Goal: Task Accomplishment & Management: Complete application form

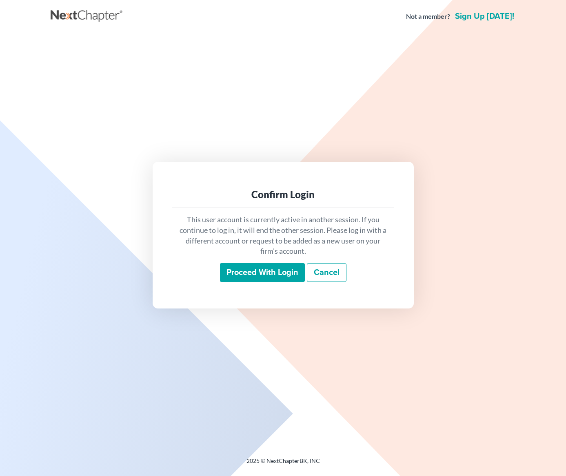
click at [267, 276] on input "Proceed with login" at bounding box center [262, 272] width 85 height 19
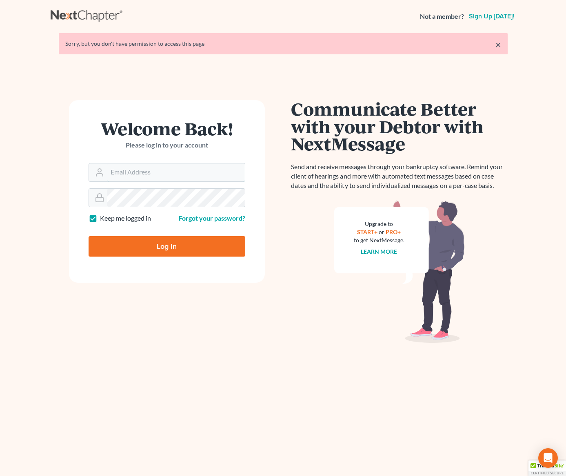
type input "[EMAIL_ADDRESS][DOMAIN_NAME]"
click at [180, 246] on input "Log In" at bounding box center [167, 246] width 157 height 20
type input "Thinking..."
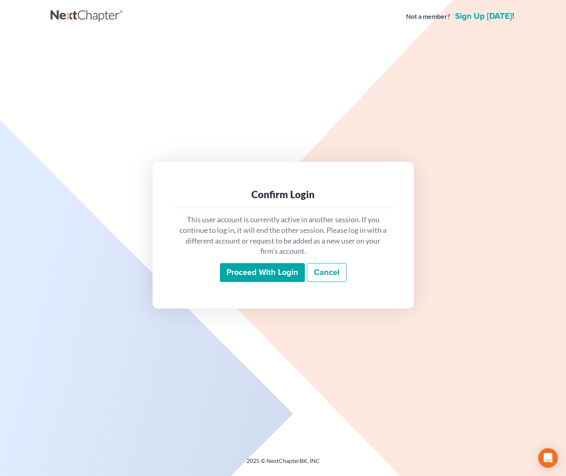
click at [251, 267] on input "Proceed with login" at bounding box center [262, 272] width 85 height 19
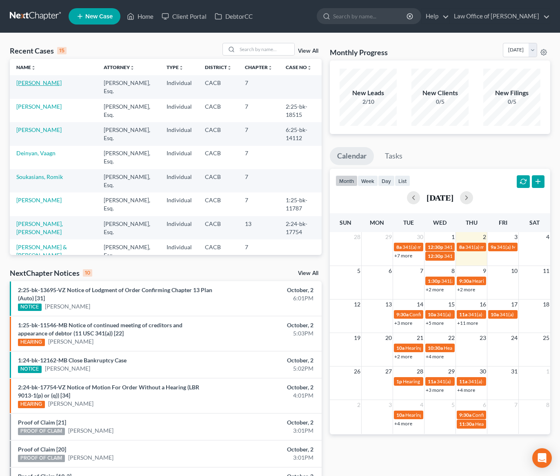
click at [45, 84] on link "[PERSON_NAME]" at bounding box center [38, 82] width 45 height 7
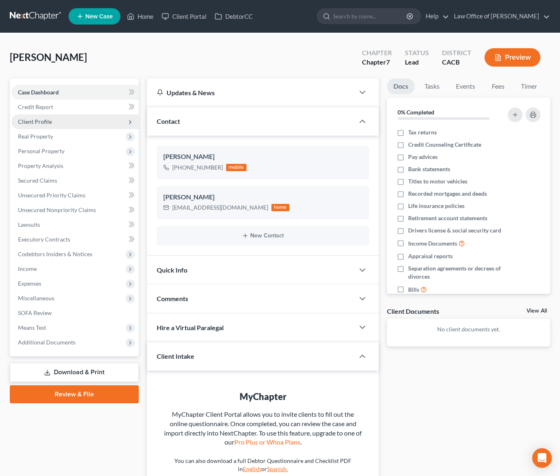
click at [65, 122] on span "Client Profile" at bounding box center [74, 121] width 127 height 15
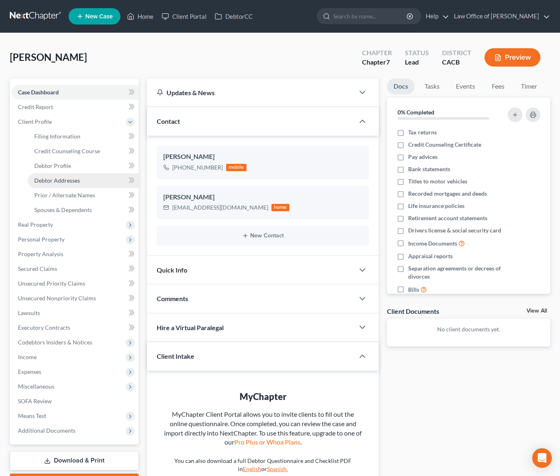
click at [71, 183] on span "Debtor Addresses" at bounding box center [57, 180] width 46 height 7
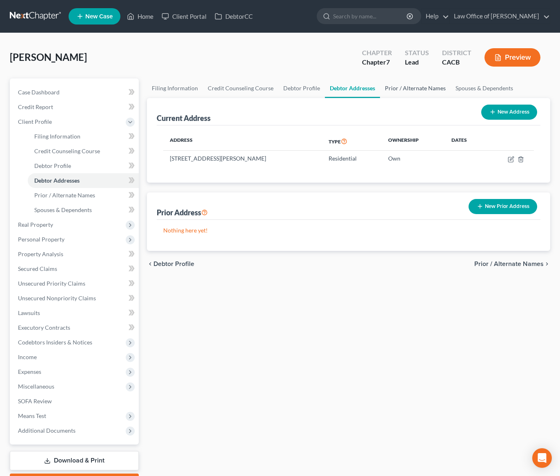
click at [424, 88] on link "Prior / Alternate Names" at bounding box center [415, 88] width 71 height 20
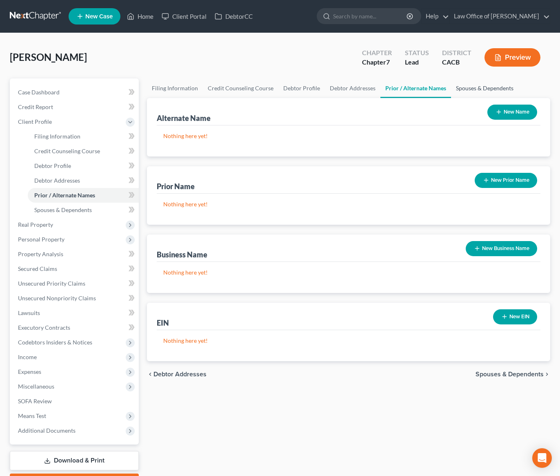
click at [470, 87] on link "Spouses & Dependents" at bounding box center [484, 88] width 67 height 20
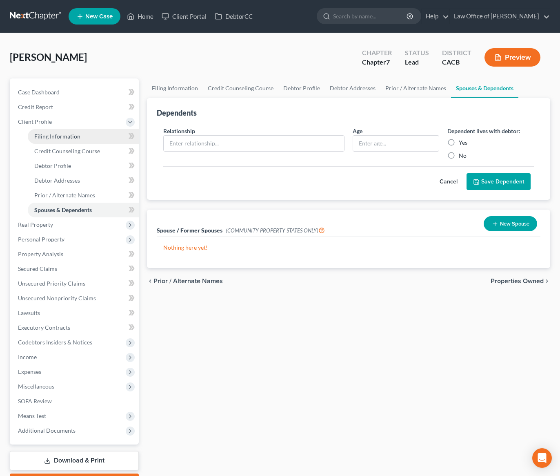
click at [49, 141] on link "Filing Information" at bounding box center [83, 136] width 111 height 15
select select "1"
select select "0"
select select "4"
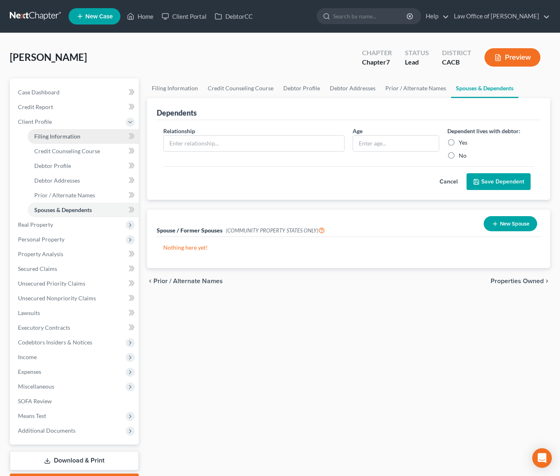
select select "0"
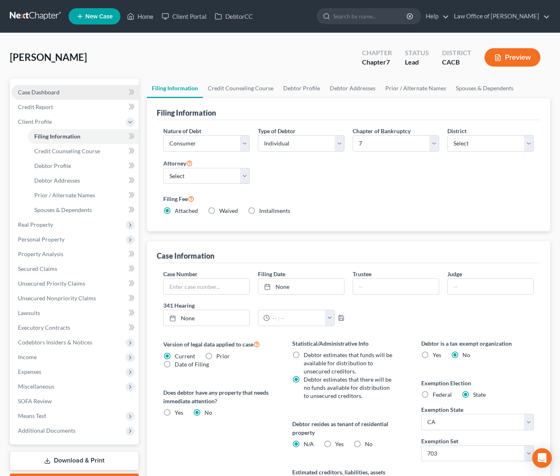
click at [23, 92] on span "Case Dashboard" at bounding box center [39, 92] width 42 height 7
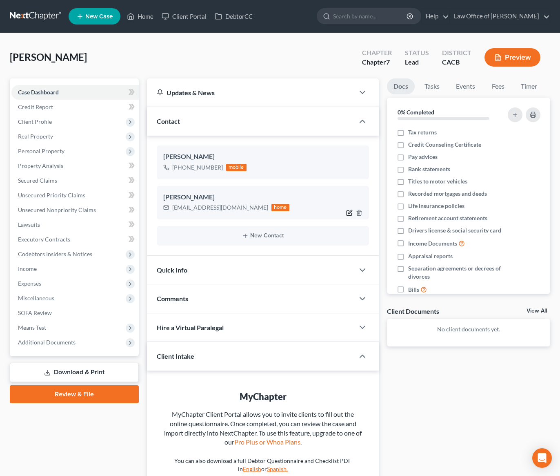
click at [351, 213] on icon "button" at bounding box center [349, 212] width 7 height 7
select select "0"
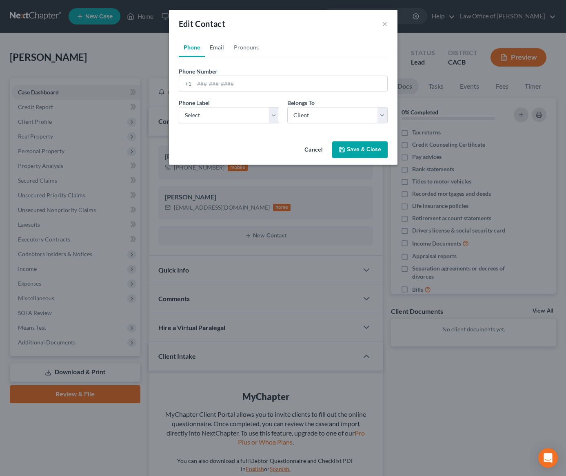
click at [219, 38] on link "Email" at bounding box center [217, 48] width 24 height 20
click at [220, 79] on input "sourenaleksandryan7@gmail.com" at bounding box center [290, 84] width 193 height 16
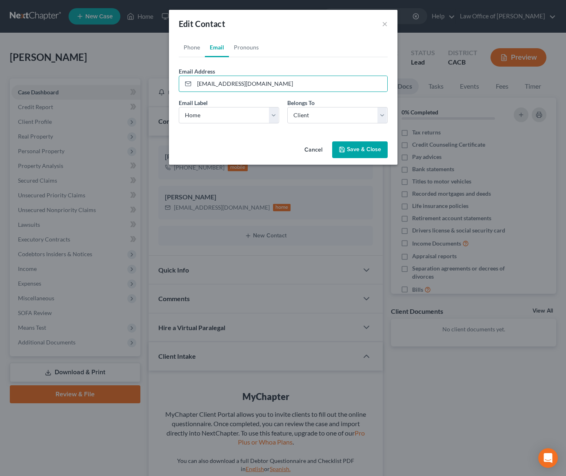
click at [305, 151] on button "Cancel" at bounding box center [313, 150] width 31 height 16
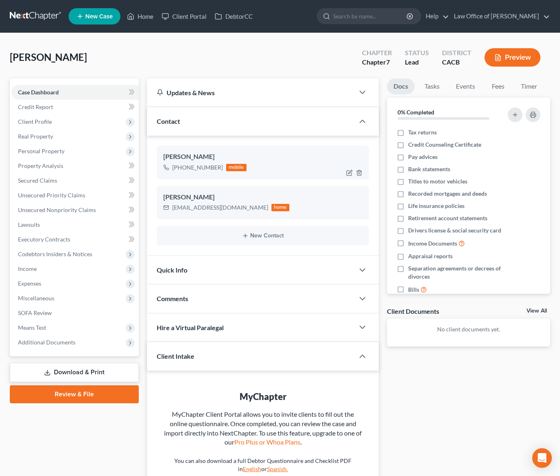
click at [345, 173] on div at bounding box center [356, 172] width 26 height 13
click at [352, 173] on icon "button" at bounding box center [349, 172] width 7 height 7
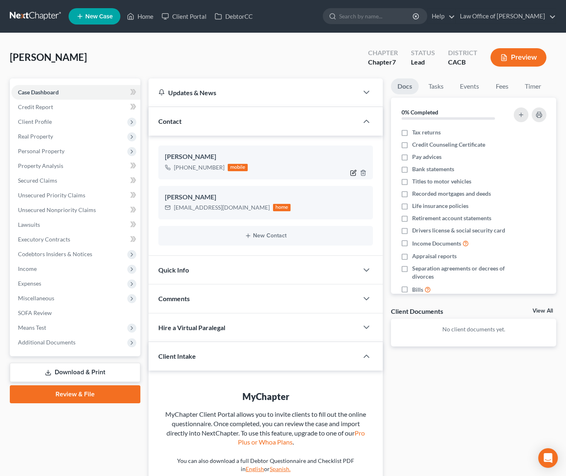
select select "0"
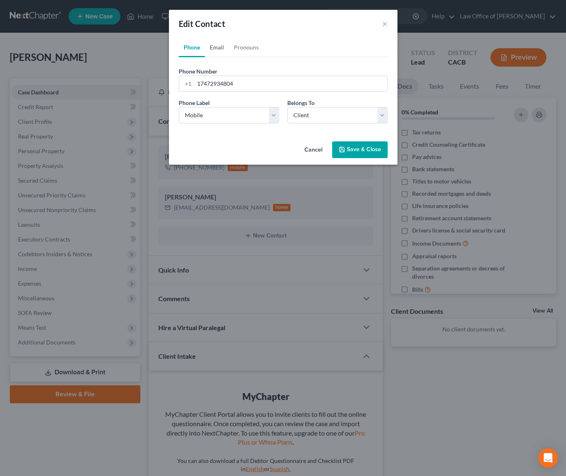
click at [225, 49] on link "Email" at bounding box center [217, 48] width 24 height 20
click at [238, 86] on input "email" at bounding box center [290, 84] width 193 height 16
paste input "sourenaleksandryan7@gmail.com"
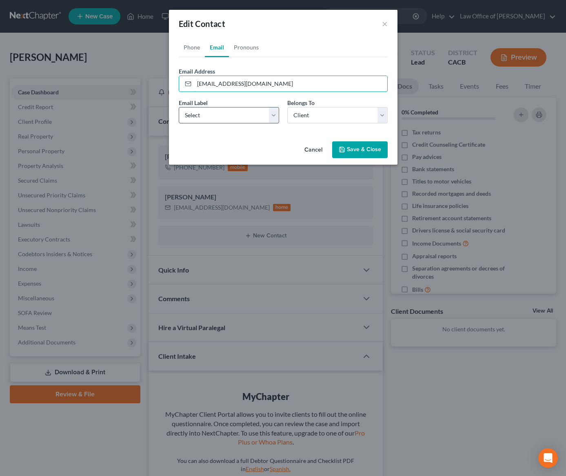
type input "sourenaleksandryan7@gmail.com"
click at [222, 121] on select "Select Home Work Other" at bounding box center [229, 115] width 100 height 16
select select "0"
click at [179, 107] on select "Select Home Work Other" at bounding box center [229, 115] width 100 height 16
click at [344, 120] on select "Select Client Other" at bounding box center [337, 115] width 100 height 16
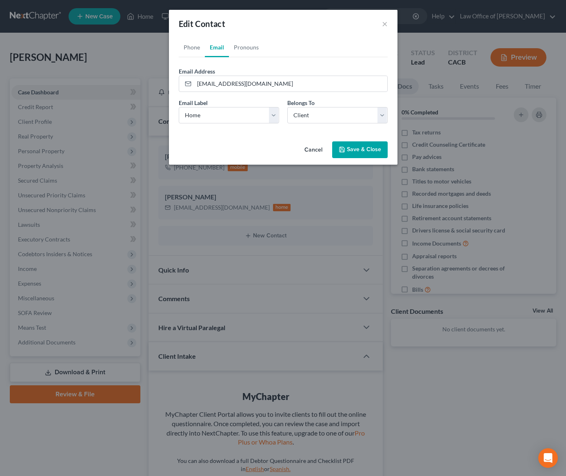
click at [358, 151] on button "Save & Close" at bounding box center [360, 149] width 56 height 17
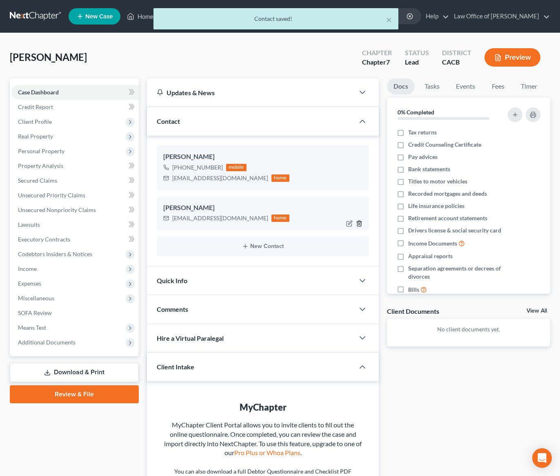
click at [360, 225] on icon "button" at bounding box center [359, 223] width 7 height 7
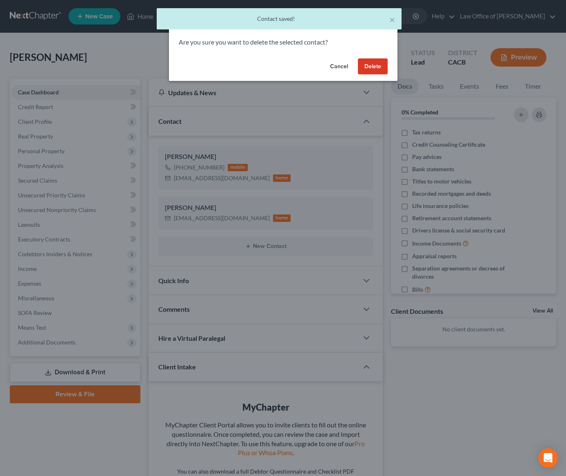
click at [369, 62] on button "Delete" at bounding box center [373, 66] width 30 height 16
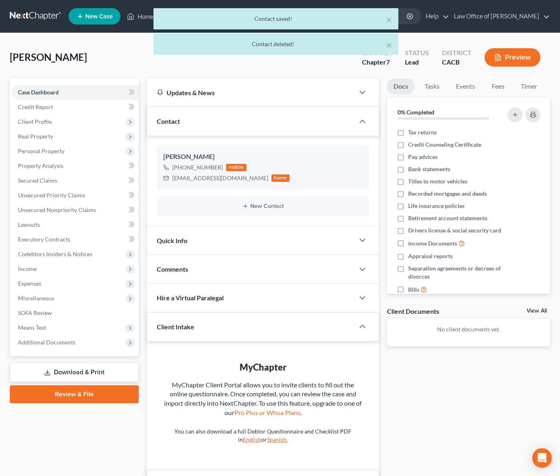
click at [37, 17] on div "× Contact saved! × Contact deleted!" at bounding box center [276, 33] width 560 height 51
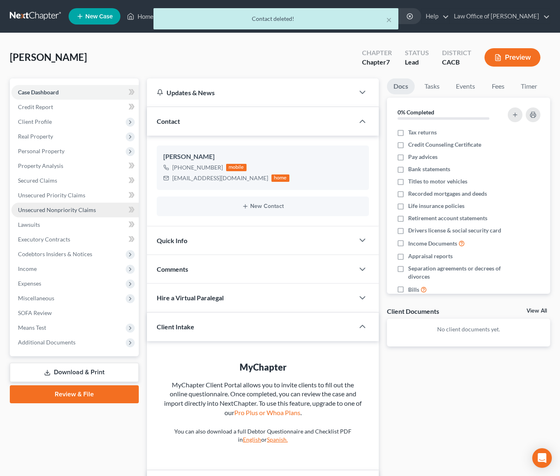
click at [48, 214] on link "Unsecured Nonpriority Claims" at bounding box center [74, 209] width 127 height 15
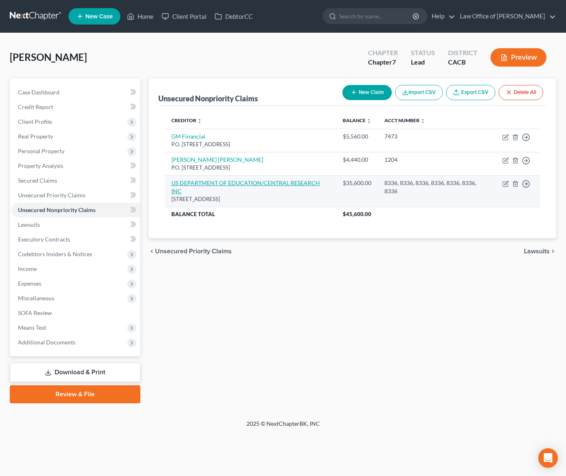
click at [299, 179] on link "US DEPARTMENT OF EDUCATION/CENTRAL RESEARCH INC" at bounding box center [245, 186] width 149 height 15
select select "30"
select select "17"
select select "0"
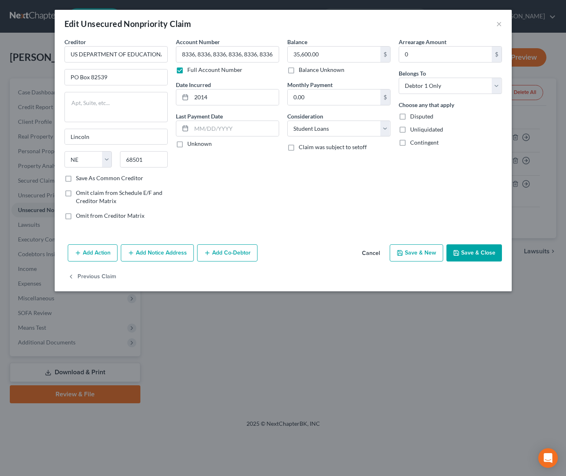
click at [366, 254] on button "Cancel" at bounding box center [371, 253] width 31 height 16
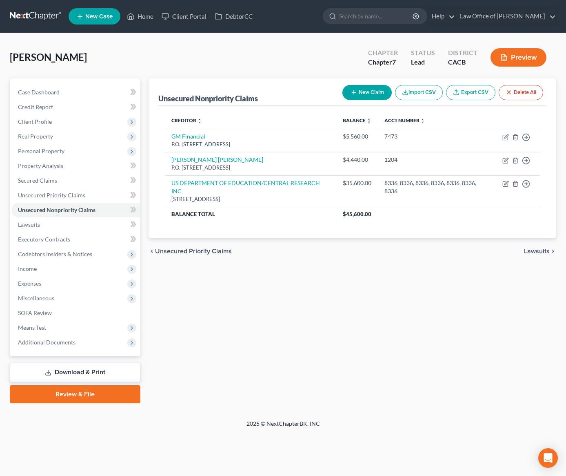
click at [287, 302] on div "Unsecured Nonpriority Claims New Claim Import CSV Export CSV Delete All Credito…" at bounding box center [353, 240] width 416 height 325
click at [353, 306] on div "Unsecured Nonpriority Claims New Claim Import CSV Export CSV Delete All Credito…" at bounding box center [353, 240] width 416 height 325
click at [346, 303] on div "Unsecured Nonpriority Claims New Claim Import CSV Export CSV Delete All Credito…" at bounding box center [353, 240] width 416 height 325
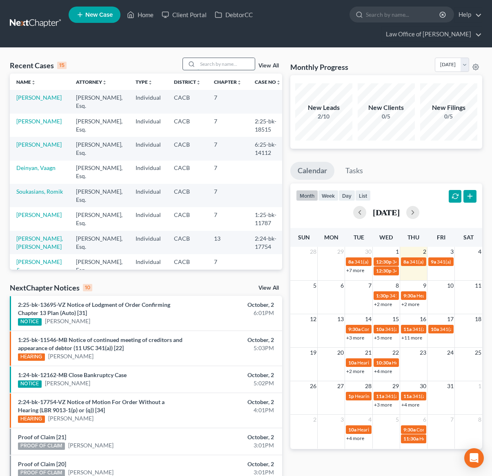
click at [221, 65] on input "search" at bounding box center [226, 64] width 57 height 12
type input "[PERSON_NAME]"
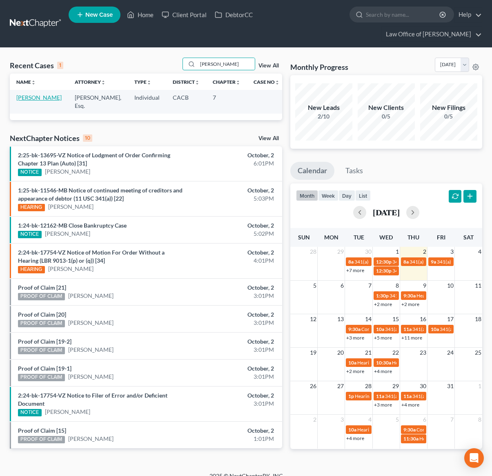
click at [39, 98] on link "[PERSON_NAME]" at bounding box center [38, 97] width 45 height 7
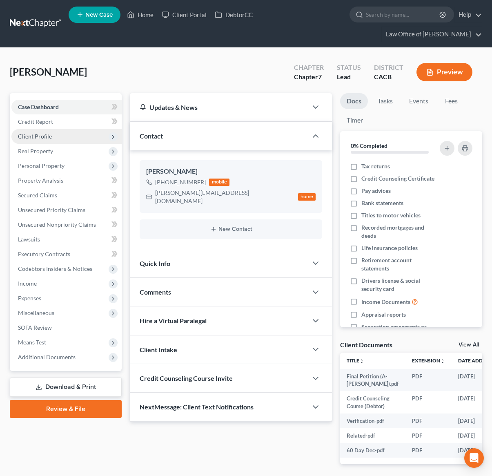
click at [51, 138] on span "Client Profile" at bounding box center [66, 136] width 110 height 15
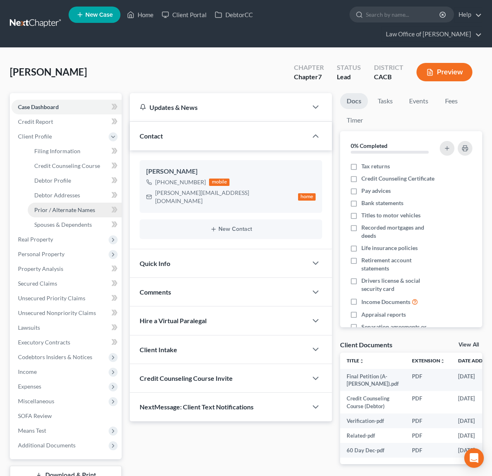
click at [63, 204] on link "Prior / Alternate Names" at bounding box center [75, 209] width 94 height 15
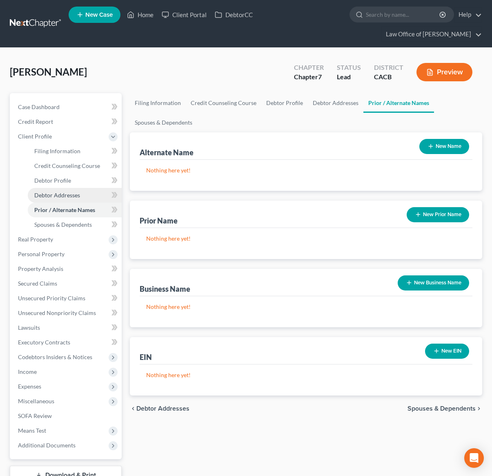
click at [63, 195] on span "Debtor Addresses" at bounding box center [57, 194] width 46 height 7
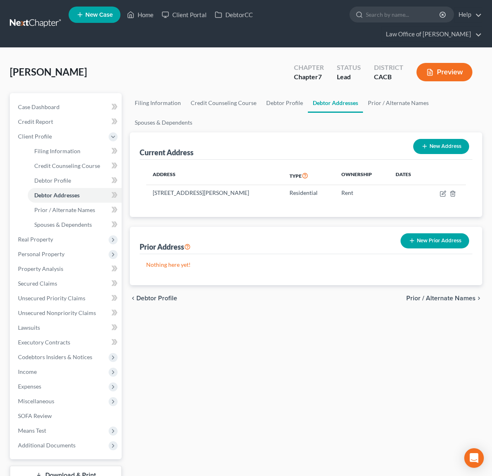
click at [38, 21] on link at bounding box center [36, 23] width 52 height 15
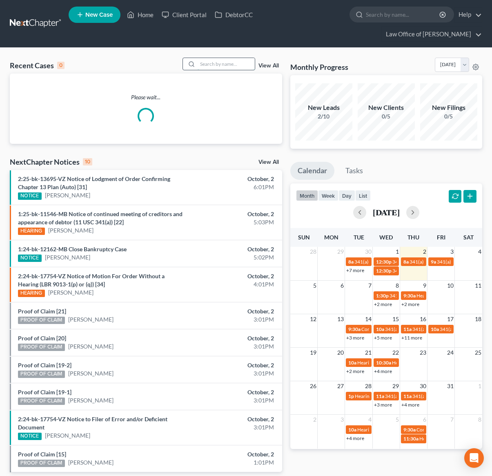
click at [214, 61] on input "search" at bounding box center [226, 64] width 57 height 12
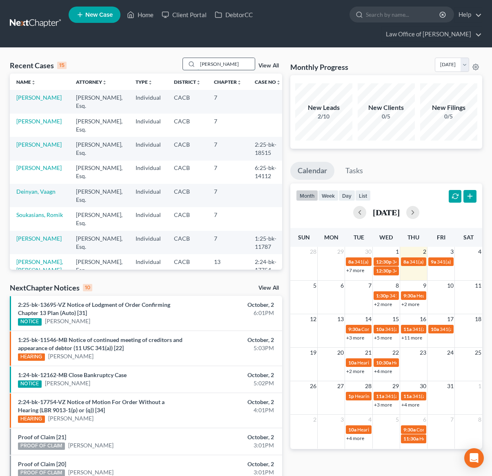
type input "cammy nguyen"
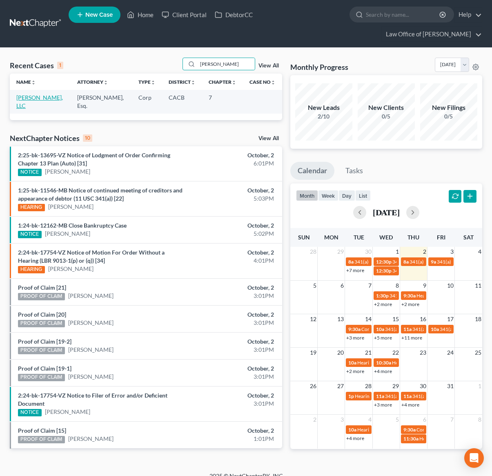
click at [40, 96] on link "[PERSON_NAME], LLC" at bounding box center [39, 101] width 47 height 15
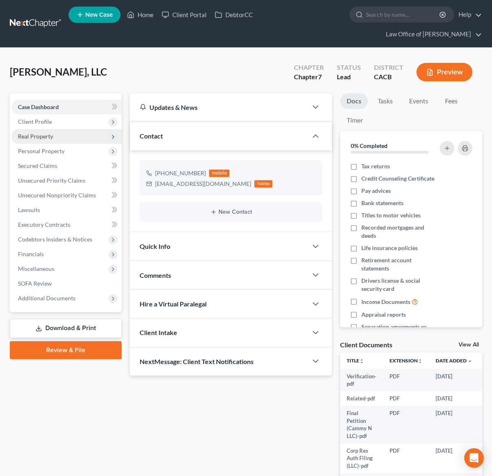
click at [39, 134] on span "Real Property" at bounding box center [35, 136] width 35 height 7
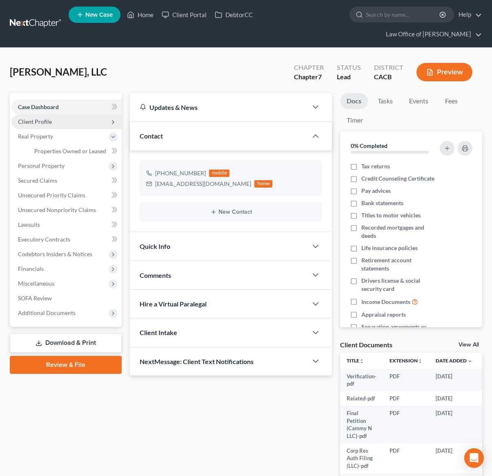
click at [45, 121] on span "Client Profile" at bounding box center [35, 121] width 34 height 7
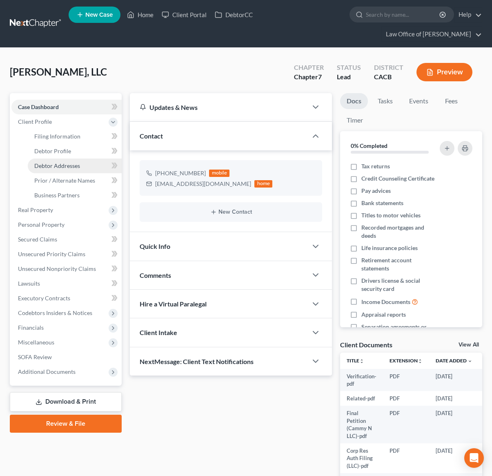
click at [55, 168] on span "Debtor Addresses" at bounding box center [57, 165] width 46 height 7
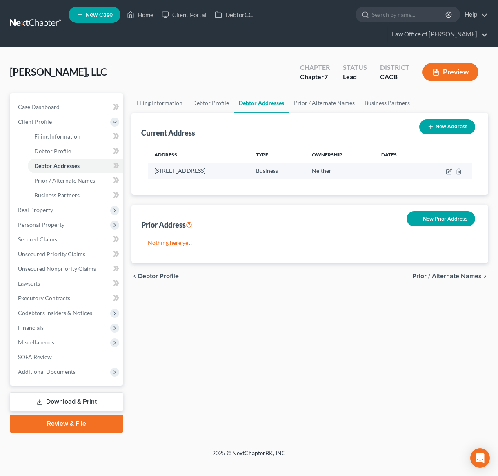
drag, startPoint x: 254, startPoint y: 156, endPoint x: 234, endPoint y: 159, distance: 19.8
click at [234, 163] on td "1399 E. 28th St., Long Beach, CA 90755" at bounding box center [199, 171] width 102 height 16
click at [249, 163] on td "1399 E. 28th St., Long Beach, CA 90755" at bounding box center [199, 171] width 102 height 16
drag, startPoint x: 256, startPoint y: 157, endPoint x: 236, endPoint y: 160, distance: 19.8
click at [236, 163] on td "1399 E. 28th St., Long Beach, CA 90755" at bounding box center [199, 171] width 102 height 16
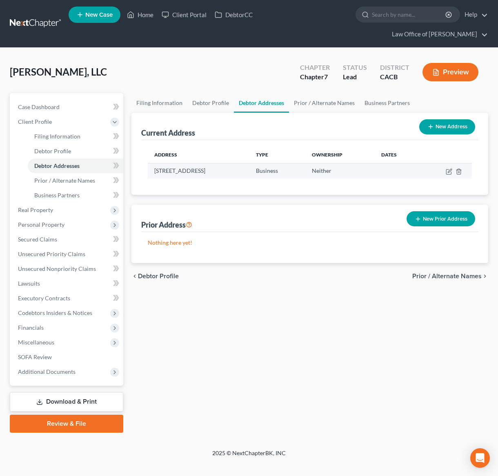
copy td "90755"
click at [47, 18] on link at bounding box center [36, 23] width 52 height 15
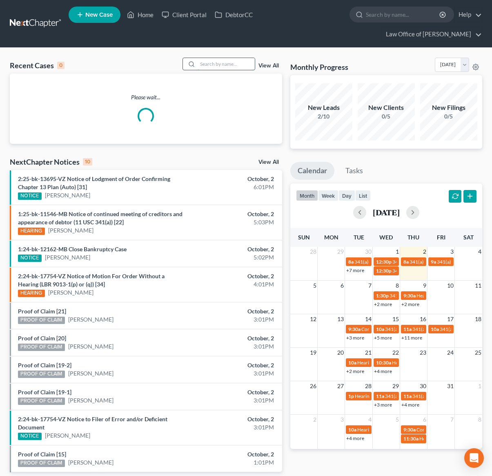
click at [237, 65] on input "search" at bounding box center [226, 64] width 57 height 12
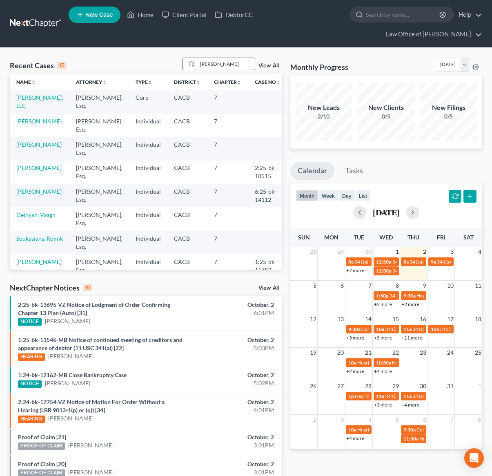
type input "eva nasr"
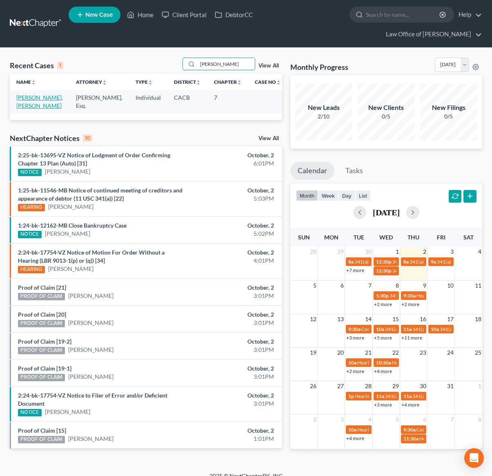
click at [43, 100] on link "[PERSON_NAME], [PERSON_NAME]" at bounding box center [39, 101] width 47 height 15
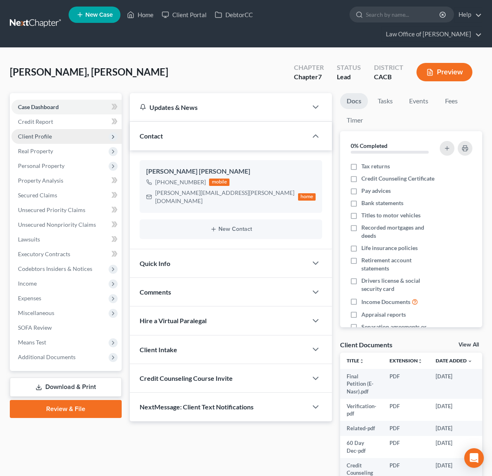
click at [56, 137] on span "Client Profile" at bounding box center [66, 136] width 110 height 15
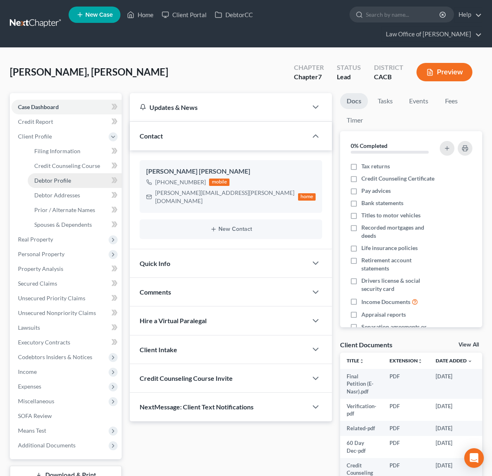
click at [71, 181] on link "Debtor Profile" at bounding box center [75, 180] width 94 height 15
select select "1"
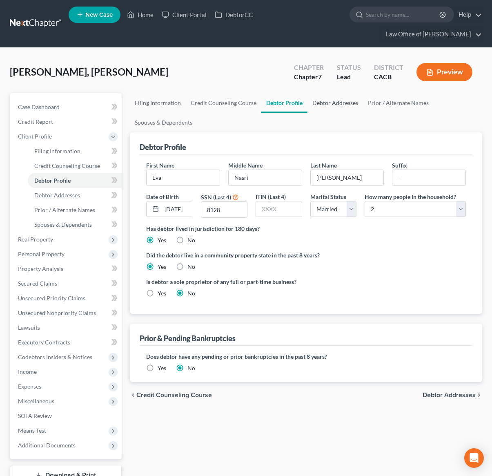
click at [323, 100] on link "Debtor Addresses" at bounding box center [335, 103] width 56 height 20
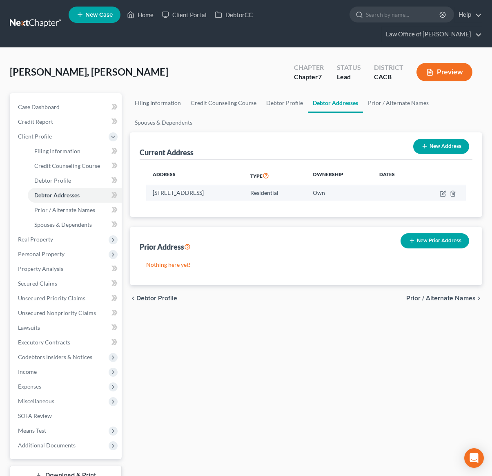
drag, startPoint x: 284, startPoint y: 192, endPoint x: 262, endPoint y: 196, distance: 22.7
click at [244, 196] on td "[STREET_ADDRESS]" at bounding box center [195, 193] width 98 height 16
copy td "91042"
click at [31, 21] on link at bounding box center [36, 23] width 52 height 15
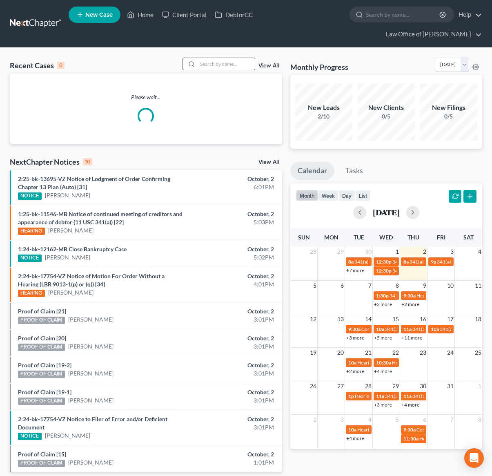
click at [211, 65] on input "search" at bounding box center [226, 64] width 57 height 12
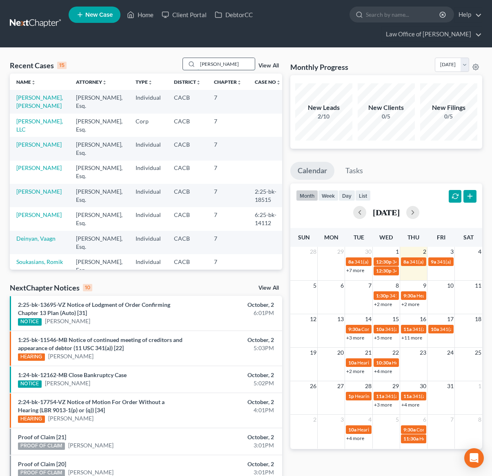
type input "[PERSON_NAME]"
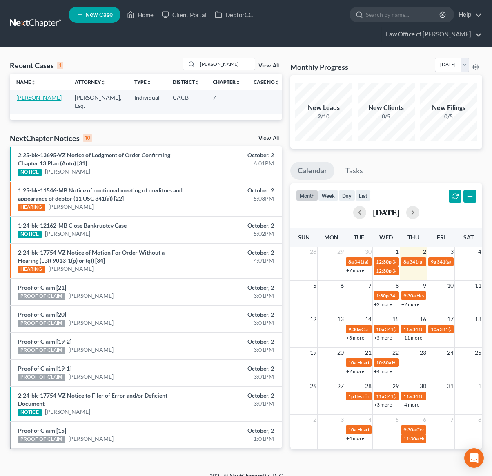
click at [33, 98] on link "[PERSON_NAME]" at bounding box center [38, 97] width 45 height 7
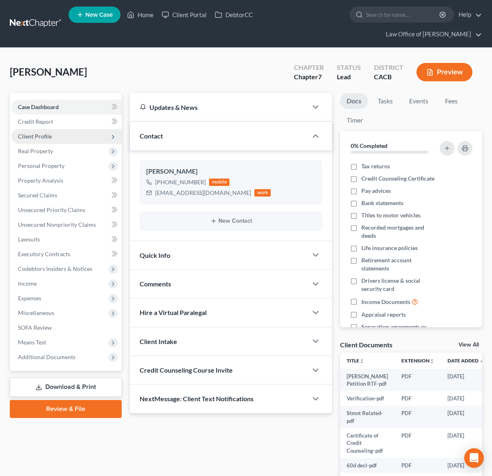
click at [56, 137] on span "Client Profile" at bounding box center [66, 136] width 110 height 15
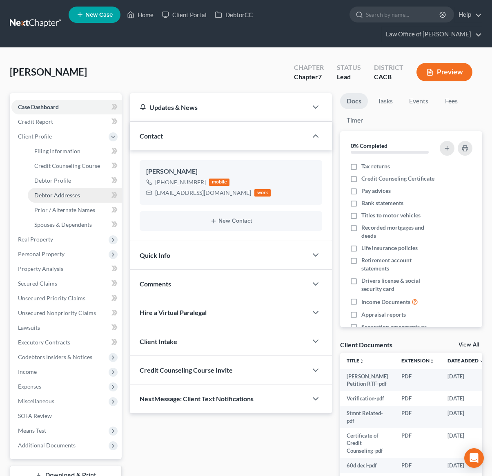
click at [73, 193] on span "Debtor Addresses" at bounding box center [57, 194] width 46 height 7
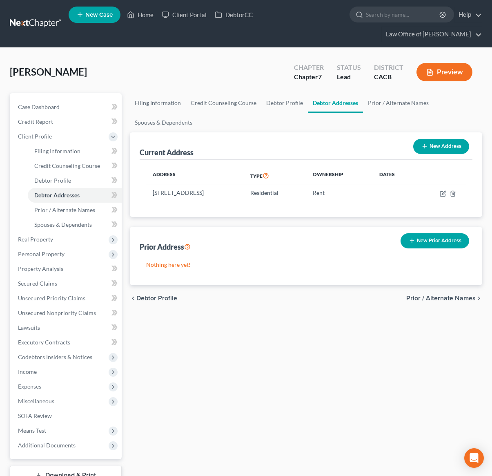
click at [40, 25] on link at bounding box center [36, 23] width 52 height 15
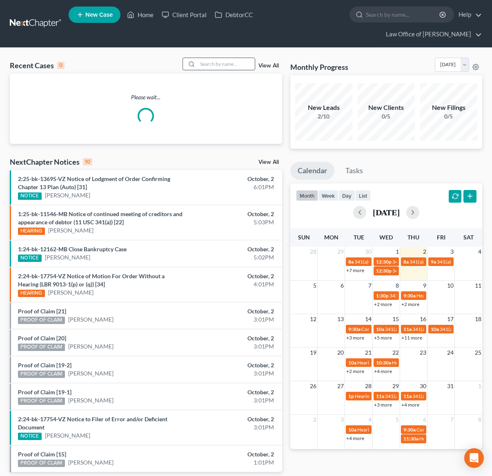
click at [234, 69] on input "search" at bounding box center [226, 64] width 57 height 12
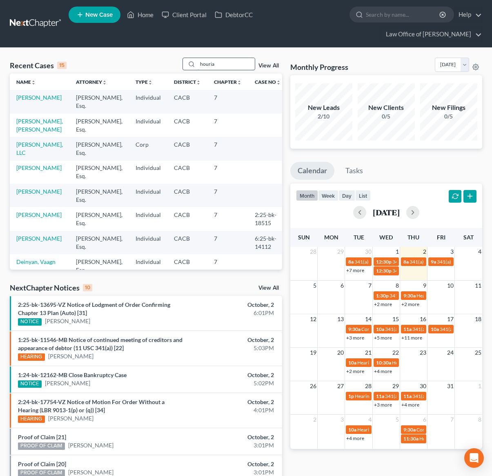
type input "houria"
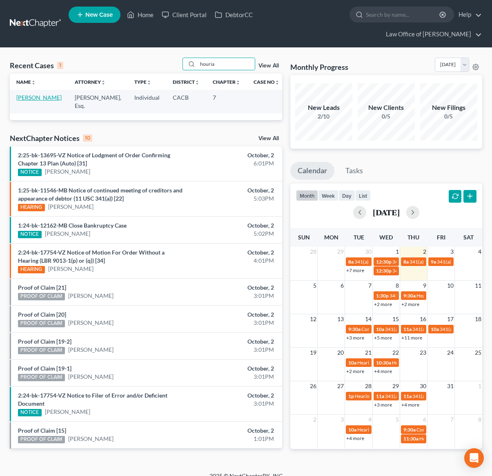
click at [29, 101] on link "[PERSON_NAME]" at bounding box center [38, 97] width 45 height 7
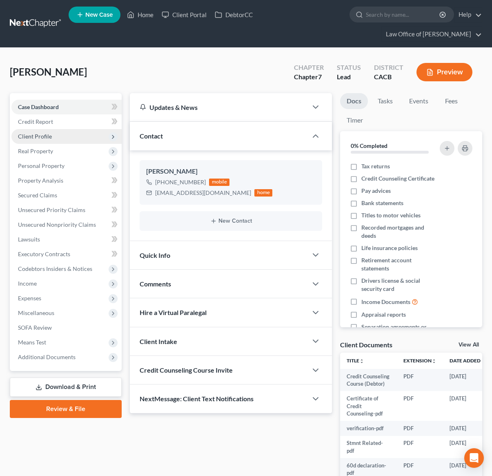
click at [56, 137] on span "Client Profile" at bounding box center [66, 136] width 110 height 15
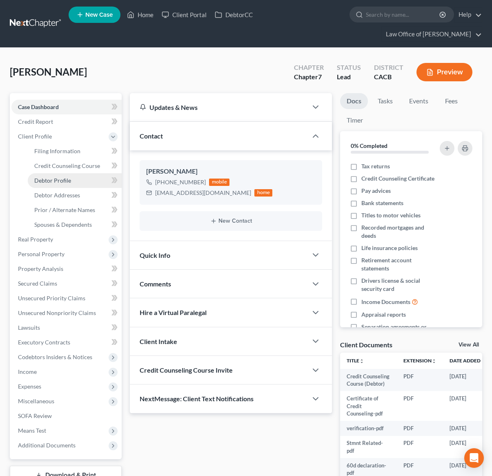
click at [63, 184] on link "Debtor Profile" at bounding box center [75, 180] width 94 height 15
select select "0"
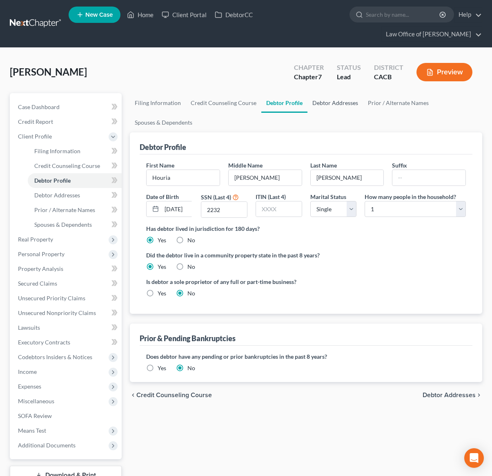
click at [333, 95] on link "Debtor Addresses" at bounding box center [335, 103] width 56 height 20
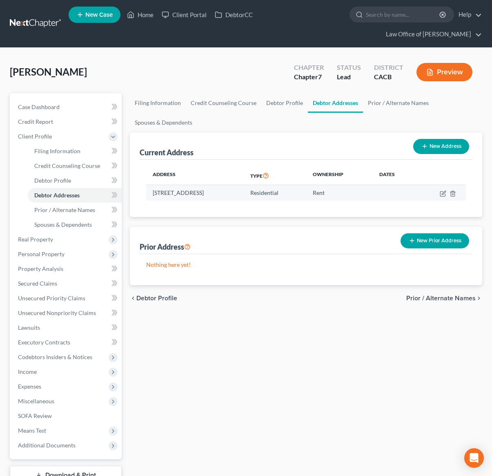
drag, startPoint x: 269, startPoint y: 195, endPoint x: 153, endPoint y: 194, distance: 116.4
click at [153, 194] on td "[STREET_ADDRESS]" at bounding box center [195, 193] width 98 height 16
copy td "3211 Sagamore Way, Los Angeles, CA 90065"
click at [41, 24] on link at bounding box center [36, 23] width 52 height 15
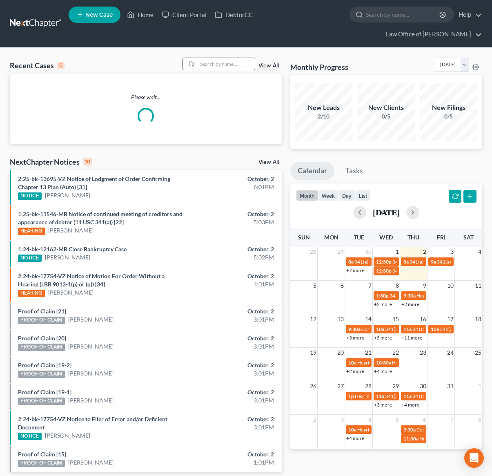
click at [219, 67] on input "search" at bounding box center [226, 64] width 57 height 12
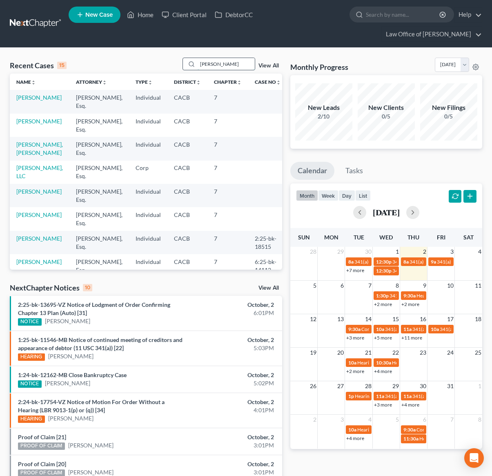
type input "[PERSON_NAME]"
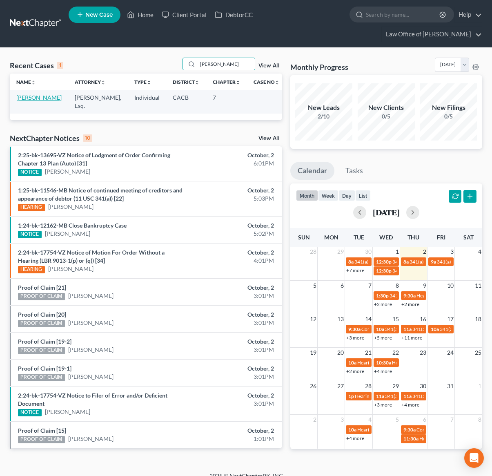
click at [36, 100] on link "[PERSON_NAME]" at bounding box center [38, 97] width 45 height 7
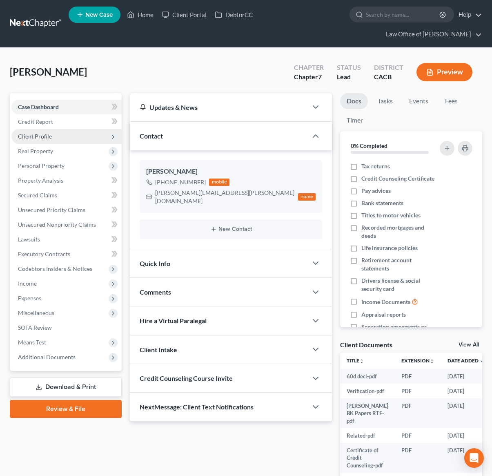
click at [48, 136] on span "Client Profile" at bounding box center [35, 136] width 34 height 7
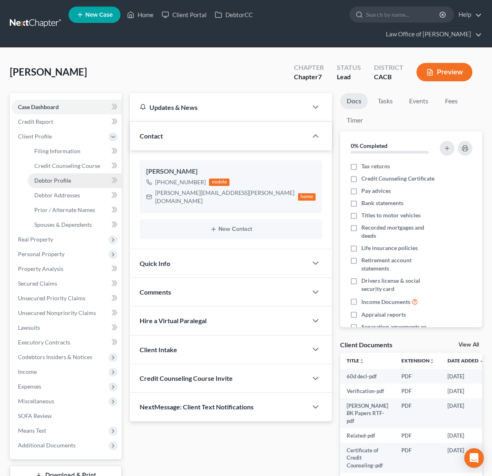
click at [56, 176] on link "Debtor Profile" at bounding box center [75, 180] width 94 height 15
select select "1"
select select "3"
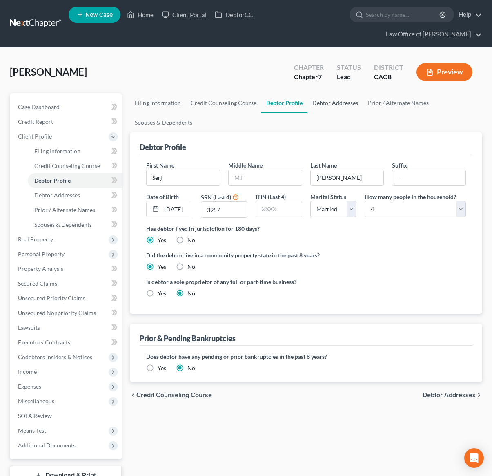
click at [335, 105] on link "Debtor Addresses" at bounding box center [335, 103] width 56 height 20
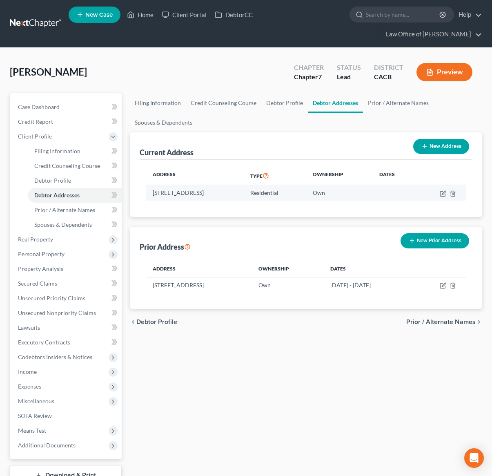
drag, startPoint x: 253, startPoint y: 196, endPoint x: 234, endPoint y: 196, distance: 18.8
click at [234, 195] on td "11670 Glamis Street, Sylmar, CA 91342" at bounding box center [195, 193] width 98 height 16
copy td "91342"
click at [42, 19] on link at bounding box center [36, 23] width 52 height 15
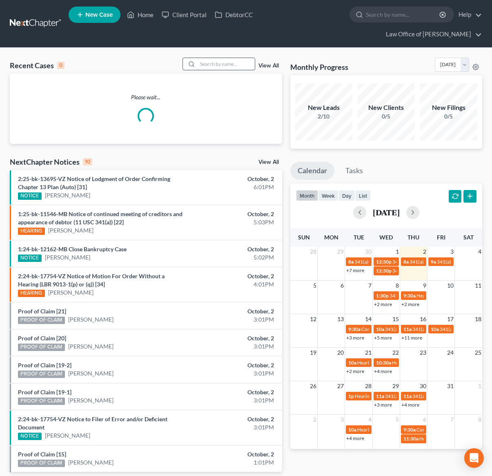
click at [218, 67] on input "search" at bounding box center [226, 64] width 57 height 12
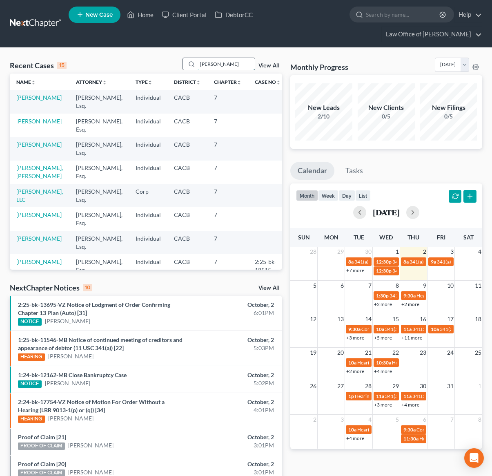
type input "[PERSON_NAME]"
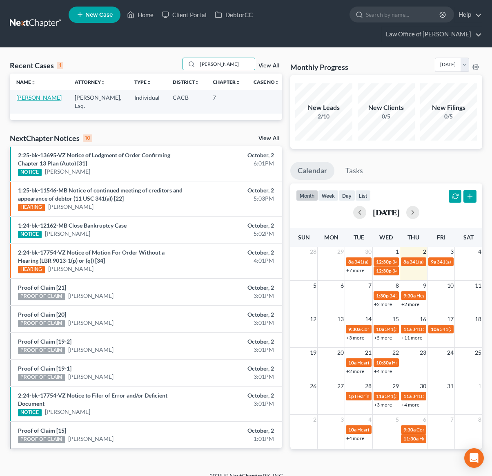
click at [33, 99] on link "[PERSON_NAME]" at bounding box center [38, 97] width 45 height 7
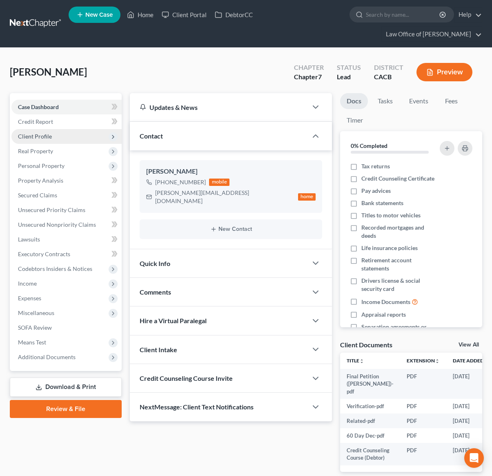
click at [53, 140] on span "Client Profile" at bounding box center [66, 136] width 110 height 15
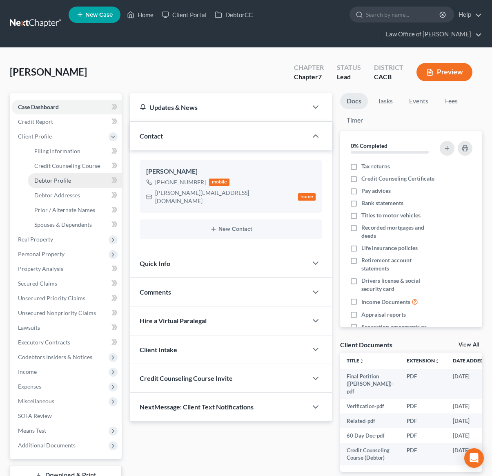
click at [67, 182] on span "Debtor Profile" at bounding box center [52, 180] width 37 height 7
select select "0"
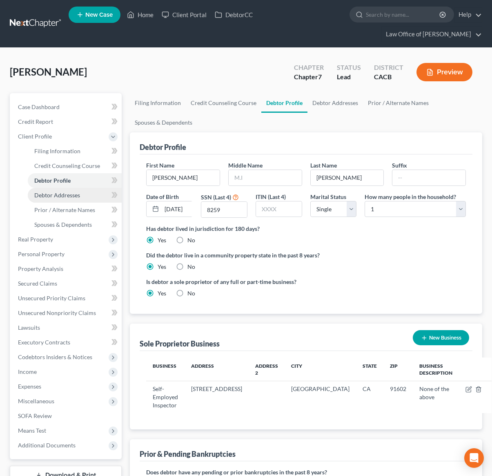
click at [70, 200] on link "Debtor Addresses" at bounding box center [75, 195] width 94 height 15
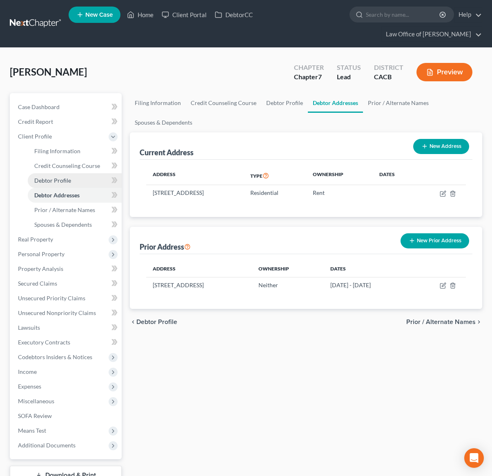
click at [67, 178] on span "Debtor Profile" at bounding box center [52, 180] width 37 height 7
select select "0"
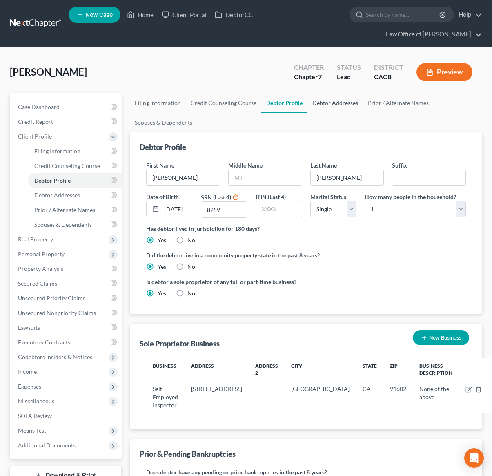
click at [339, 100] on link "Debtor Addresses" at bounding box center [335, 103] width 56 height 20
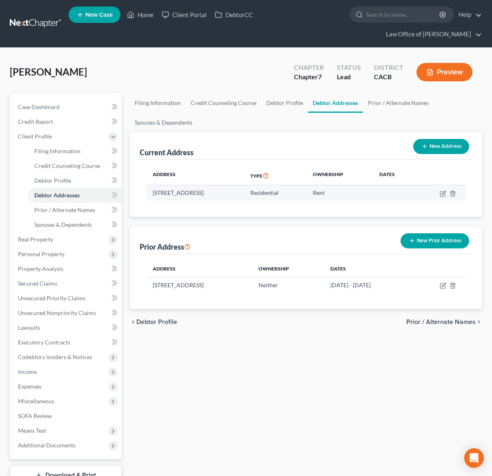
drag, startPoint x: 297, startPoint y: 194, endPoint x: 279, endPoint y: 194, distance: 18.0
click at [244, 194] on td "11170 Aqua Vista St., A102, North Hollywood, CA 91602" at bounding box center [195, 193] width 98 height 16
copy td "91602"
click at [40, 21] on link at bounding box center [36, 23] width 52 height 15
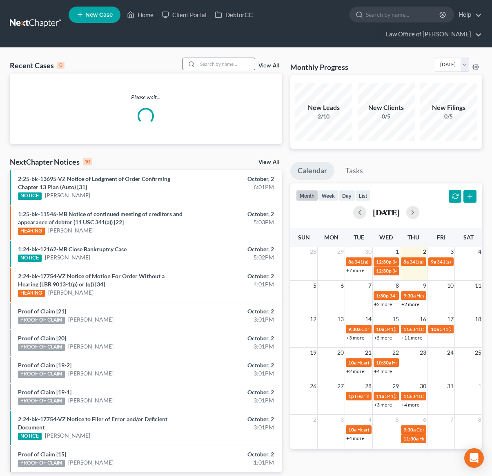
click at [247, 63] on input "search" at bounding box center [226, 64] width 57 height 12
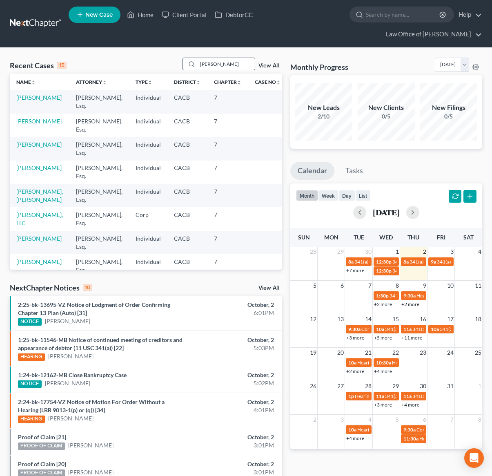
type input "[PERSON_NAME]"
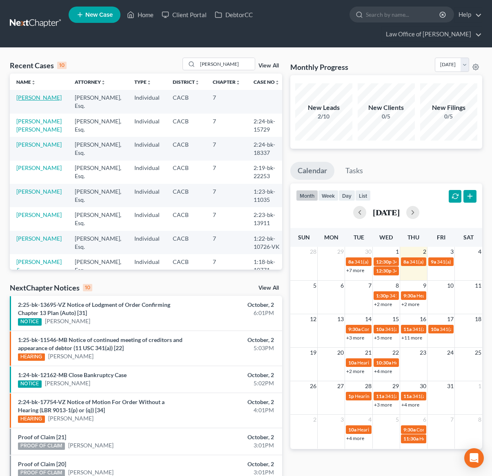
click at [36, 101] on link "[PERSON_NAME]" at bounding box center [38, 97] width 45 height 7
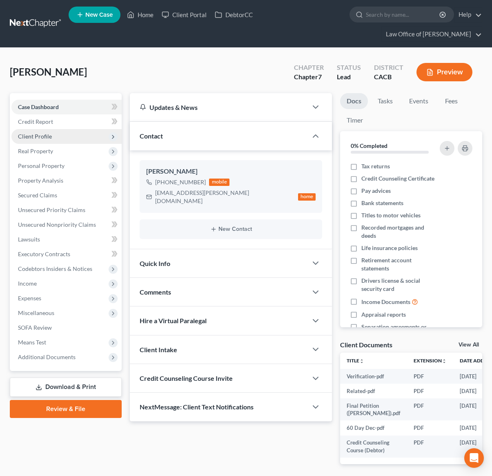
click at [58, 137] on span "Client Profile" at bounding box center [66, 136] width 110 height 15
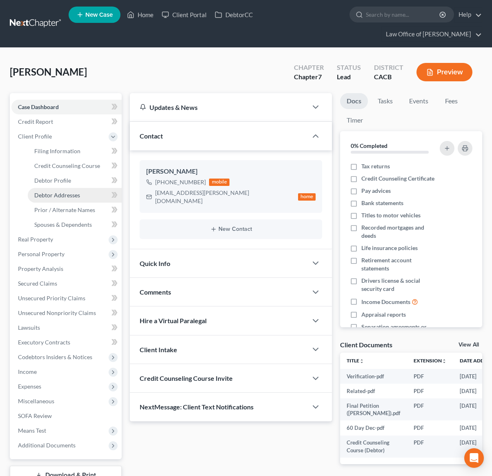
click at [66, 194] on span "Debtor Addresses" at bounding box center [57, 194] width 46 height 7
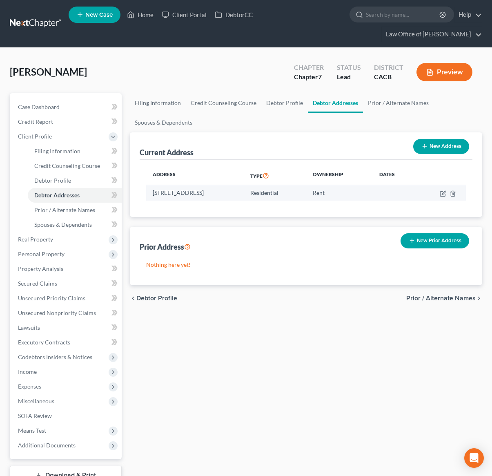
drag, startPoint x: 278, startPoint y: 194, endPoint x: 258, endPoint y: 194, distance: 20.4
click at [244, 194] on td "622 Riverstone Ln, Apt 131, Oak Park, CA 91377" at bounding box center [195, 193] width 98 height 16
copy td "91377"
click at [47, 20] on link at bounding box center [36, 23] width 52 height 15
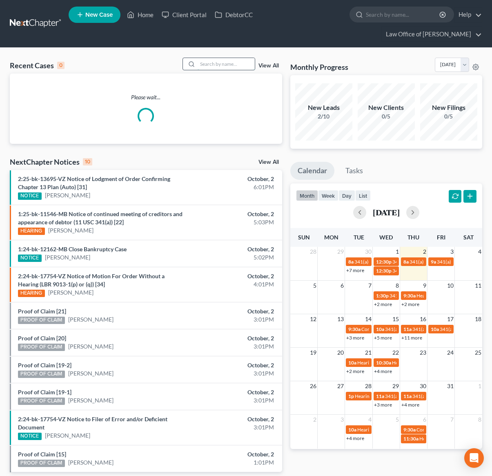
click at [215, 61] on input "search" at bounding box center [226, 64] width 57 height 12
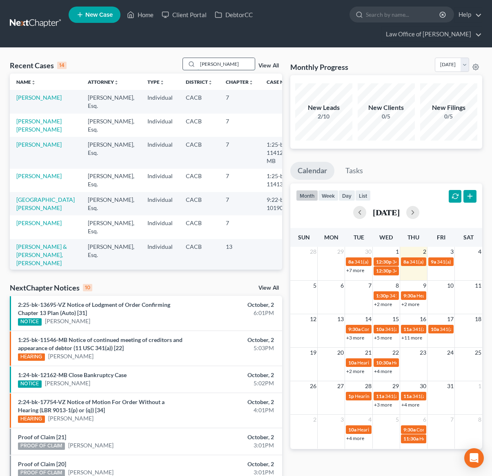
type input "[PERSON_NAME]"
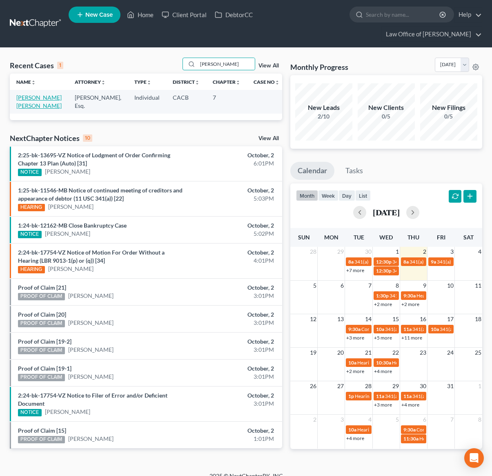
click at [29, 100] on link "[PERSON_NAME] [PERSON_NAME]" at bounding box center [38, 101] width 45 height 15
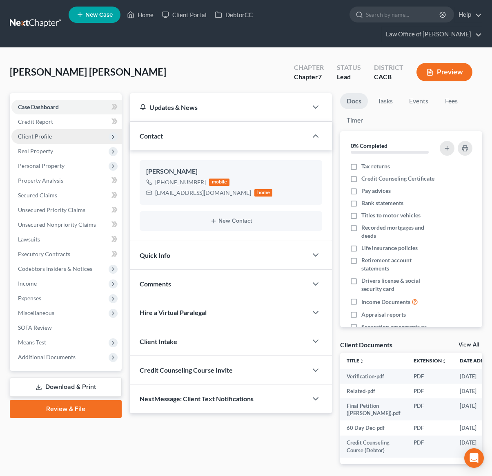
click at [47, 132] on span "Client Profile" at bounding box center [66, 136] width 110 height 15
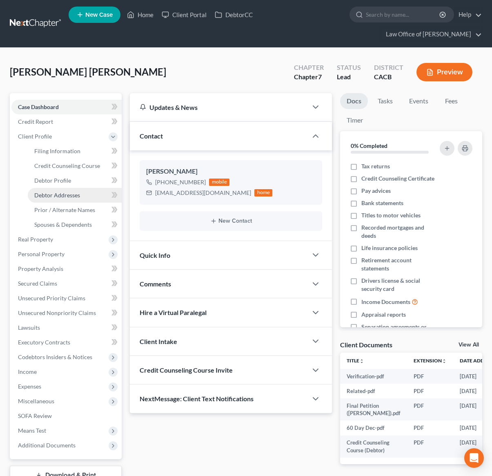
click at [59, 198] on span "Debtor Addresses" at bounding box center [57, 194] width 46 height 7
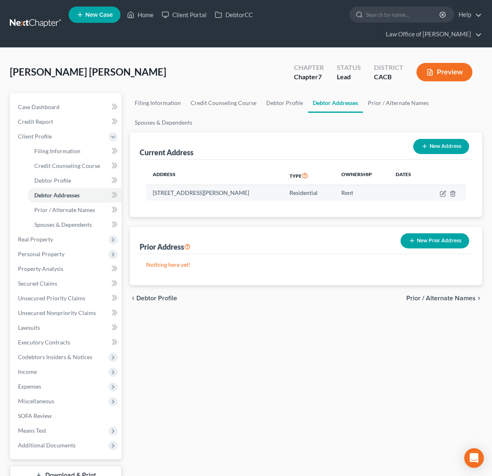
drag, startPoint x: 297, startPoint y: 194, endPoint x: 276, endPoint y: 197, distance: 21.0
click at [276, 197] on td "6550 Simpson Ave, Apt 20, North Hollywood, CA 91606" at bounding box center [214, 193] width 137 height 16
copy td "91606"
click at [33, 22] on link at bounding box center [36, 23] width 52 height 15
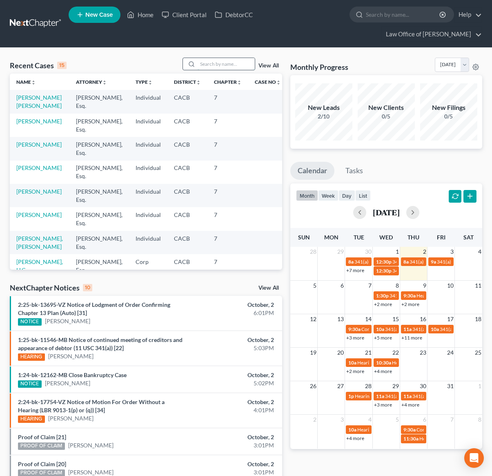
click at [218, 62] on input "search" at bounding box center [226, 64] width 57 height 12
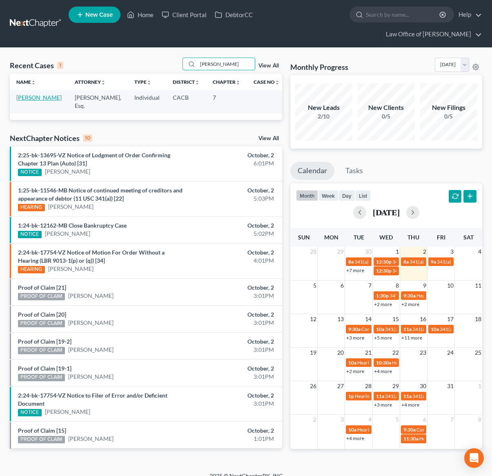
type input "[PERSON_NAME]"
click at [29, 101] on link "[PERSON_NAME]" at bounding box center [38, 97] width 45 height 7
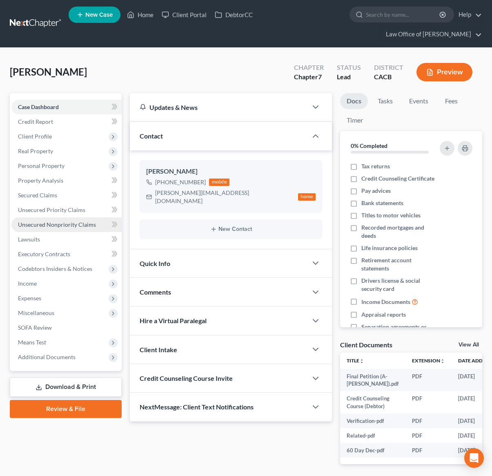
click at [60, 228] on link "Unsecured Nonpriority Claims" at bounding box center [66, 224] width 110 height 15
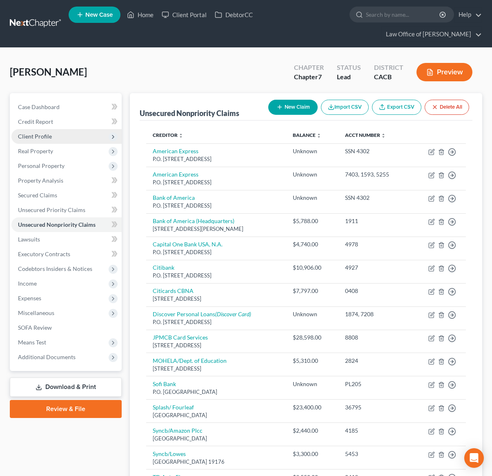
click at [56, 138] on span "Client Profile" at bounding box center [66, 136] width 110 height 15
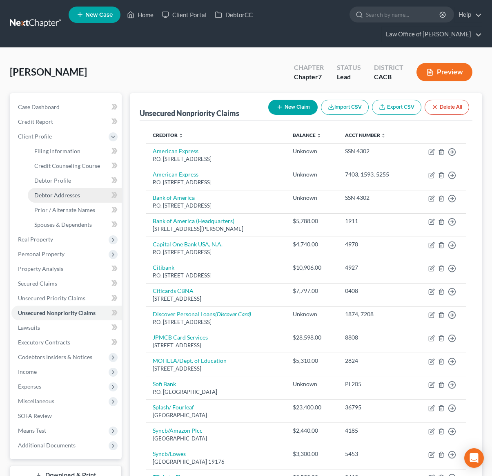
click at [62, 199] on link "Debtor Addresses" at bounding box center [75, 195] width 94 height 15
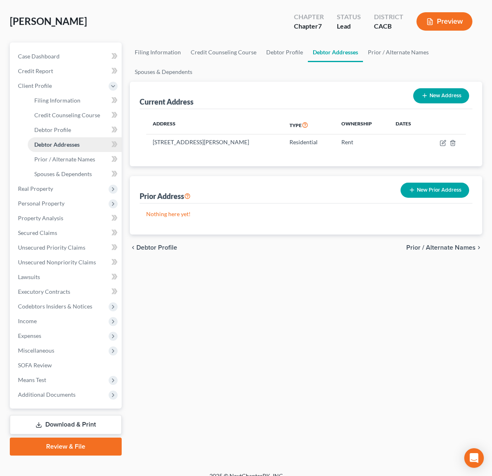
scroll to position [61, 0]
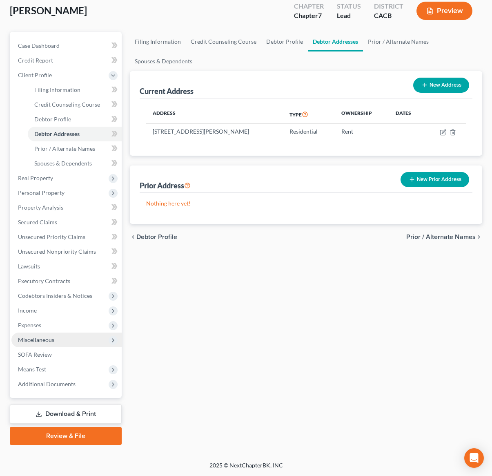
click at [62, 341] on span "Miscellaneous" at bounding box center [66, 339] width 110 height 15
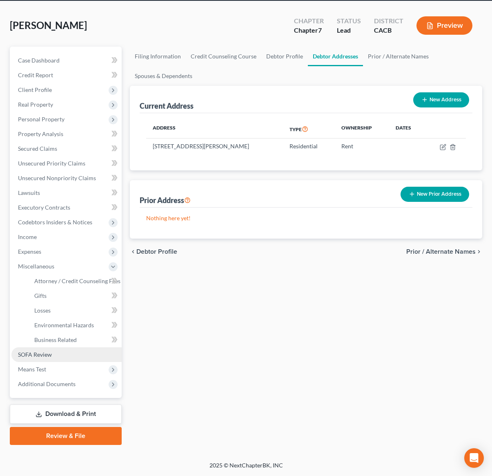
scroll to position [47, 0]
click at [70, 278] on span "Attorney / Credit Counseling Fees" at bounding box center [77, 280] width 86 height 7
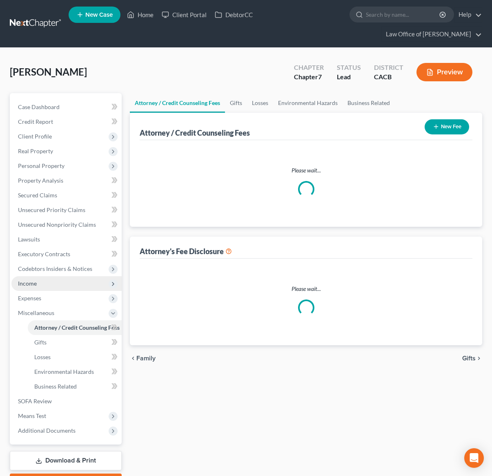
select select "0"
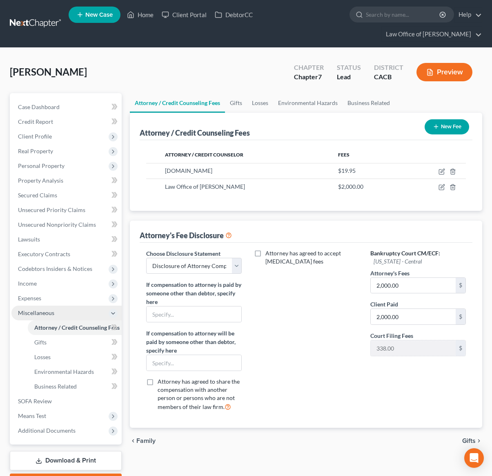
click at [50, 317] on span "Miscellaneous" at bounding box center [66, 312] width 110 height 15
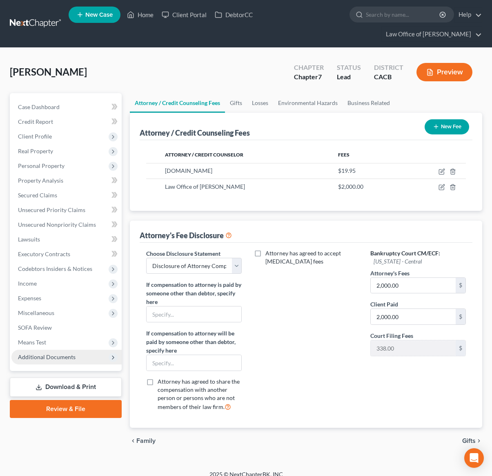
click at [74, 357] on span "Additional Documents" at bounding box center [66, 356] width 110 height 15
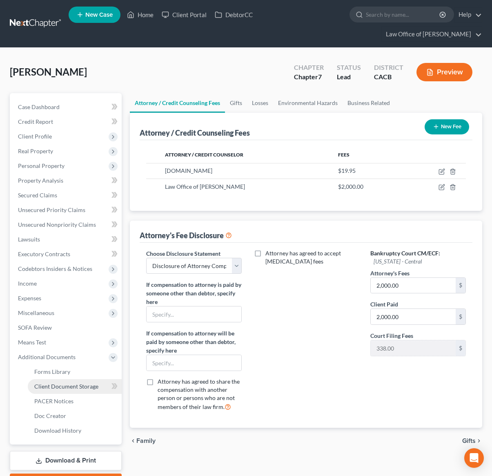
click at [70, 383] on span "Client Document Storage" at bounding box center [66, 386] width 64 height 7
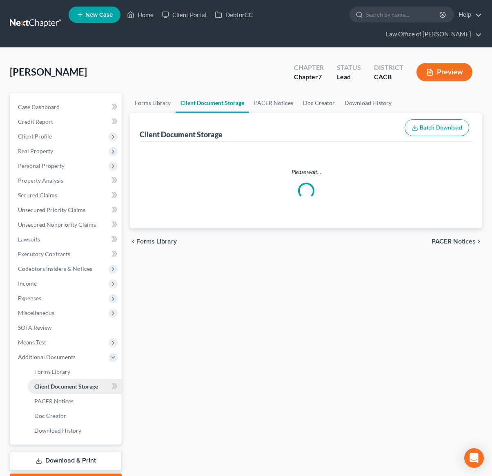
select select "30"
select select "65"
select select "72"
select select "10"
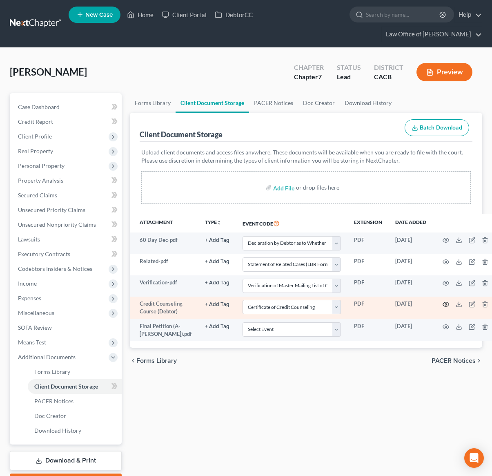
click at [443, 306] on icon "button" at bounding box center [446, 304] width 6 height 4
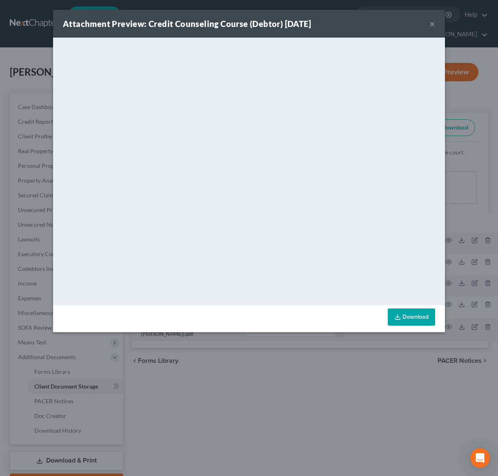
click at [433, 25] on button "×" at bounding box center [432, 24] width 6 height 10
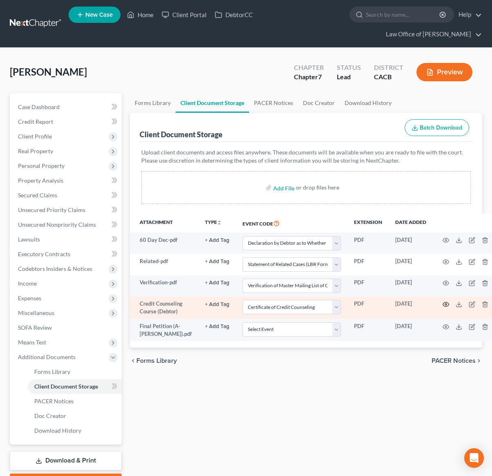
click at [443, 307] on icon "button" at bounding box center [446, 304] width 7 height 7
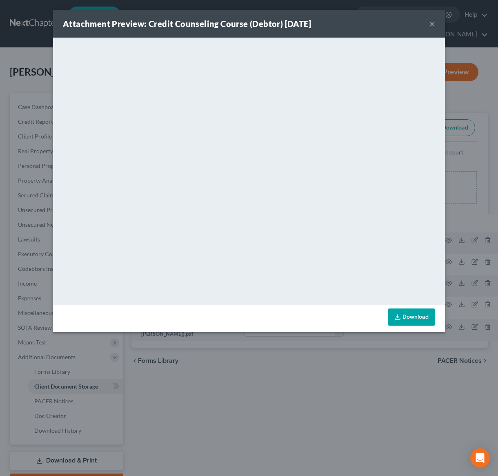
click at [433, 27] on button "×" at bounding box center [432, 24] width 6 height 10
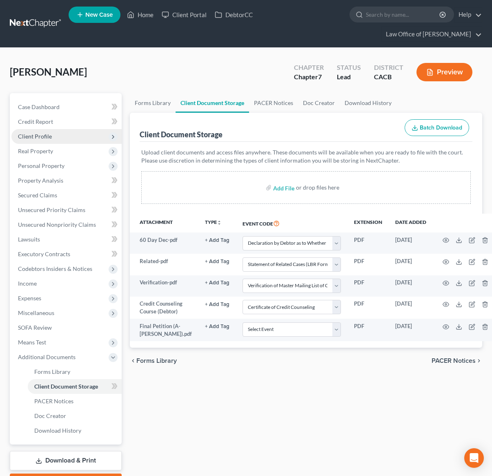
click at [35, 141] on span "Client Profile" at bounding box center [66, 136] width 110 height 15
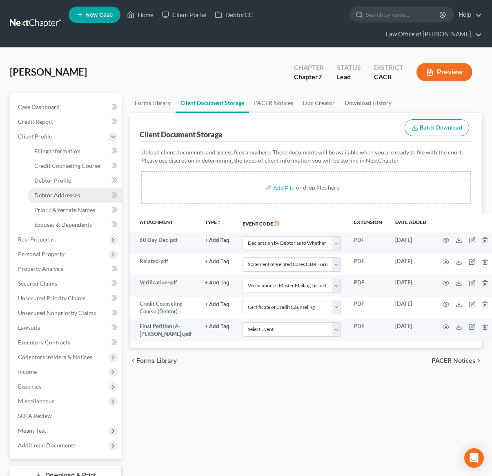
click at [41, 191] on span "Debtor Addresses" at bounding box center [57, 194] width 46 height 7
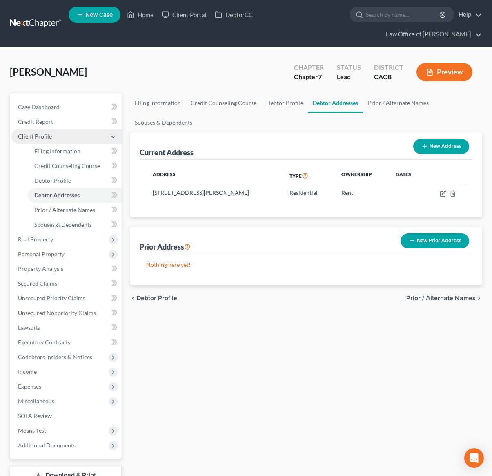
click at [43, 134] on span "Client Profile" at bounding box center [35, 136] width 34 height 7
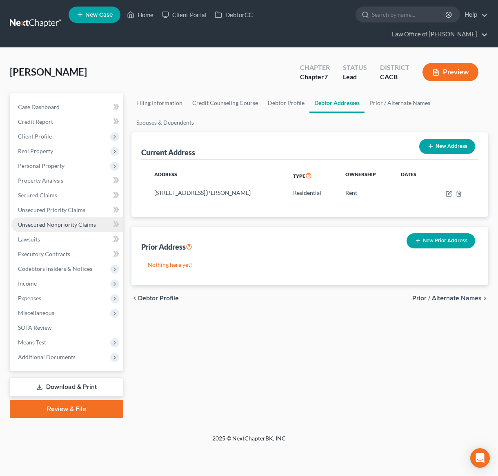
click at [53, 217] on link "Unsecured Nonpriority Claims" at bounding box center [67, 224] width 112 height 15
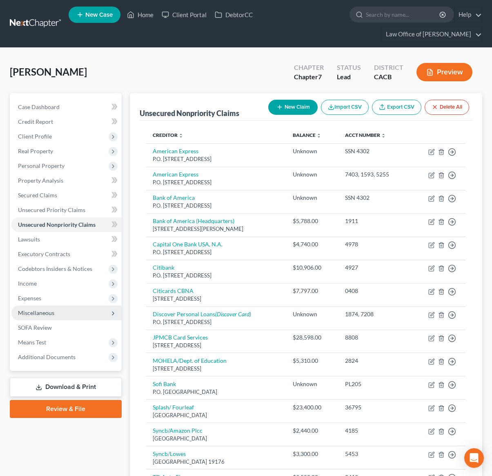
click at [65, 318] on span "Miscellaneous" at bounding box center [66, 312] width 110 height 15
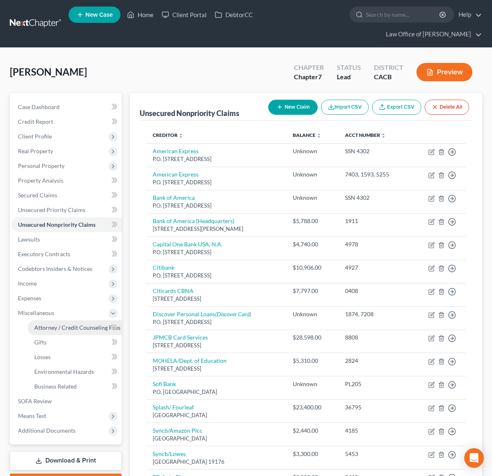
click at [66, 325] on span "Attorney / Credit Counseling Fees" at bounding box center [77, 327] width 86 height 7
select select "0"
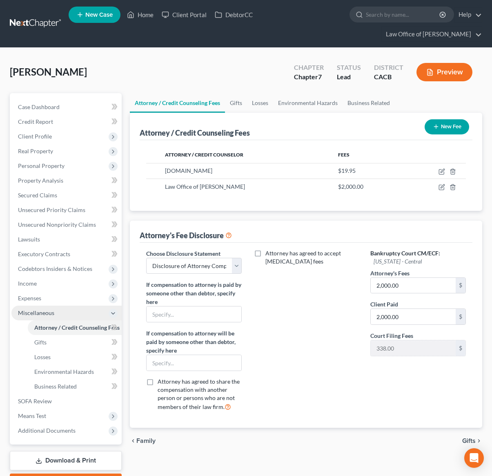
click at [65, 318] on span "Miscellaneous" at bounding box center [66, 312] width 110 height 15
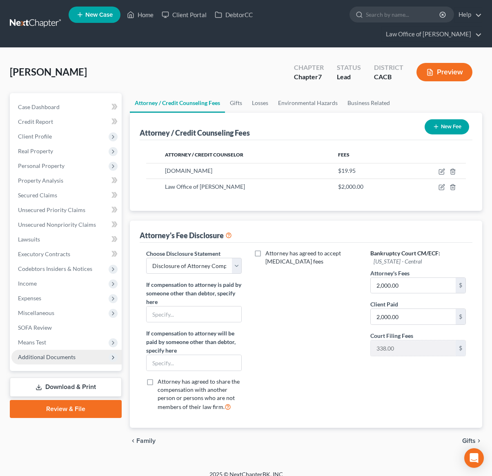
click at [56, 357] on span "Additional Documents" at bounding box center [47, 356] width 58 height 7
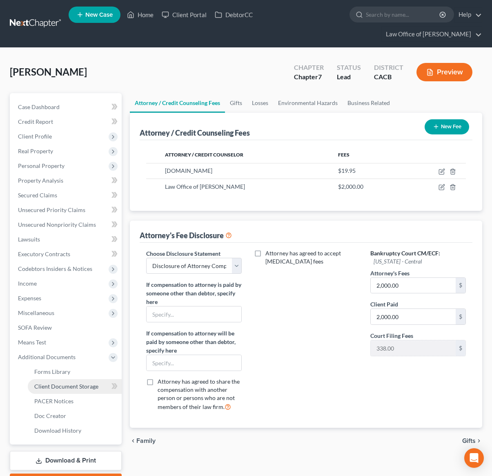
click at [58, 383] on span "Client Document Storage" at bounding box center [66, 386] width 64 height 7
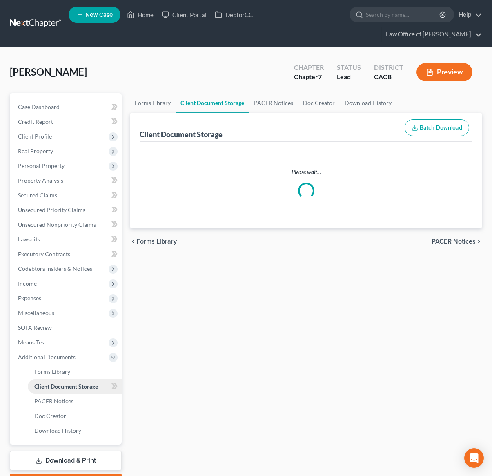
select select "30"
select select "65"
select select "72"
select select "10"
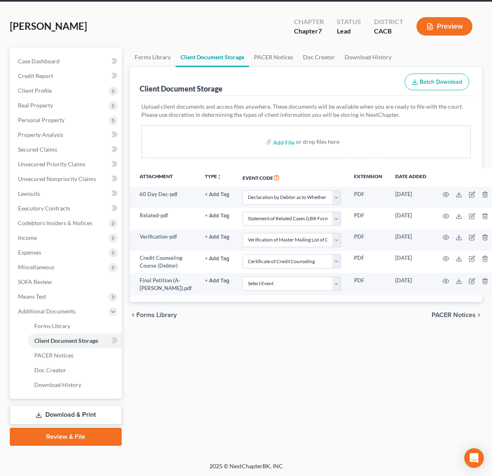
scroll to position [47, 0]
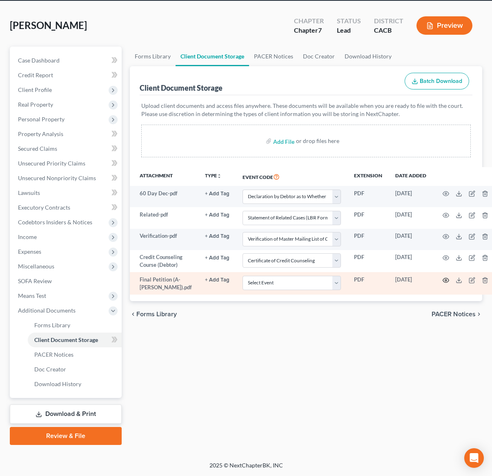
click at [443, 282] on icon "button" at bounding box center [446, 280] width 6 height 4
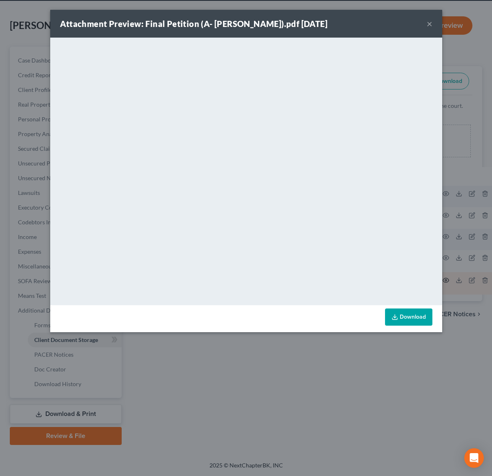
scroll to position [32, 0]
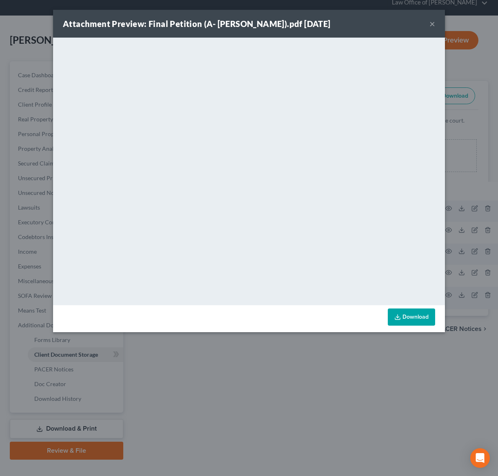
click at [434, 23] on button "×" at bounding box center [432, 24] width 6 height 10
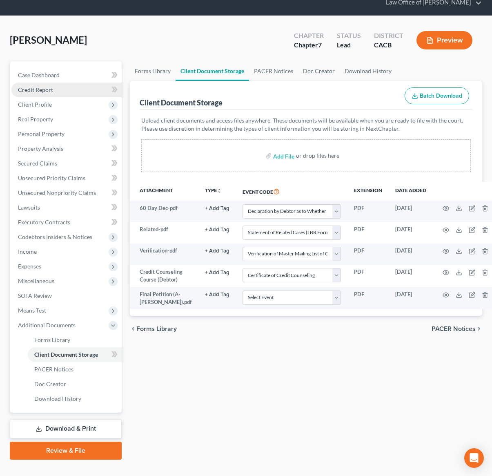
click at [71, 93] on link "Credit Report" at bounding box center [66, 89] width 110 height 15
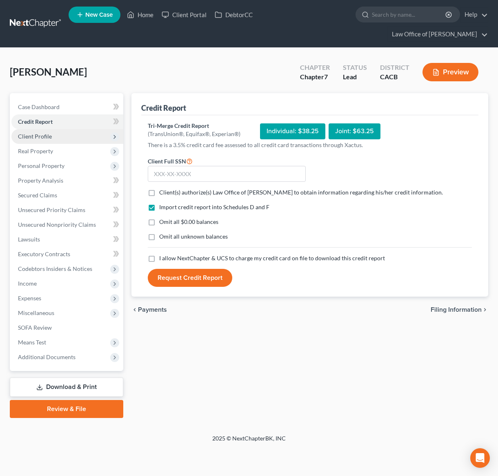
click at [51, 129] on span "Client Profile" at bounding box center [67, 136] width 112 height 15
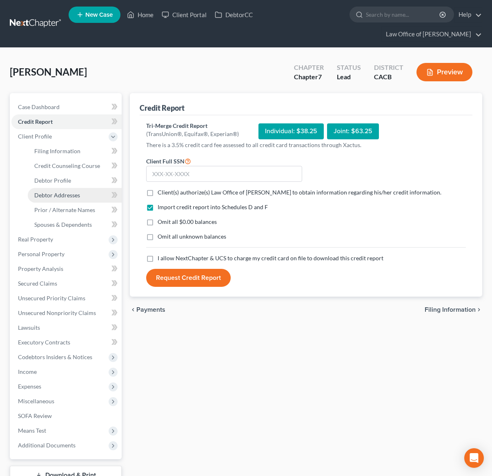
click at [60, 189] on link "Debtor Addresses" at bounding box center [75, 195] width 94 height 15
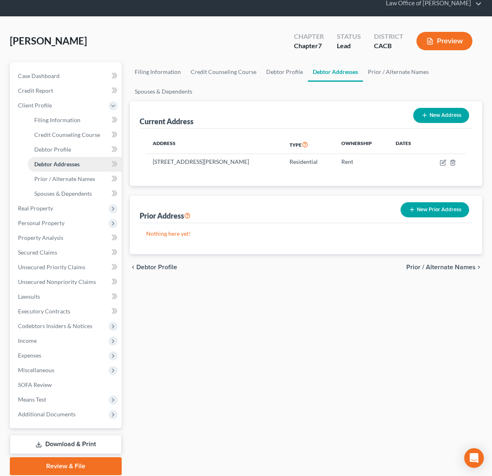
scroll to position [61, 0]
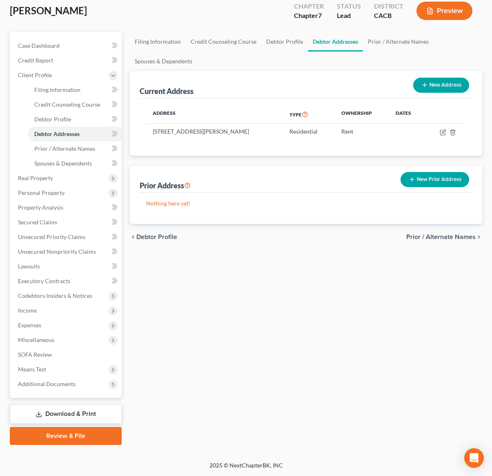
click at [63, 439] on link "Review & File" at bounding box center [66, 436] width 112 height 18
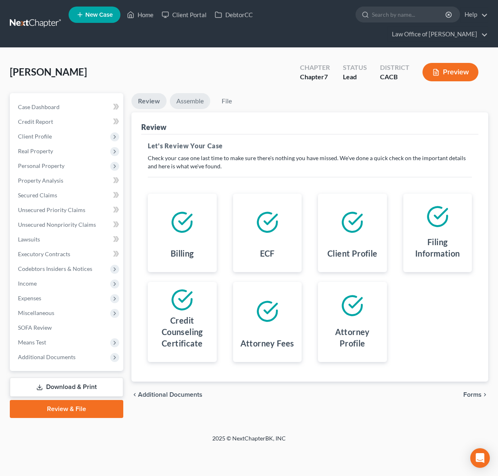
click at [194, 93] on link "Assemble" at bounding box center [190, 101] width 40 height 16
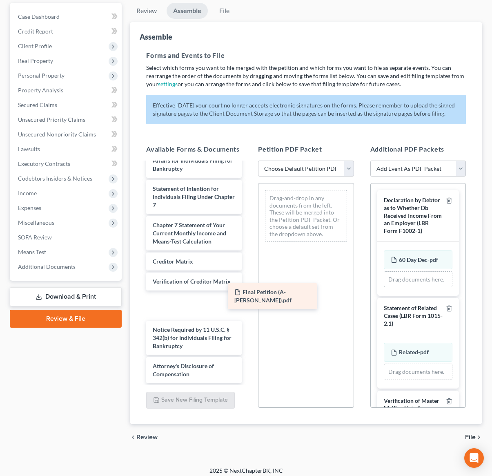
scroll to position [301, 0]
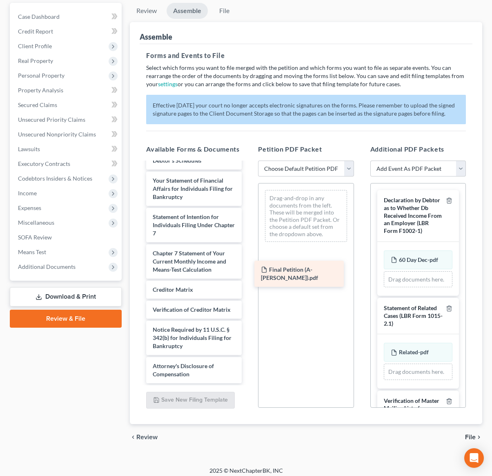
drag, startPoint x: 195, startPoint y: 371, endPoint x: 305, endPoint y: 265, distance: 153.0
click at [248, 266] on div "Final Petition (A- Harutyunyan).pdf Voluntary Petition for Individuals Filing f…" at bounding box center [194, 130] width 109 height 505
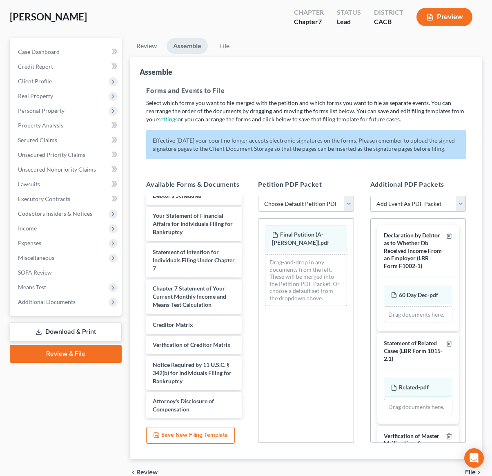
scroll to position [342, 0]
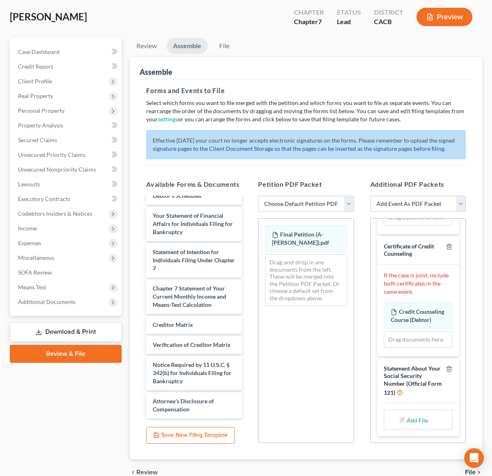
click at [418, 419] on input "file" at bounding box center [417, 419] width 20 height 15
type input "C:\fakepath\ArmenStmtSSN.pdf"
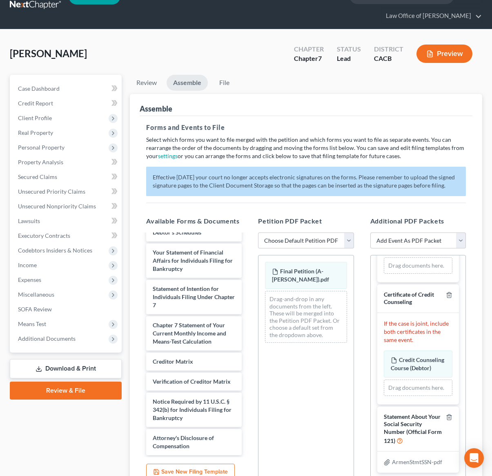
scroll to position [5, 0]
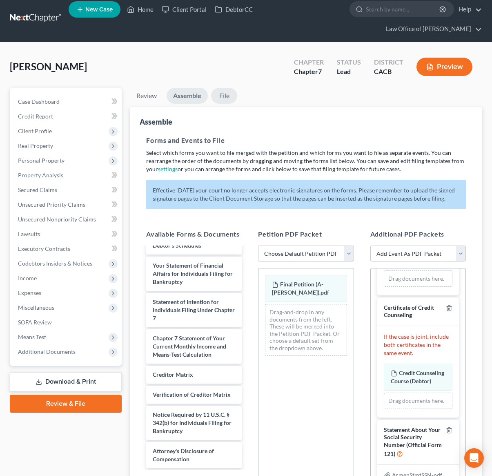
click at [225, 98] on link "File" at bounding box center [224, 96] width 26 height 16
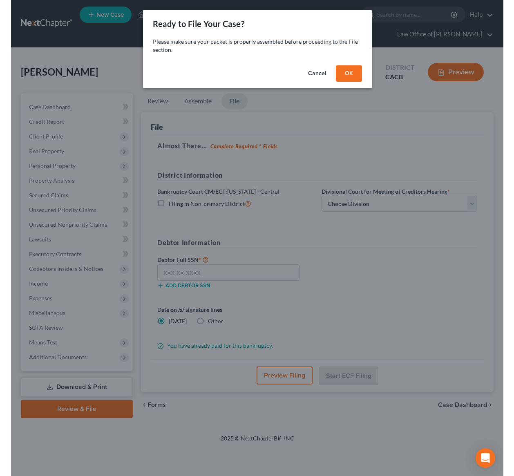
scroll to position [0, 0]
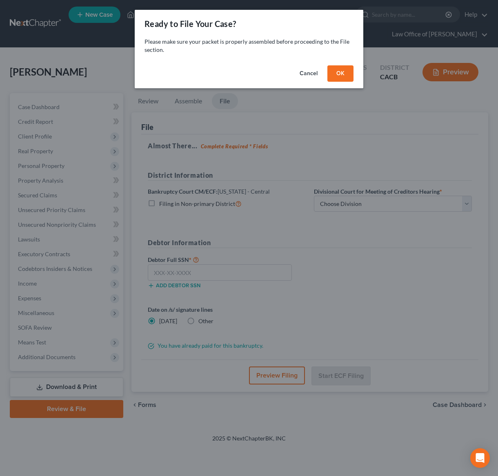
click at [343, 78] on button "OK" at bounding box center [340, 73] width 26 height 16
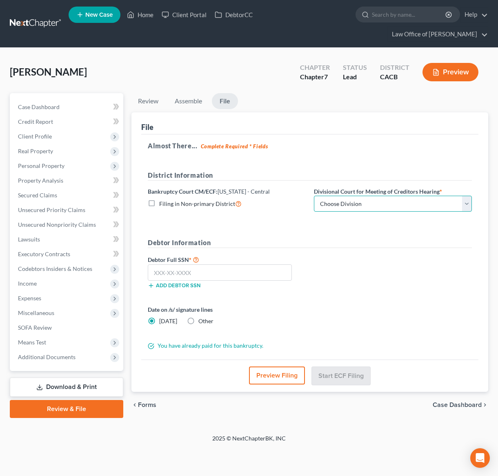
click at [334, 196] on select "Choose Division [GEOGRAPHIC_DATA][PERSON_NAME] [GEOGRAPHIC_DATA] [GEOGRAPHIC_DA…" at bounding box center [393, 204] width 158 height 16
select select "1"
click at [314, 196] on select "Choose Division [GEOGRAPHIC_DATA][PERSON_NAME] [GEOGRAPHIC_DATA] [GEOGRAPHIC_DA…" at bounding box center [393, 204] width 158 height 16
click at [167, 264] on input "text" at bounding box center [220, 272] width 144 height 16
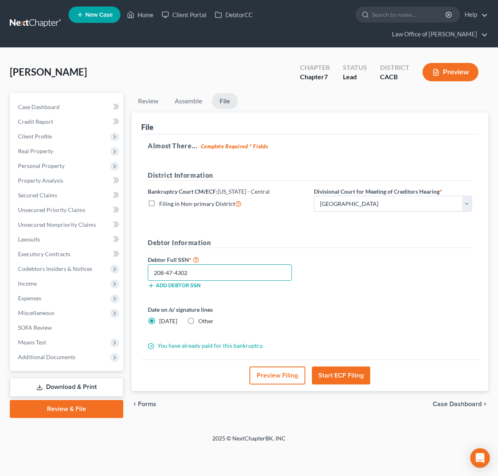
type input "208-47-4302"
click at [290, 366] on button "Preview Filing" at bounding box center [277, 375] width 56 height 18
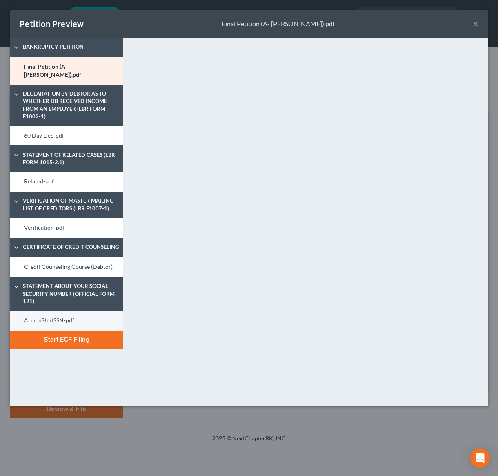
click at [63, 311] on link "ArmenStmtSSN-pdf" at bounding box center [66, 321] width 113 height 20
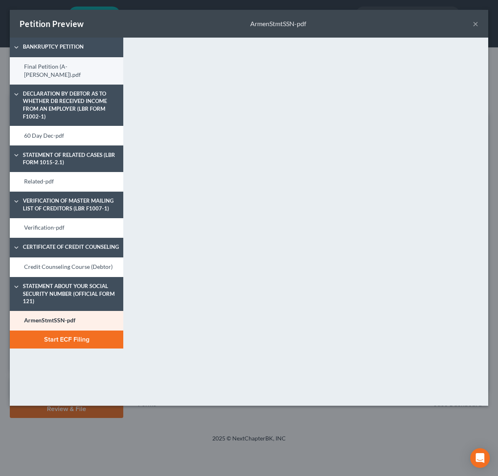
click at [29, 67] on link "Final Petition (A- Harutyunyan).pdf" at bounding box center [66, 70] width 113 height 27
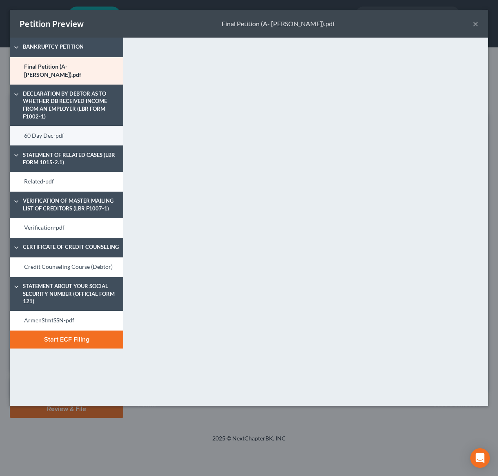
click at [60, 132] on link "60 Day Dec-pdf" at bounding box center [66, 136] width 113 height 20
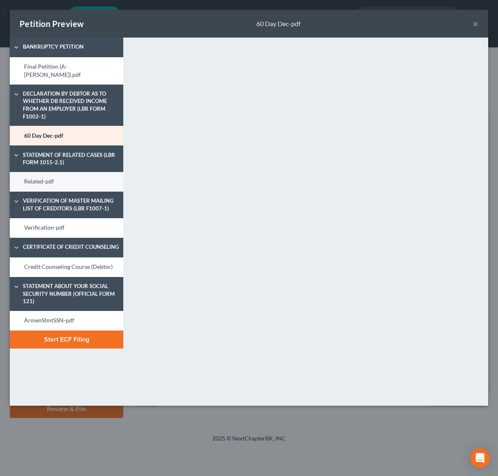
click at [62, 176] on link "Related-pdf" at bounding box center [66, 182] width 113 height 20
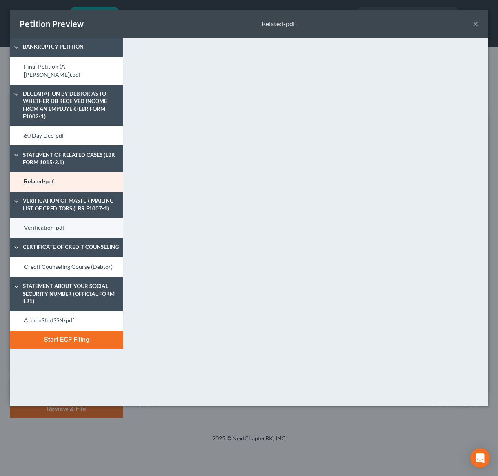
click at [63, 225] on link "Verification-pdf" at bounding box center [66, 228] width 113 height 20
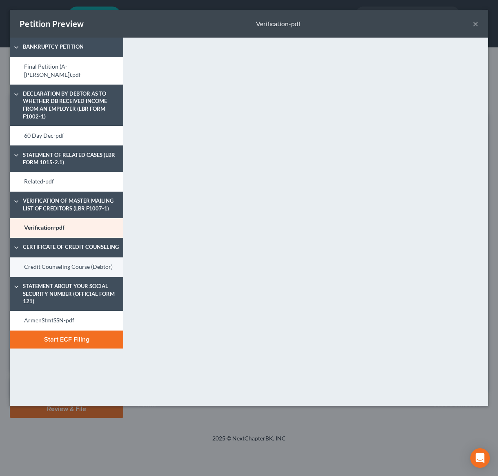
click at [49, 261] on link "Credit Counseling Course (Debtor)" at bounding box center [66, 267] width 113 height 20
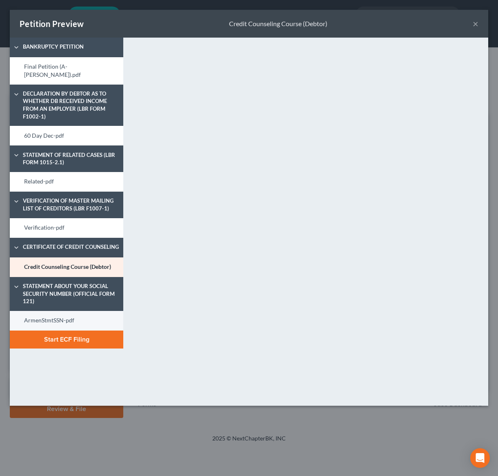
click at [58, 314] on link "ArmenStmtSSN-pdf" at bounding box center [66, 321] width 113 height 20
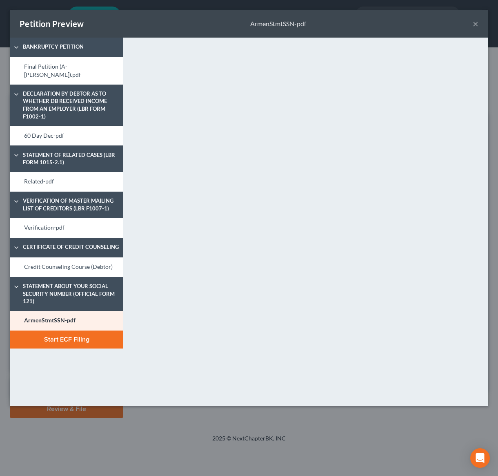
click at [73, 335] on button "Start ECF Filing" at bounding box center [66, 339] width 113 height 18
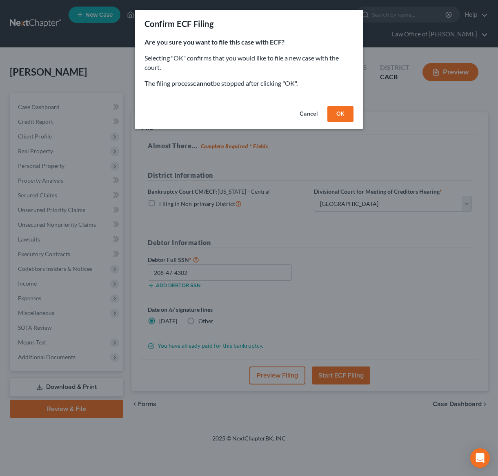
click at [342, 110] on button "OK" at bounding box center [340, 114] width 26 height 16
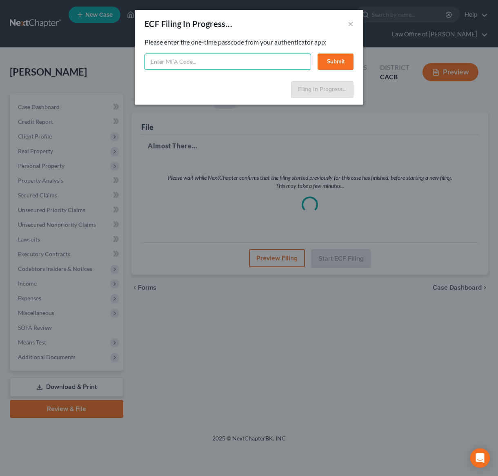
click at [171, 68] on input "text" at bounding box center [228, 61] width 167 height 16
type input "430467"
click at [338, 64] on button "Submit" at bounding box center [336, 61] width 36 height 16
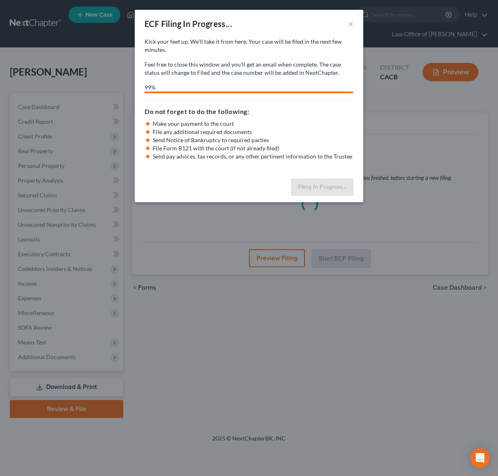
select select "1"
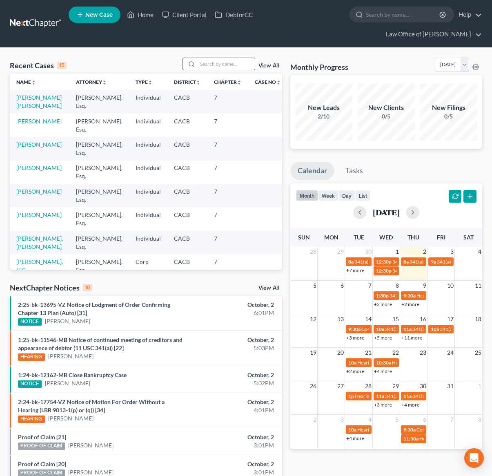
click at [213, 65] on input "search" at bounding box center [226, 64] width 57 height 12
type input "[PERSON_NAME]"
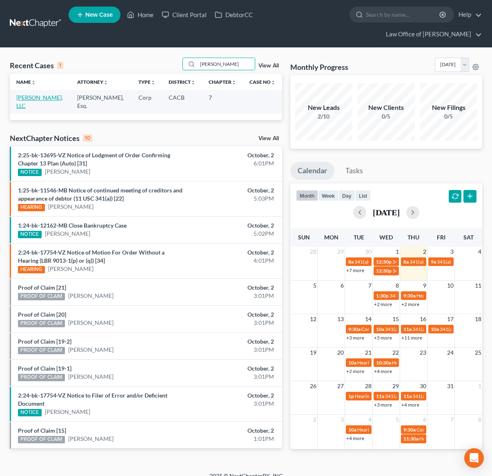
click at [27, 98] on link "[PERSON_NAME], LLC" at bounding box center [39, 101] width 47 height 15
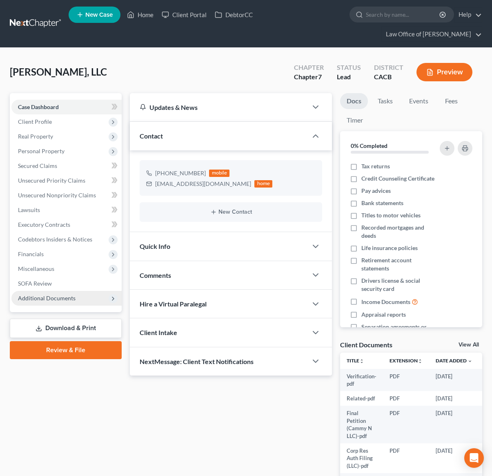
click at [61, 295] on span "Additional Documents" at bounding box center [47, 297] width 58 height 7
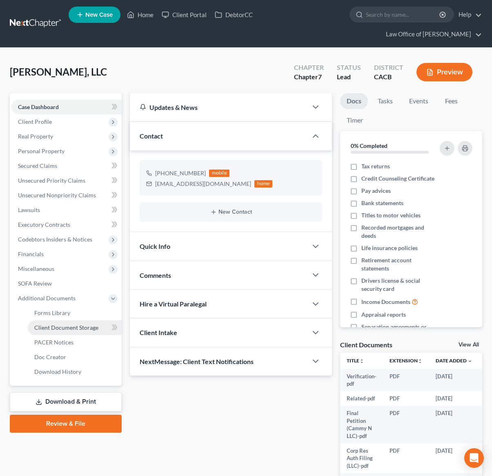
click at [66, 331] on link "Client Document Storage" at bounding box center [75, 327] width 94 height 15
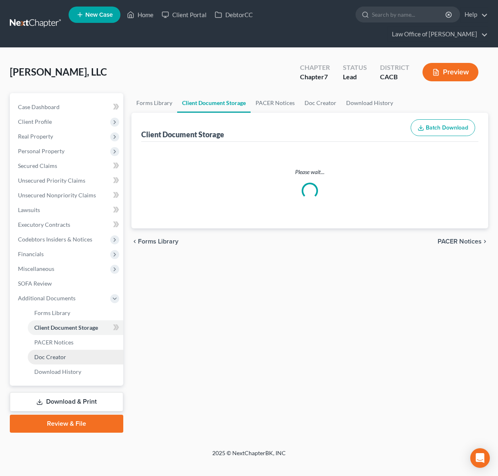
select select "30"
select select "29"
select select "71"
select select "78"
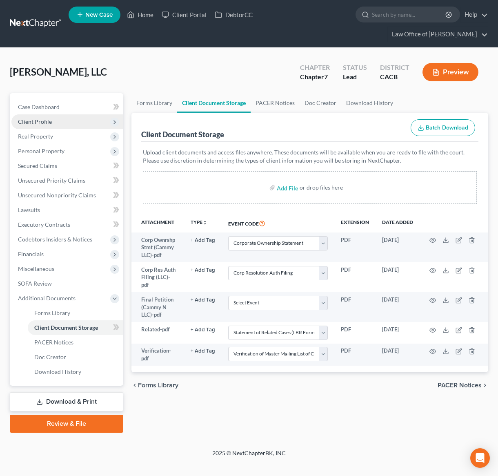
click at [20, 118] on span "Client Profile" at bounding box center [35, 121] width 34 height 7
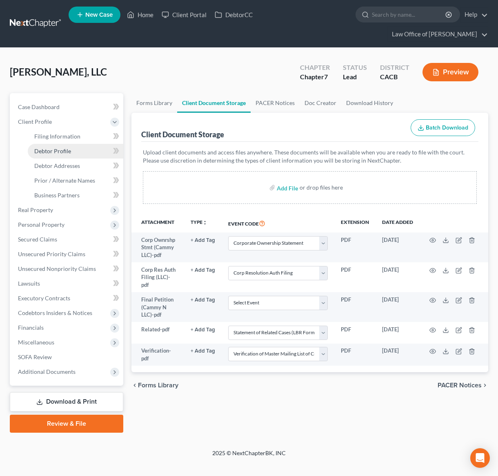
click at [47, 147] on span "Debtor Profile" at bounding box center [52, 150] width 37 height 7
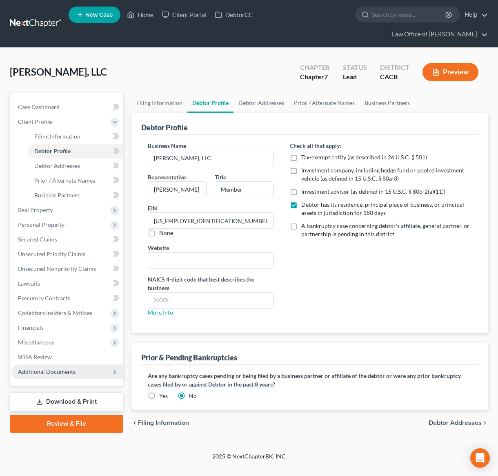
click at [58, 368] on span "Additional Documents" at bounding box center [47, 371] width 58 height 7
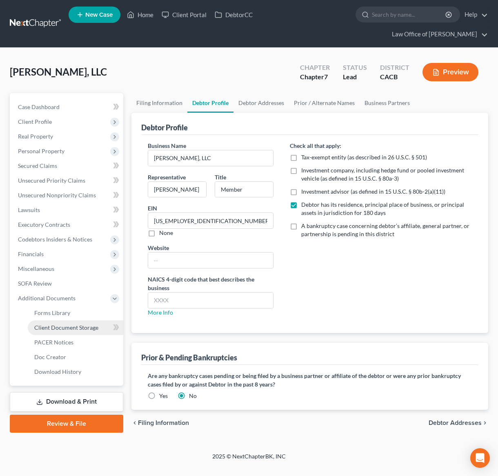
click at [62, 320] on link "Client Document Storage" at bounding box center [76, 327] width 96 height 15
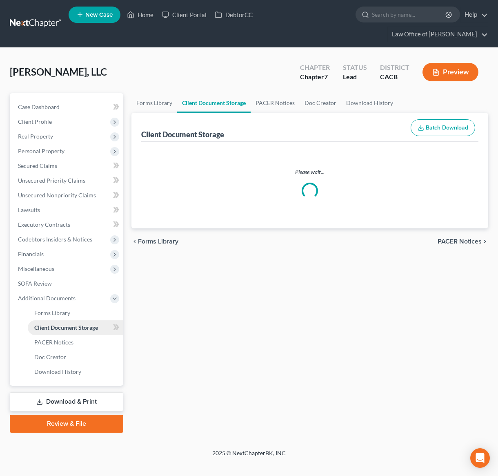
select select "30"
select select "29"
select select "71"
select select "78"
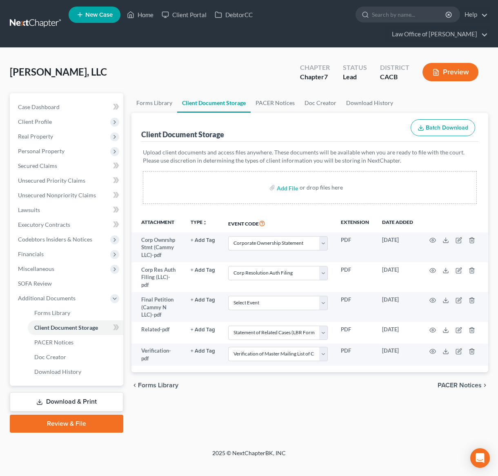
click at [82, 414] on link "Review & File" at bounding box center [66, 423] width 113 height 18
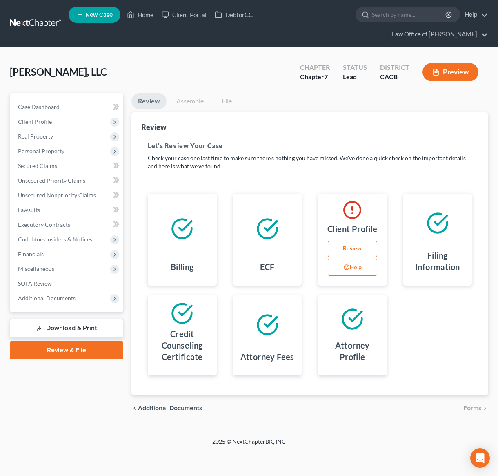
click at [362, 241] on link "Review" at bounding box center [352, 249] width 49 height 16
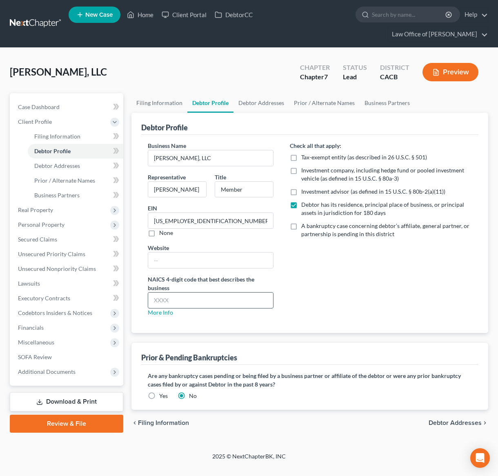
click at [211, 292] on input "text" at bounding box center [210, 300] width 125 height 16
paste input "456120"
type input "456120"
click at [83, 414] on link "Review & File" at bounding box center [66, 423] width 113 height 18
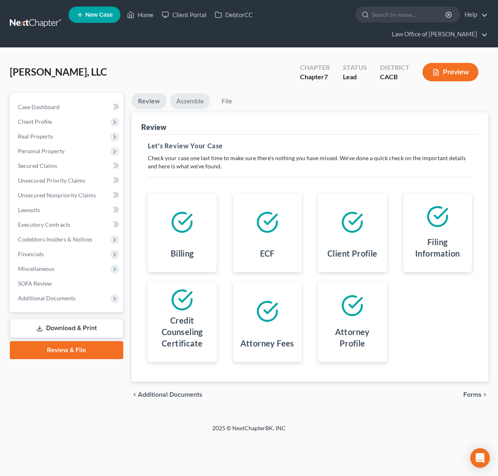
click at [195, 93] on link "Assemble" at bounding box center [190, 101] width 40 height 16
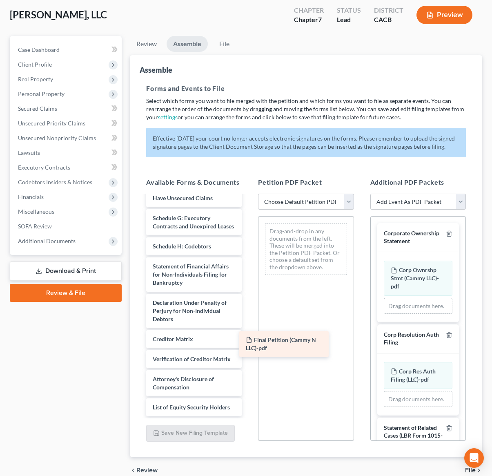
scroll to position [168, 0]
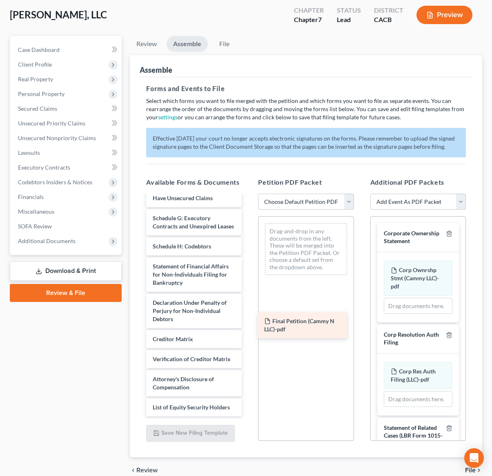
drag, startPoint x: 207, startPoint y: 408, endPoint x: 317, endPoint y: 329, distance: 135.3
click at [248, 329] on div "Final Petition (Cammy N LLC)-pdf Voluntary Petition for Non-Individuals Filing …" at bounding box center [194, 234] width 109 height 364
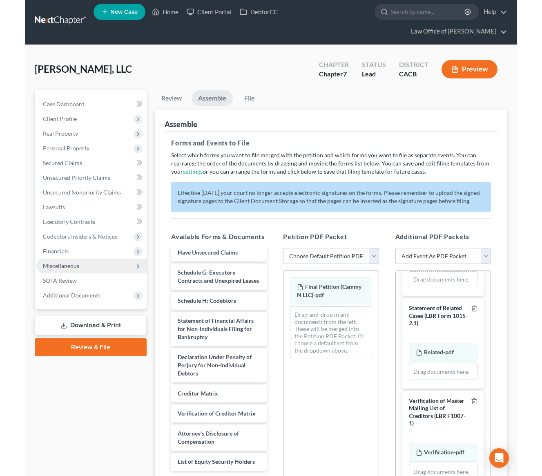
scroll to position [0, 0]
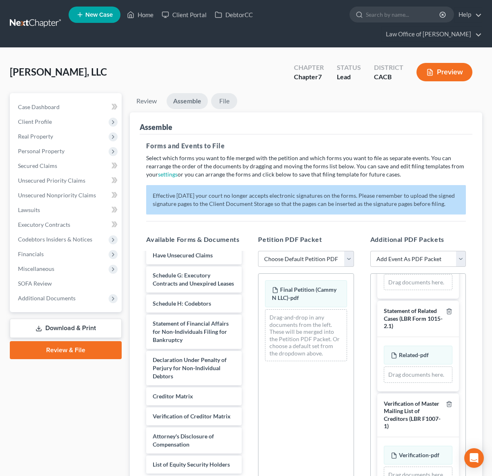
click at [226, 102] on link "File" at bounding box center [224, 101] width 26 height 16
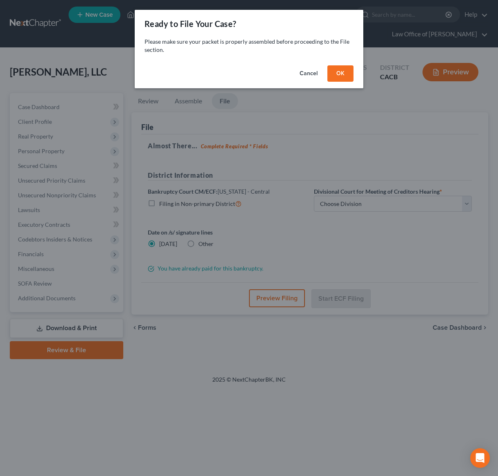
click at [345, 77] on button "OK" at bounding box center [340, 73] width 26 height 16
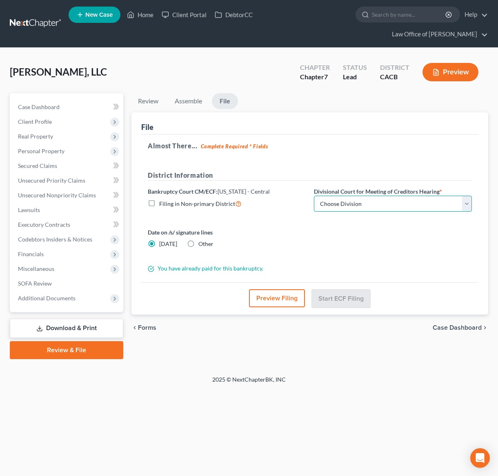
click at [356, 196] on select "Choose Division [GEOGRAPHIC_DATA][PERSON_NAME] [GEOGRAPHIC_DATA] [GEOGRAPHIC_DA…" at bounding box center [393, 204] width 158 height 16
select select "1"
click at [314, 196] on select "Choose Division [GEOGRAPHIC_DATA][PERSON_NAME] [GEOGRAPHIC_DATA] [GEOGRAPHIC_DA…" at bounding box center [393, 204] width 158 height 16
click at [264, 289] on button "Preview Filing" at bounding box center [277, 298] width 56 height 18
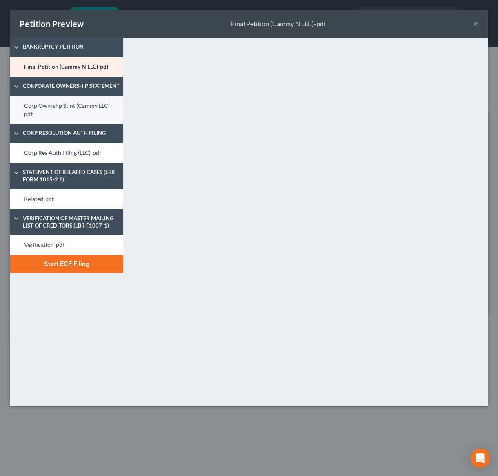
click at [73, 113] on link "Corp Ownrshp Stmt (Cammy LLC)-pdf" at bounding box center [66, 109] width 113 height 27
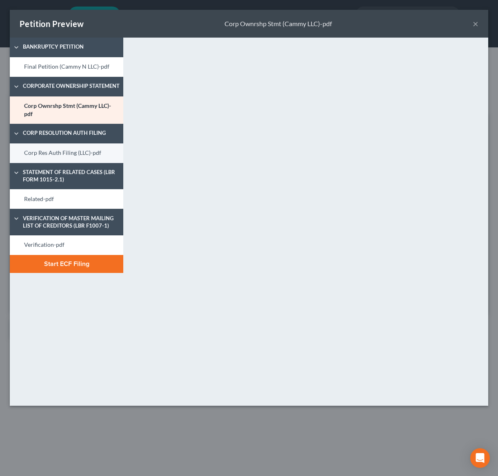
click at [53, 153] on link "Corp Res Auth Filing (LLC)-pdf" at bounding box center [66, 153] width 113 height 20
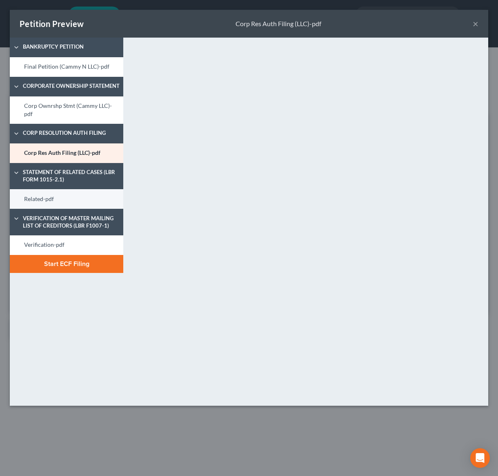
click at [79, 205] on link "Related-pdf" at bounding box center [66, 199] width 113 height 20
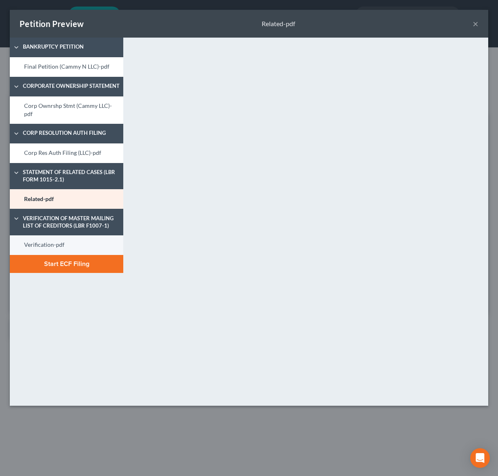
click at [58, 251] on link "Verification-pdf" at bounding box center [66, 245] width 113 height 20
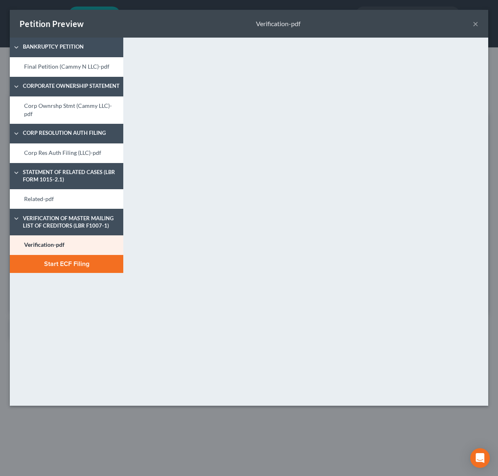
click at [98, 265] on button "Start ECF Filing" at bounding box center [66, 264] width 113 height 18
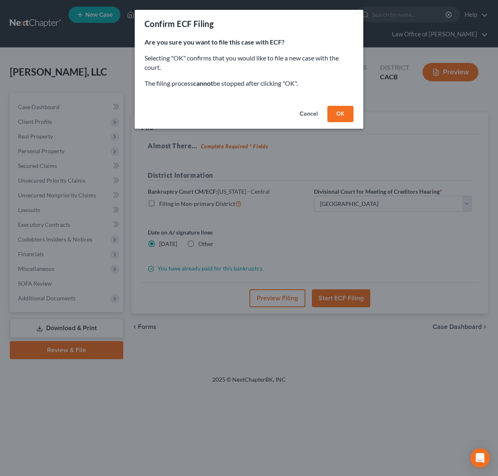
click at [343, 113] on button "OK" at bounding box center [340, 114] width 26 height 16
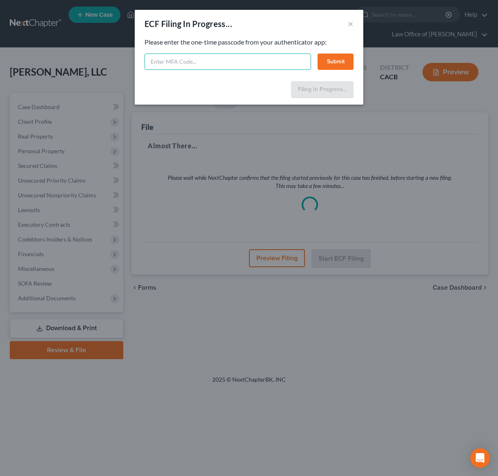
click at [191, 61] on input "text" at bounding box center [228, 61] width 167 height 16
type input "954768"
click at [327, 62] on button "Submit" at bounding box center [336, 61] width 36 height 16
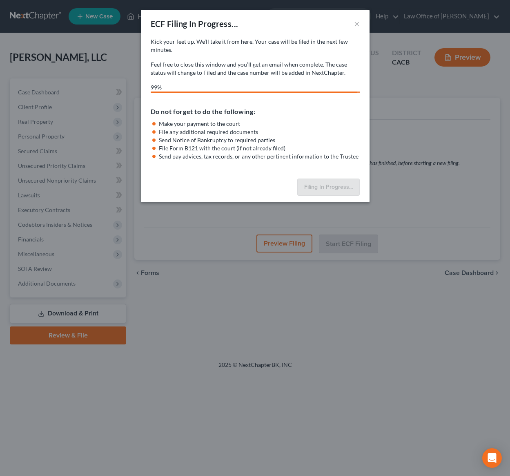
select select "1"
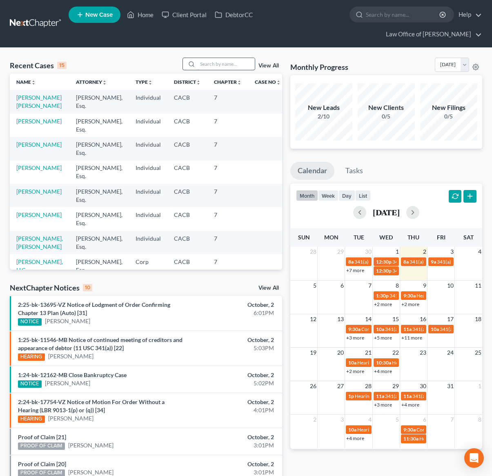
click at [210, 63] on input "search" at bounding box center [226, 64] width 57 height 12
type input "[PERSON_NAME]"
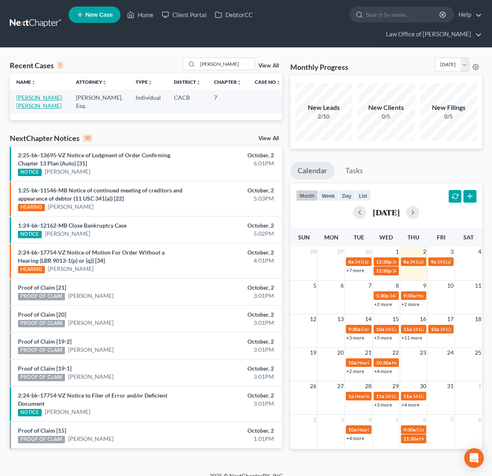
click at [33, 96] on link "[PERSON_NAME], [PERSON_NAME]" at bounding box center [39, 101] width 47 height 15
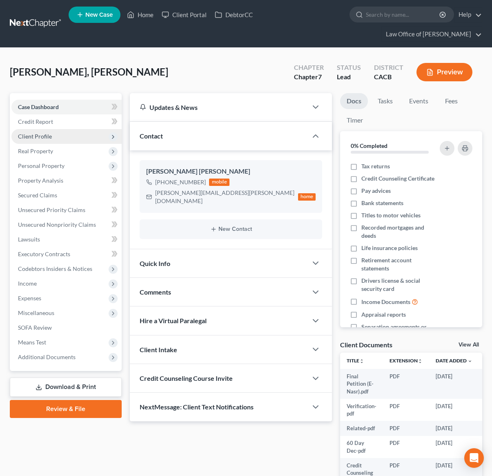
click at [56, 140] on span "Client Profile" at bounding box center [66, 136] width 110 height 15
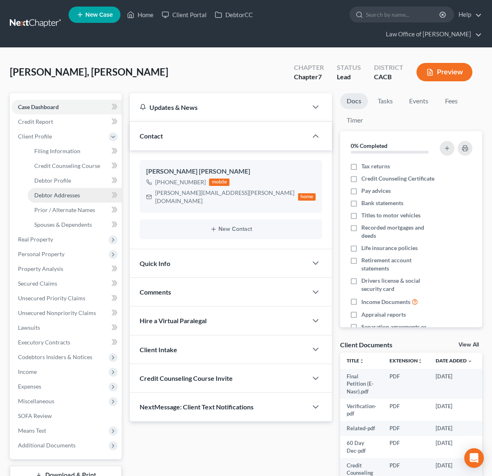
click at [67, 192] on span "Debtor Addresses" at bounding box center [57, 194] width 46 height 7
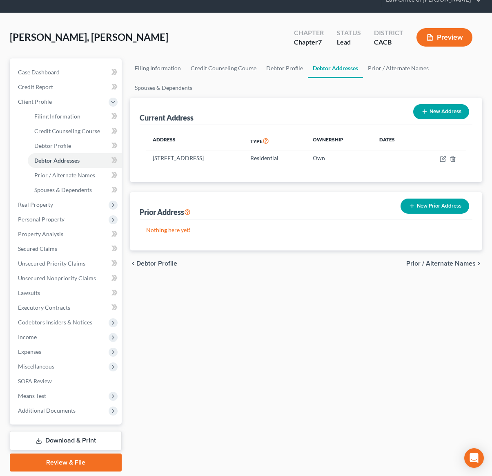
scroll to position [36, 0]
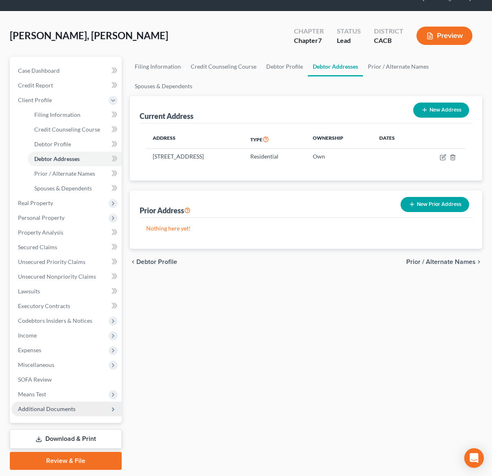
click at [70, 412] on span "Additional Documents" at bounding box center [66, 408] width 110 height 15
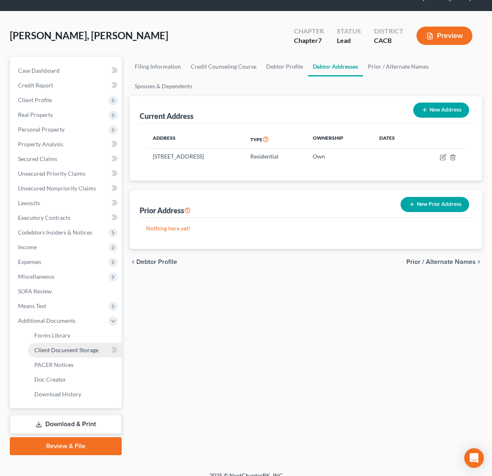
click at [69, 350] on span "Client Document Storage" at bounding box center [66, 349] width 64 height 7
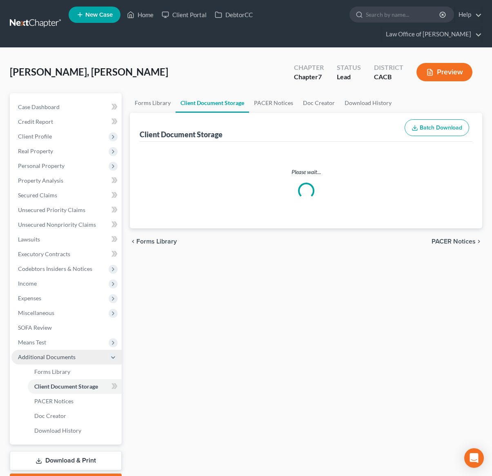
select select "10"
select select "30"
select select "65"
select select "72"
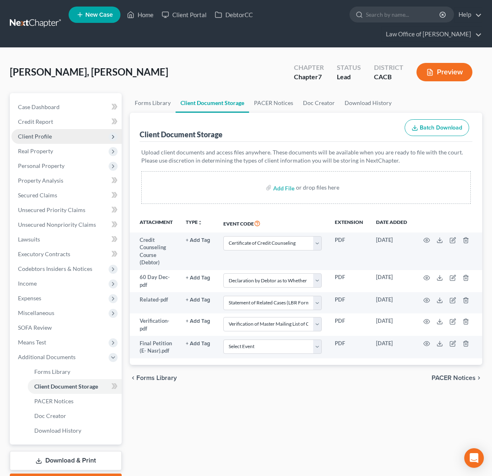
click at [65, 136] on span "Client Profile" at bounding box center [66, 136] width 110 height 15
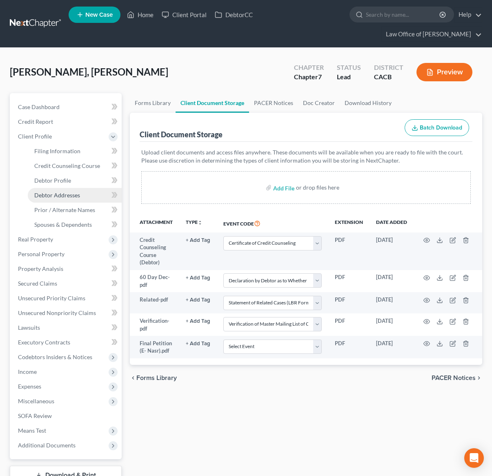
click at [60, 196] on span "Debtor Addresses" at bounding box center [57, 194] width 46 height 7
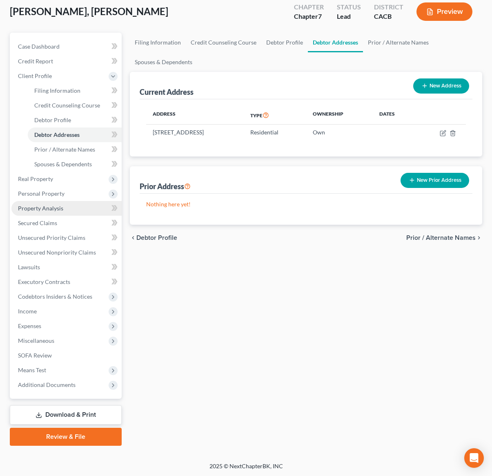
scroll to position [61, 0]
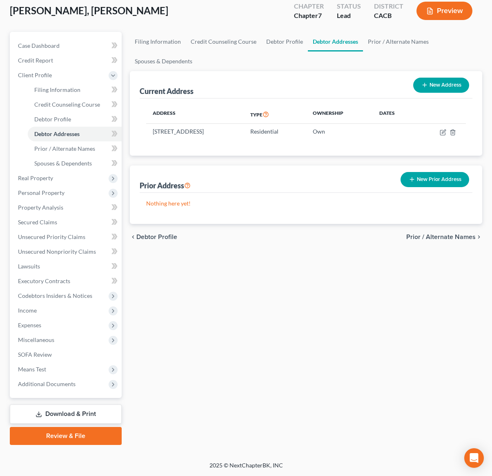
click at [68, 439] on link "Review & File" at bounding box center [66, 436] width 112 height 18
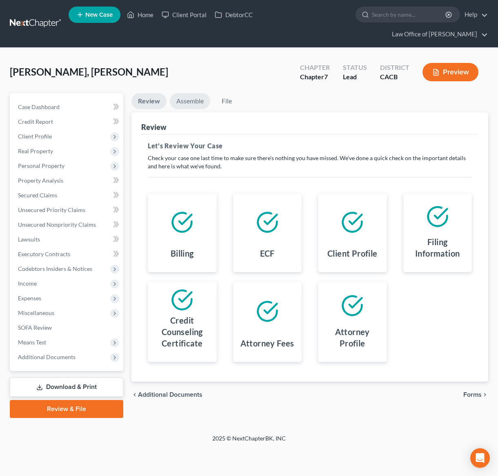
click at [187, 93] on link "Assemble" at bounding box center [190, 101] width 40 height 16
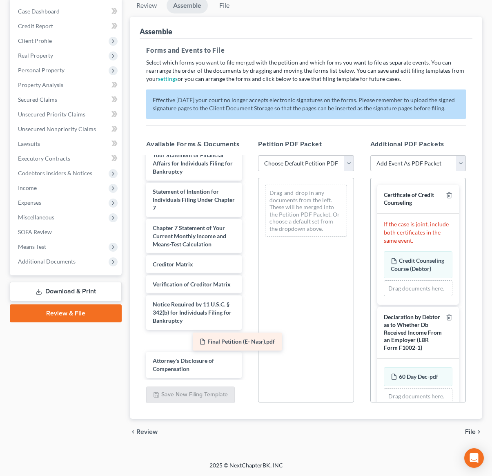
scroll to position [301, 0]
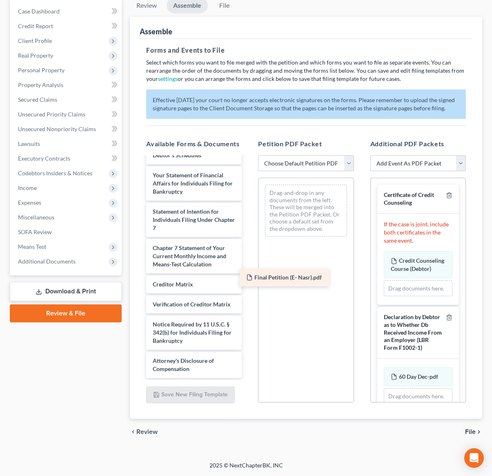
drag, startPoint x: 212, startPoint y: 370, endPoint x: 300, endPoint y: 278, distance: 127.3
click at [248, 279] on div "Final Petition (E- Nasr).pdf Voluntary Petition for Individuals Filing for Bank…" at bounding box center [194, 125] width 109 height 505
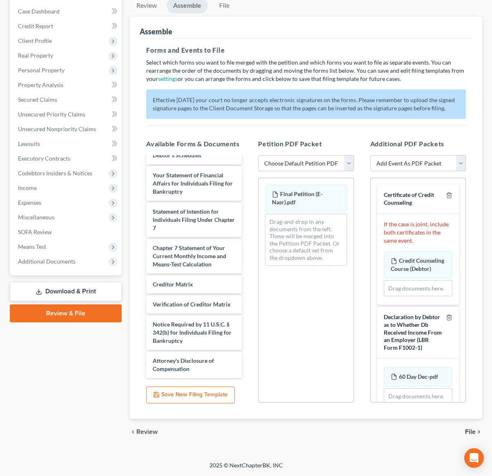
scroll to position [342, 0]
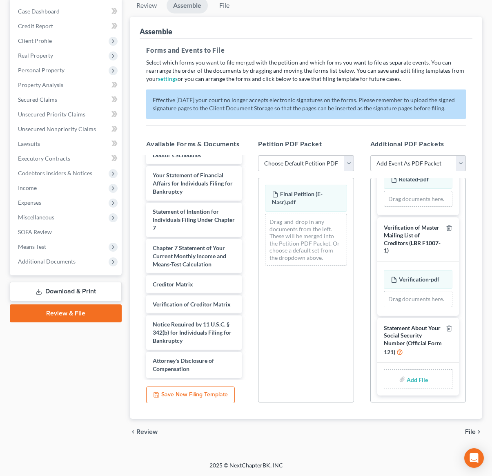
click at [416, 378] on input "file" at bounding box center [417, 379] width 20 height 15
type input "C:\fakepath\EvaStmtSSN.pdf"
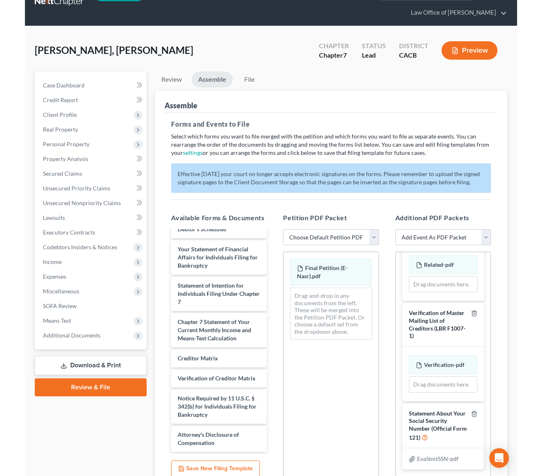
scroll to position [0, 0]
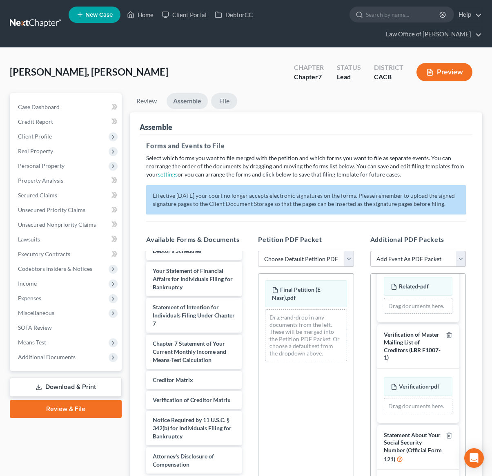
click at [230, 97] on link "File" at bounding box center [224, 101] width 26 height 16
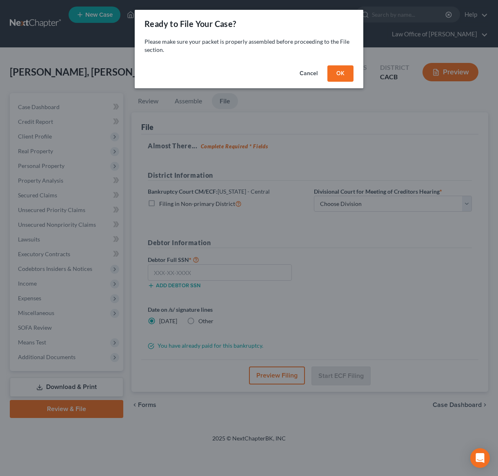
click at [336, 73] on button "OK" at bounding box center [340, 73] width 26 height 16
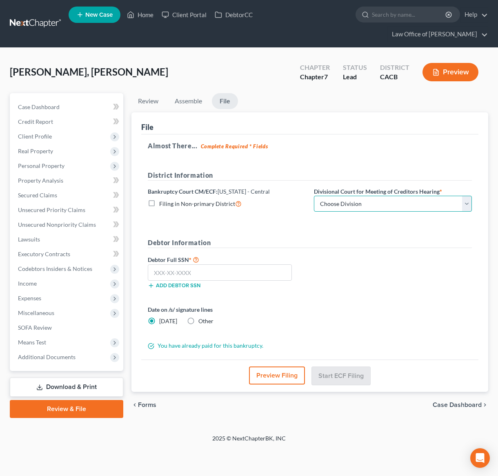
click at [354, 196] on select "Choose Division San Fernando Valley Los Angeles Riverside Santa Ana Santa Barba…" at bounding box center [393, 204] width 158 height 16
select select "1"
click at [314, 196] on select "Choose Division San Fernando Valley Los Angeles Riverside Santa Ana Santa Barba…" at bounding box center [393, 204] width 158 height 16
click at [164, 264] on input "text" at bounding box center [220, 272] width 144 height 16
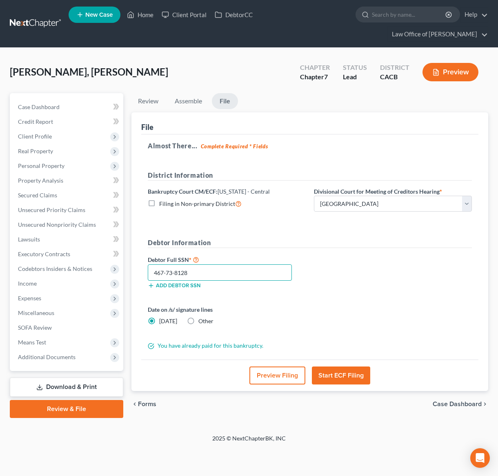
type input "467-73-8128"
click at [277, 366] on button "Preview Filing" at bounding box center [277, 375] width 56 height 18
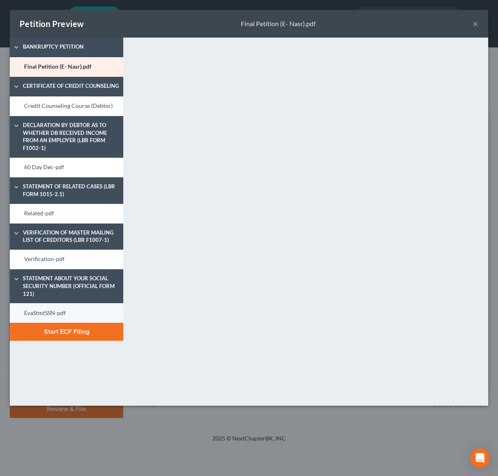
click at [62, 312] on link "EvaStmtSSN-pdf" at bounding box center [66, 313] width 113 height 20
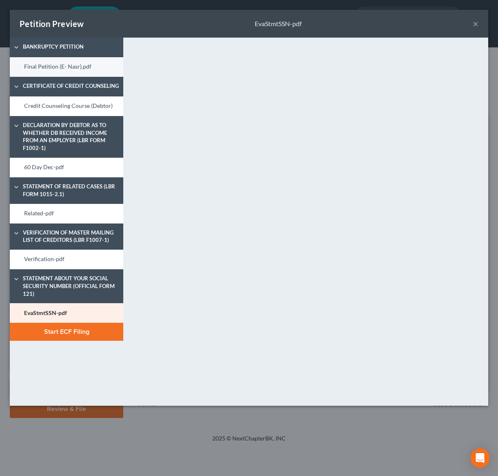
click at [57, 62] on link "Final Petition (E- Nasr).pdf" at bounding box center [66, 67] width 113 height 20
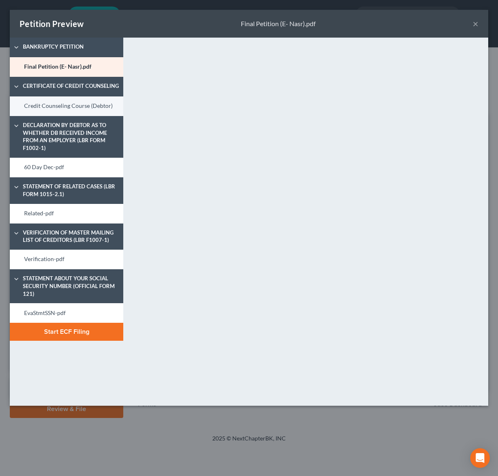
click at [81, 106] on link "Credit Counseling Course (Debtor)" at bounding box center [66, 106] width 113 height 20
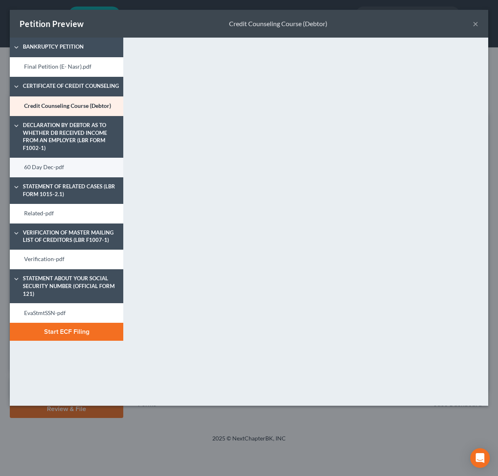
click at [45, 171] on link "60 Day Dec-pdf" at bounding box center [66, 168] width 113 height 20
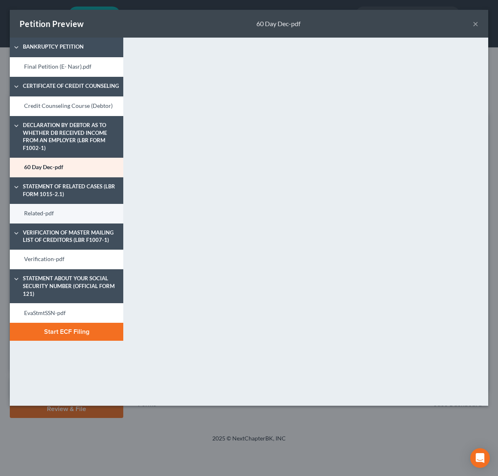
click at [71, 217] on link "Related-pdf" at bounding box center [66, 214] width 113 height 20
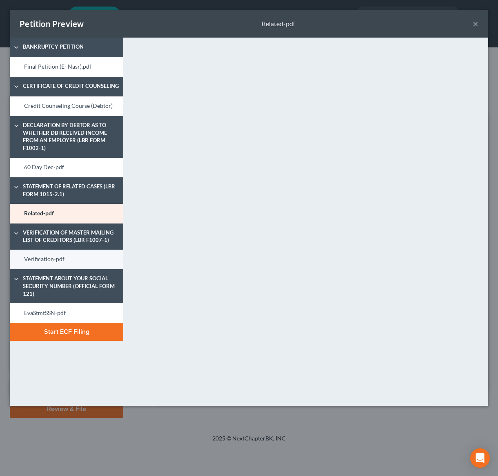
click at [46, 260] on link "Verification-pdf" at bounding box center [66, 259] width 113 height 20
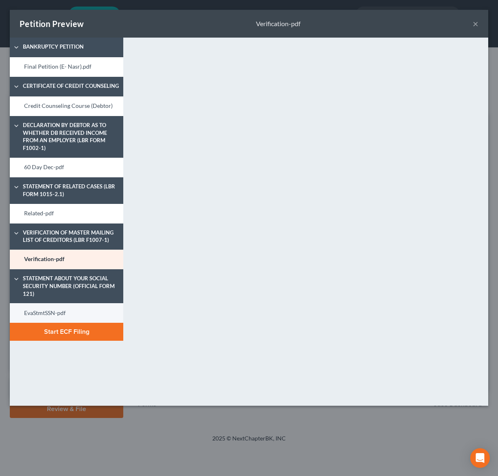
click at [52, 318] on link "EvaStmtSSN-pdf" at bounding box center [66, 313] width 113 height 20
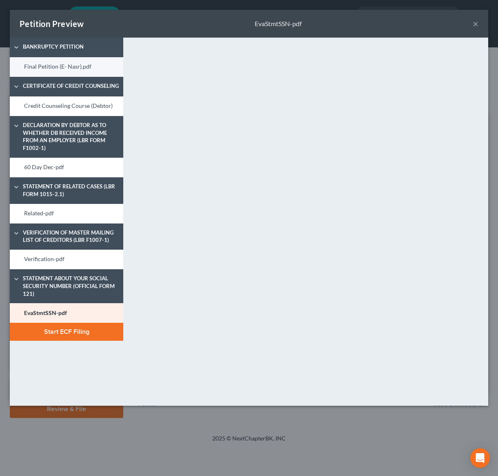
click at [41, 67] on link "Final Petition (E- Nasr).pdf" at bounding box center [66, 67] width 113 height 20
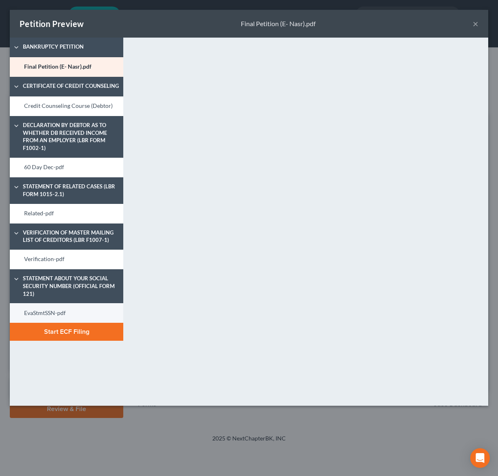
click at [56, 316] on link "EvaStmtSSN-pdf" at bounding box center [66, 313] width 113 height 20
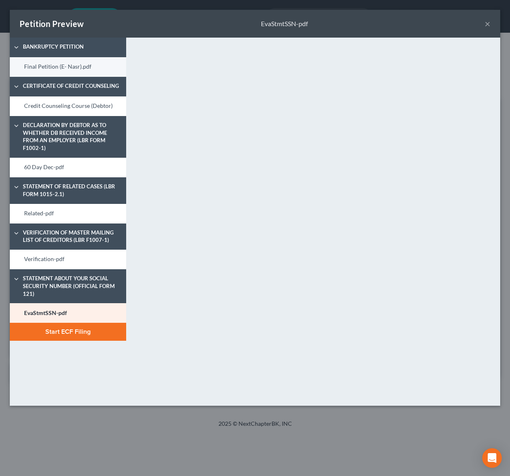
click at [84, 65] on link "Final Petition (E- Nasr).pdf" at bounding box center [68, 67] width 116 height 20
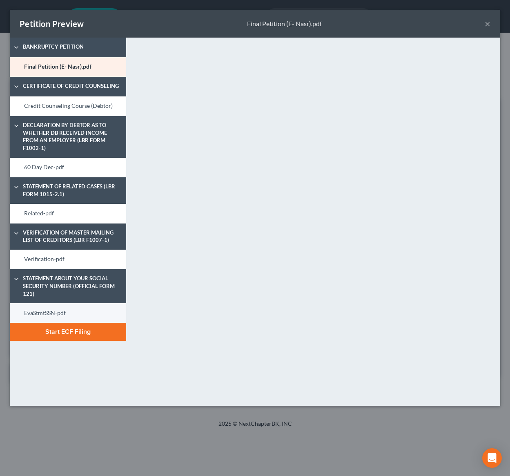
click at [58, 311] on link "EvaStmtSSN-pdf" at bounding box center [68, 313] width 116 height 20
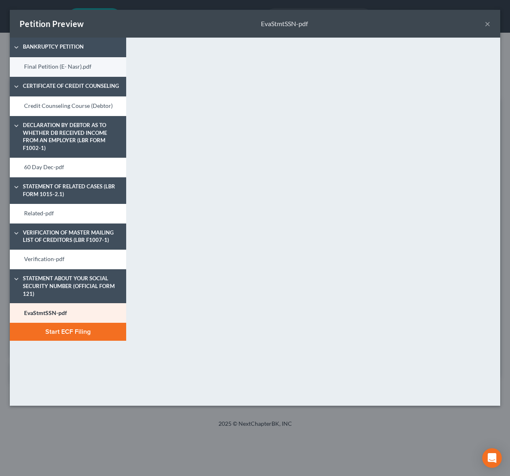
click at [51, 66] on link "Final Petition (E- Nasr).pdf" at bounding box center [68, 67] width 116 height 20
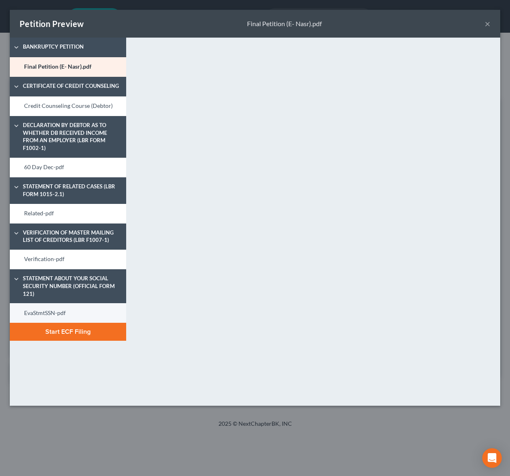
click at [47, 312] on link "EvaStmtSSN-pdf" at bounding box center [68, 313] width 116 height 20
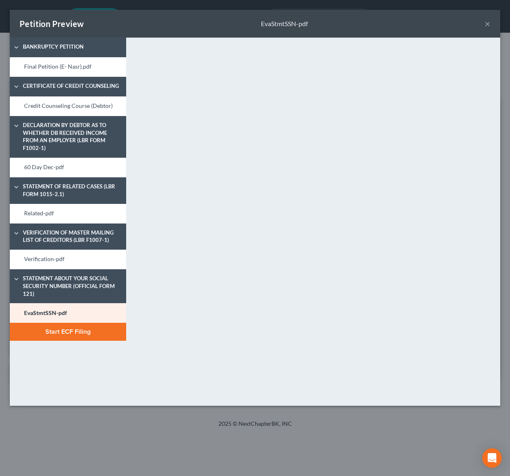
click at [55, 334] on button "Start ECF Filing" at bounding box center [68, 332] width 116 height 18
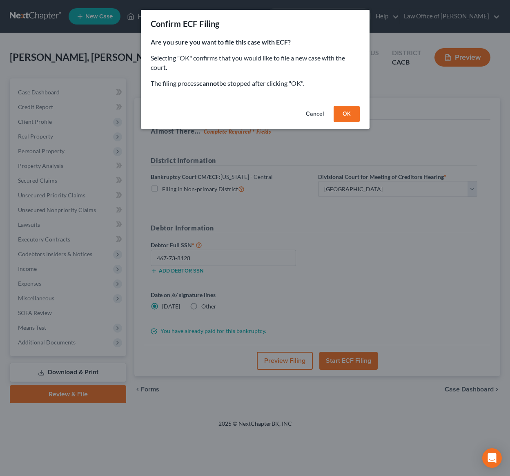
click at [350, 114] on button "OK" at bounding box center [347, 114] width 26 height 16
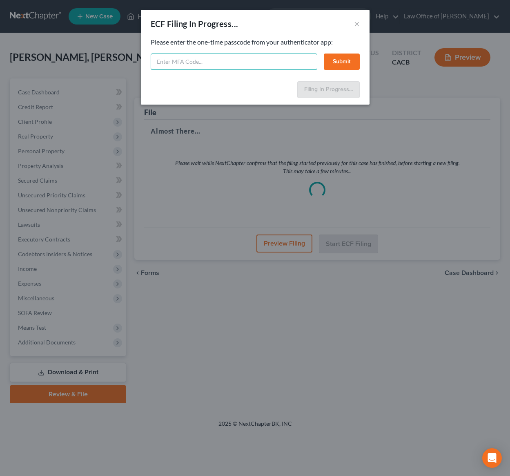
click at [180, 62] on input "text" at bounding box center [234, 61] width 167 height 16
type input "005202"
click at [335, 58] on button "Submit" at bounding box center [342, 61] width 36 height 16
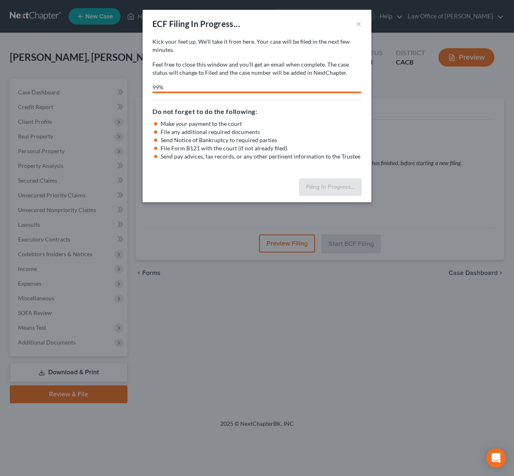
select select "1"
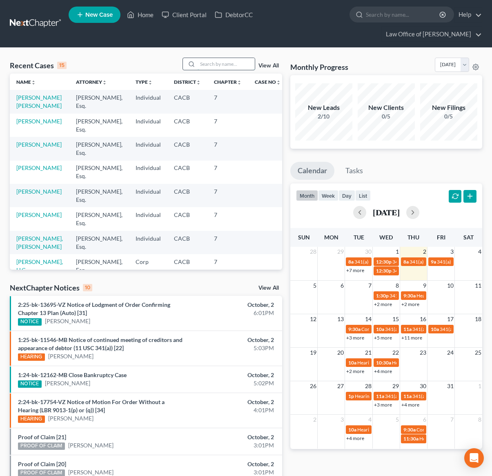
click at [233, 65] on input "search" at bounding box center [226, 64] width 57 height 12
type input "[PERSON_NAME]"
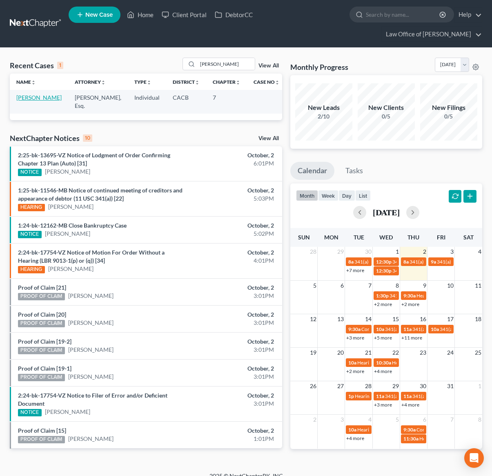
click at [39, 98] on link "[PERSON_NAME]" at bounding box center [38, 97] width 45 height 7
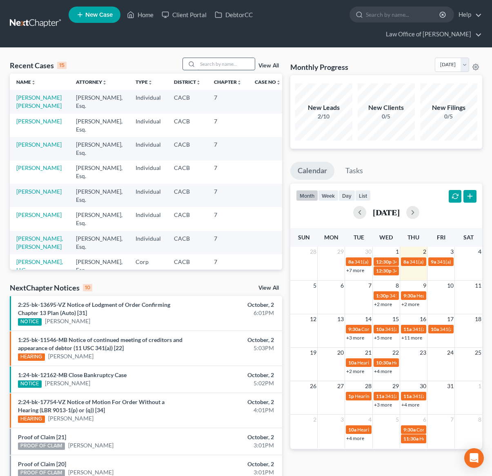
click at [240, 65] on input "search" at bounding box center [226, 64] width 57 height 12
type input "Houria"
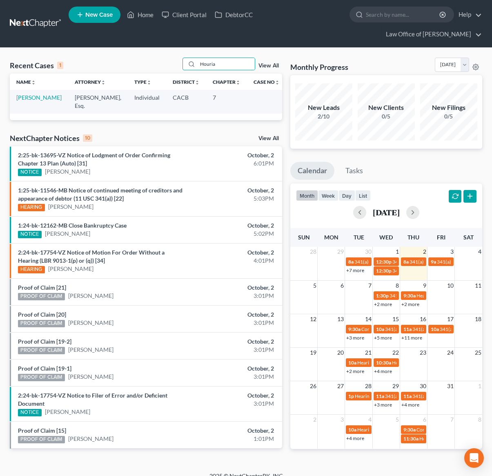
click at [28, 110] on td "[PERSON_NAME]" at bounding box center [39, 101] width 58 height 23
click at [28, 109] on td "[PERSON_NAME]" at bounding box center [39, 101] width 58 height 23
click at [29, 101] on link "[PERSON_NAME]" at bounding box center [38, 97] width 45 height 7
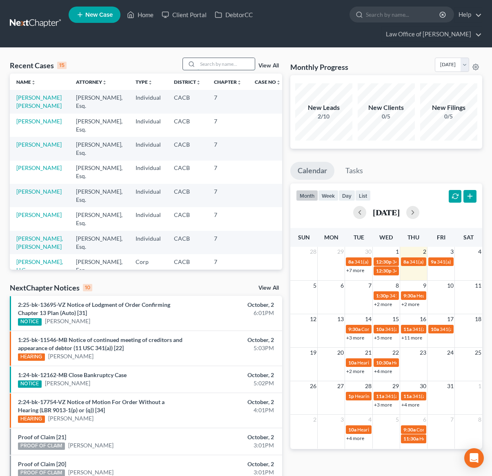
click at [225, 62] on input "search" at bounding box center [226, 64] width 57 height 12
type input "serj"
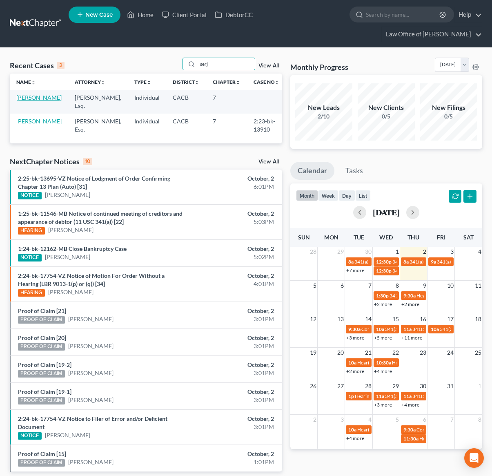
click at [23, 98] on link "[PERSON_NAME]" at bounding box center [38, 97] width 45 height 7
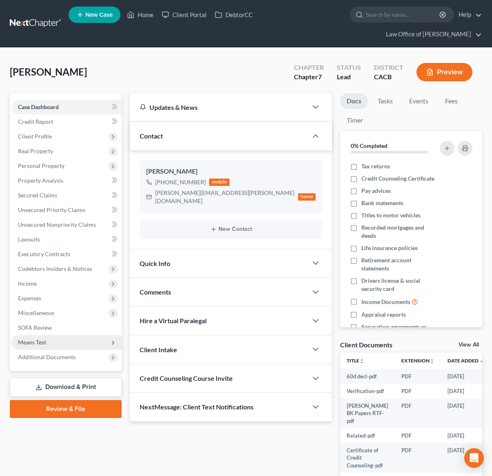
click at [40, 348] on span "Means Test" at bounding box center [66, 342] width 110 height 15
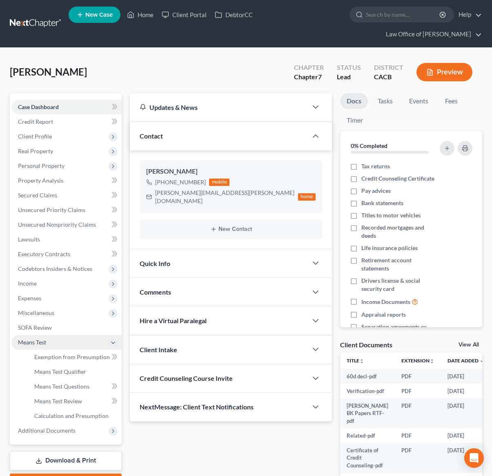
click at [40, 340] on span "Means Test" at bounding box center [32, 341] width 28 height 7
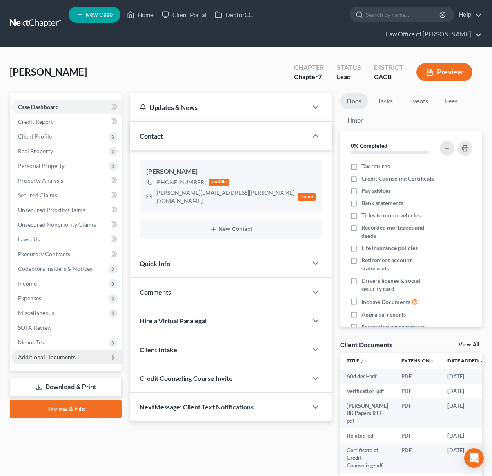
click at [49, 359] on span "Additional Documents" at bounding box center [47, 356] width 58 height 7
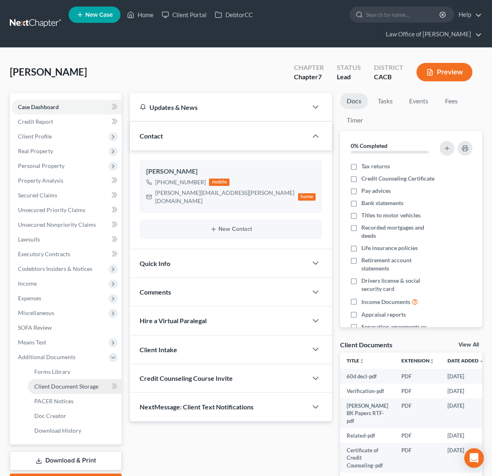
click at [60, 388] on span "Client Document Storage" at bounding box center [66, 386] width 64 height 7
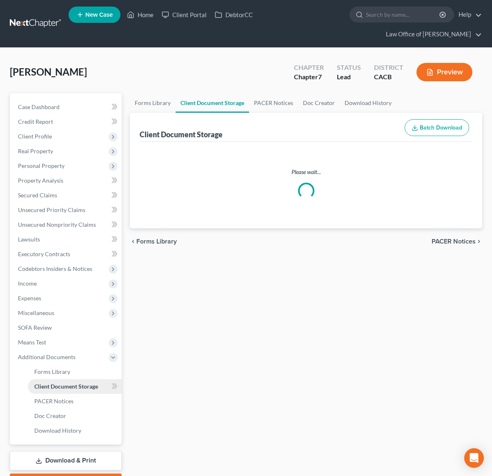
select select "10"
select select "65"
select select "72"
select select "30"
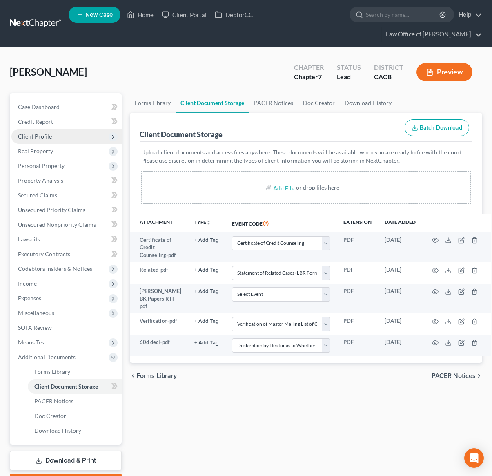
click at [69, 133] on span "Client Profile" at bounding box center [66, 136] width 110 height 15
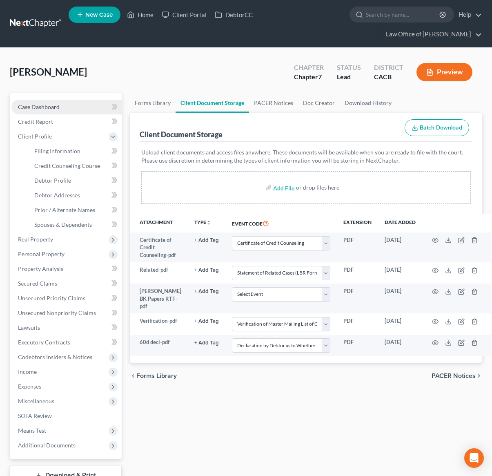
click at [69, 106] on link "Case Dashboard" at bounding box center [66, 107] width 110 height 15
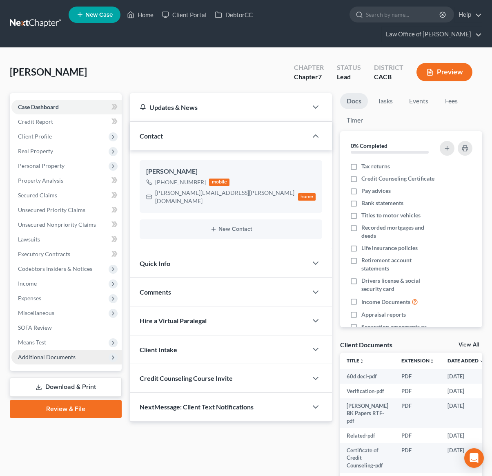
click at [62, 359] on span "Additional Documents" at bounding box center [47, 356] width 58 height 7
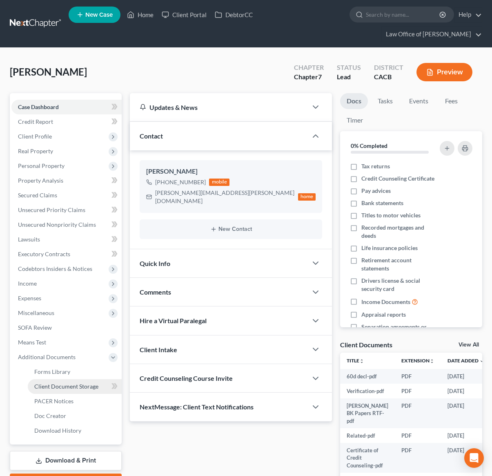
click at [65, 389] on span "Client Document Storage" at bounding box center [66, 386] width 64 height 7
select select "10"
select select "65"
select select "72"
select select "30"
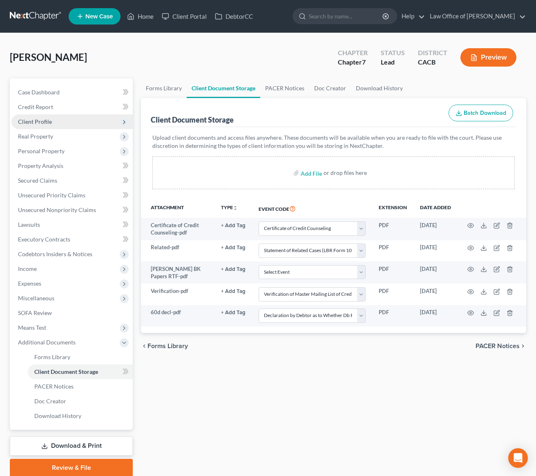
click at [57, 116] on span "Client Profile" at bounding box center [71, 121] width 121 height 15
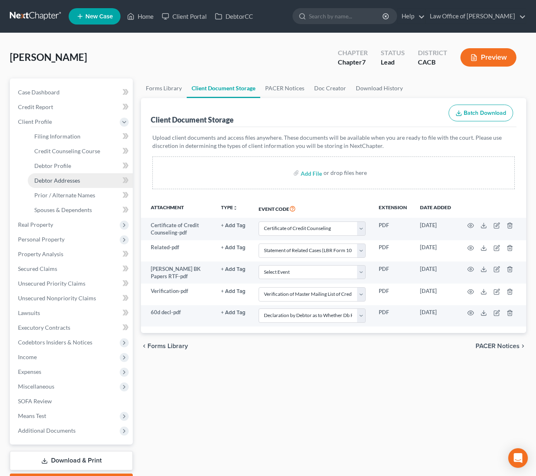
click at [61, 182] on span "Debtor Addresses" at bounding box center [57, 180] width 46 height 7
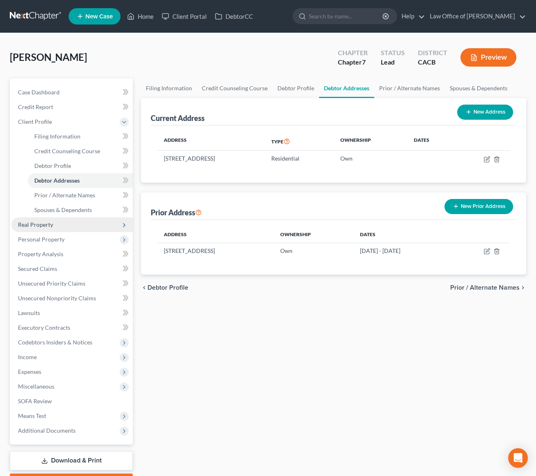
click at [31, 224] on span "Real Property" at bounding box center [35, 224] width 35 height 7
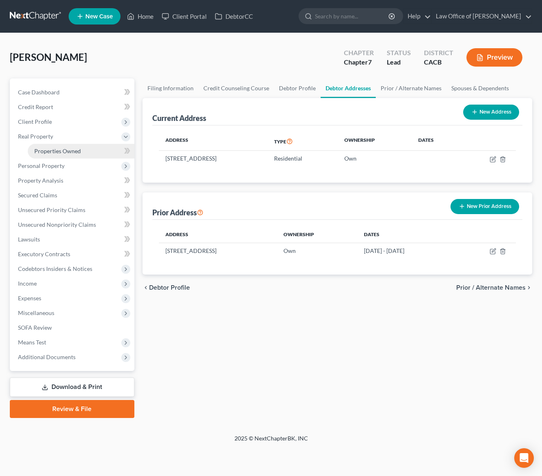
click at [45, 151] on span "Properties Owned" at bounding box center [57, 150] width 47 height 7
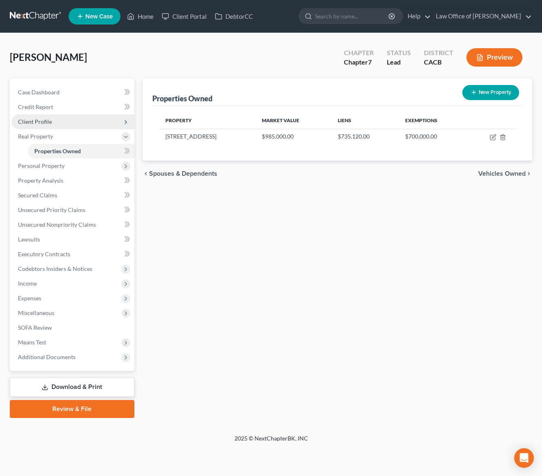
click at [45, 125] on span "Client Profile" at bounding box center [72, 121] width 123 height 15
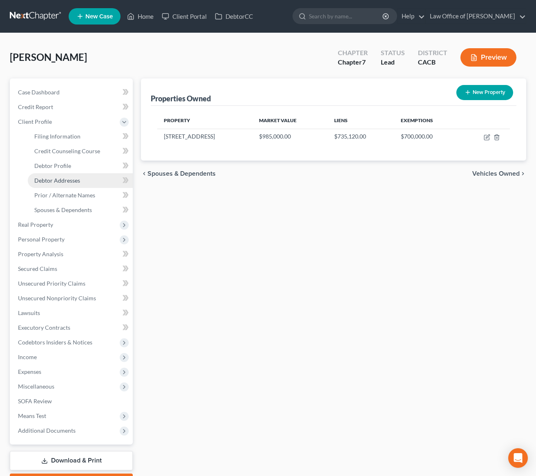
click at [66, 178] on span "Debtor Addresses" at bounding box center [57, 180] width 46 height 7
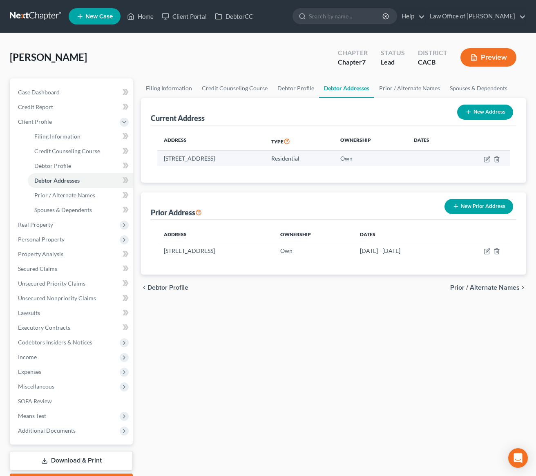
drag, startPoint x: 265, startPoint y: 159, endPoint x: 247, endPoint y: 162, distance: 18.5
click at [247, 162] on td "11670 Glamis Street, Sylmar, CA 91342" at bounding box center [210, 159] width 107 height 16
copy td "91342"
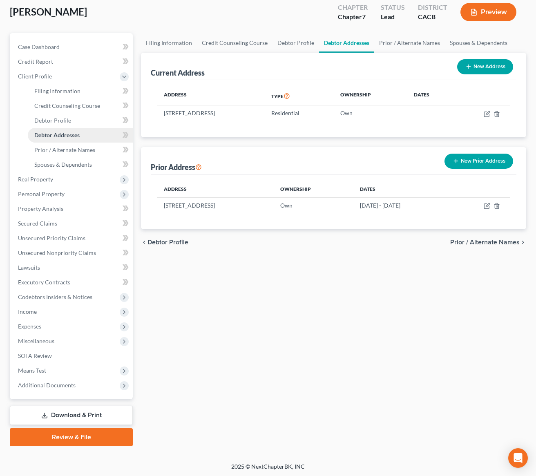
scroll to position [47, 0]
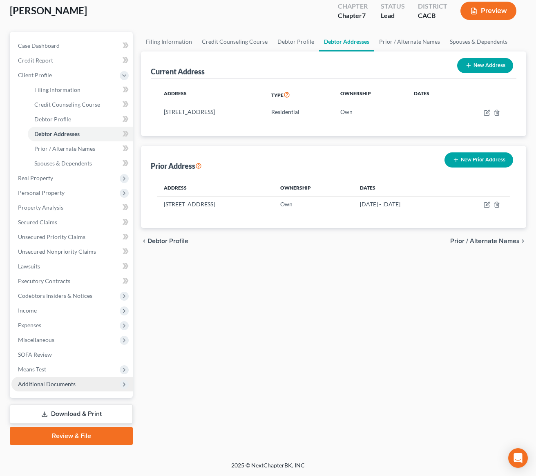
click at [63, 381] on span "Additional Documents" at bounding box center [47, 383] width 58 height 7
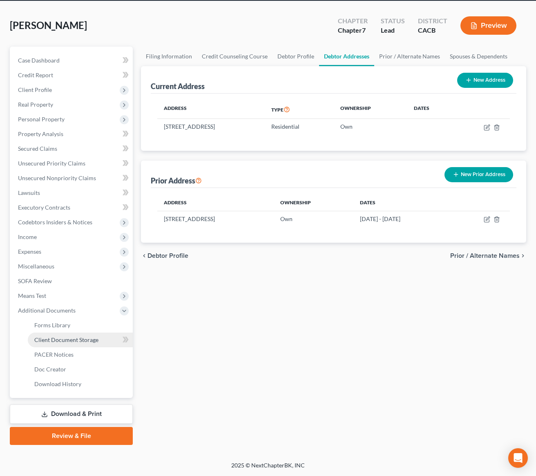
click at [72, 337] on span "Client Document Storage" at bounding box center [66, 339] width 64 height 7
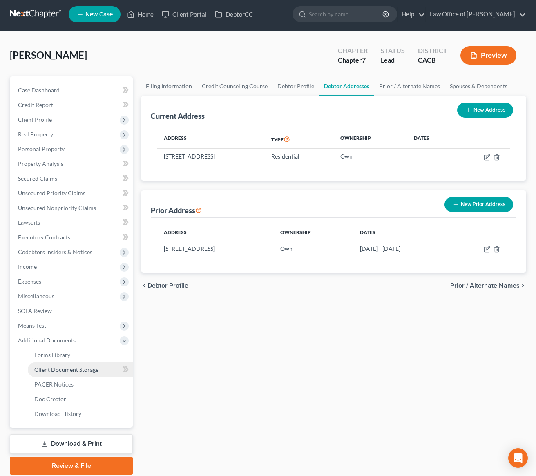
select select "10"
select select "65"
select select "72"
select select "30"
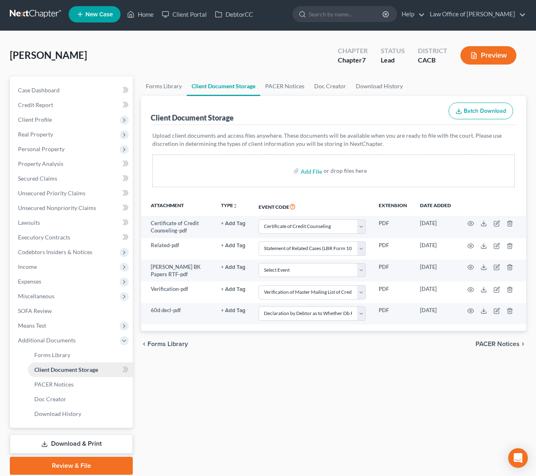
scroll to position [0, 0]
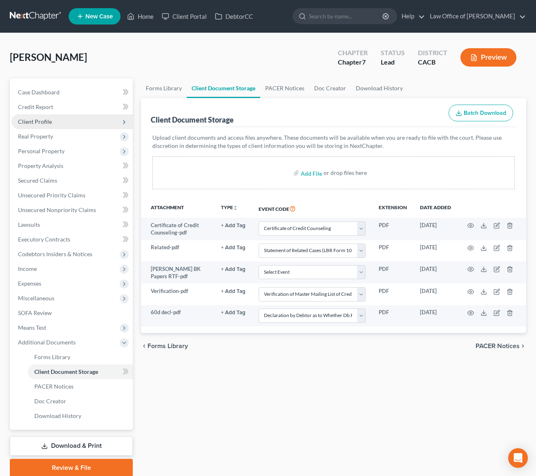
click at [35, 124] on span "Client Profile" at bounding box center [35, 121] width 34 height 7
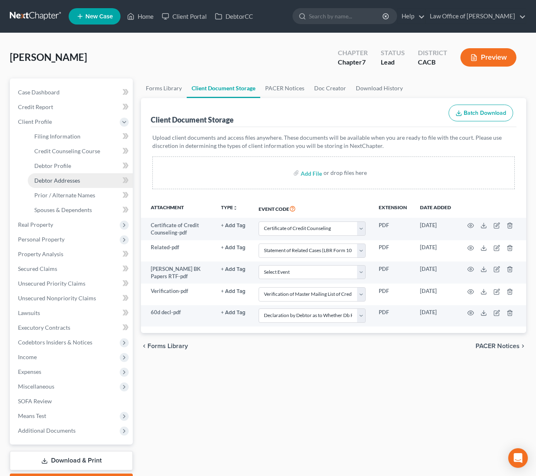
click at [53, 184] on link "Debtor Addresses" at bounding box center [80, 180] width 105 height 15
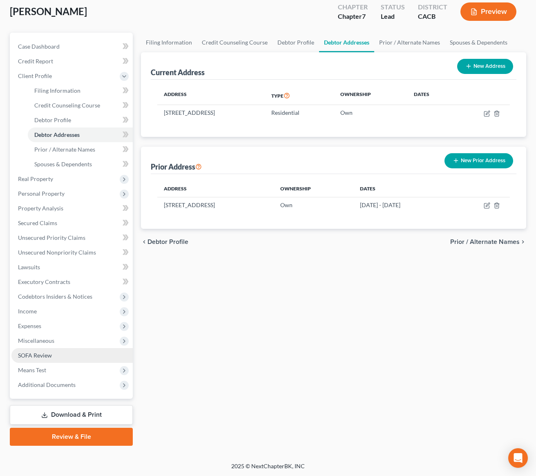
scroll to position [47, 0]
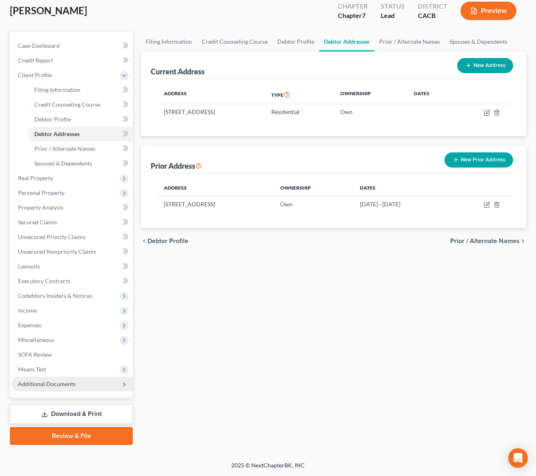
click at [69, 385] on span "Additional Documents" at bounding box center [47, 383] width 58 height 7
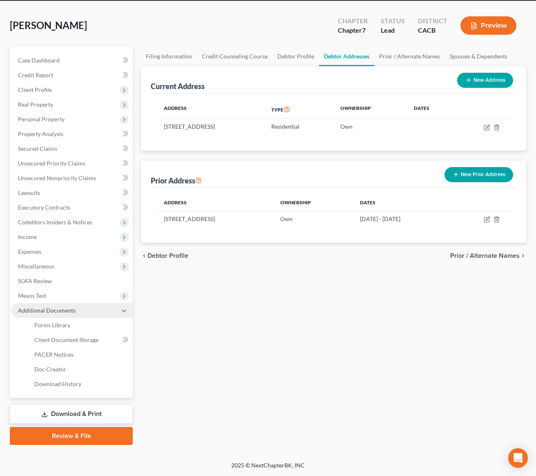
scroll to position [32, 0]
click at [76, 336] on span "Client Document Storage" at bounding box center [66, 339] width 64 height 7
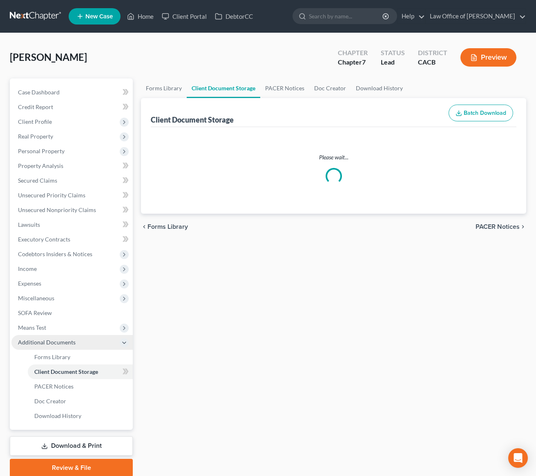
select select "10"
select select "65"
select select "72"
select select "30"
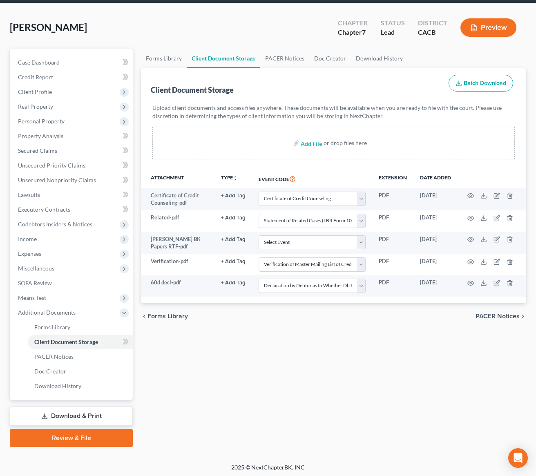
scroll to position [32, 0]
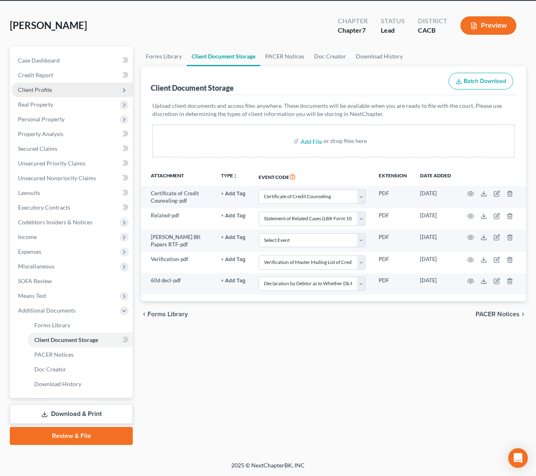
click at [46, 89] on span "Client Profile" at bounding box center [35, 89] width 34 height 7
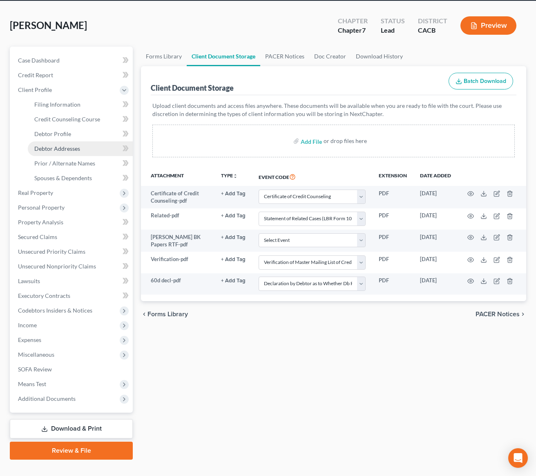
click at [68, 145] on span "Debtor Addresses" at bounding box center [57, 148] width 46 height 7
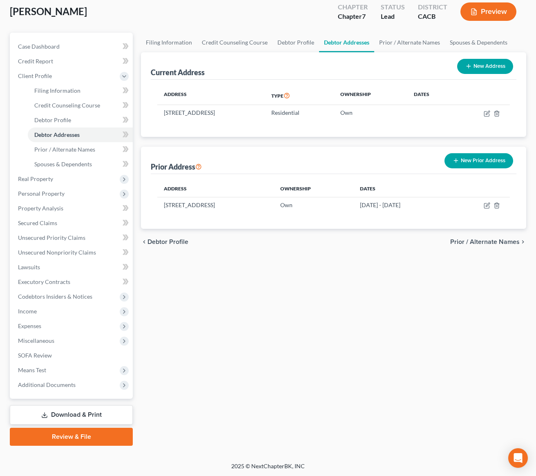
scroll to position [47, 0]
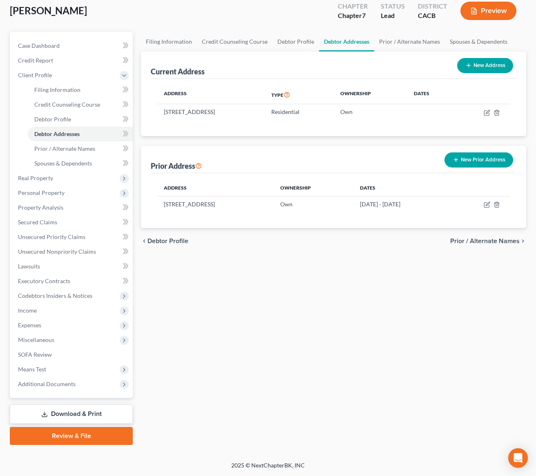
click at [114, 436] on link "Review & File" at bounding box center [71, 436] width 123 height 18
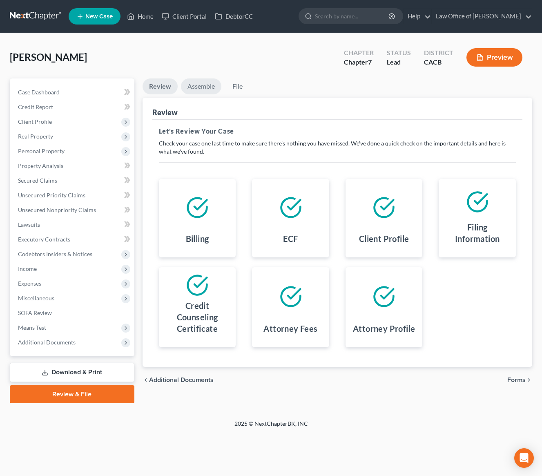
click at [198, 89] on link "Assemble" at bounding box center [201, 86] width 40 height 16
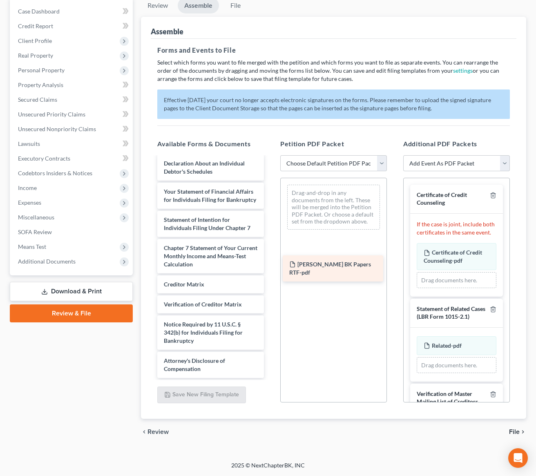
scroll to position [260, 0]
drag, startPoint x: 220, startPoint y: 368, endPoint x: 346, endPoint y: 263, distance: 164.1
click at [270, 263] on div "Seroj Sarian BK Papers RTF-pdf Voluntary Petition for Individuals Filing for Ba…" at bounding box center [211, 141] width 120 height 472
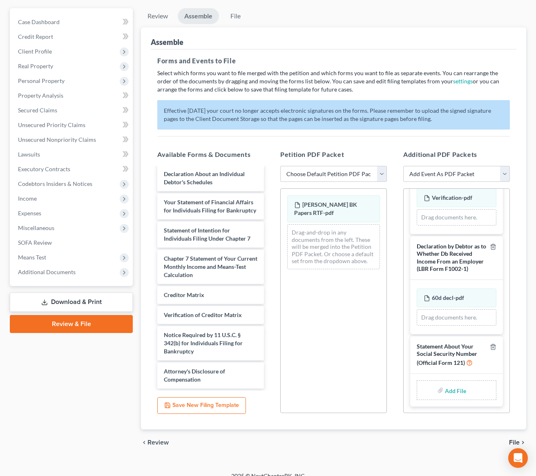
scroll to position [72, 0]
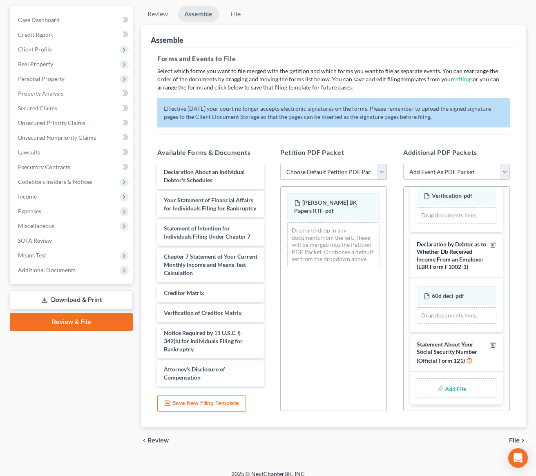
click at [451, 387] on input "file" at bounding box center [455, 388] width 20 height 15
type input "C:\fakepath\SerjStmtSSN.pdf"
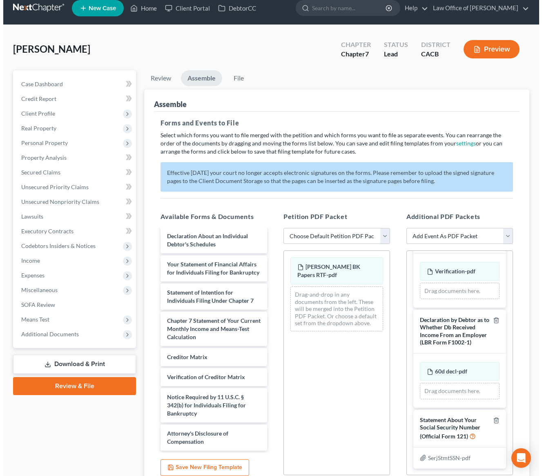
scroll to position [0, 0]
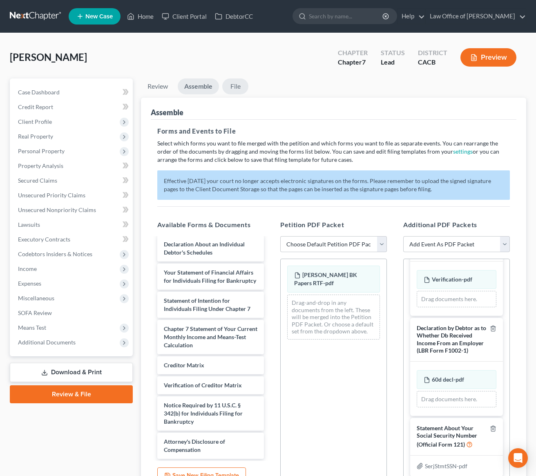
click at [234, 87] on link "File" at bounding box center [235, 86] width 26 height 16
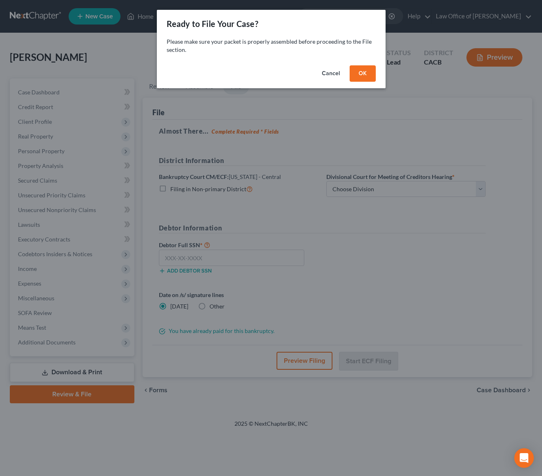
click at [359, 78] on button "OK" at bounding box center [362, 73] width 26 height 16
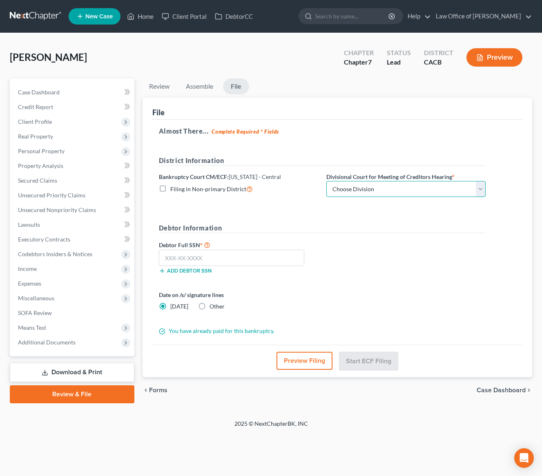
click at [353, 181] on select "Choose Division San Fernando Valley Los Angeles Riverside Santa Ana Santa Barba…" at bounding box center [405, 189] width 159 height 16
select select "0"
click at [326, 181] on select "Choose Division San Fernando Valley Los Angeles Riverside Santa Ana Santa Barba…" at bounding box center [405, 189] width 159 height 16
click at [172, 257] on input "text" at bounding box center [231, 257] width 145 height 16
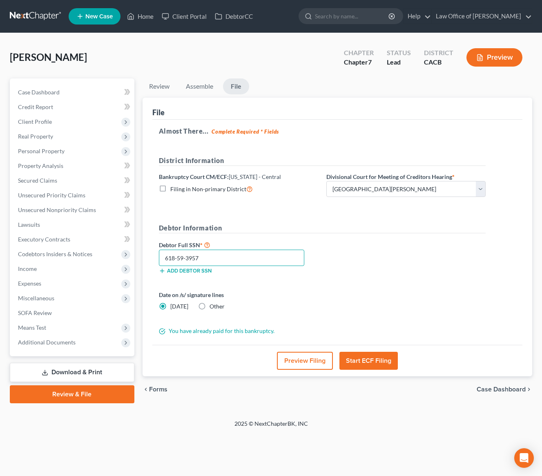
type input "618-59-3957"
click at [301, 360] on button "Preview Filing" at bounding box center [305, 361] width 56 height 18
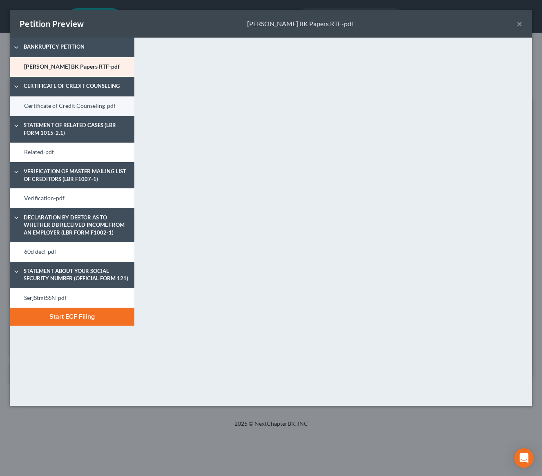
click at [52, 109] on link "Certificate of Credit Counseling-pdf" at bounding box center [72, 106] width 125 height 20
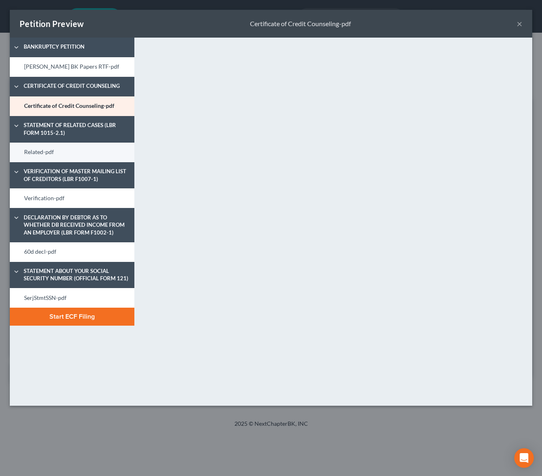
click at [53, 155] on link "Related-pdf" at bounding box center [72, 152] width 125 height 20
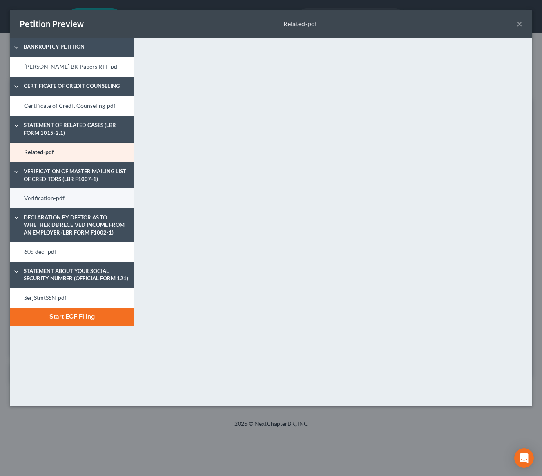
click at [33, 198] on link "Verification-pdf" at bounding box center [72, 198] width 125 height 20
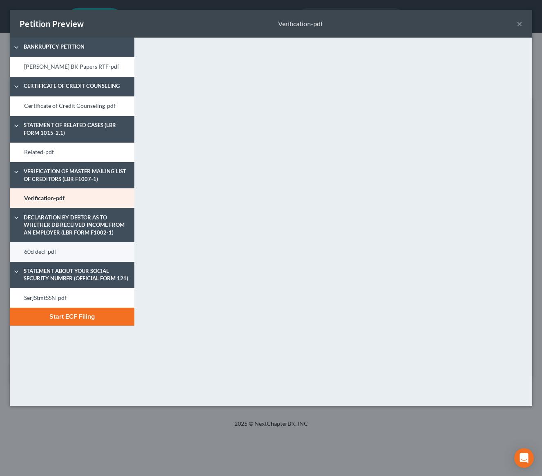
click at [68, 255] on link "60d decl-pdf" at bounding box center [72, 252] width 125 height 20
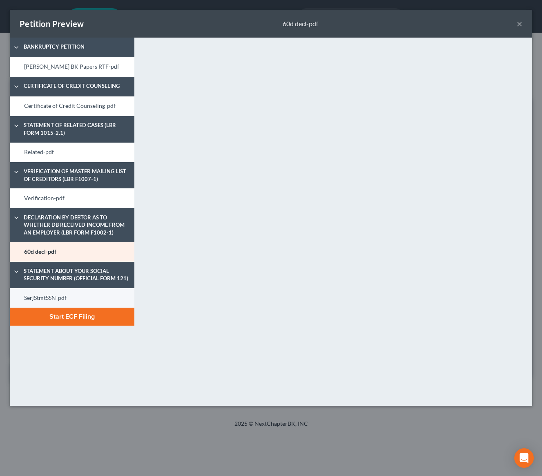
click at [58, 302] on link "SerjStmtSSN-pdf" at bounding box center [72, 298] width 125 height 20
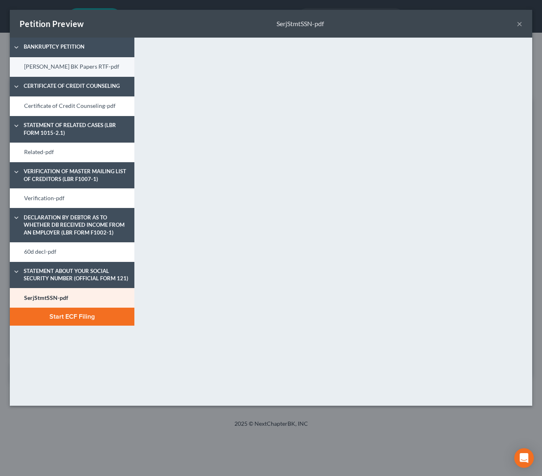
click at [69, 65] on link "Seroj Sarian BK Papers RTF-pdf" at bounding box center [72, 67] width 125 height 20
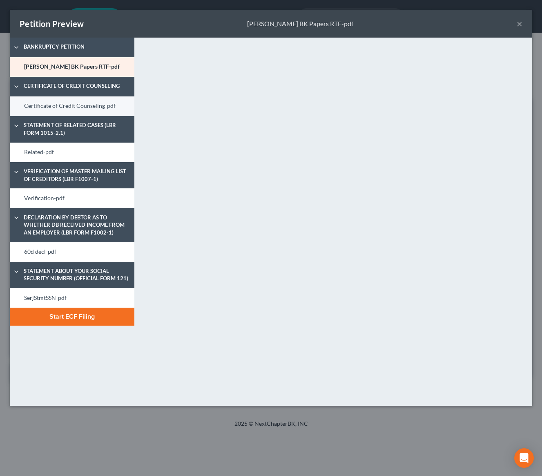
click at [66, 105] on link "Certificate of Credit Counseling-pdf" at bounding box center [72, 106] width 125 height 20
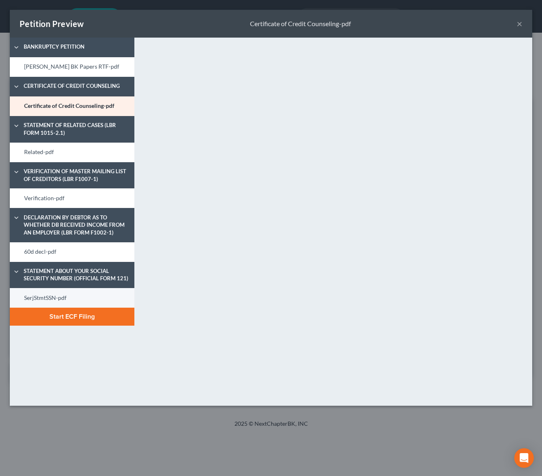
click at [52, 302] on link "SerjStmtSSN-pdf" at bounding box center [72, 298] width 125 height 20
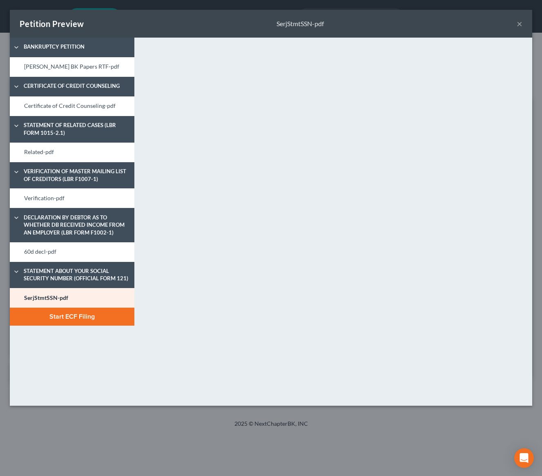
click at [69, 320] on button "Start ECF Filing" at bounding box center [72, 316] width 125 height 18
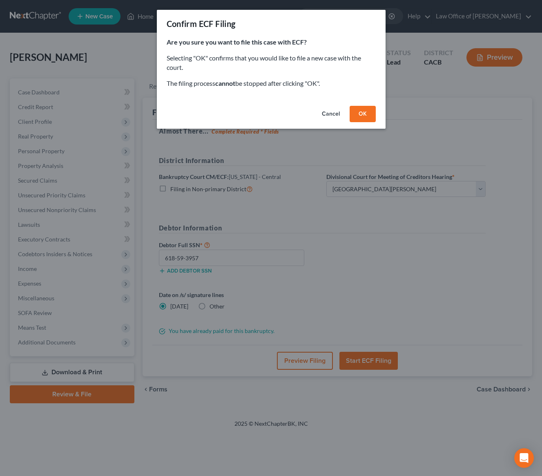
click at [364, 115] on button "OK" at bounding box center [362, 114] width 26 height 16
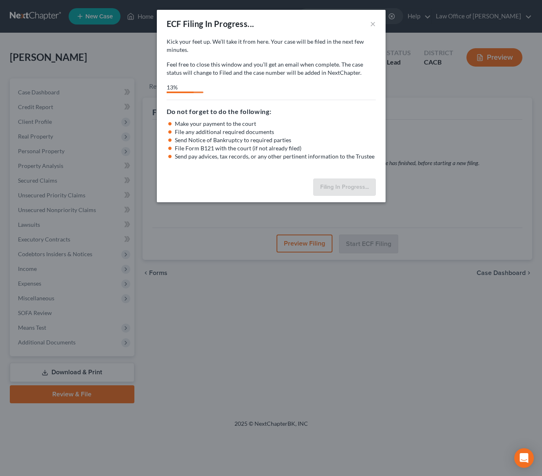
select select "0"
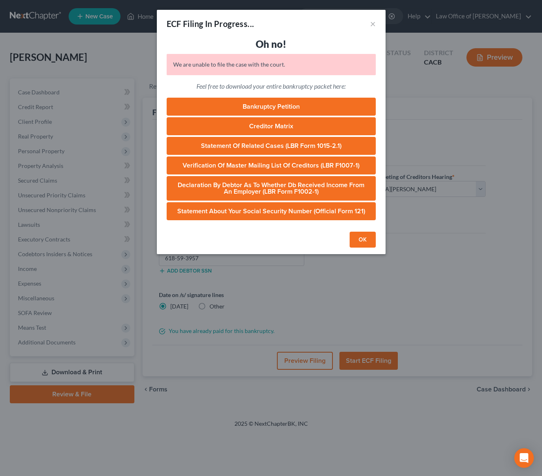
click at [366, 241] on button "OK" at bounding box center [362, 239] width 26 height 16
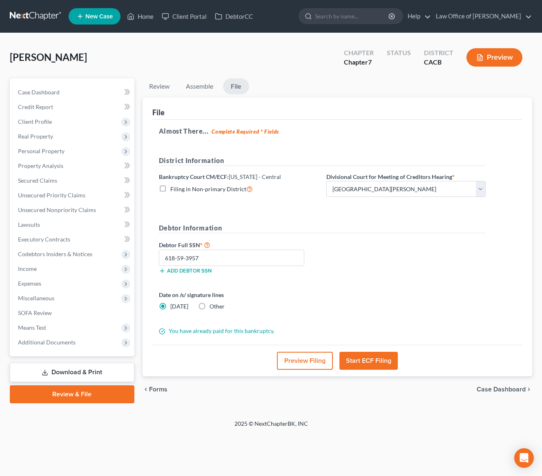
click at [300, 362] on button "Preview Filing" at bounding box center [305, 361] width 56 height 18
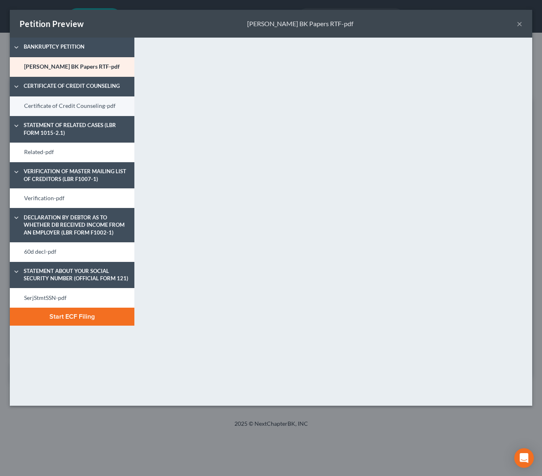
click at [61, 105] on link "Certificate of Credit Counseling-pdf" at bounding box center [72, 106] width 125 height 20
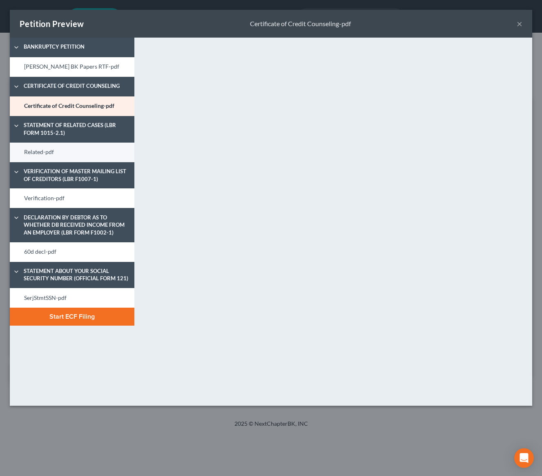
click at [65, 150] on link "Related-pdf" at bounding box center [72, 152] width 125 height 20
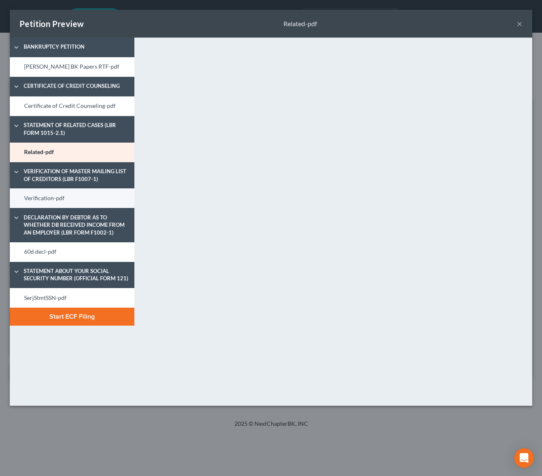
click at [64, 201] on link "Verification-pdf" at bounding box center [72, 198] width 125 height 20
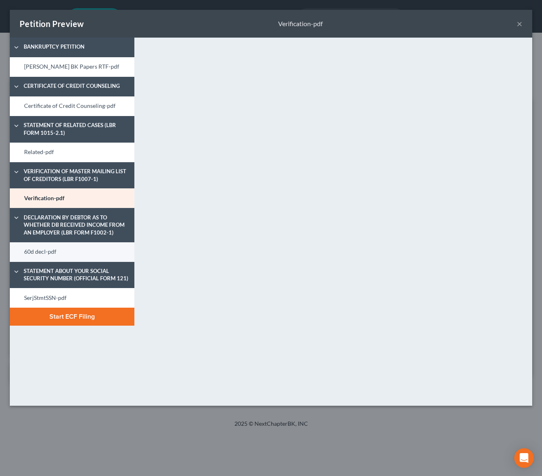
click at [58, 258] on link "60d decl-pdf" at bounding box center [72, 252] width 125 height 20
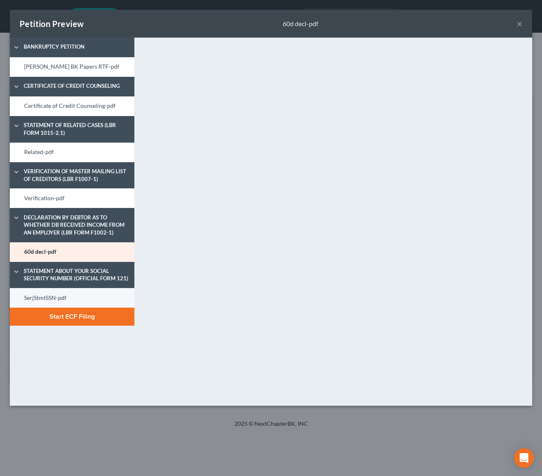
click at [59, 301] on link "SerjStmtSSN-pdf" at bounding box center [72, 298] width 125 height 20
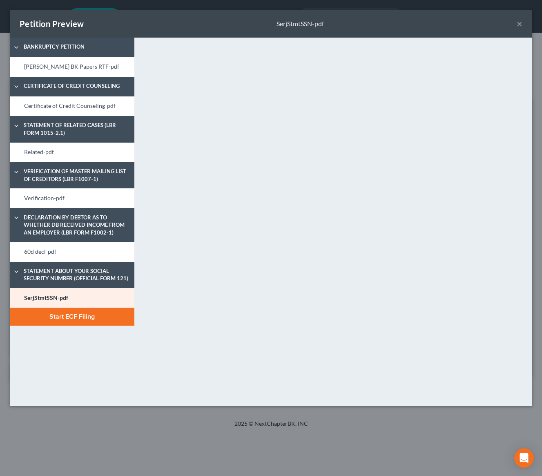
click at [74, 317] on button "Start ECF Filing" at bounding box center [72, 316] width 125 height 18
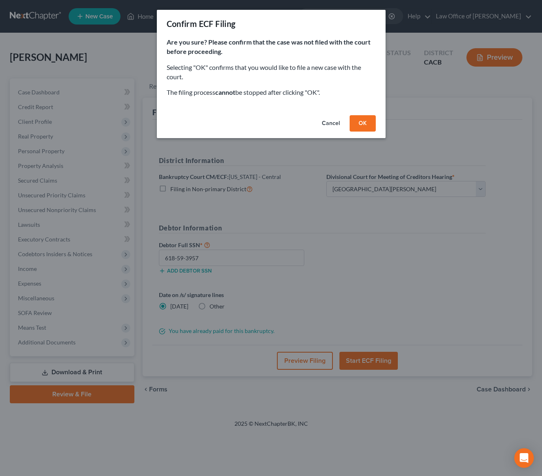
click at [361, 120] on button "OK" at bounding box center [362, 123] width 26 height 16
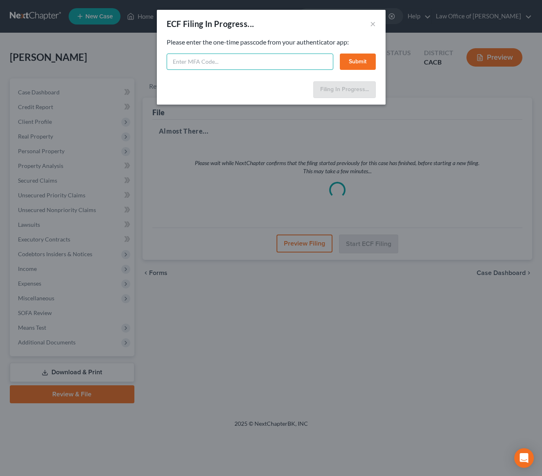
click at [269, 60] on input "text" at bounding box center [250, 61] width 167 height 16
type input "421059"
click at [350, 62] on button "Submit" at bounding box center [358, 61] width 36 height 16
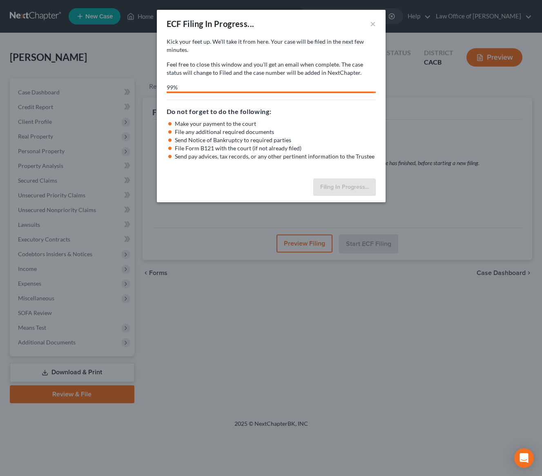
select select "0"
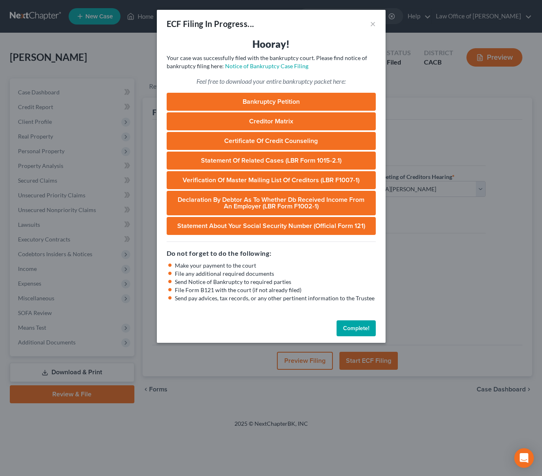
click at [354, 329] on button "Complete!" at bounding box center [355, 328] width 39 height 16
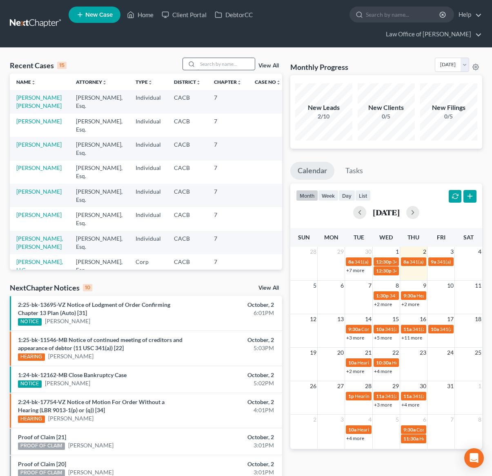
click at [233, 66] on input "search" at bounding box center [226, 64] width 57 height 12
type input "joseph golestanian"
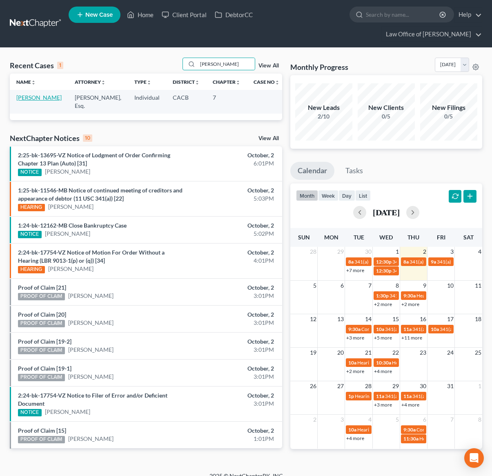
click at [29, 101] on link "[PERSON_NAME]" at bounding box center [38, 97] width 45 height 7
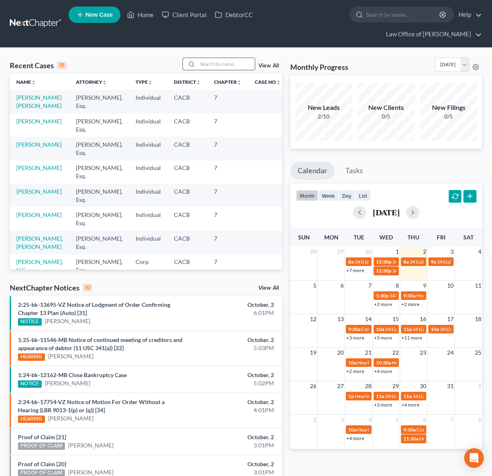
click at [212, 61] on input "search" at bounding box center [226, 64] width 57 height 12
type input "[PERSON_NAME]"
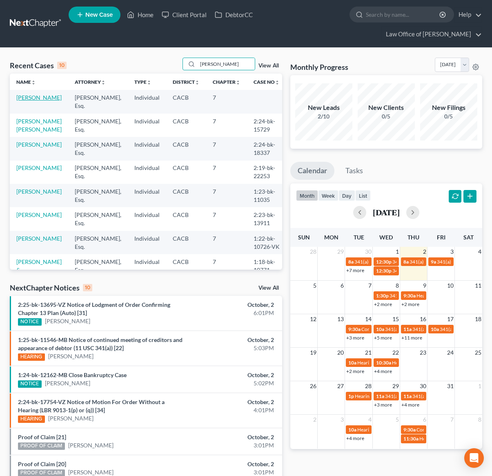
click at [31, 101] on link "[PERSON_NAME]" at bounding box center [38, 97] width 45 height 7
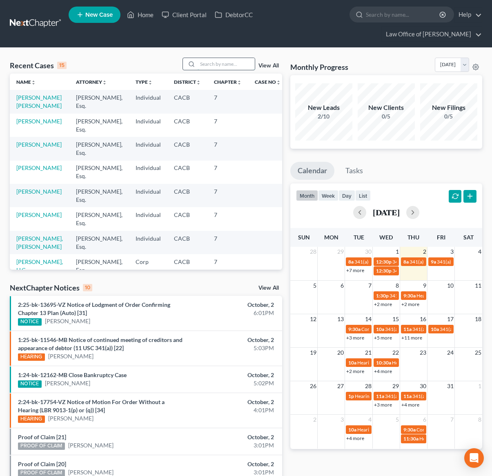
click at [235, 62] on input "search" at bounding box center [226, 64] width 57 height 12
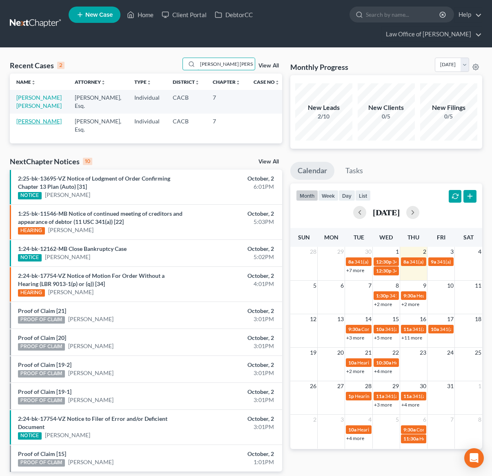
type input "jose antonio"
click at [38, 123] on link "Martinez, Jose" at bounding box center [38, 121] width 45 height 7
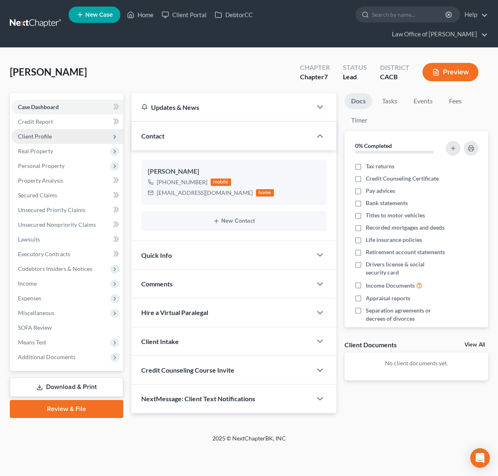
click at [50, 133] on span "Client Profile" at bounding box center [35, 136] width 34 height 7
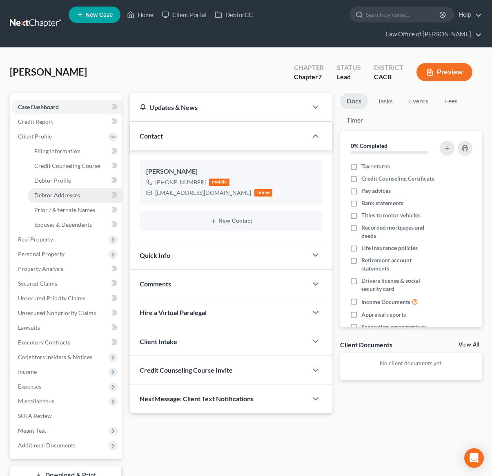
click at [66, 199] on link "Debtor Addresses" at bounding box center [75, 195] width 94 height 15
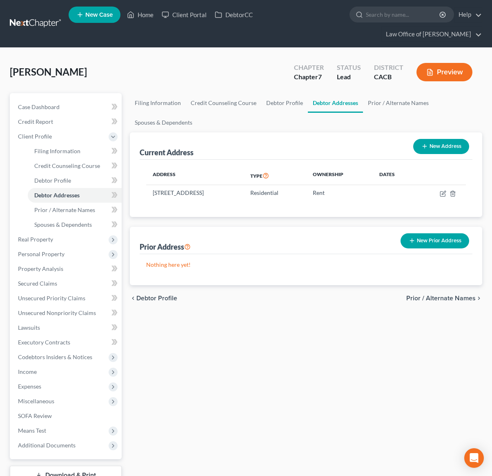
click at [30, 20] on link at bounding box center [36, 23] width 52 height 15
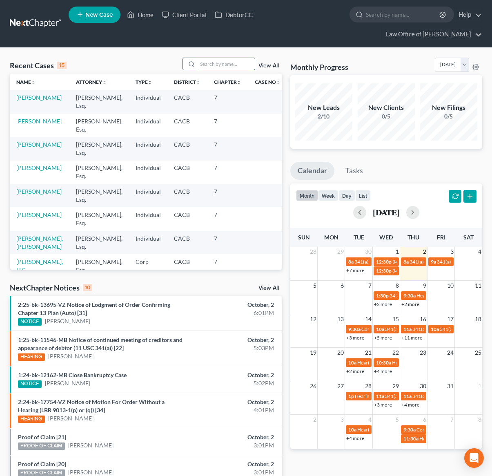
click at [236, 62] on input "search" at bounding box center [226, 64] width 57 height 12
type input "jose montes"
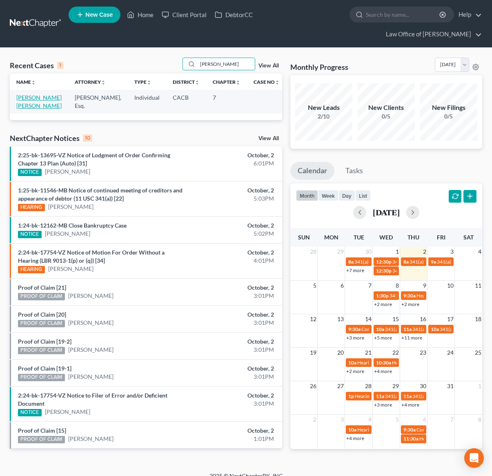
click at [38, 105] on link "Martinez Montes, Jose" at bounding box center [38, 101] width 45 height 15
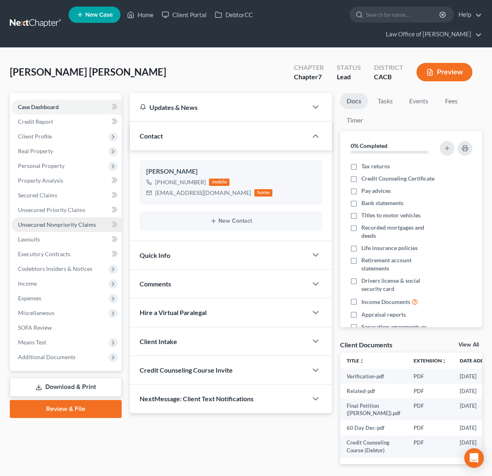
click at [77, 225] on span "Unsecured Nonpriority Claims" at bounding box center [57, 224] width 78 height 7
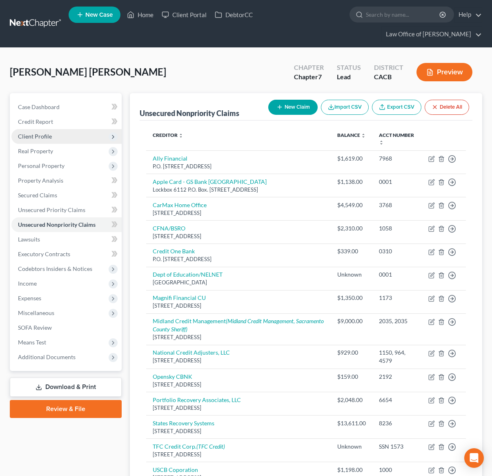
click at [53, 135] on span "Client Profile" at bounding box center [66, 136] width 110 height 15
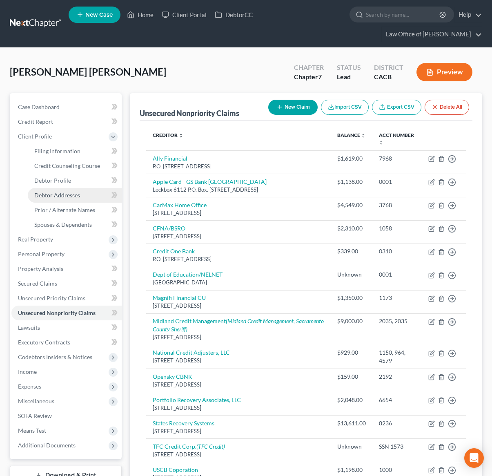
click at [62, 196] on span "Debtor Addresses" at bounding box center [57, 194] width 46 height 7
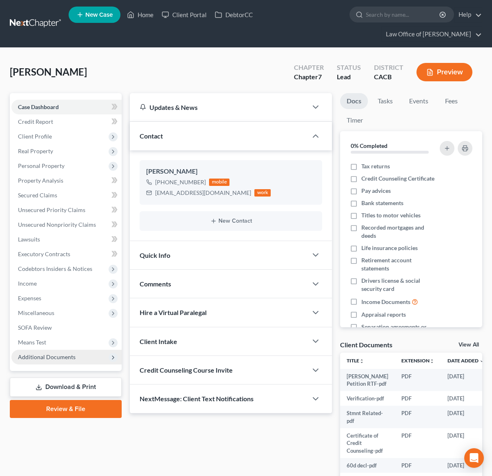
click at [63, 354] on span "Additional Documents" at bounding box center [47, 356] width 58 height 7
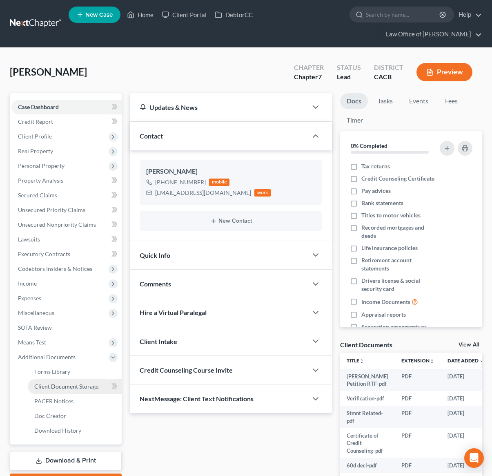
click at [72, 383] on span "Client Document Storage" at bounding box center [66, 386] width 64 height 7
select select "30"
select select "10"
select select "65"
select select "72"
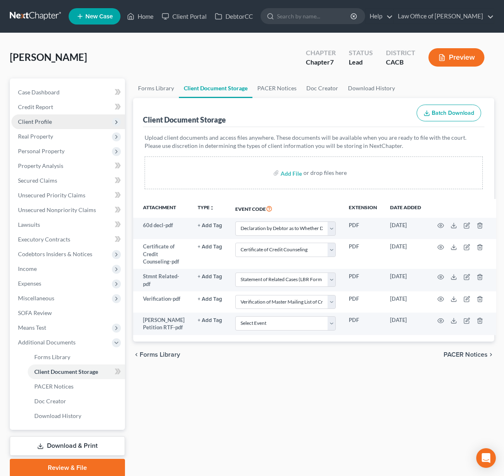
click at [49, 124] on span "Client Profile" at bounding box center [35, 121] width 34 height 7
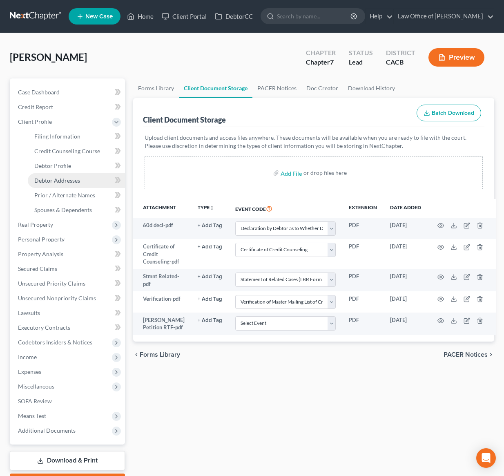
click at [65, 177] on span "Debtor Addresses" at bounding box center [57, 180] width 46 height 7
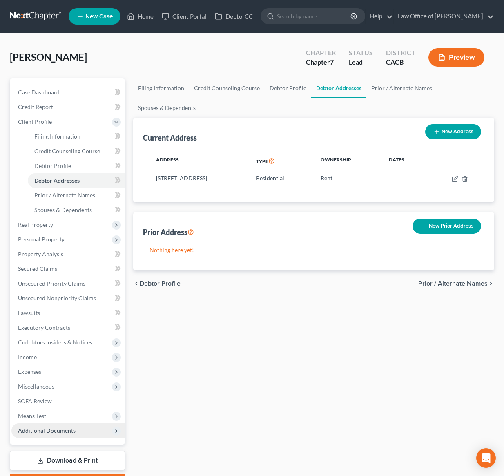
click at [65, 427] on span "Additional Documents" at bounding box center [47, 430] width 58 height 7
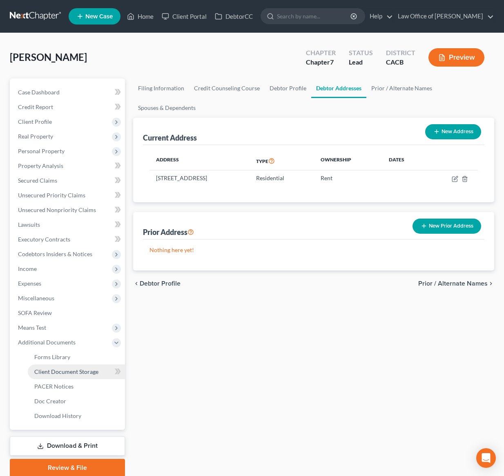
click at [74, 369] on span "Client Document Storage" at bounding box center [66, 371] width 64 height 7
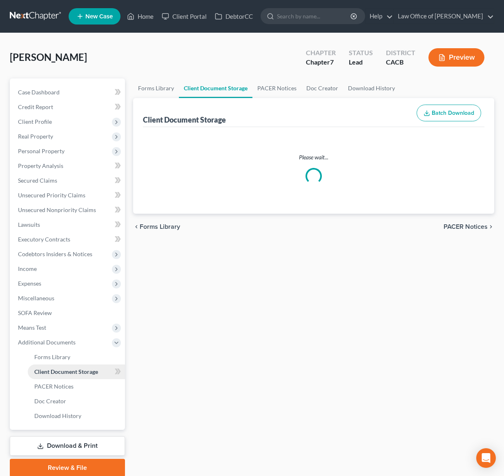
select select "30"
select select "10"
select select "65"
select select "72"
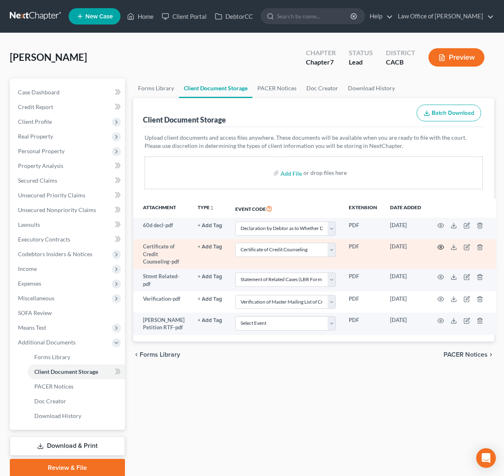
click at [437, 248] on icon "button" at bounding box center [440, 247] width 7 height 7
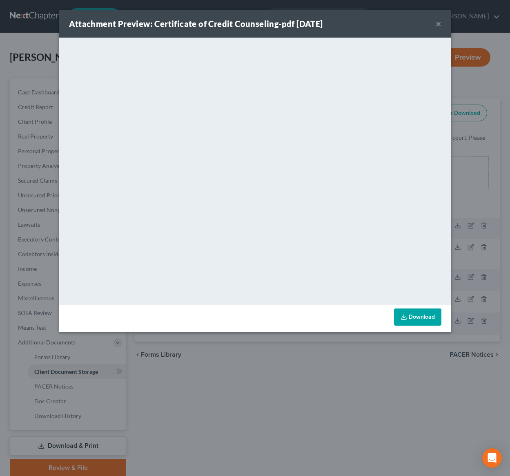
click at [440, 22] on button "×" at bounding box center [439, 24] width 6 height 10
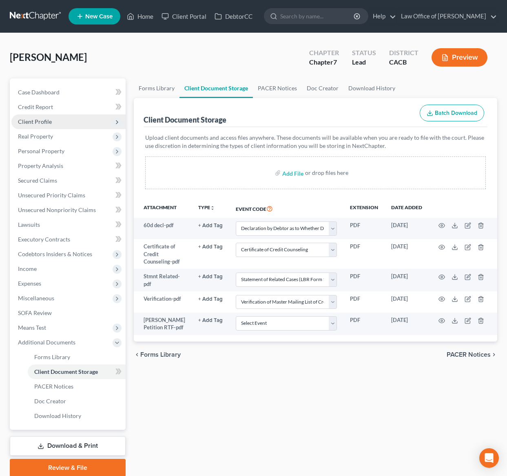
click at [40, 120] on span "Client Profile" at bounding box center [35, 121] width 34 height 7
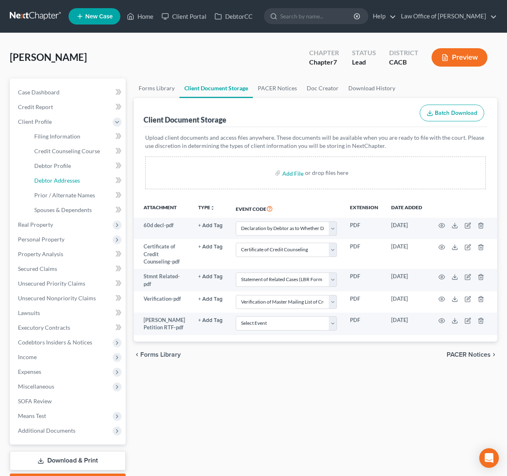
click at [53, 187] on ul "Filing Information Credit Counseling Course Debtor Profile Debtor Addresses" at bounding box center [68, 173] width 114 height 88
click at [53, 182] on span "Debtor Addresses" at bounding box center [57, 180] width 46 height 7
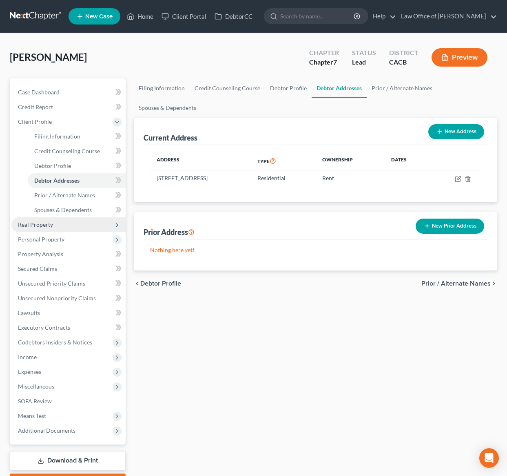
click at [46, 225] on span "Real Property" at bounding box center [35, 224] width 35 height 7
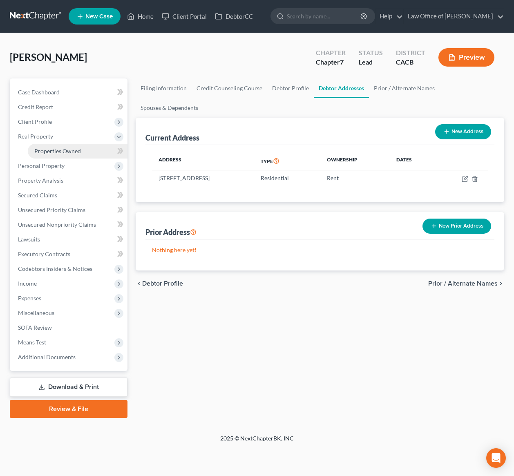
click at [58, 156] on link "Properties Owned" at bounding box center [78, 151] width 100 height 15
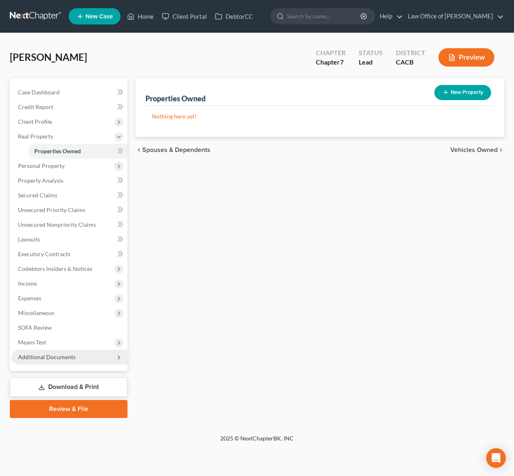
click at [43, 359] on span "Additional Documents" at bounding box center [47, 356] width 58 height 7
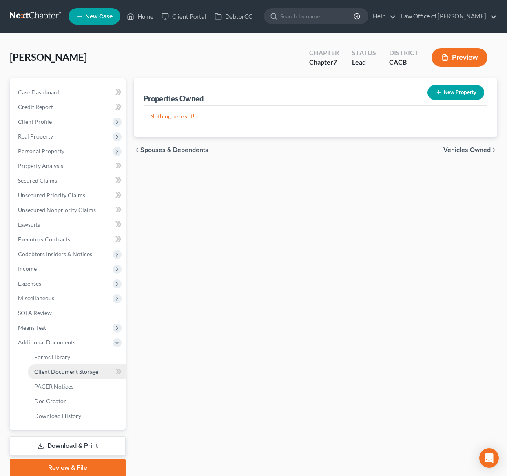
click at [49, 370] on span "Client Document Storage" at bounding box center [66, 371] width 64 height 7
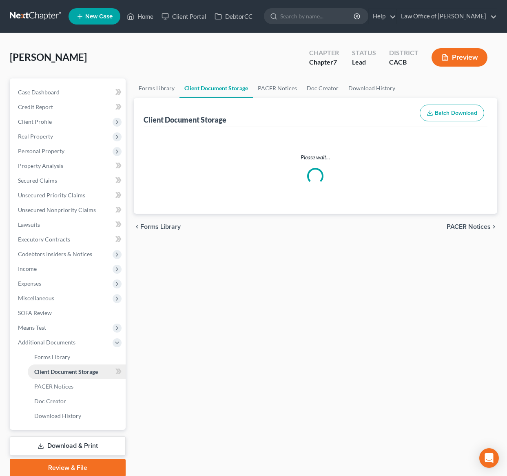
select select "30"
select select "10"
select select "65"
select select "72"
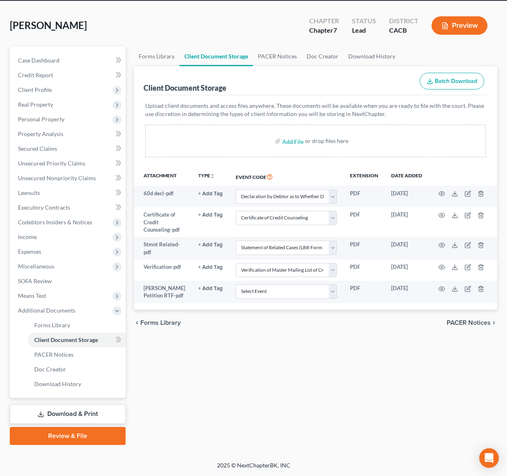
click at [76, 438] on link "Review & File" at bounding box center [68, 436] width 116 height 18
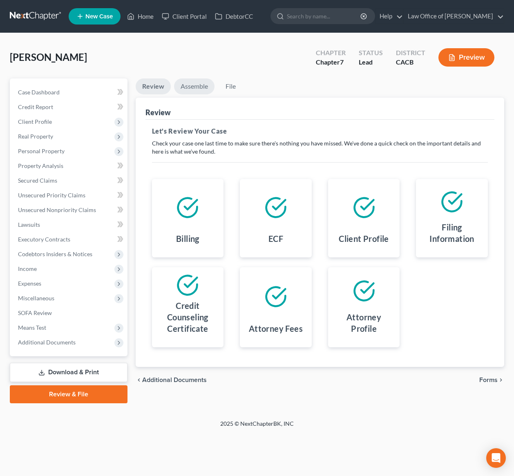
click at [187, 89] on link "Assemble" at bounding box center [194, 86] width 40 height 16
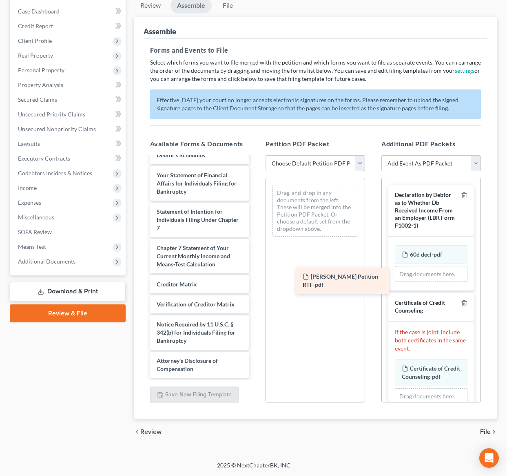
scroll to position [293, 0]
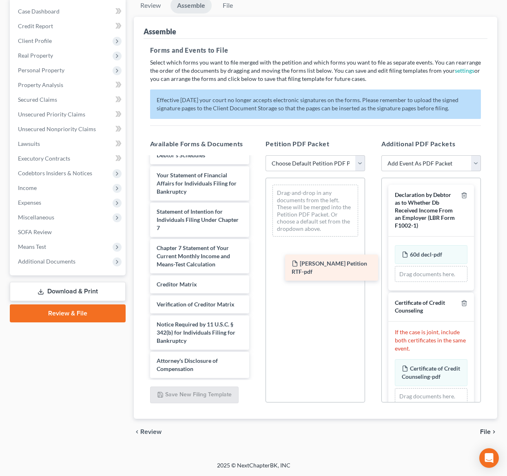
drag, startPoint x: 209, startPoint y: 367, endPoint x: 343, endPoint y: 262, distance: 170.7
click at [256, 262] on div "Yurik Petition RTF-pdf Voluntary Petition for Individuals Filing for Bankruptcy…" at bounding box center [200, 133] width 113 height 489
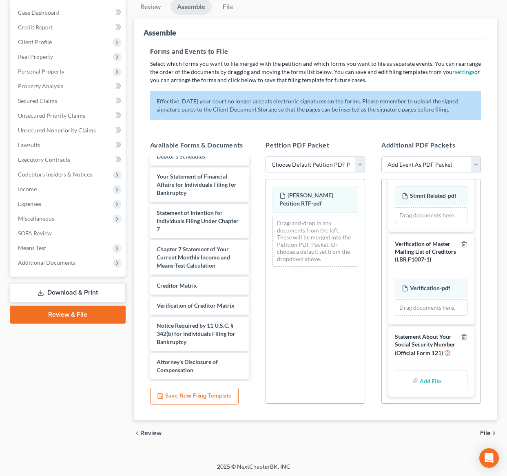
scroll to position [81, 0]
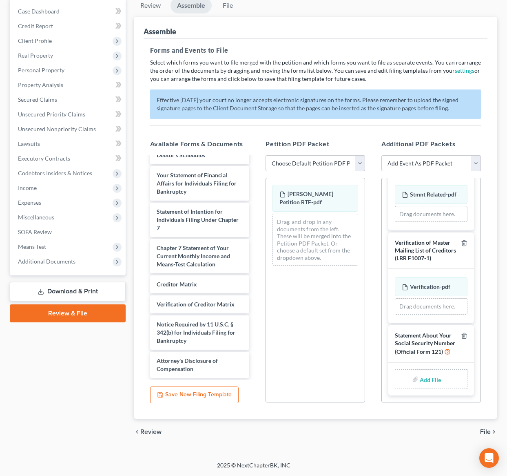
click at [429, 380] on input "file" at bounding box center [430, 379] width 20 height 15
type input "C:\fakepath\YurikStmtSSN.pdf"
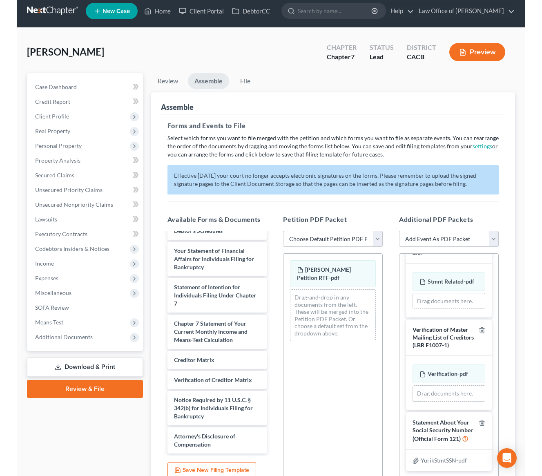
scroll to position [0, 0]
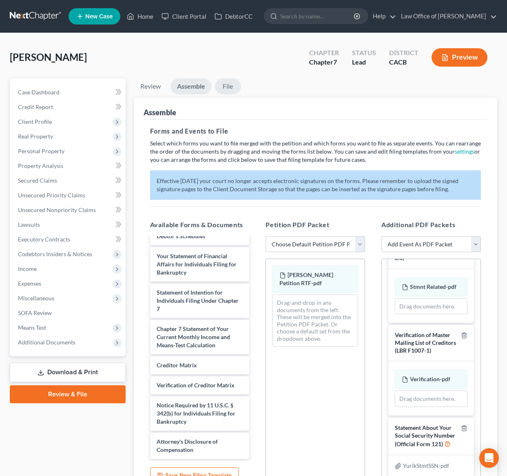
click at [231, 89] on link "File" at bounding box center [228, 86] width 26 height 16
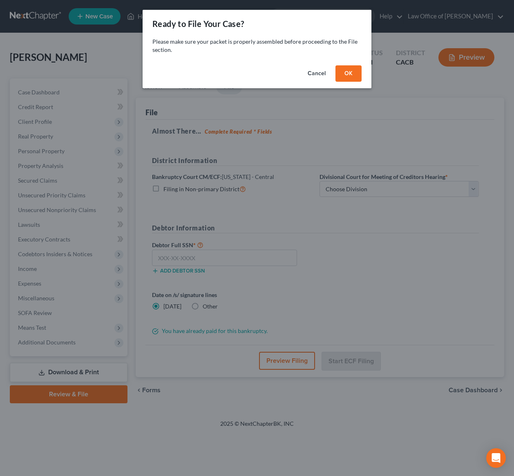
click at [354, 71] on button "OK" at bounding box center [348, 73] width 26 height 16
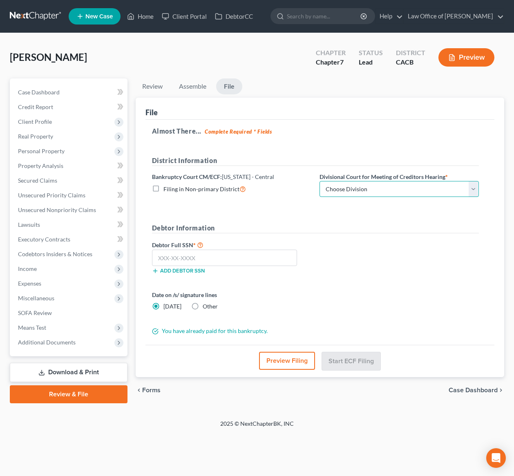
click at [341, 190] on select "Choose Division San Fernando Valley Los Angeles Riverside Santa Ana Santa Barba…" at bounding box center [398, 189] width 159 height 16
select select "1"
click at [319, 181] on select "Choose Division San Fernando Valley Los Angeles Riverside Santa Ana Santa Barba…" at bounding box center [398, 189] width 159 height 16
click at [179, 260] on input "text" at bounding box center [224, 257] width 145 height 16
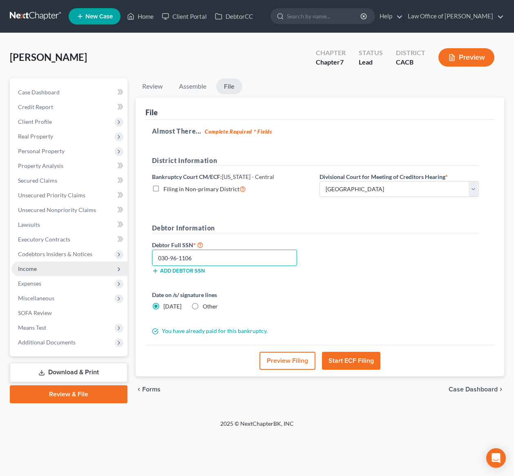
type input "030-96-1106"
click at [290, 357] on button "Preview Filing" at bounding box center [287, 361] width 56 height 18
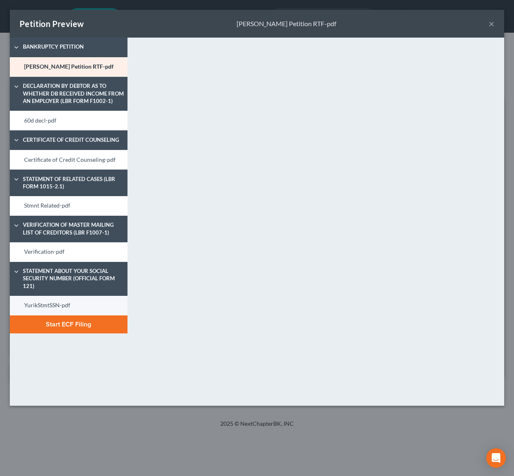
click at [28, 305] on link "YurikStmtSSN-pdf" at bounding box center [69, 306] width 118 height 20
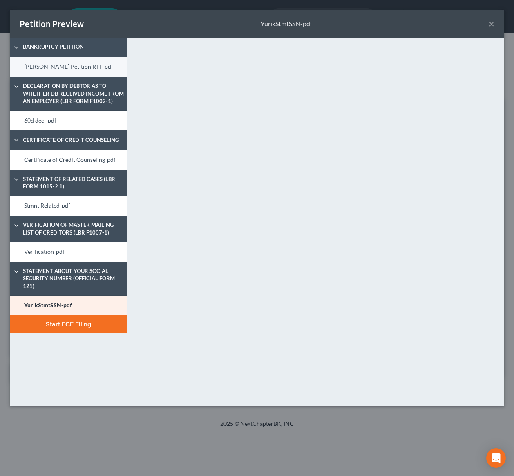
click at [56, 61] on link "Yurik Petition RTF-pdf" at bounding box center [69, 67] width 118 height 20
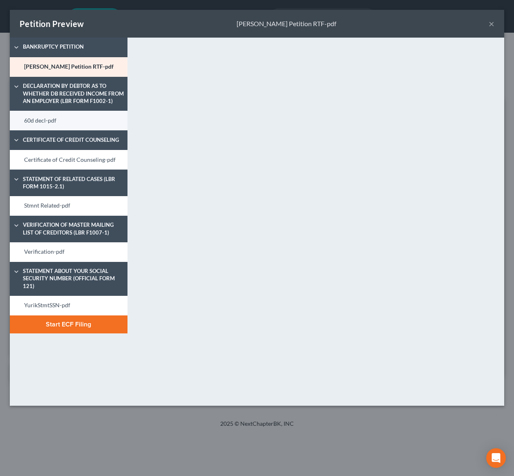
click at [26, 118] on link "60d decl-pdf" at bounding box center [69, 121] width 118 height 20
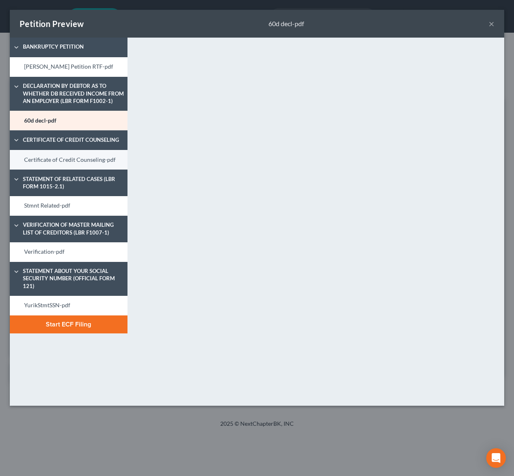
click at [48, 158] on link "Certificate of Credit Counseling-pdf" at bounding box center [69, 160] width 118 height 20
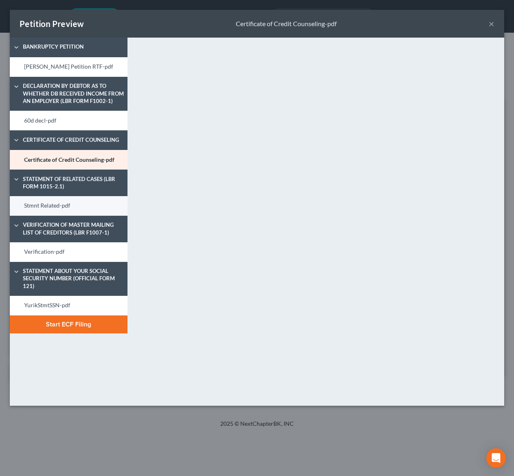
click at [60, 204] on link "Stmnt Related-pdf" at bounding box center [69, 206] width 118 height 20
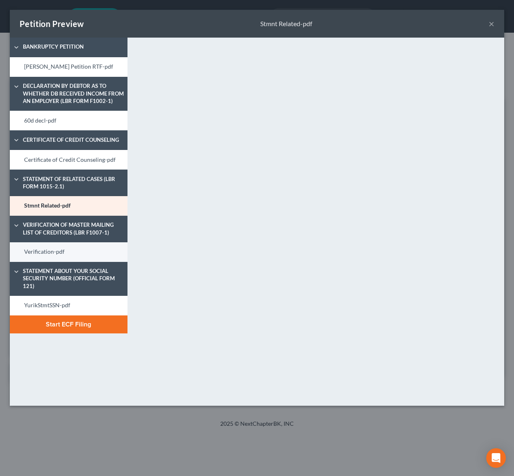
click at [40, 253] on link "Verification-pdf" at bounding box center [69, 252] width 118 height 20
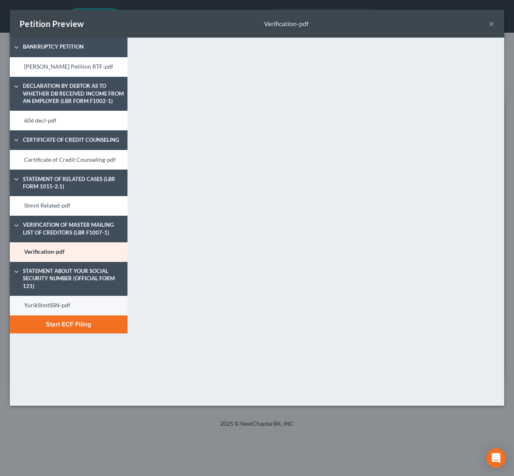
click at [36, 303] on link "YurikStmtSSN-pdf" at bounding box center [69, 306] width 118 height 20
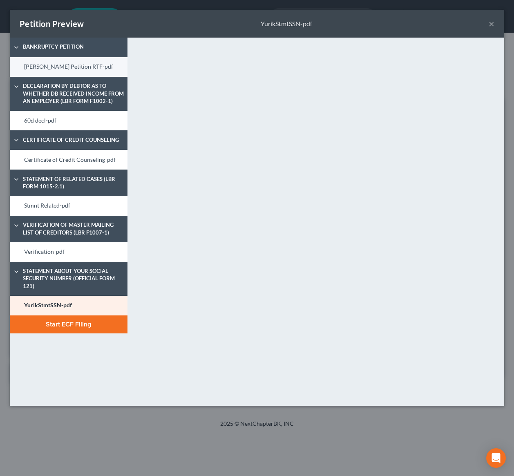
click at [48, 70] on link "Yurik Petition RTF-pdf" at bounding box center [69, 67] width 118 height 20
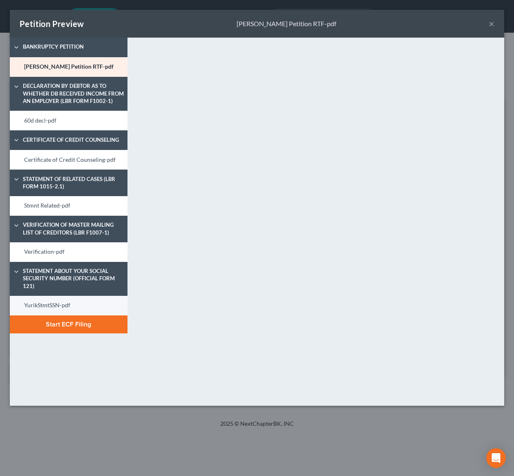
click at [71, 307] on link "YurikStmtSSN-pdf" at bounding box center [69, 306] width 118 height 20
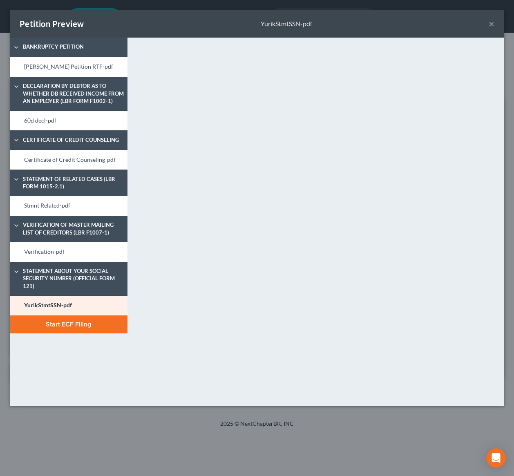
click at [68, 325] on button "Start ECF Filing" at bounding box center [69, 324] width 118 height 18
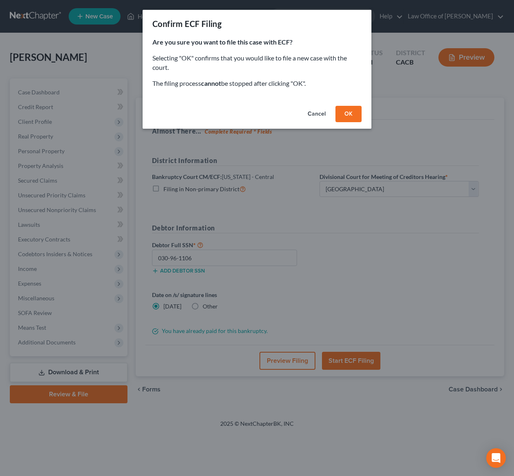
click at [351, 113] on button "OK" at bounding box center [348, 114] width 26 height 16
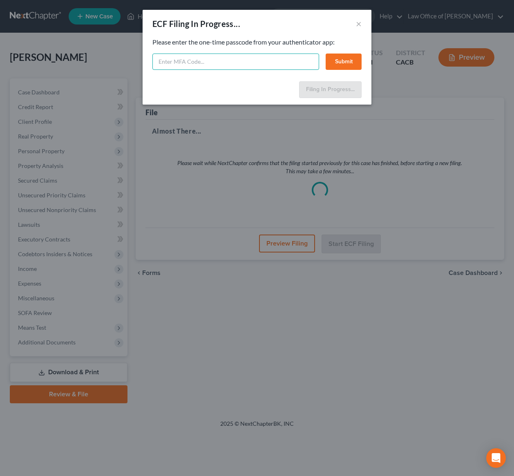
click at [196, 68] on input "text" at bounding box center [235, 61] width 167 height 16
type input "081309"
click at [337, 68] on button "Submit" at bounding box center [343, 61] width 36 height 16
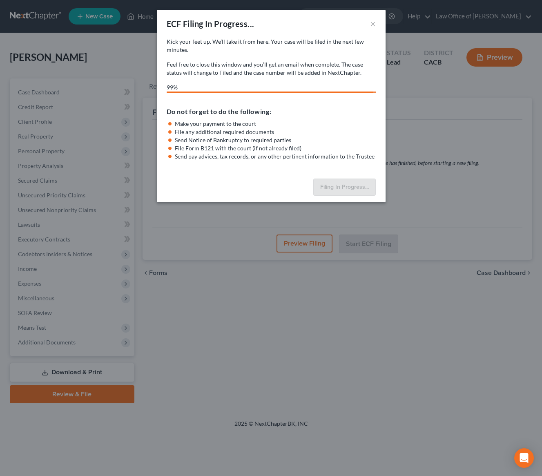
select select "1"
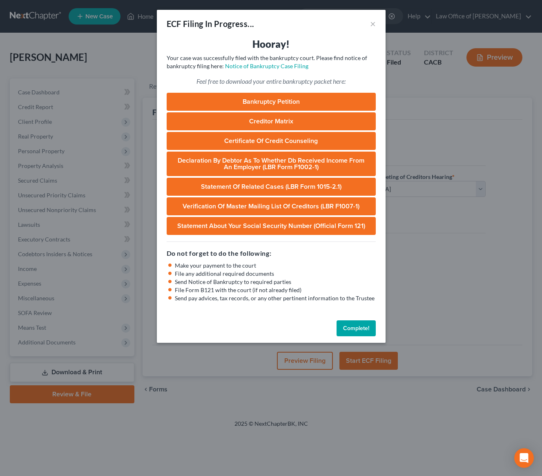
click at [358, 325] on button "Complete!" at bounding box center [355, 328] width 39 height 16
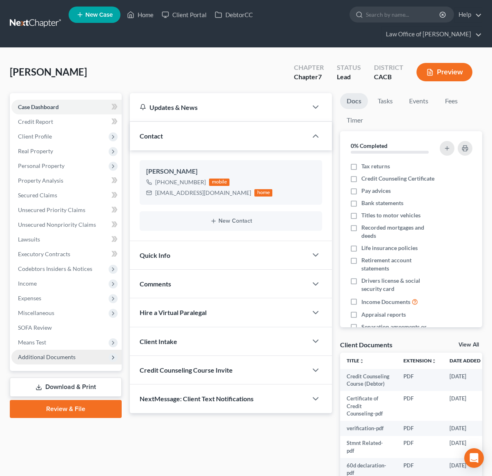
click at [57, 361] on span "Additional Documents" at bounding box center [66, 356] width 110 height 15
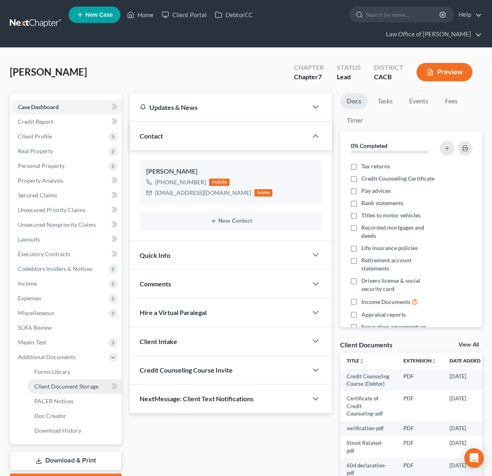
click at [61, 387] on span "Client Document Storage" at bounding box center [66, 386] width 64 height 7
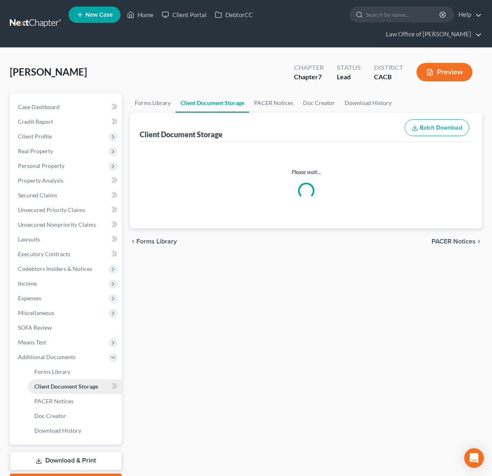
select select "30"
select select "65"
select select "72"
select select "10"
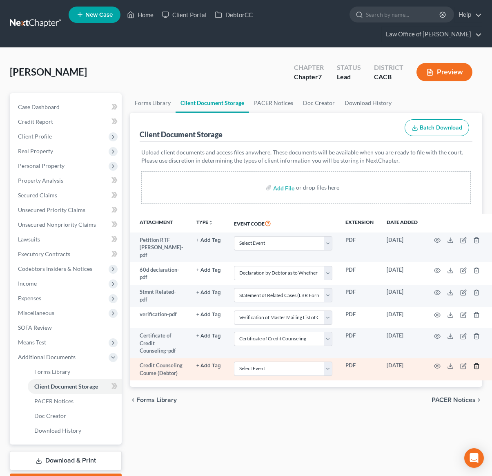
click at [475, 368] on icon "button" at bounding box center [477, 365] width 4 height 5
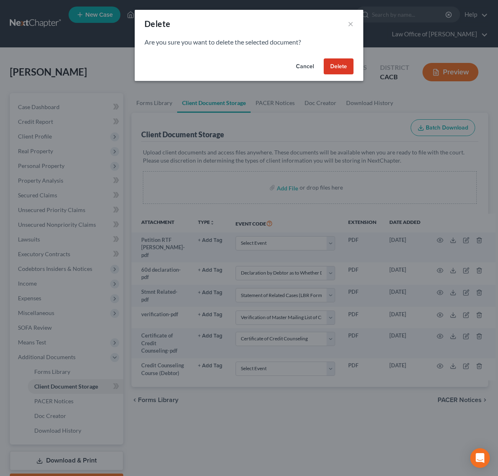
click at [336, 64] on button "Delete" at bounding box center [339, 66] width 30 height 16
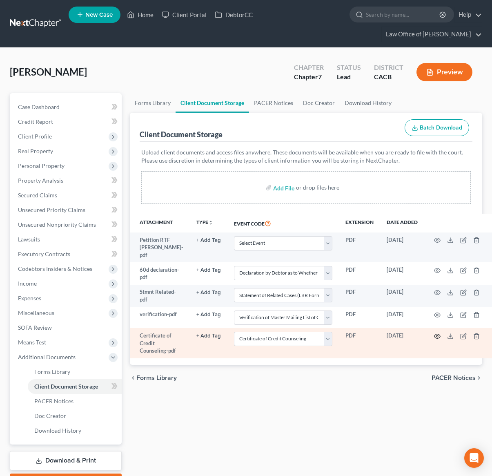
click at [434, 339] on icon "button" at bounding box center [437, 336] width 7 height 7
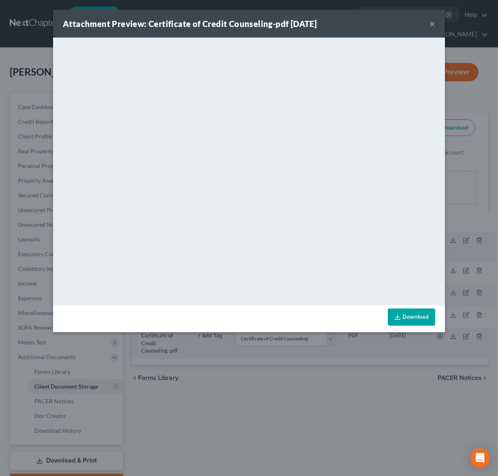
click at [429, 24] on button "×" at bounding box center [432, 24] width 6 height 10
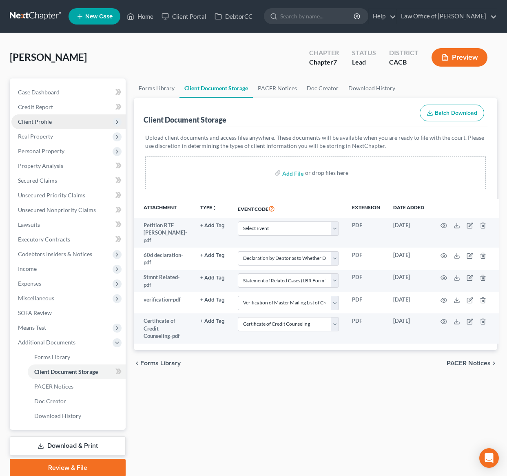
click at [32, 122] on span "Client Profile" at bounding box center [35, 121] width 34 height 7
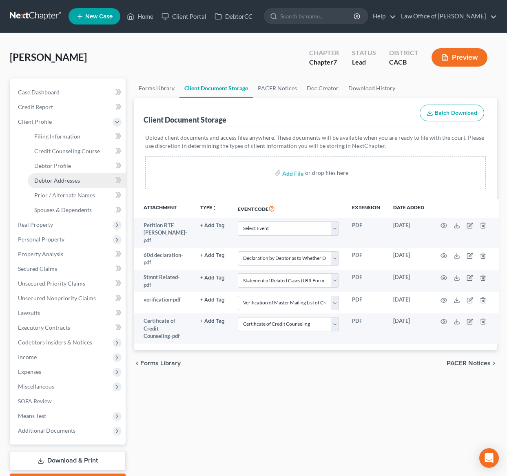
click at [59, 181] on span "Debtor Addresses" at bounding box center [57, 180] width 46 height 7
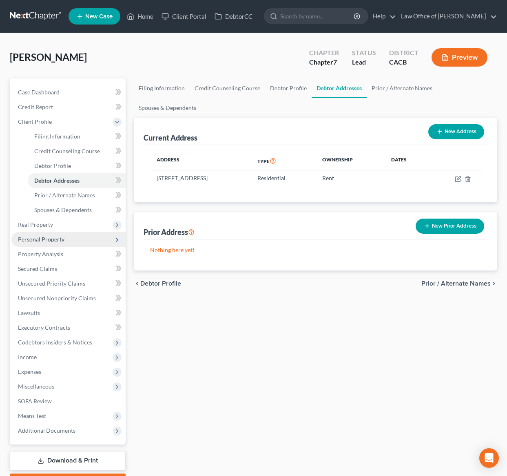
scroll to position [47, 0]
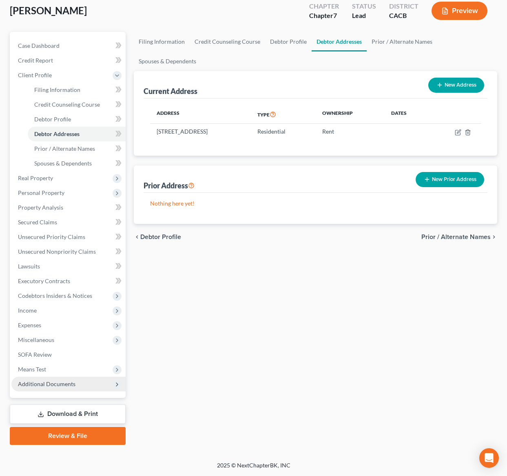
click at [43, 385] on span "Additional Documents" at bounding box center [47, 383] width 58 height 7
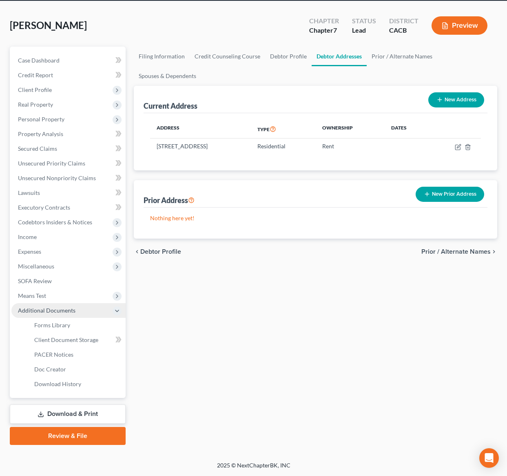
scroll to position [32, 0]
click at [64, 342] on span "Client Document Storage" at bounding box center [66, 339] width 64 height 7
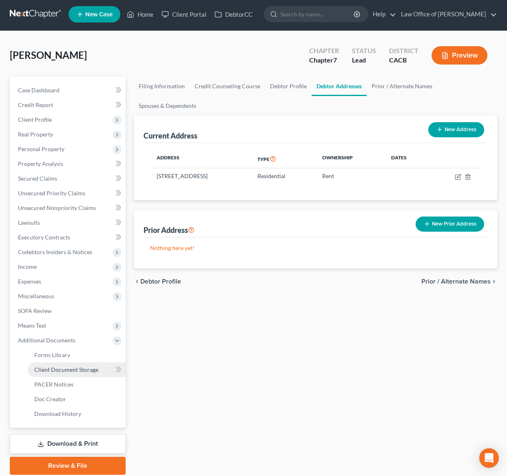
select select "30"
select select "65"
select select "72"
select select "10"
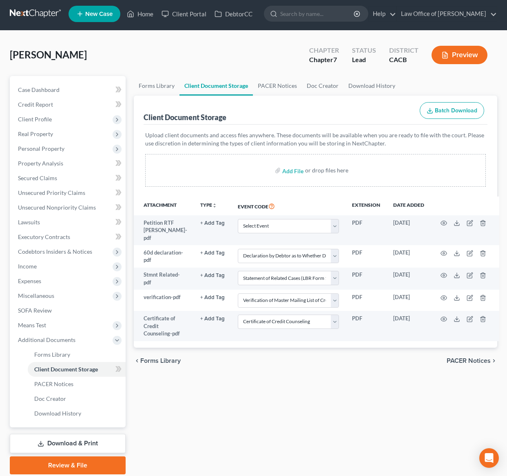
scroll to position [13, 0]
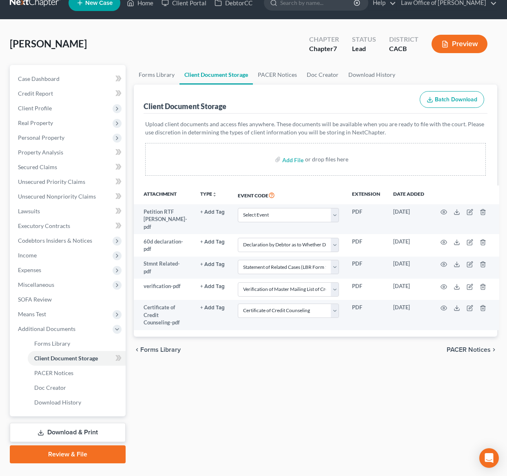
click at [87, 457] on link "Review & File" at bounding box center [68, 454] width 116 height 18
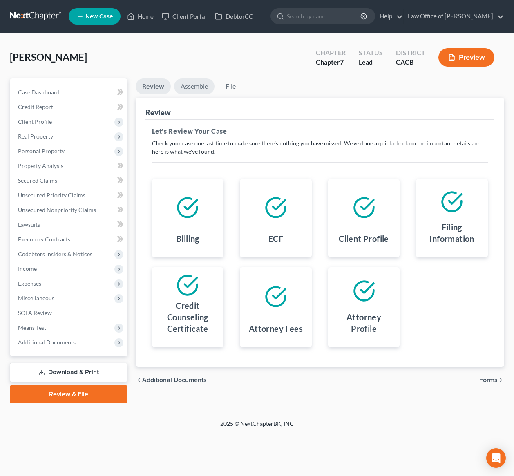
click at [201, 87] on link "Assemble" at bounding box center [194, 86] width 40 height 16
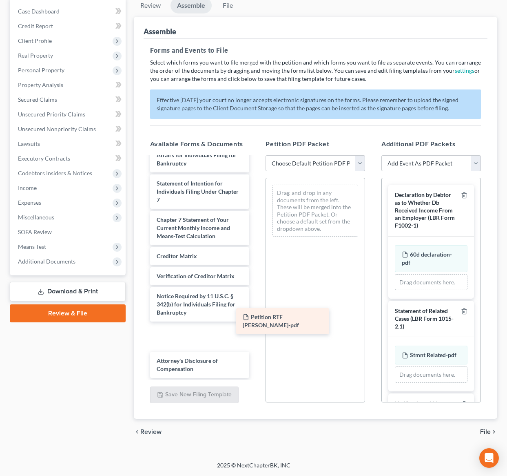
scroll to position [293, 0]
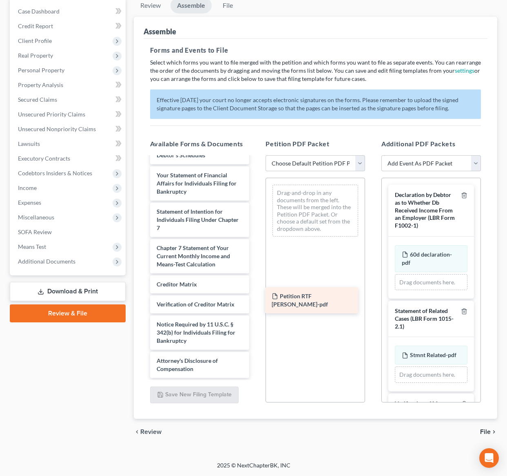
drag, startPoint x: 202, startPoint y: 366, endPoint x: 315, endPoint y: 300, distance: 131.0
click at [256, 300] on div "Petition RTF Houria Dastjerdi-pdf Voluntary Petition for Individuals Filing for…" at bounding box center [200, 133] width 113 height 489
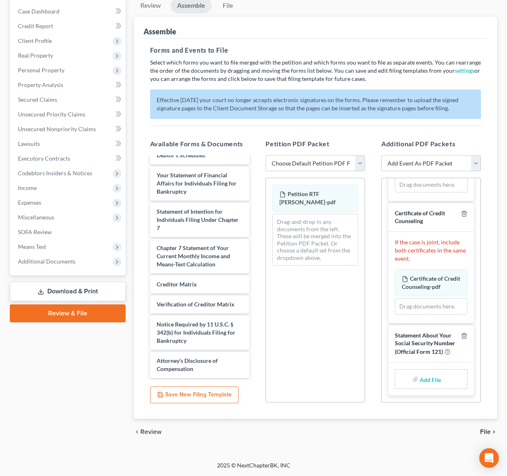
scroll to position [314, 0]
click at [425, 378] on input "file" at bounding box center [430, 379] width 20 height 15
type input "C:\fakepath\SSN Statement.pdf"
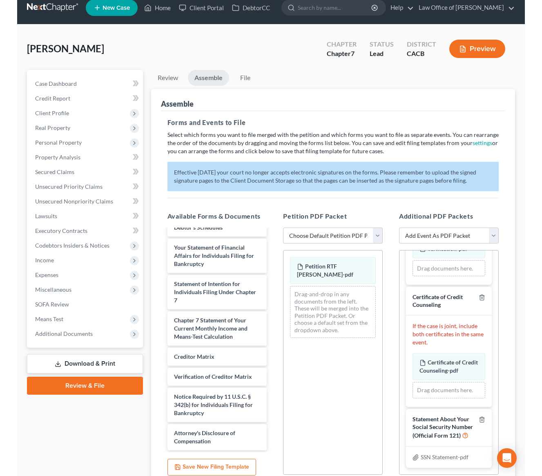
scroll to position [0, 0]
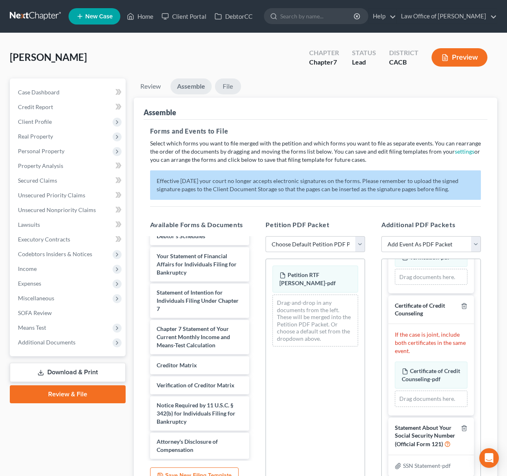
click at [231, 88] on link "File" at bounding box center [228, 86] width 26 height 16
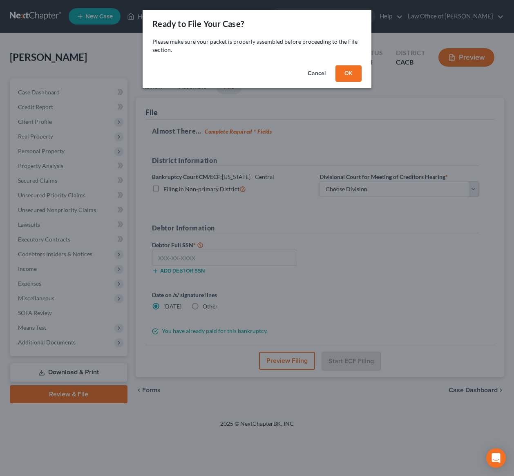
click at [349, 72] on button "OK" at bounding box center [348, 73] width 26 height 16
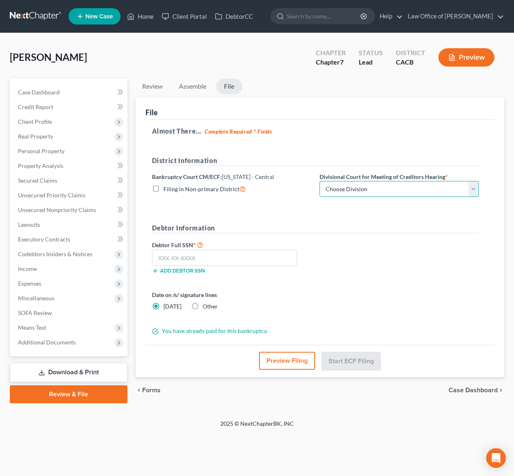
click at [373, 188] on select "Choose Division [GEOGRAPHIC_DATA][PERSON_NAME] [GEOGRAPHIC_DATA] [GEOGRAPHIC_DA…" at bounding box center [398, 189] width 159 height 16
select select "1"
click at [319, 181] on select "Choose Division [GEOGRAPHIC_DATA][PERSON_NAME] [GEOGRAPHIC_DATA] [GEOGRAPHIC_DA…" at bounding box center [398, 189] width 159 height 16
click at [165, 256] on input "text" at bounding box center [224, 257] width 145 height 16
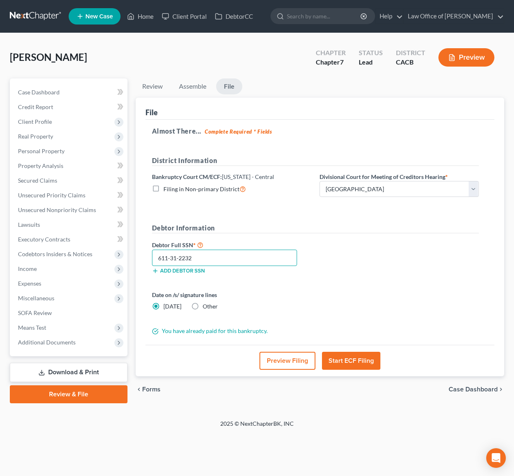
type input "611-31-2232"
click at [284, 361] on button "Preview Filing" at bounding box center [287, 361] width 56 height 18
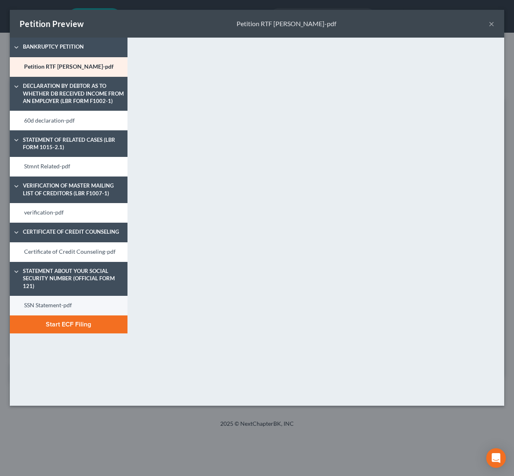
click at [45, 306] on link "SSN Statement-pdf" at bounding box center [69, 306] width 118 height 20
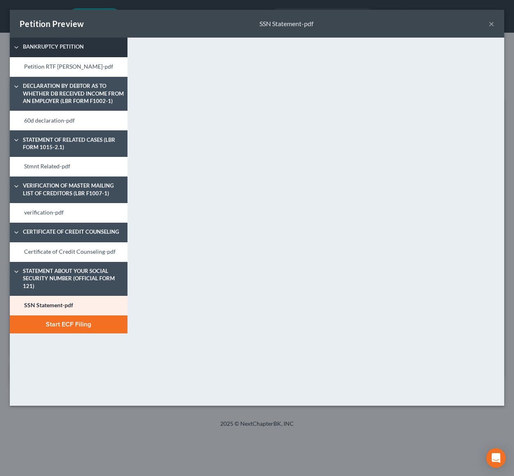
click at [63, 44] on span "Bankruptcy Petition" at bounding box center [73, 47] width 109 height 8
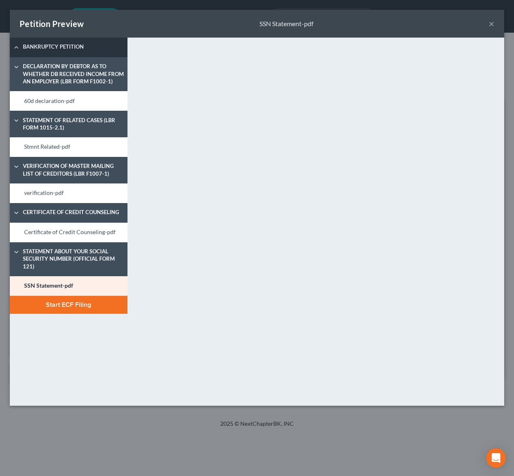
click at [63, 44] on span "Bankruptcy Petition" at bounding box center [73, 47] width 109 height 8
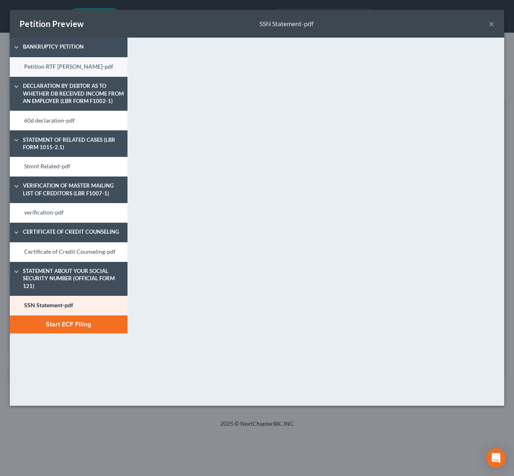
click at [62, 67] on link "Petition RTF Houria Dastjerdi-pdf" at bounding box center [69, 67] width 118 height 20
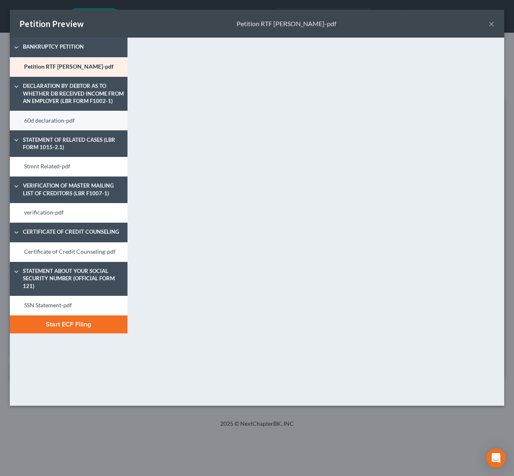
click at [56, 122] on link "60d declaration-pdf" at bounding box center [69, 121] width 118 height 20
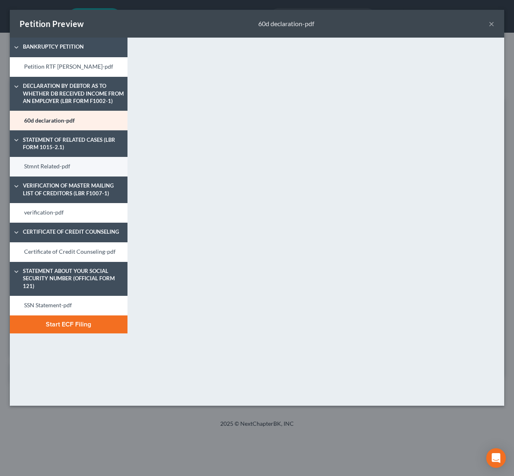
click at [53, 164] on link "Stmnt Related-pdf" at bounding box center [69, 167] width 118 height 20
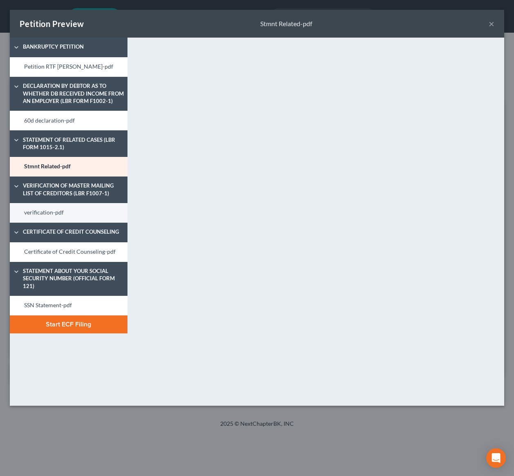
click at [53, 214] on link "verification-pdf" at bounding box center [69, 213] width 118 height 20
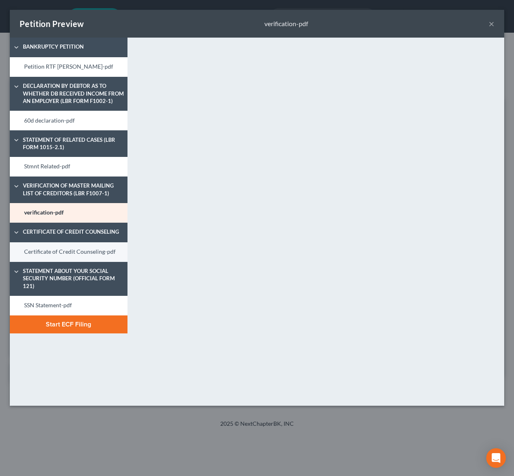
click at [52, 254] on link "Certificate of Credit Counseling-pdf" at bounding box center [69, 252] width 118 height 20
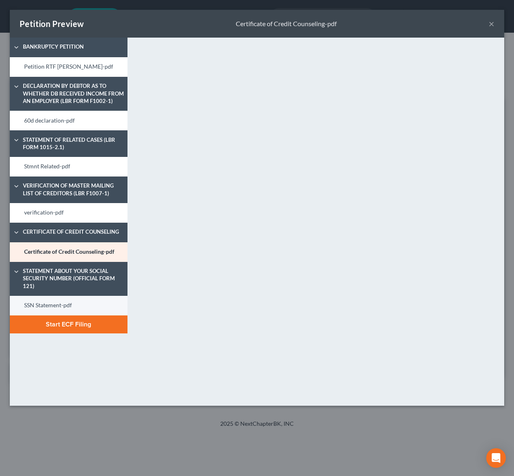
click at [47, 307] on link "SSN Statement-pdf" at bounding box center [69, 306] width 118 height 20
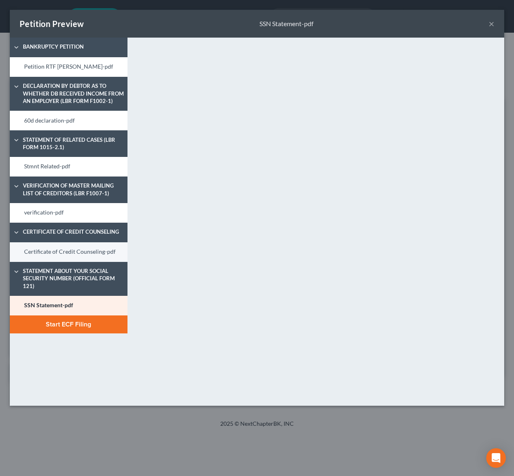
click at [70, 250] on link "Certificate of Credit Counseling-pdf" at bounding box center [69, 252] width 118 height 20
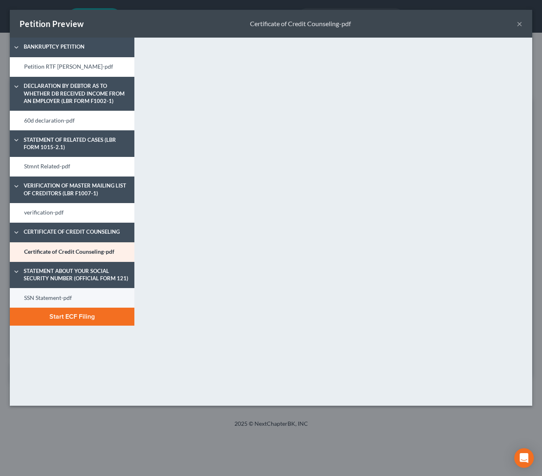
click at [26, 296] on link "SSN Statement-pdf" at bounding box center [72, 298] width 125 height 20
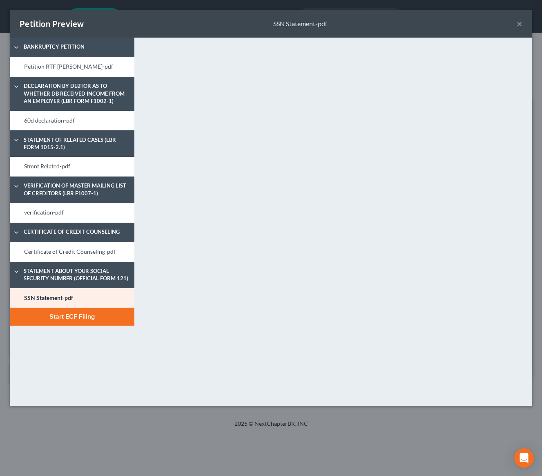
click at [92, 318] on button "Start ECF Filing" at bounding box center [72, 316] width 125 height 18
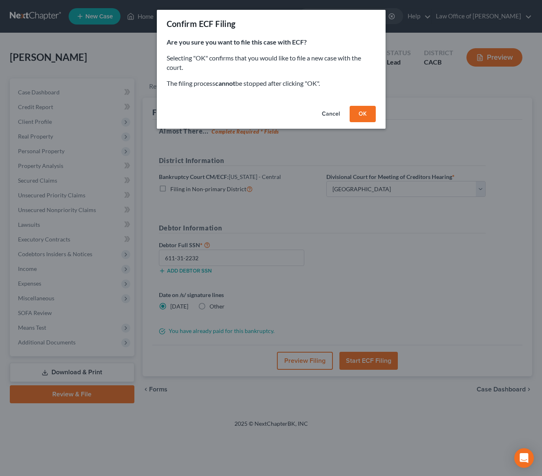
click at [369, 112] on button "OK" at bounding box center [362, 114] width 26 height 16
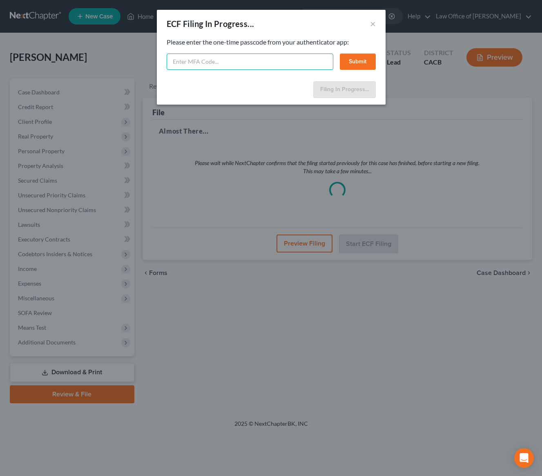
click at [277, 64] on input "text" at bounding box center [250, 61] width 167 height 16
type input "900196"
click at [355, 64] on button "Submit" at bounding box center [358, 61] width 36 height 16
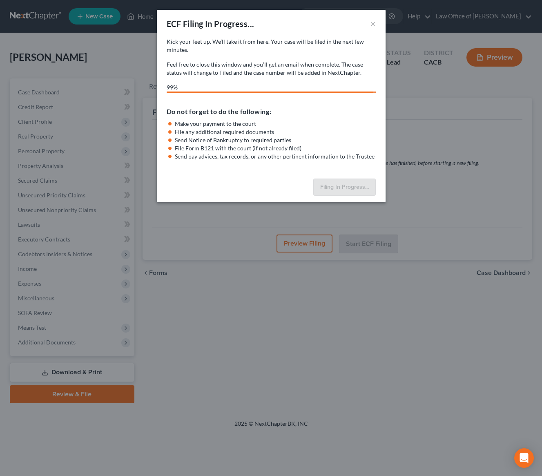
select select "1"
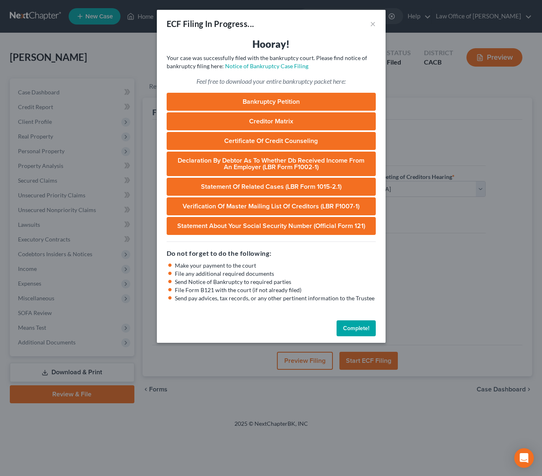
click at [344, 330] on button "Complete!" at bounding box center [355, 328] width 39 height 16
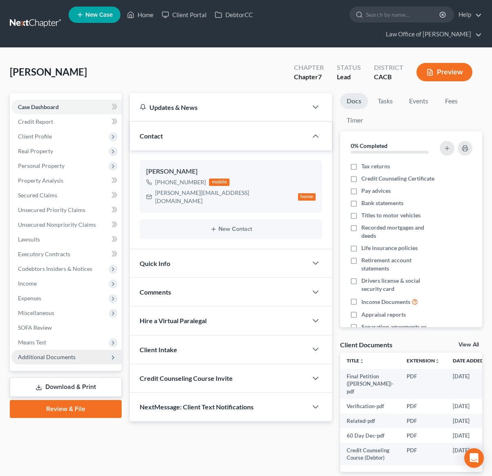
click at [64, 360] on span "Additional Documents" at bounding box center [47, 356] width 58 height 7
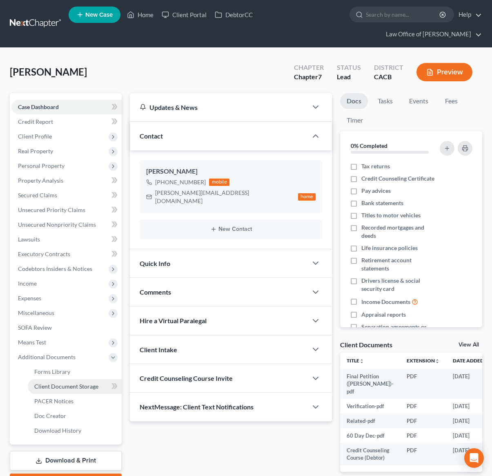
click at [64, 391] on link "Client Document Storage" at bounding box center [75, 386] width 94 height 15
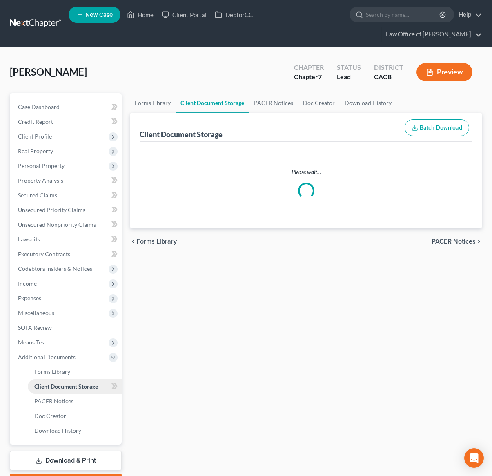
select select "10"
select select "30"
select select "65"
select select "72"
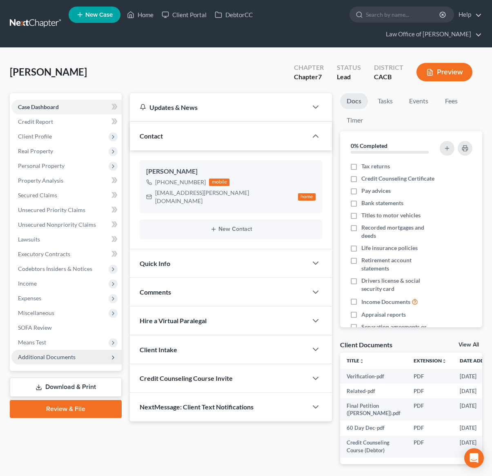
click at [36, 360] on span "Additional Documents" at bounding box center [66, 356] width 110 height 15
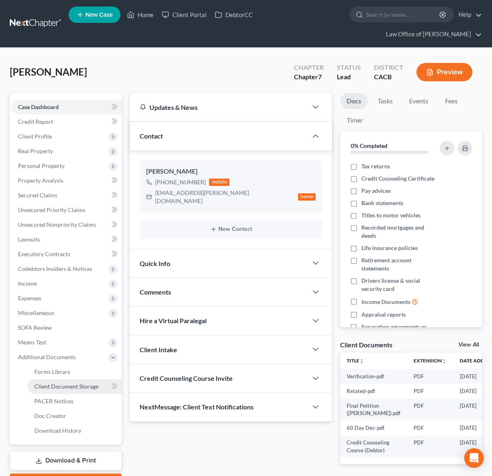
click at [49, 388] on span "Client Document Storage" at bounding box center [66, 386] width 64 height 7
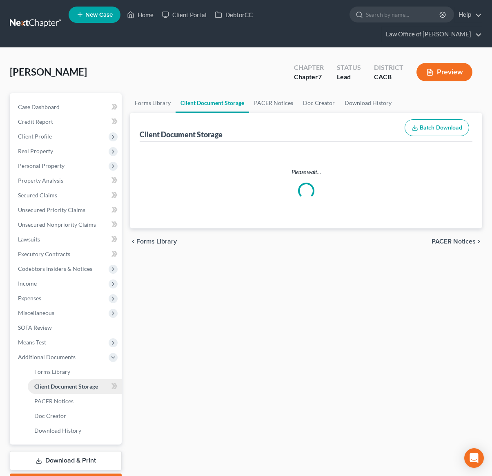
select select "10"
select select "30"
select select "65"
select select "72"
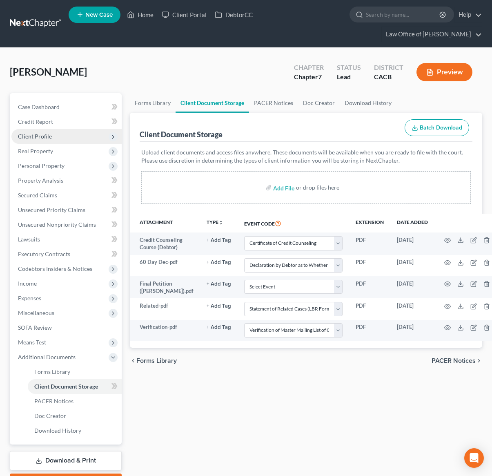
click at [53, 138] on span "Client Profile" at bounding box center [66, 136] width 110 height 15
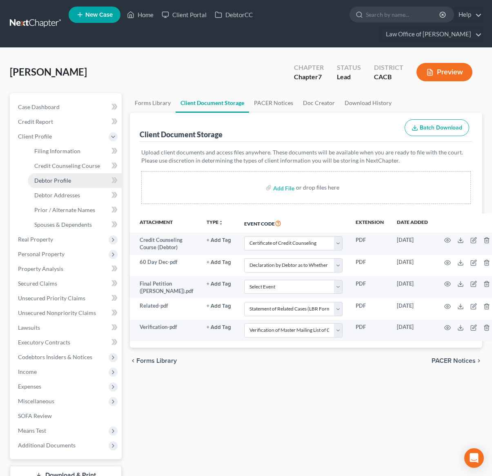
click at [64, 178] on span "Debtor Profile" at bounding box center [52, 180] width 37 height 7
select select "3"
select select "0"
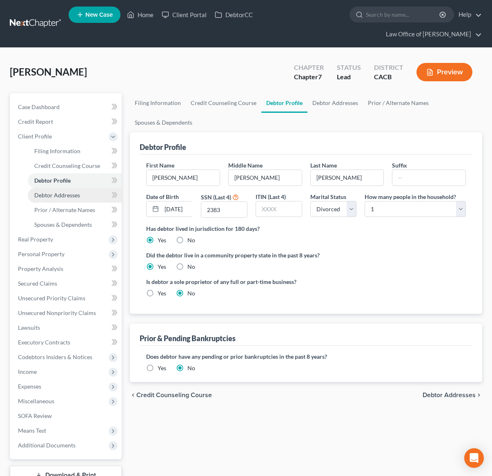
click at [63, 194] on span "Debtor Addresses" at bounding box center [57, 194] width 46 height 7
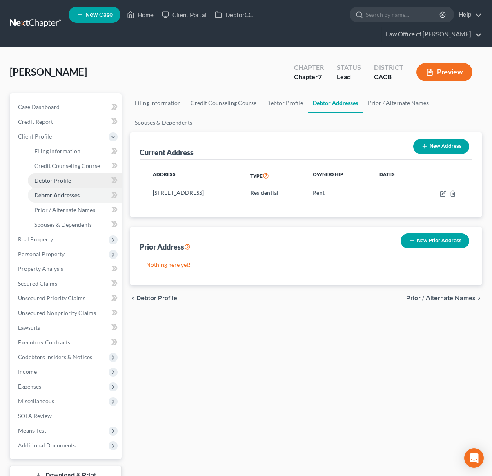
click at [63, 182] on span "Debtor Profile" at bounding box center [52, 180] width 37 height 7
select select "3"
select select "0"
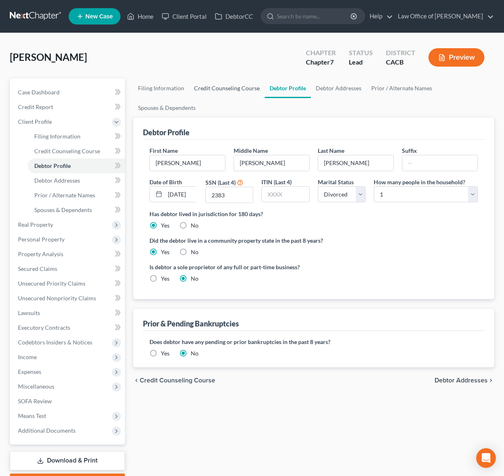
click at [219, 82] on link "Credit Counseling Course" at bounding box center [227, 88] width 76 height 20
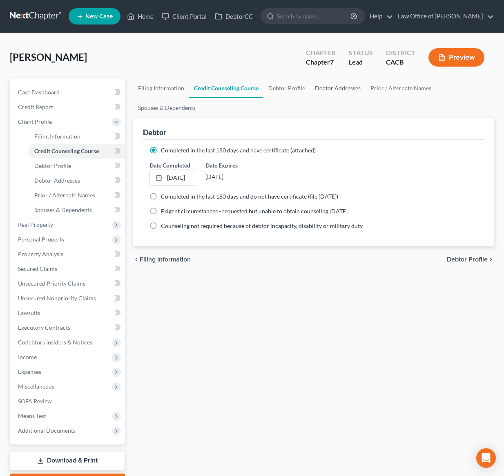
click at [351, 87] on link "Debtor Addresses" at bounding box center [338, 88] width 56 height 20
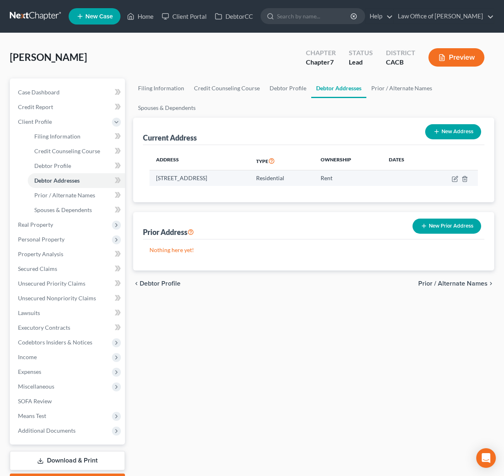
drag, startPoint x: 280, startPoint y: 177, endPoint x: 261, endPoint y: 181, distance: 20.0
click at [249, 181] on td "[STREET_ADDRESS]" at bounding box center [199, 178] width 100 height 16
copy td "91377"
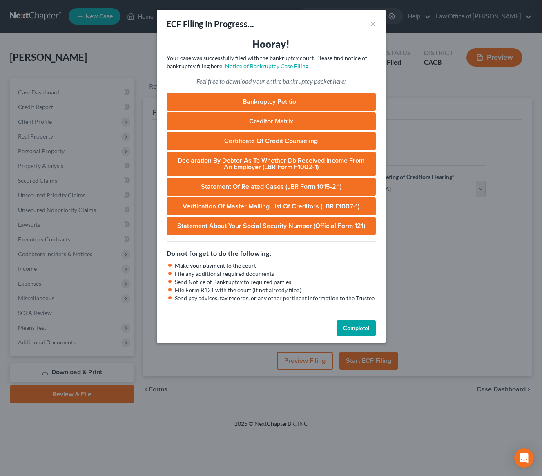
select select "1"
click at [358, 327] on button "Complete!" at bounding box center [355, 328] width 39 height 16
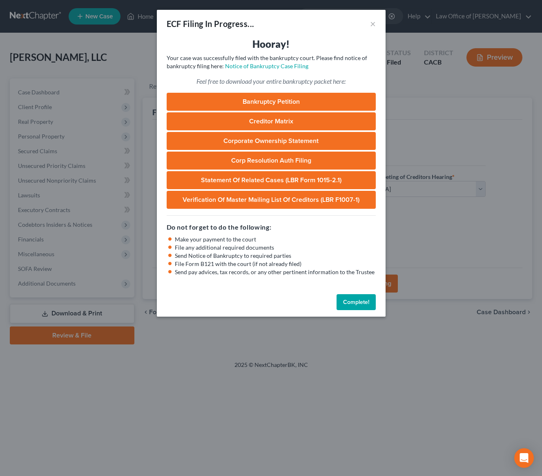
select select "1"
click at [354, 307] on button "Complete!" at bounding box center [355, 302] width 39 height 16
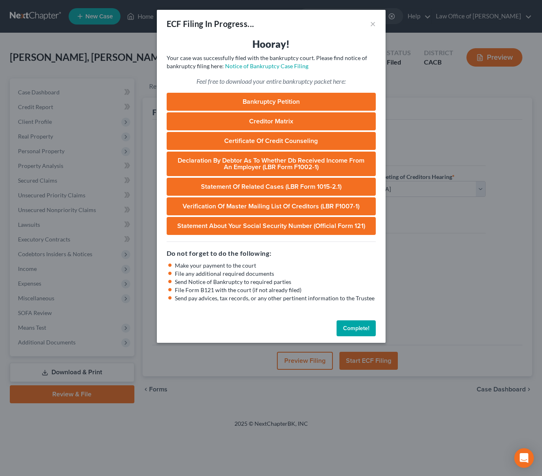
select select "1"
click at [347, 329] on button "Complete!" at bounding box center [355, 328] width 39 height 16
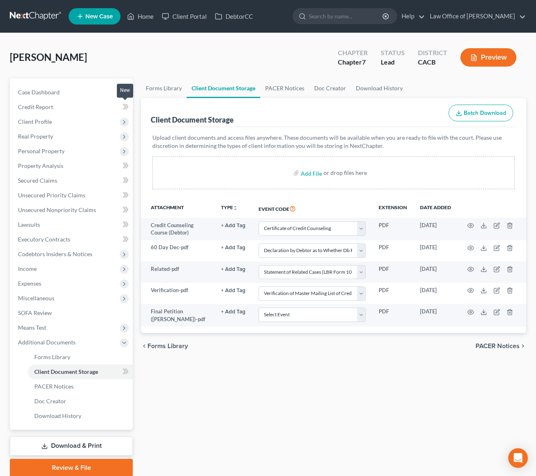
select select "10"
select select "30"
select select "65"
select select "72"
click at [56, 124] on span "Client Profile" at bounding box center [71, 121] width 121 height 15
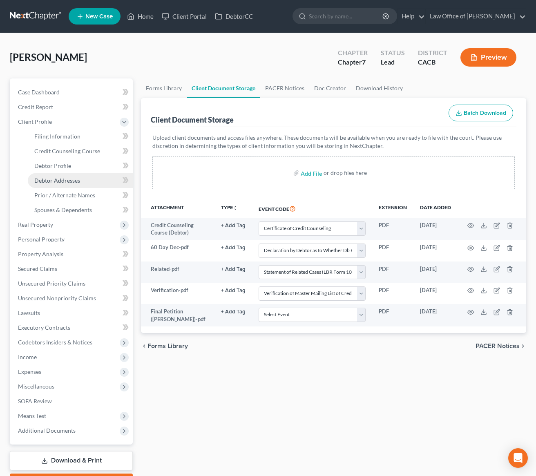
click at [58, 180] on span "Debtor Addresses" at bounding box center [57, 180] width 46 height 7
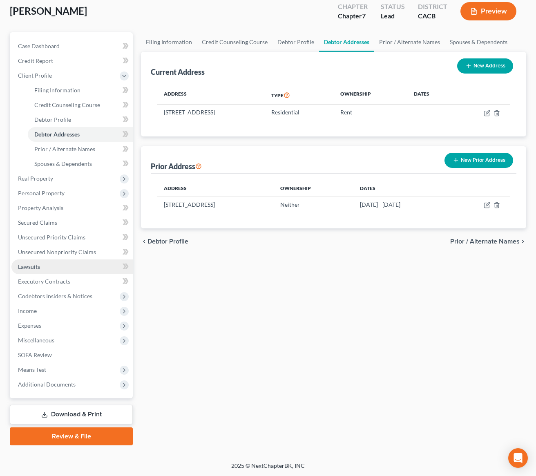
scroll to position [47, 0]
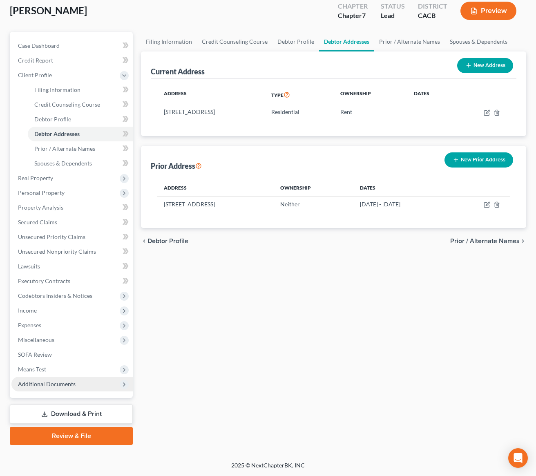
click at [65, 379] on span "Additional Documents" at bounding box center [71, 383] width 121 height 15
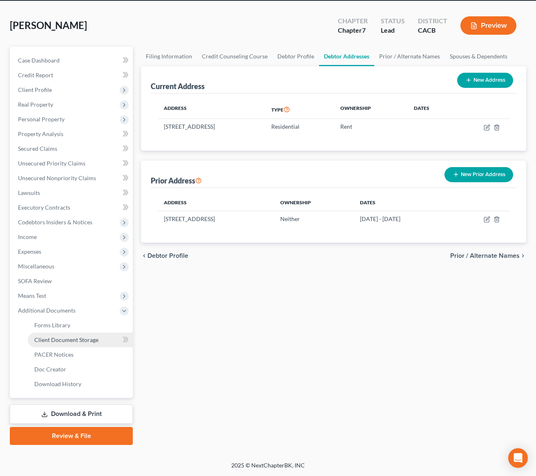
click at [66, 346] on link "Client Document Storage" at bounding box center [80, 339] width 105 height 15
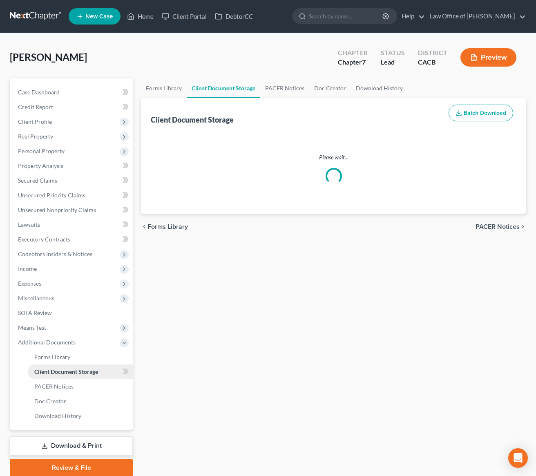
select select "10"
select select "30"
select select "65"
select select "72"
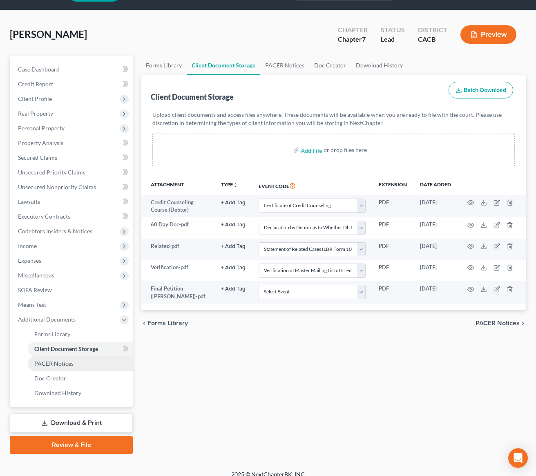
scroll to position [32, 0]
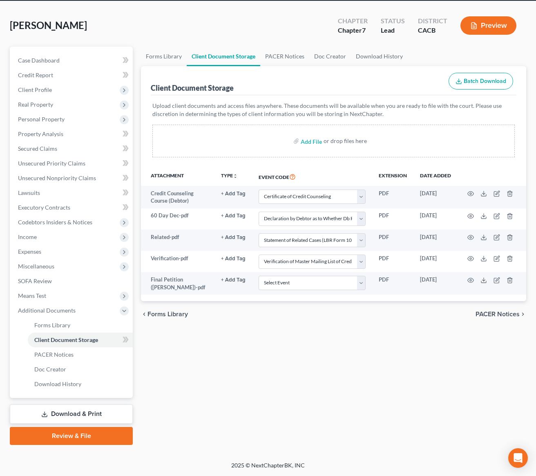
click at [81, 437] on link "Review & File" at bounding box center [71, 436] width 123 height 18
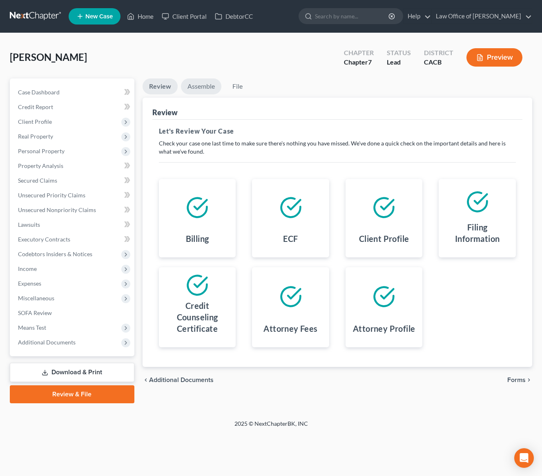
click at [198, 87] on link "Assemble" at bounding box center [201, 86] width 40 height 16
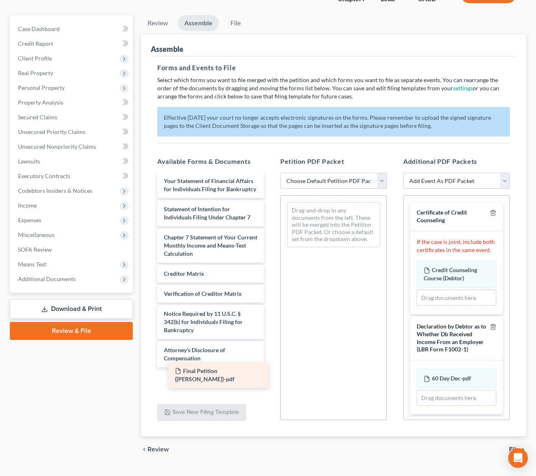
scroll to position [260, 0]
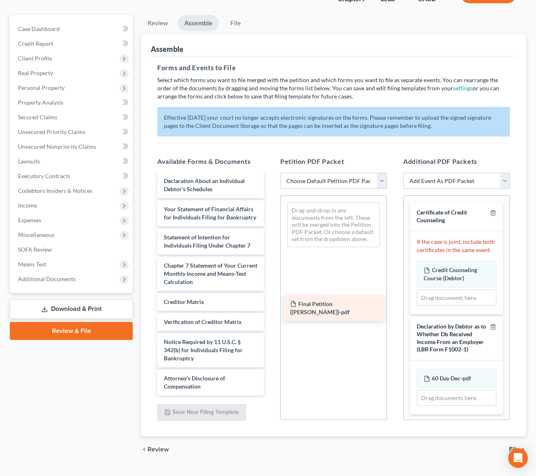
drag, startPoint x: 211, startPoint y: 385, endPoint x: 336, endPoint y: 311, distance: 145.7
click at [270, 311] on div "Final Petition (Golestanian)-pdf Voluntary Petition for Individuals Filing for …" at bounding box center [211, 159] width 120 height 472
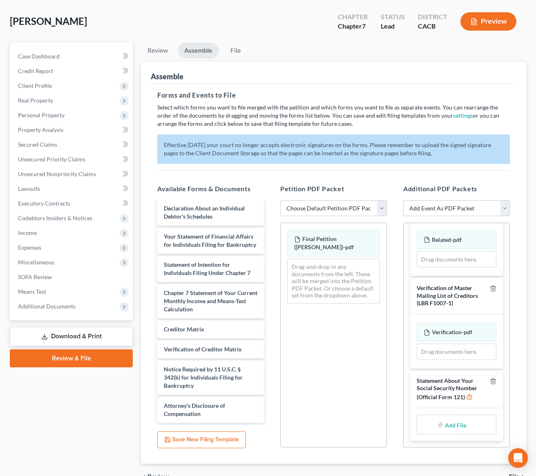
scroll to position [274, 0]
click at [451, 425] on input "file" at bounding box center [455, 424] width 20 height 15
type input "C:\fakepath\JosephStmtSSN.pdf"
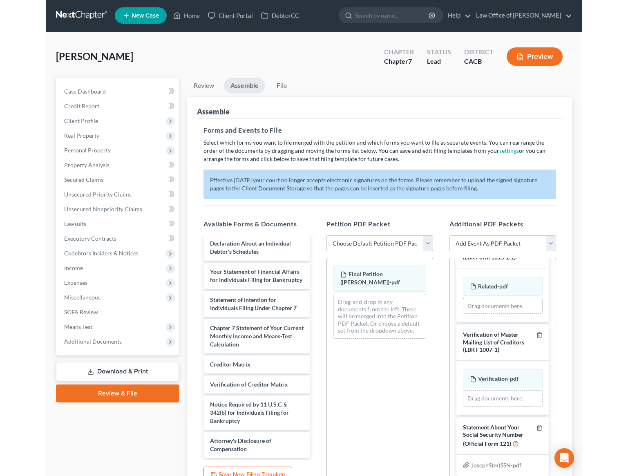
scroll to position [0, 0]
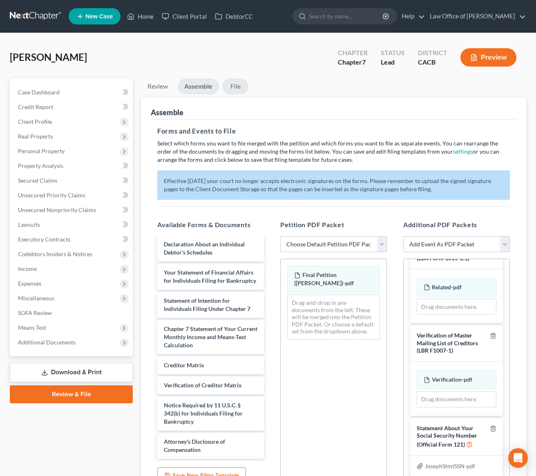
click at [237, 87] on link "File" at bounding box center [235, 86] width 26 height 16
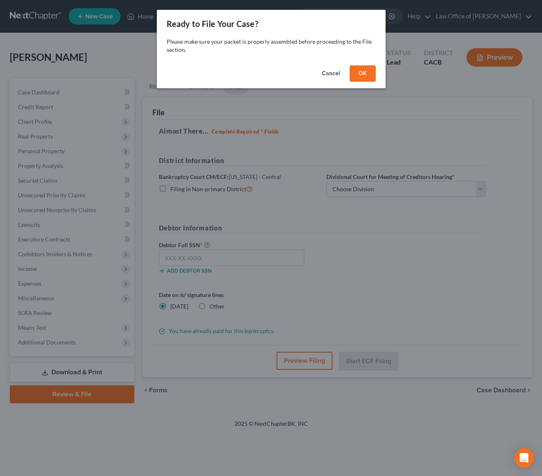
click at [369, 71] on button "OK" at bounding box center [362, 73] width 26 height 16
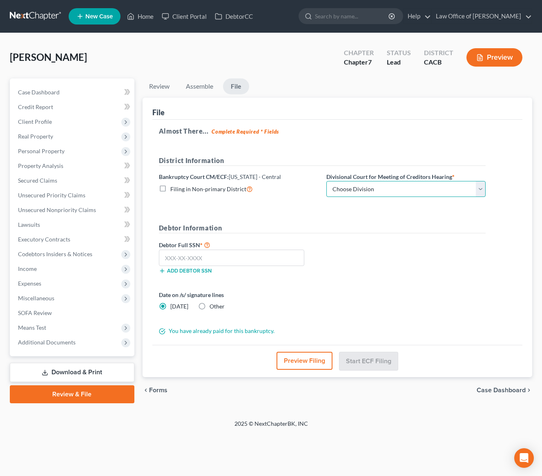
click at [364, 193] on select "Choose Division [GEOGRAPHIC_DATA][PERSON_NAME] [GEOGRAPHIC_DATA] [GEOGRAPHIC_DA…" at bounding box center [405, 189] width 159 height 16
select select "0"
click at [326, 181] on select "Choose Division [GEOGRAPHIC_DATA][PERSON_NAME] [GEOGRAPHIC_DATA] [GEOGRAPHIC_DA…" at bounding box center [405, 189] width 159 height 16
click at [174, 258] on input "text" at bounding box center [231, 257] width 145 height 16
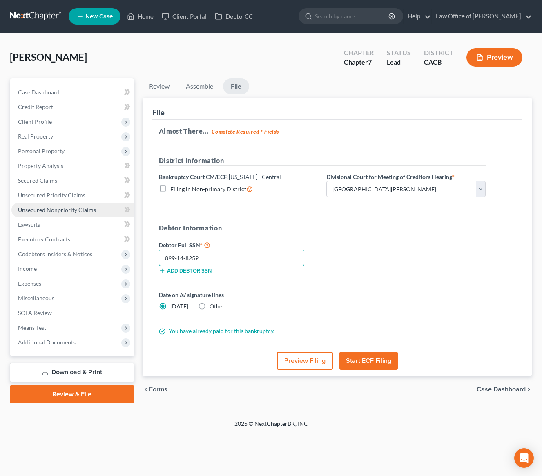
type input "899-14-8259"
click at [310, 359] on button "Preview Filing" at bounding box center [305, 361] width 56 height 18
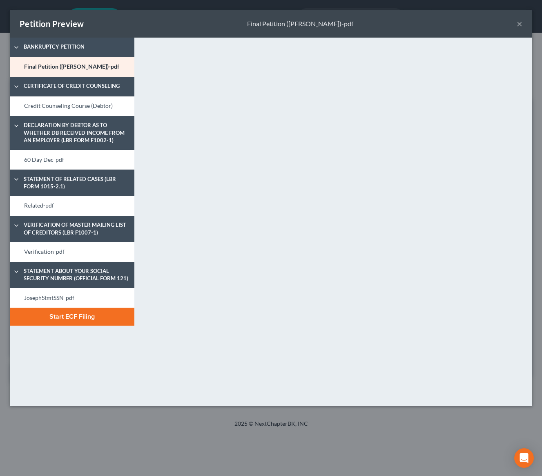
click at [519, 22] on button "×" at bounding box center [519, 24] width 6 height 10
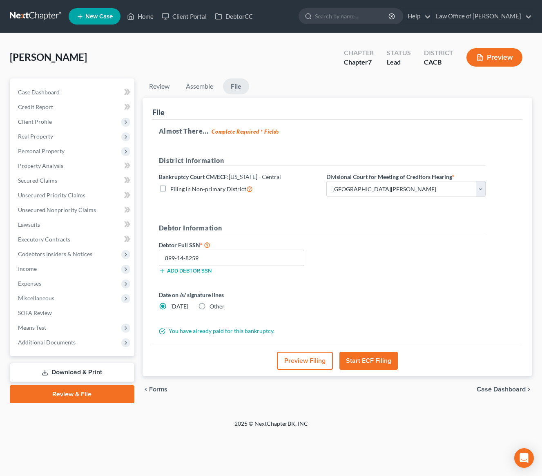
click at [289, 362] on button "Preview Filing" at bounding box center [305, 361] width 56 height 18
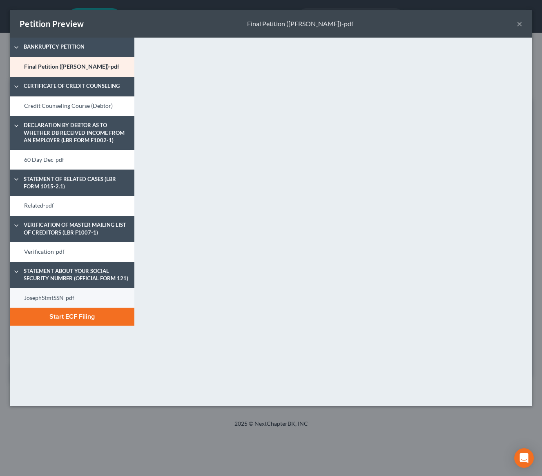
click at [81, 298] on link "JosephStmtSSN-pdf" at bounding box center [72, 298] width 125 height 20
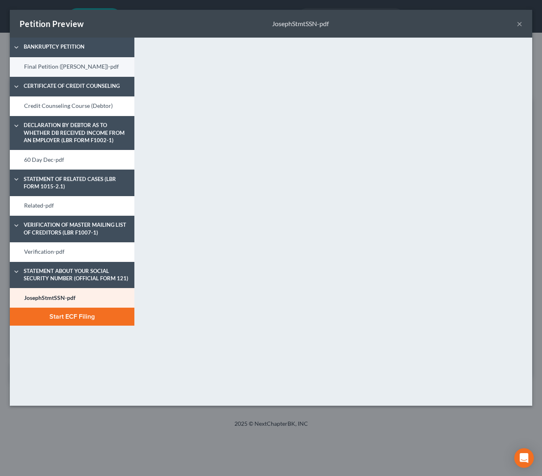
click at [61, 67] on link "Final Petition (Golestanian)-pdf" at bounding box center [72, 67] width 125 height 20
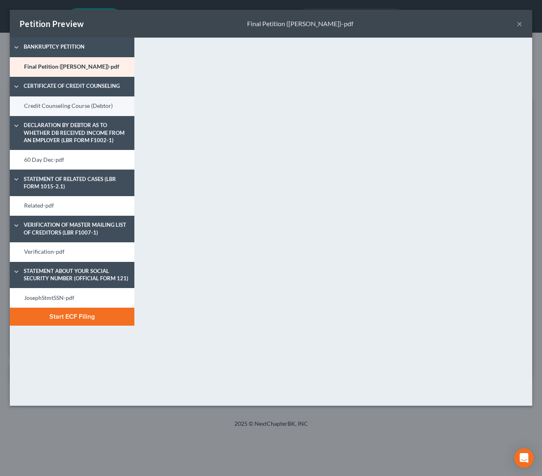
click at [64, 107] on link "Credit Counseling Course (Debtor)" at bounding box center [72, 106] width 125 height 20
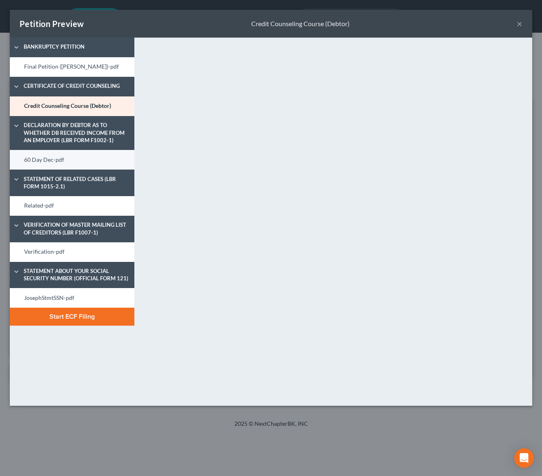
click at [80, 155] on link "60 Day Dec-pdf" at bounding box center [72, 160] width 125 height 20
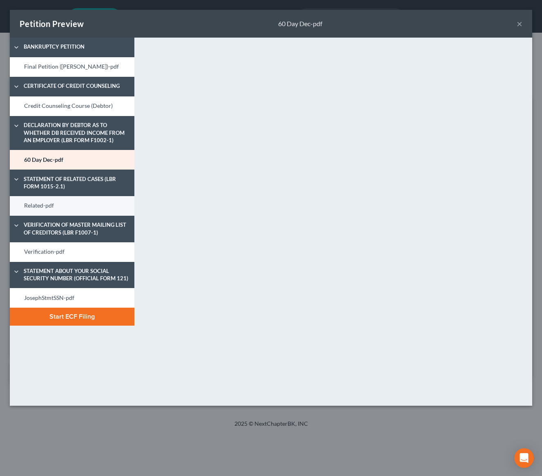
click at [36, 209] on link "Related-pdf" at bounding box center [72, 206] width 125 height 20
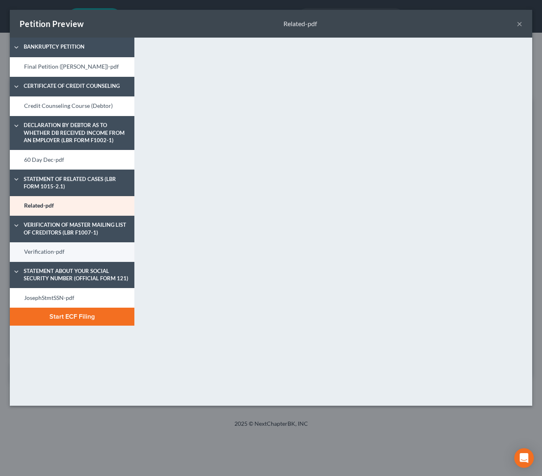
click at [64, 252] on link "Verification-pdf" at bounding box center [72, 252] width 125 height 20
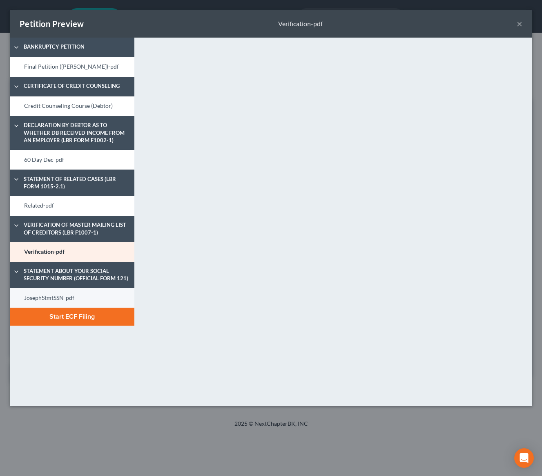
click at [42, 296] on link "JosephStmtSSN-pdf" at bounding box center [72, 298] width 125 height 20
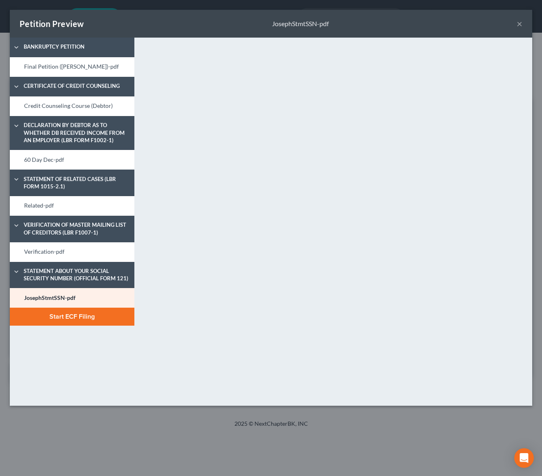
click at [91, 318] on button "Start ECF Filing" at bounding box center [72, 316] width 125 height 18
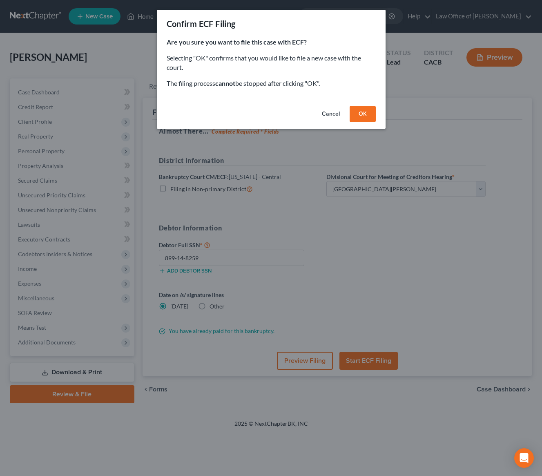
click at [358, 117] on button "OK" at bounding box center [362, 114] width 26 height 16
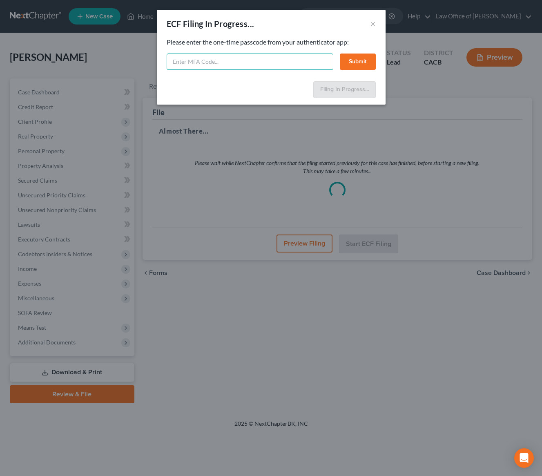
click at [214, 68] on input "text" at bounding box center [250, 61] width 167 height 16
type input "727462"
click at [354, 62] on button "Submit" at bounding box center [358, 61] width 36 height 16
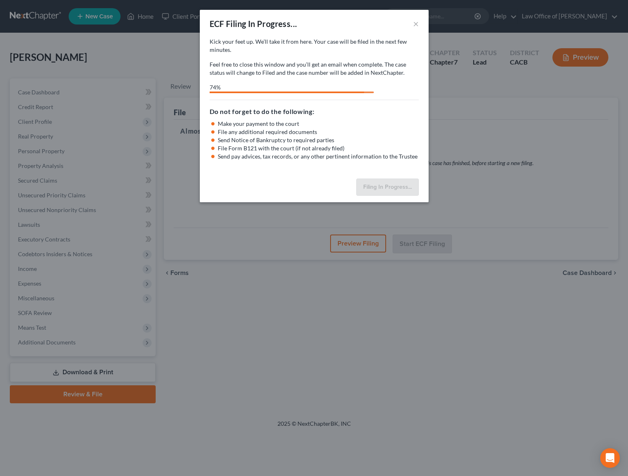
select select "0"
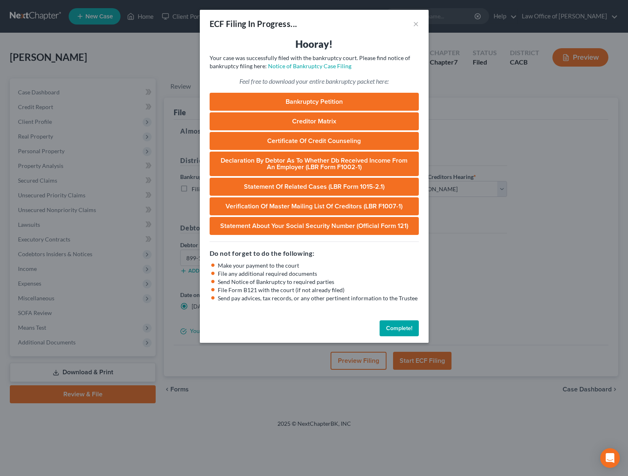
click at [402, 325] on button "Complete!" at bounding box center [398, 328] width 39 height 16
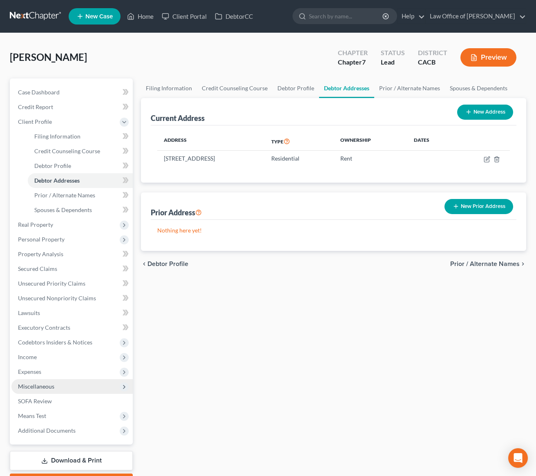
scroll to position [15, 0]
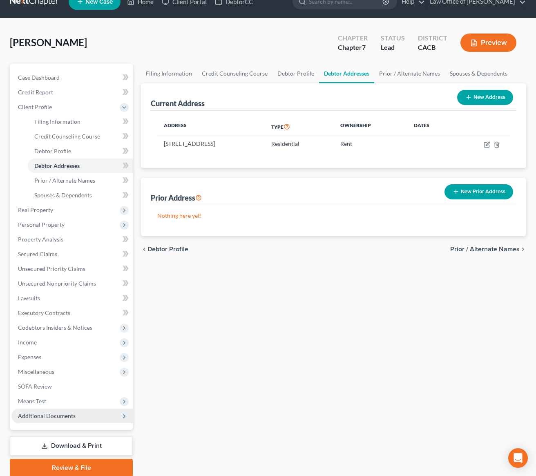
click at [66, 417] on span "Additional Documents" at bounding box center [47, 415] width 58 height 7
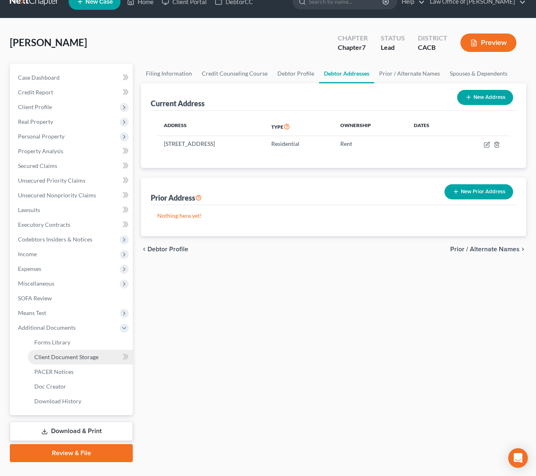
click at [70, 354] on span "Client Document Storage" at bounding box center [66, 356] width 64 height 7
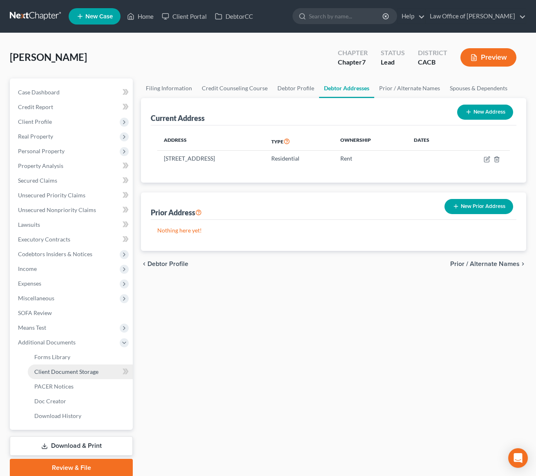
select select "10"
select select "30"
select select "65"
select select "72"
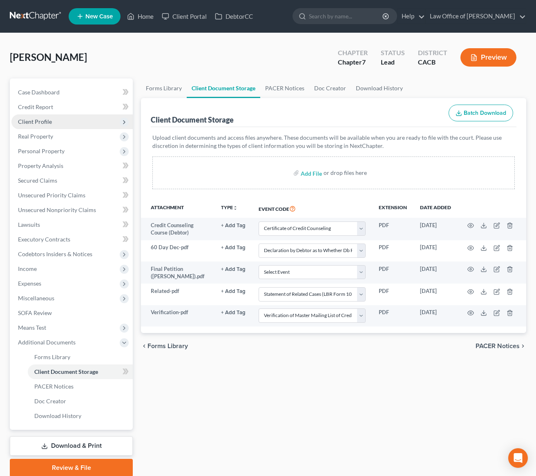
click at [51, 118] on span "Client Profile" at bounding box center [71, 121] width 121 height 15
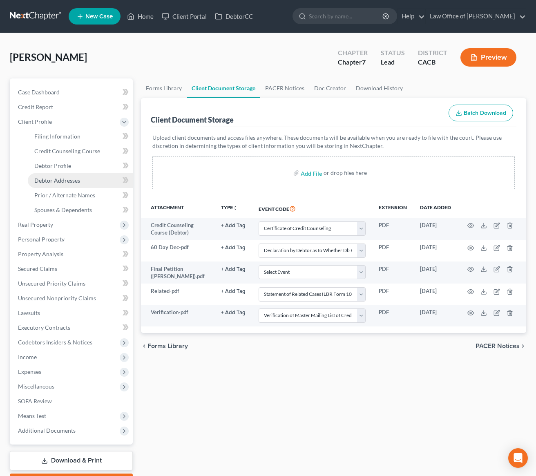
click at [72, 177] on span "Debtor Addresses" at bounding box center [57, 180] width 46 height 7
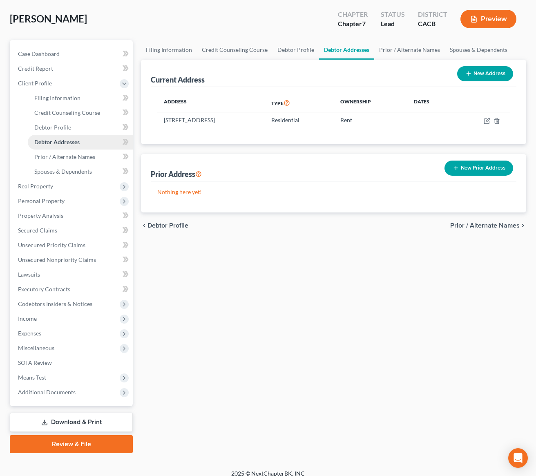
scroll to position [47, 0]
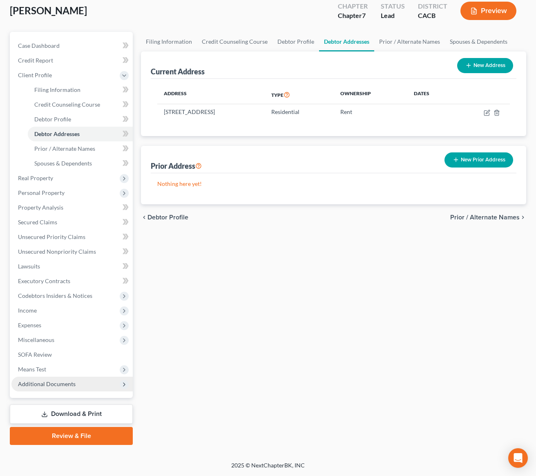
click at [71, 385] on span "Additional Documents" at bounding box center [47, 383] width 58 height 7
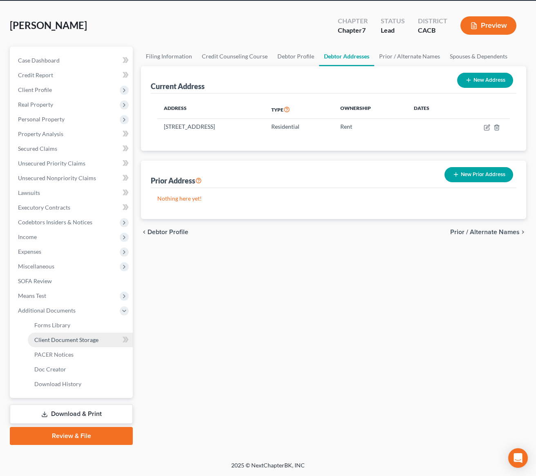
click at [77, 340] on span "Client Document Storage" at bounding box center [66, 339] width 64 height 7
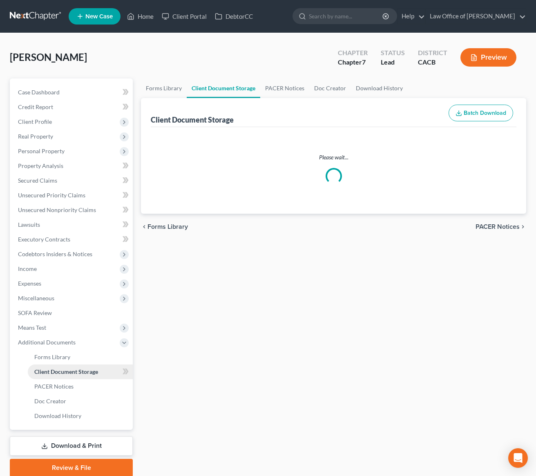
select select "10"
select select "30"
select select "65"
select select "72"
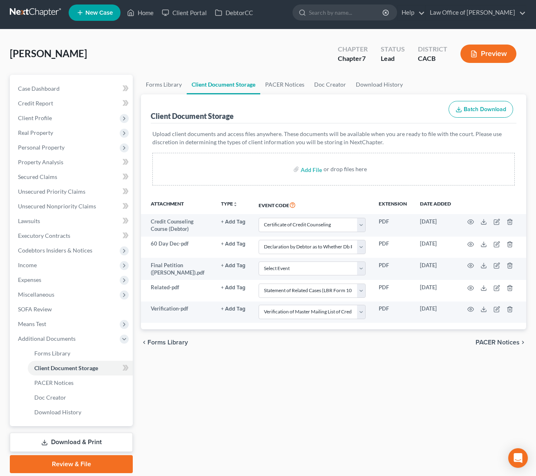
scroll to position [4, 0]
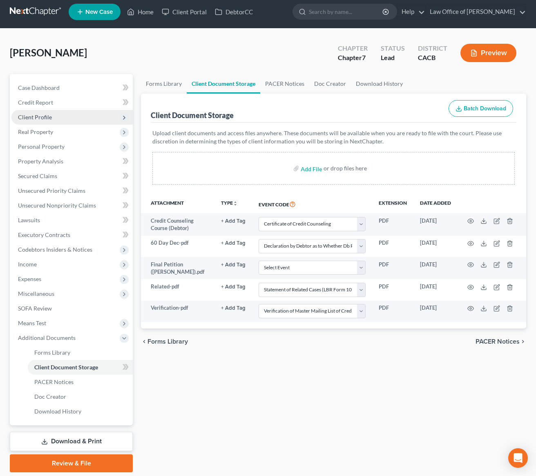
click at [36, 116] on span "Client Profile" at bounding box center [35, 116] width 34 height 7
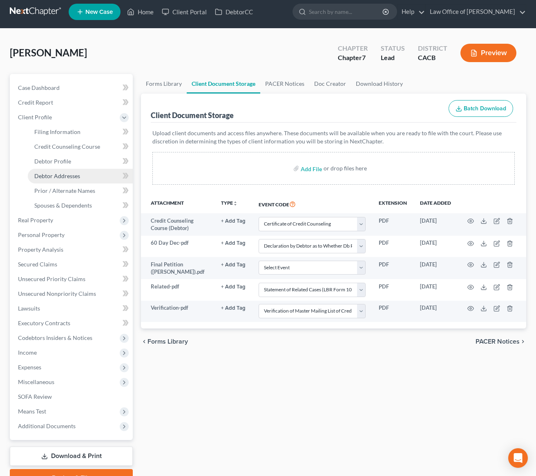
click at [71, 176] on span "Debtor Addresses" at bounding box center [57, 175] width 46 height 7
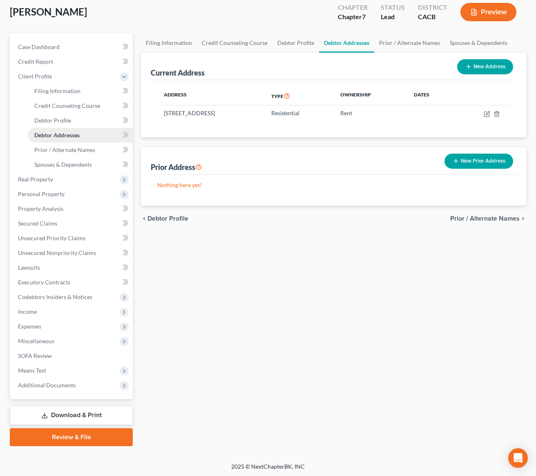
scroll to position [47, 0]
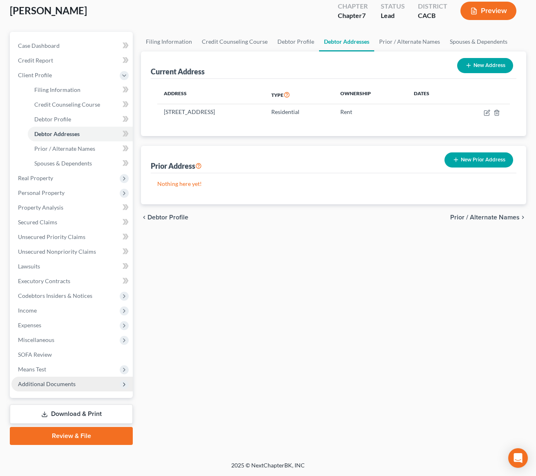
click at [85, 384] on span "Additional Documents" at bounding box center [71, 383] width 121 height 15
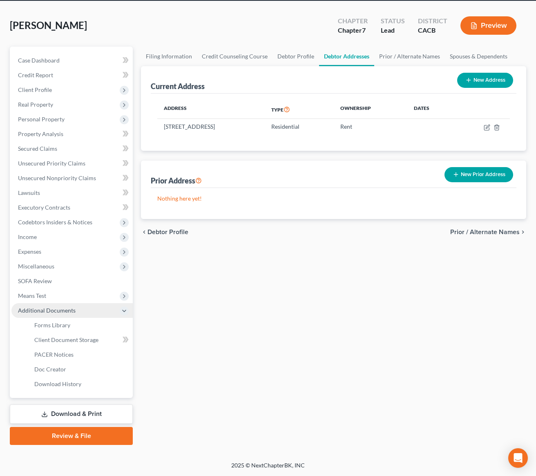
scroll to position [32, 0]
click at [78, 439] on link "Review & File" at bounding box center [71, 436] width 123 height 18
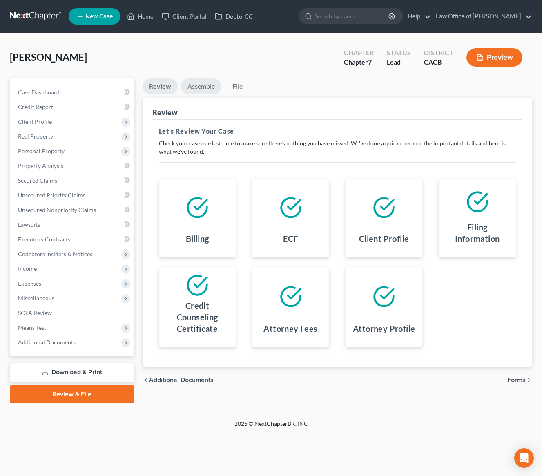
click at [199, 89] on link "Assemble" at bounding box center [201, 86] width 40 height 16
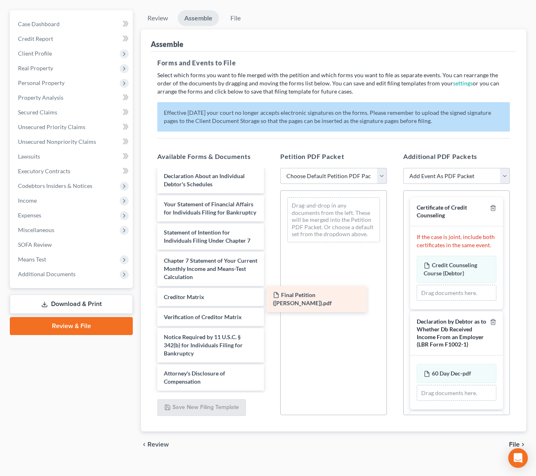
scroll to position [260, 0]
drag, startPoint x: 212, startPoint y: 381, endPoint x: 325, endPoint y: 300, distance: 138.9
click at [270, 300] on div "Final Petition ([PERSON_NAME]).pdf Voluntary Petition for Individuals Filing fo…" at bounding box center [211, 154] width 120 height 472
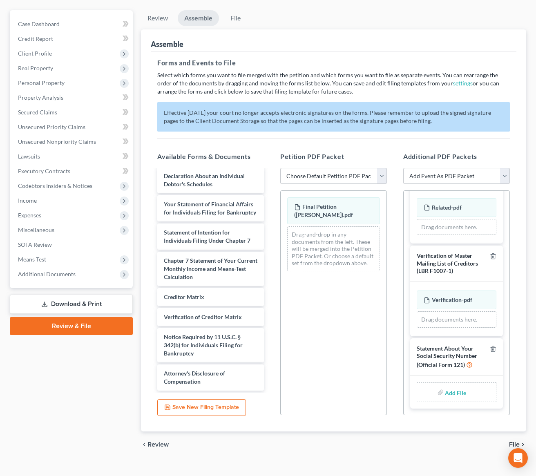
scroll to position [274, 0]
click at [453, 392] on input "file" at bounding box center [455, 392] width 20 height 15
type input "C:\fakepath\JenStmtSSN.pdf"
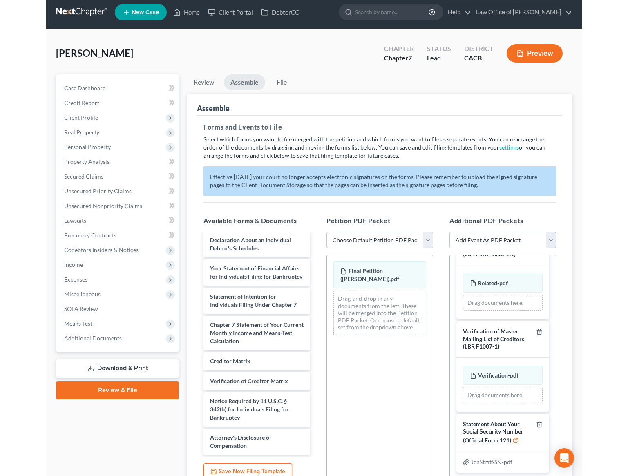
scroll to position [0, 0]
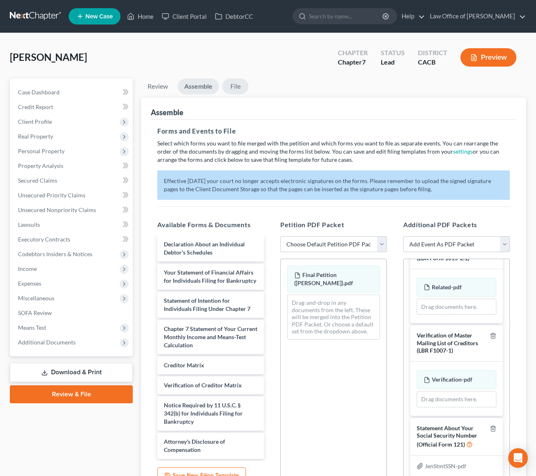
click at [234, 85] on link "File" at bounding box center [235, 86] width 26 height 16
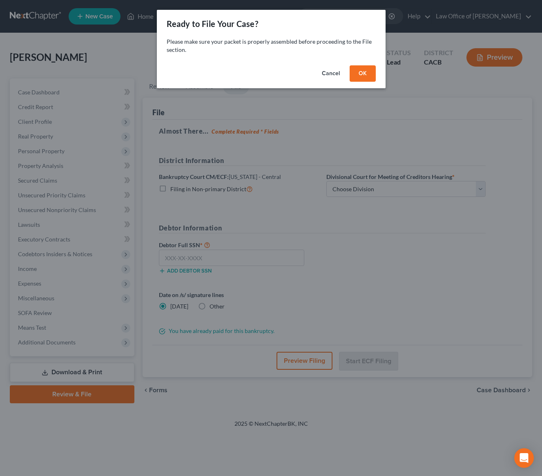
click at [367, 75] on button "OK" at bounding box center [362, 73] width 26 height 16
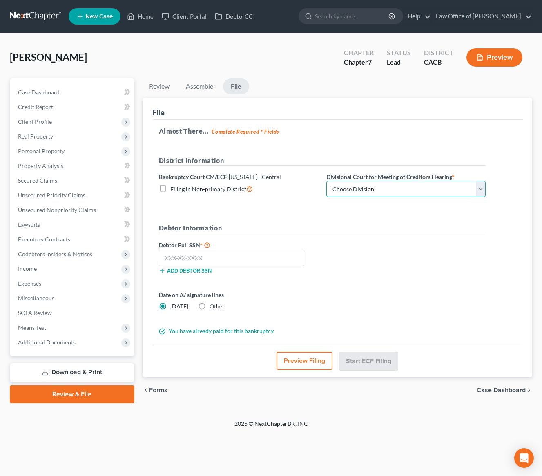
click at [351, 191] on select "Choose Division [GEOGRAPHIC_DATA][PERSON_NAME] [GEOGRAPHIC_DATA] [GEOGRAPHIC_DA…" at bounding box center [405, 189] width 159 height 16
select select "0"
click at [326, 181] on select "Choose Division [GEOGRAPHIC_DATA][PERSON_NAME] [GEOGRAPHIC_DATA] [GEOGRAPHIC_DA…" at bounding box center [405, 189] width 159 height 16
click at [170, 256] on input "text" at bounding box center [231, 257] width 145 height 16
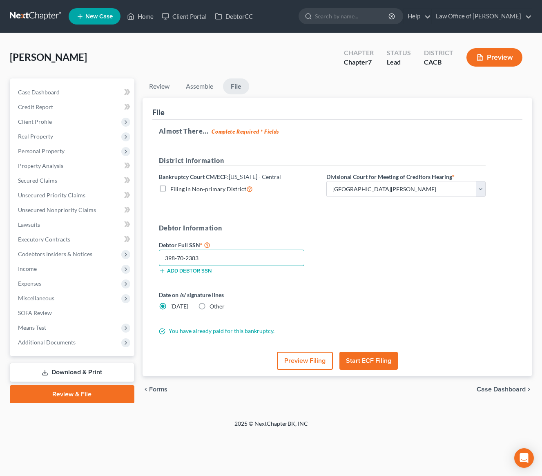
type input "398-70-2383"
click at [307, 362] on button "Preview Filing" at bounding box center [305, 361] width 56 height 18
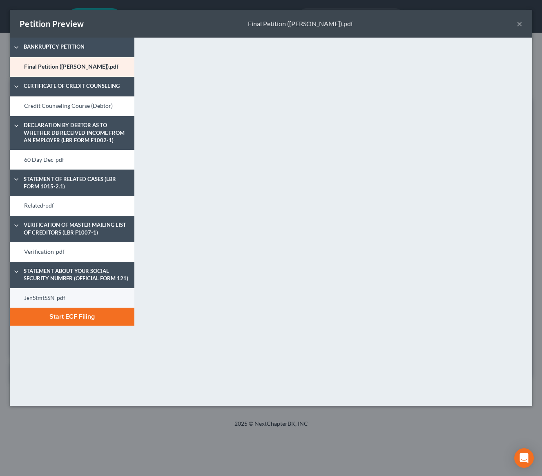
click at [56, 295] on link "JenStmtSSN-pdf" at bounding box center [72, 298] width 125 height 20
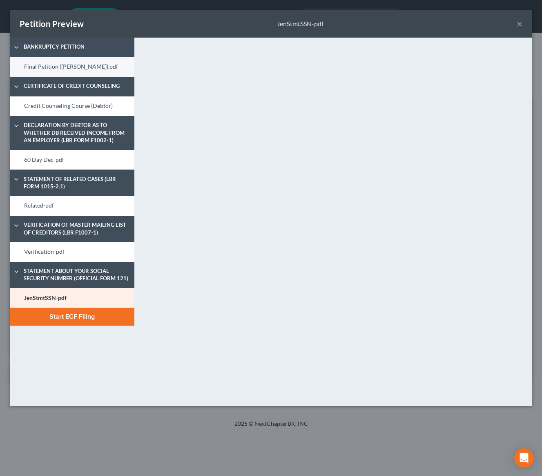
click at [67, 64] on link "Final Petition ([PERSON_NAME]).pdf" at bounding box center [72, 67] width 125 height 20
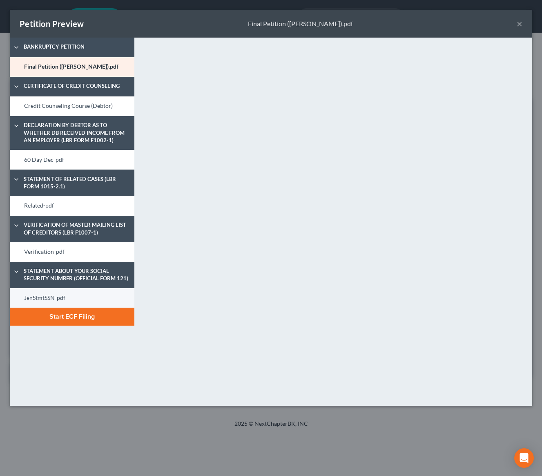
click at [95, 294] on link "JenStmtSSN-pdf" at bounding box center [72, 298] width 125 height 20
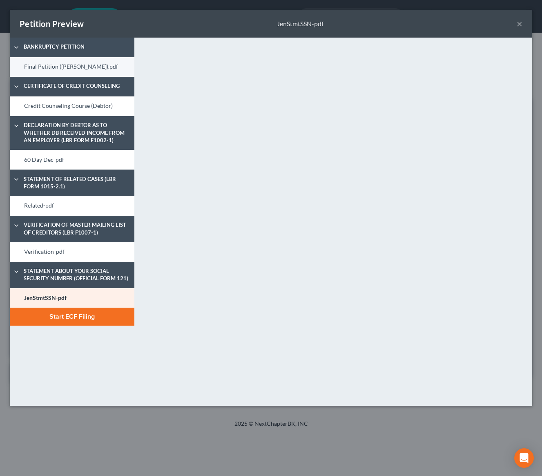
click at [60, 69] on link "Final Petition (J- Tamulevich).pdf" at bounding box center [72, 67] width 125 height 20
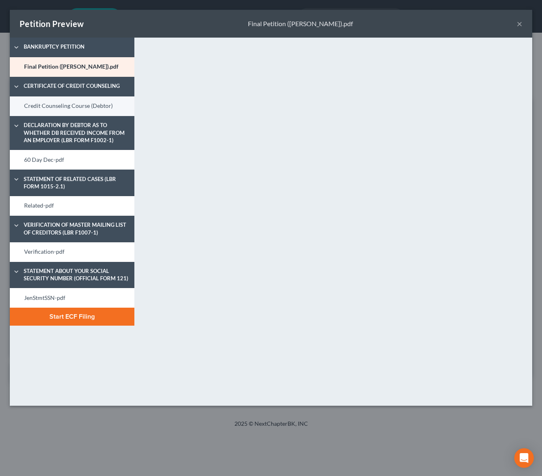
click at [66, 101] on link "Credit Counseling Course (Debtor)" at bounding box center [72, 106] width 125 height 20
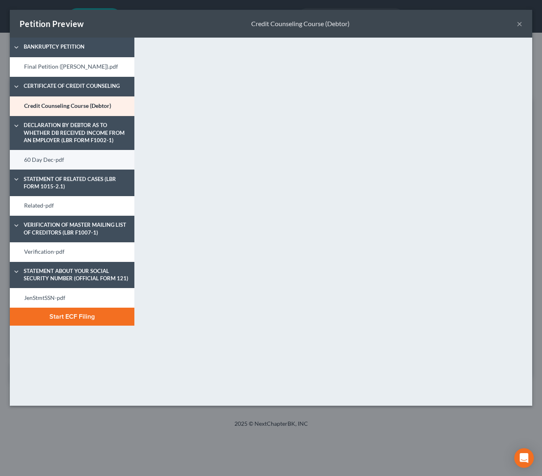
click at [60, 163] on link "60 Day Dec-pdf" at bounding box center [72, 160] width 125 height 20
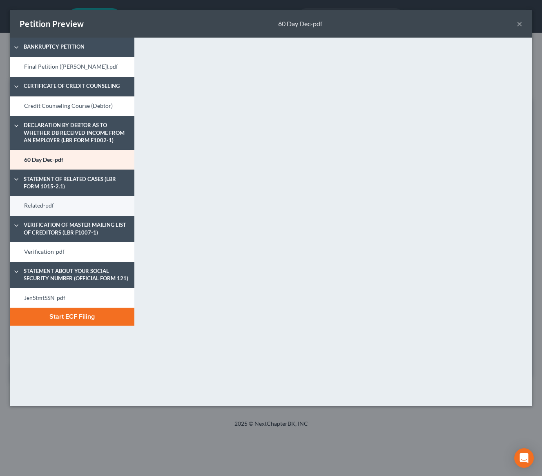
click at [55, 207] on link "Related-pdf" at bounding box center [72, 206] width 125 height 20
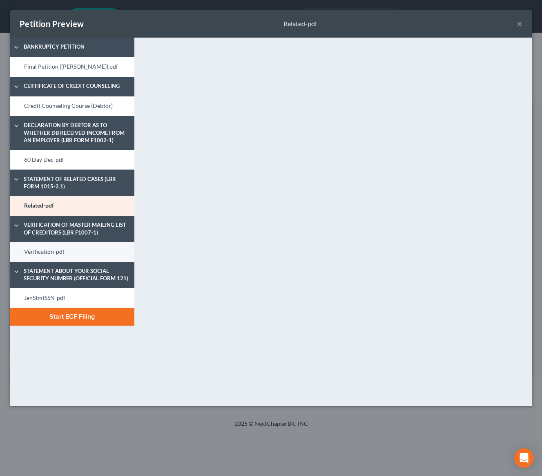
click at [42, 258] on link "Verification-pdf" at bounding box center [72, 252] width 125 height 20
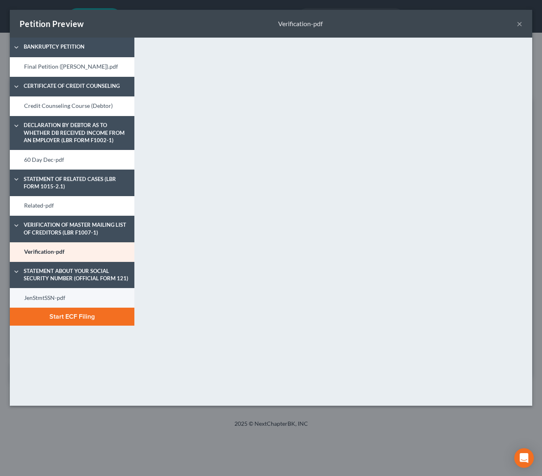
click at [51, 294] on link "JenStmtSSN-pdf" at bounding box center [72, 298] width 125 height 20
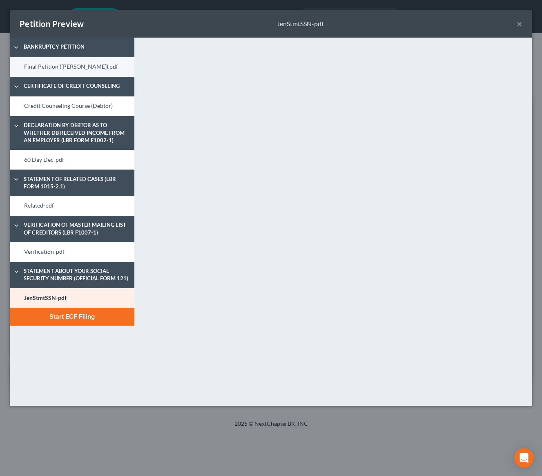
click at [61, 71] on link "Final Petition (J- Tamulevich).pdf" at bounding box center [72, 67] width 125 height 20
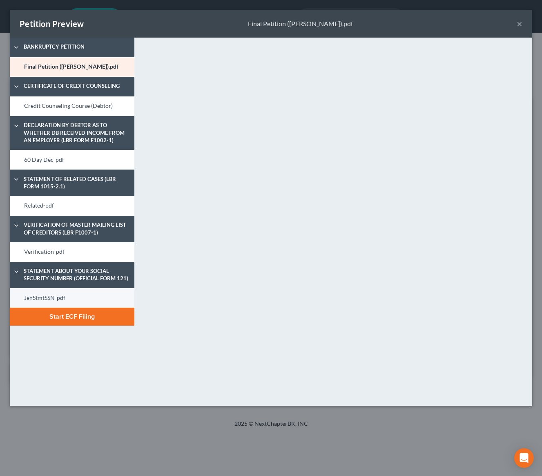
click at [79, 302] on link "JenStmtSSN-pdf" at bounding box center [72, 298] width 125 height 20
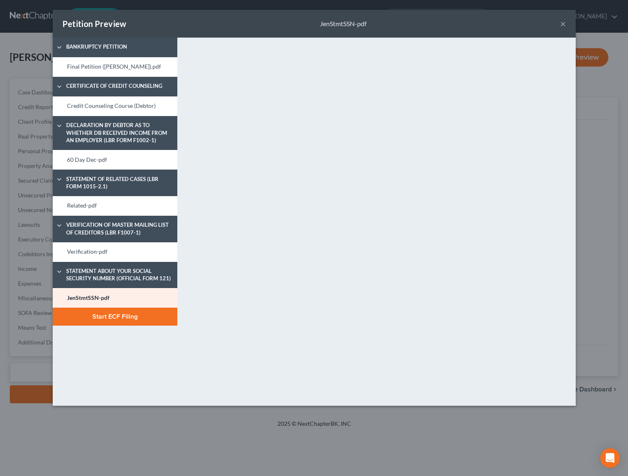
click at [151, 319] on button "Start ECF Filing" at bounding box center [115, 316] width 125 height 18
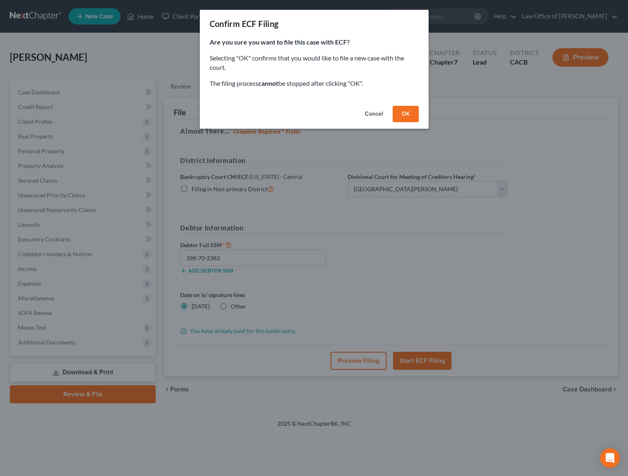
click at [405, 113] on button "OK" at bounding box center [405, 114] width 26 height 16
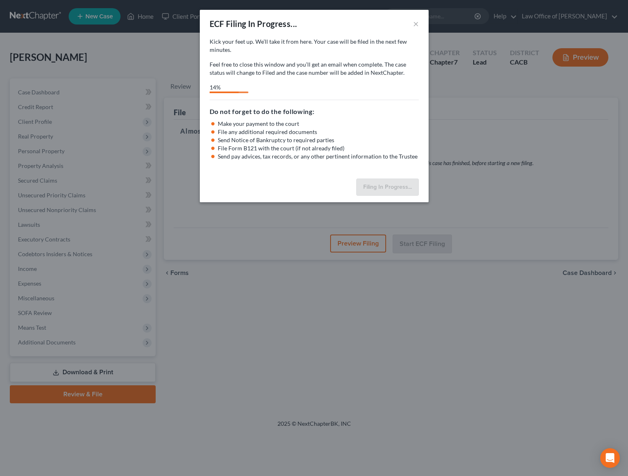
select select "0"
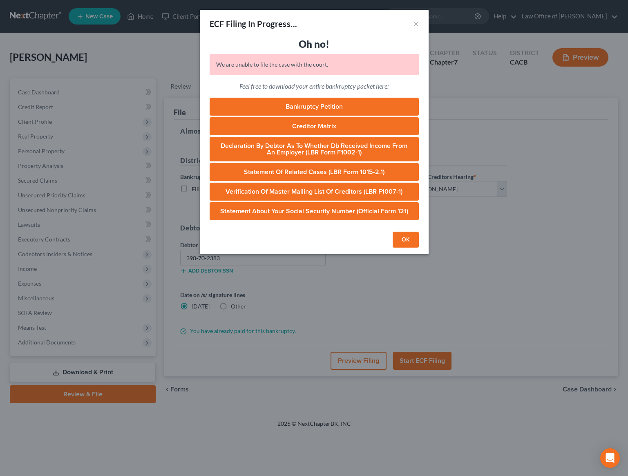
click at [411, 239] on button "OK" at bounding box center [405, 239] width 26 height 16
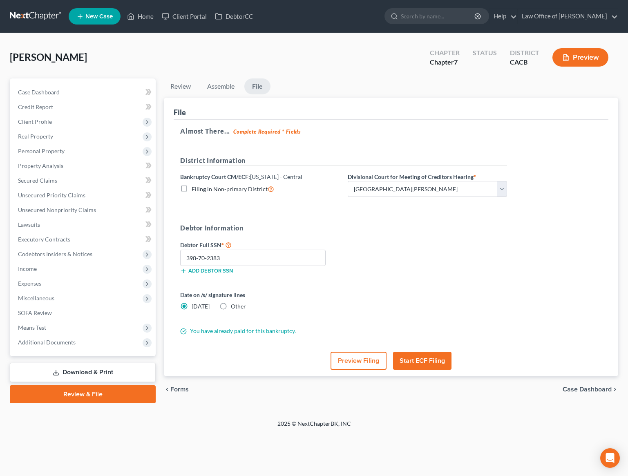
click at [358, 358] on button "Preview Filing" at bounding box center [358, 361] width 56 height 18
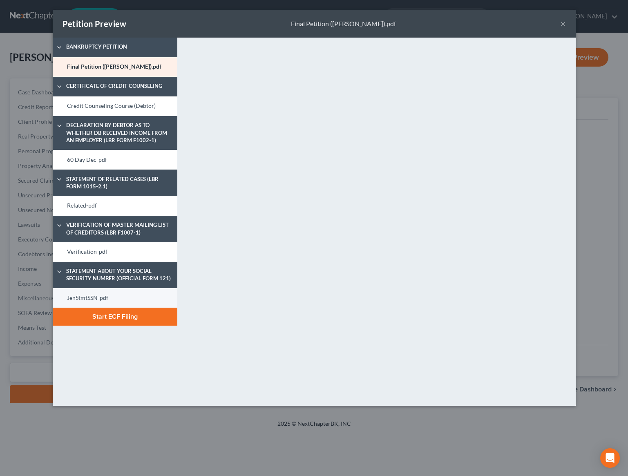
click at [76, 293] on link "JenStmtSSN-pdf" at bounding box center [115, 298] width 125 height 20
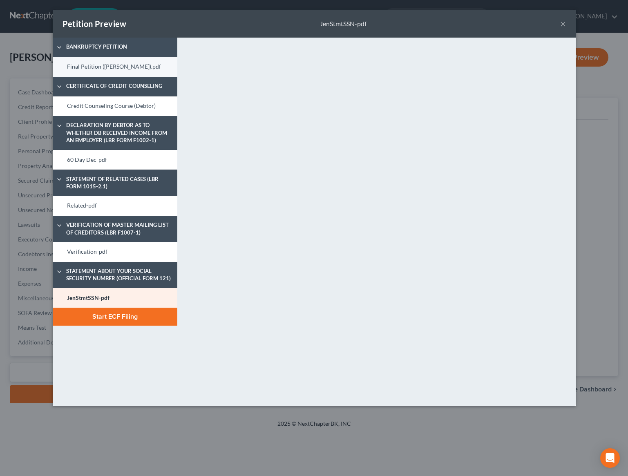
click at [117, 71] on link "Final Petition (J- Tamulevich).pdf" at bounding box center [115, 67] width 125 height 20
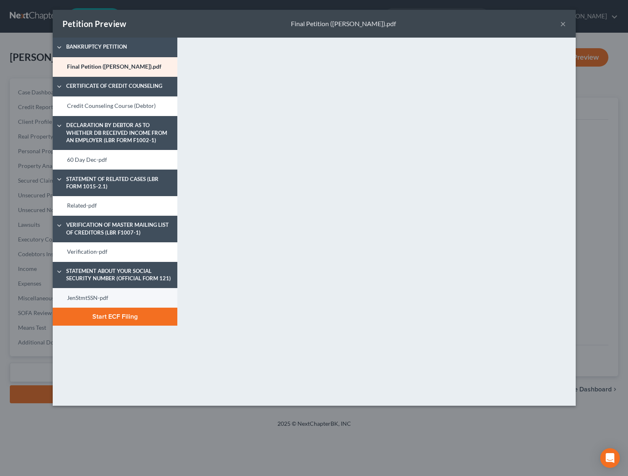
click at [112, 293] on link "JenStmtSSN-pdf" at bounding box center [115, 298] width 125 height 20
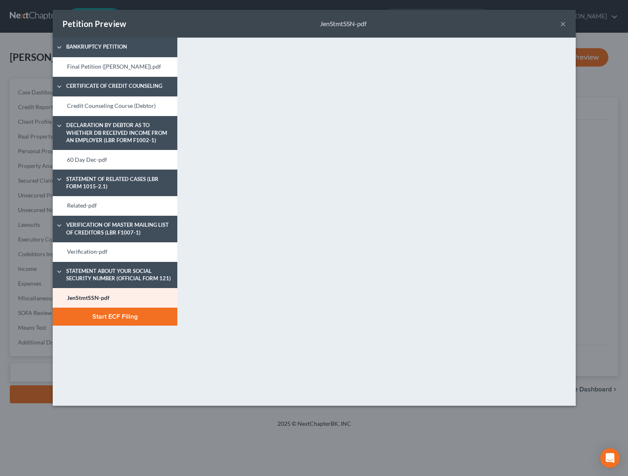
click at [122, 322] on button "Start ECF Filing" at bounding box center [115, 316] width 125 height 18
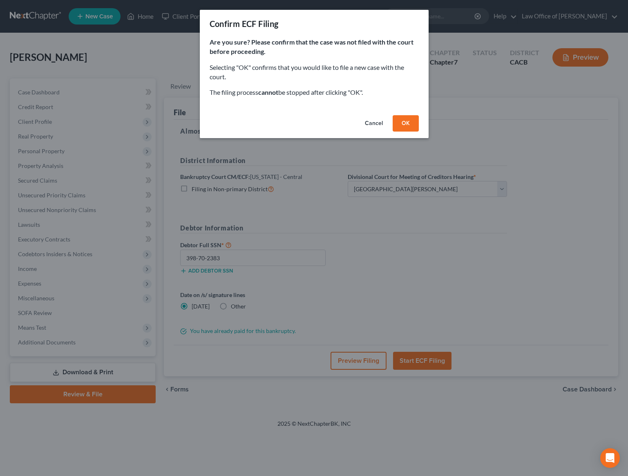
click at [410, 126] on button "OK" at bounding box center [405, 123] width 26 height 16
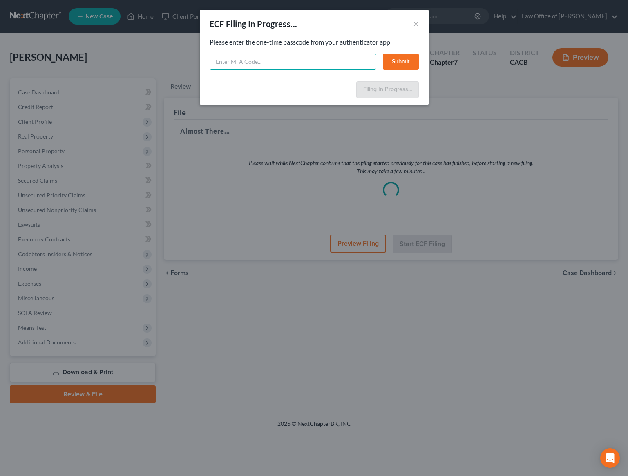
click at [291, 63] on input "text" at bounding box center [292, 61] width 167 height 16
type input "096314"
click at [396, 61] on button "Submit" at bounding box center [401, 61] width 36 height 16
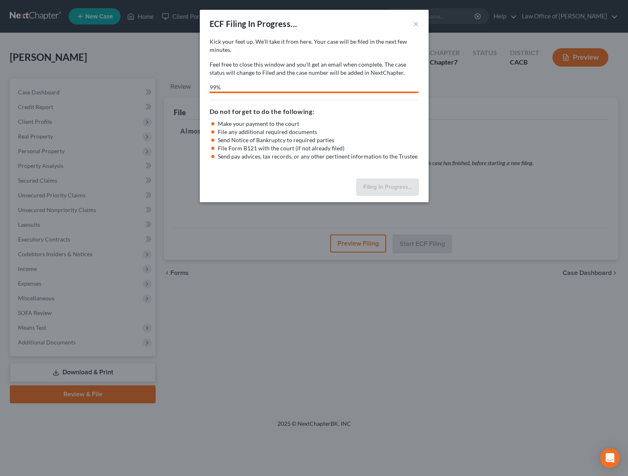
select select "0"
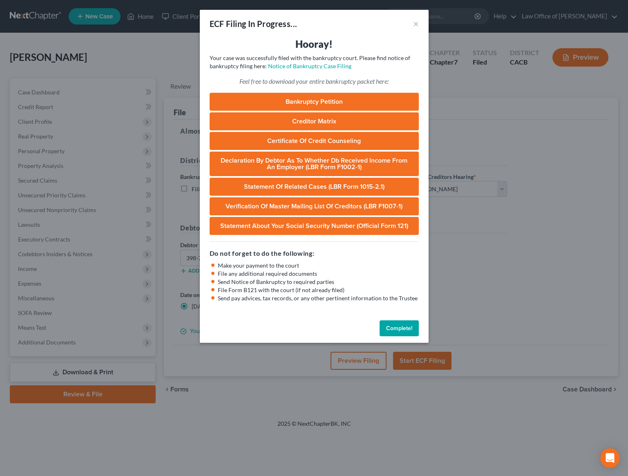
click at [393, 329] on button "Complete!" at bounding box center [398, 328] width 39 height 16
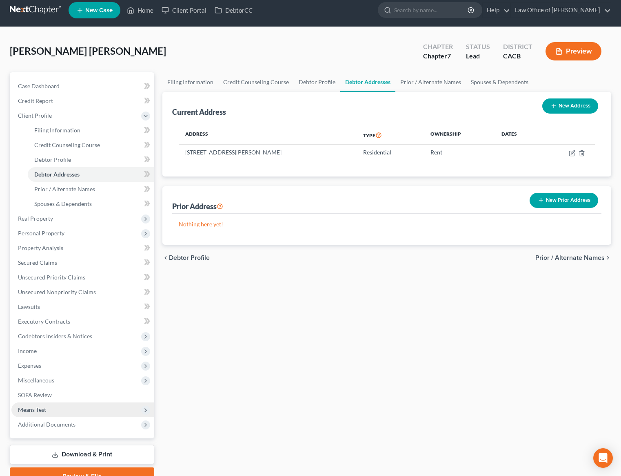
scroll to position [15, 0]
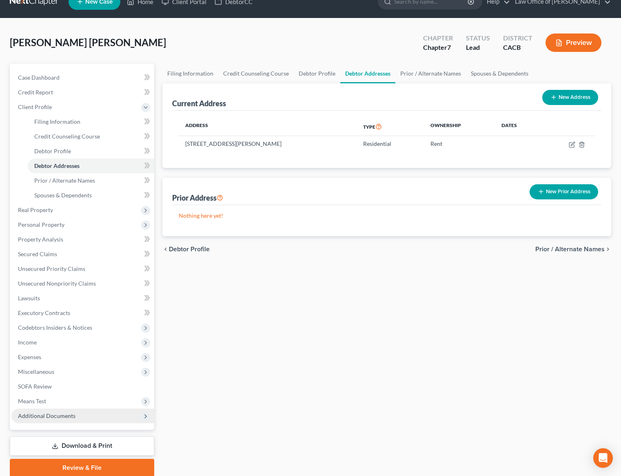
click at [79, 411] on span "Additional Documents" at bounding box center [82, 415] width 143 height 15
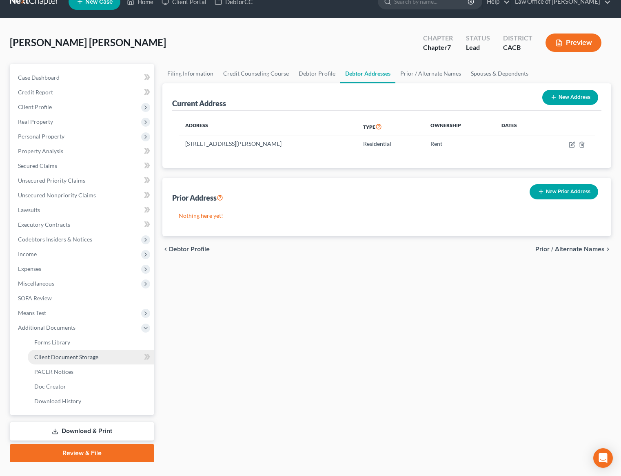
click at [77, 361] on link "Client Document Storage" at bounding box center [91, 356] width 127 height 15
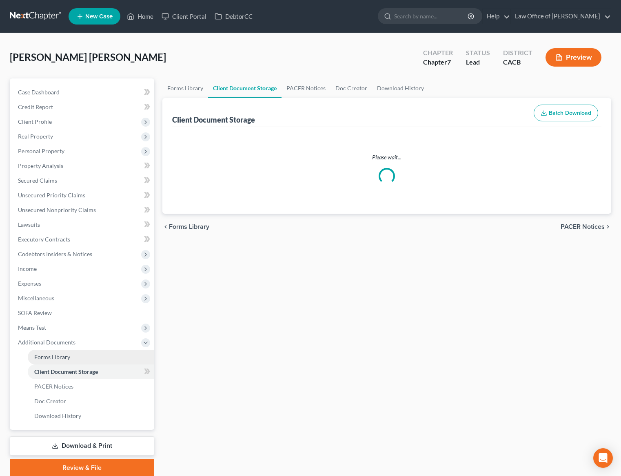
select select "10"
select select "30"
select select "65"
select select "72"
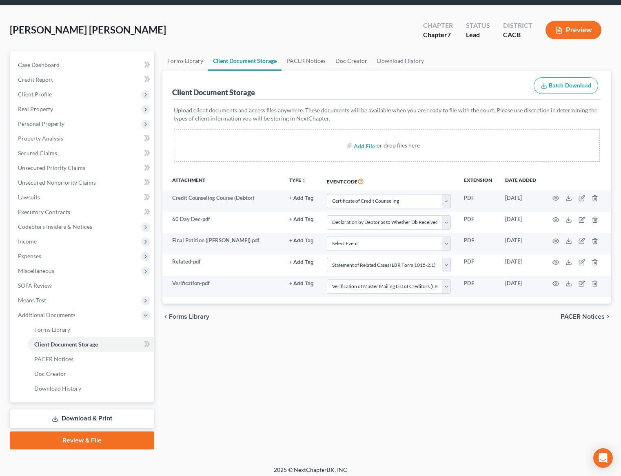
scroll to position [32, 0]
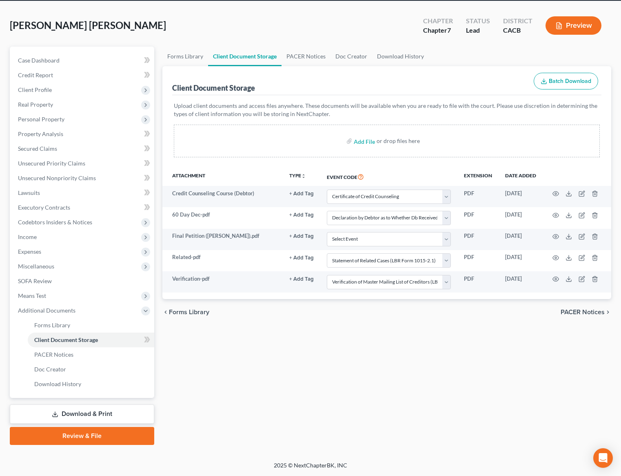
click at [122, 432] on link "Review & File" at bounding box center [82, 436] width 145 height 18
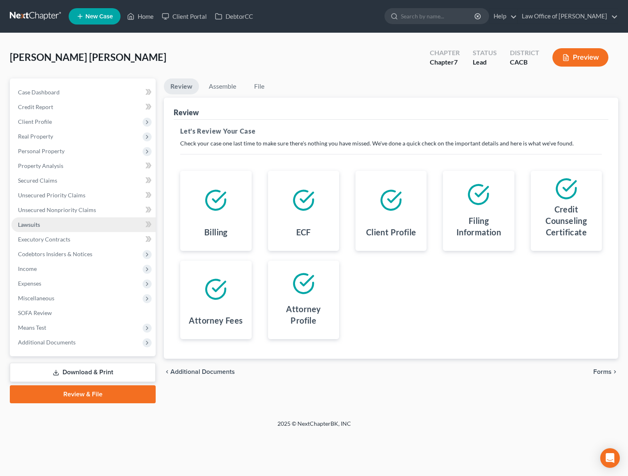
click at [39, 226] on span "Lawsuits" at bounding box center [29, 224] width 22 height 7
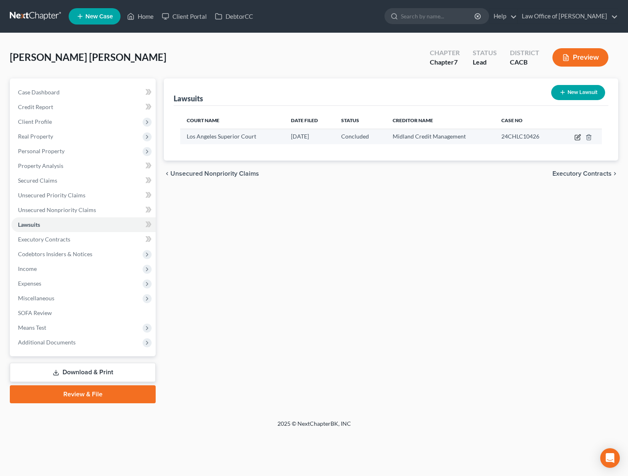
click at [575, 139] on icon "button" at bounding box center [577, 137] width 7 height 7
select select "4"
select select "2"
select select "1"
select select "4"
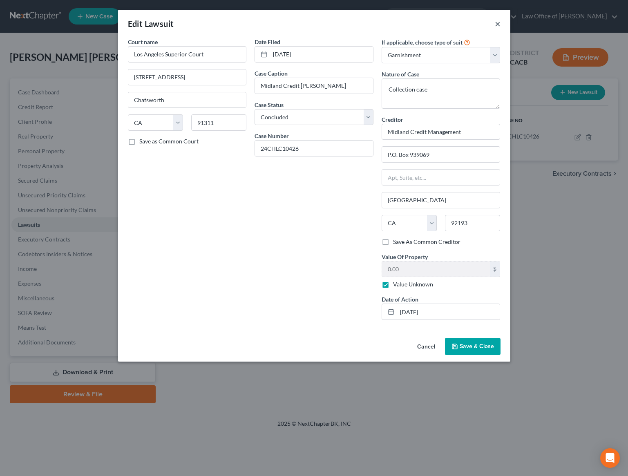
click at [497, 25] on button "×" at bounding box center [497, 24] width 6 height 10
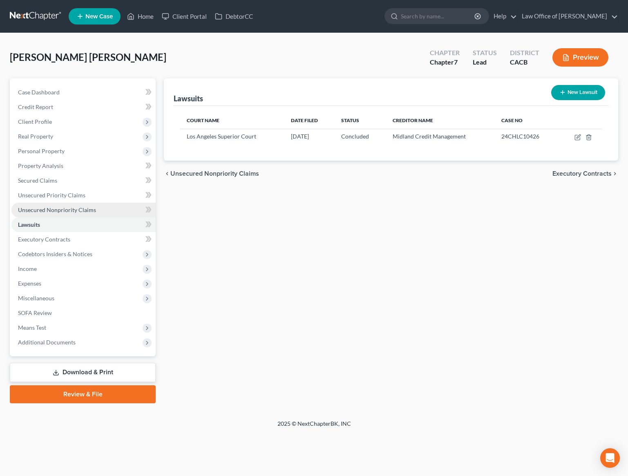
click at [93, 202] on link "Unsecured Nonpriority Claims" at bounding box center [83, 209] width 144 height 15
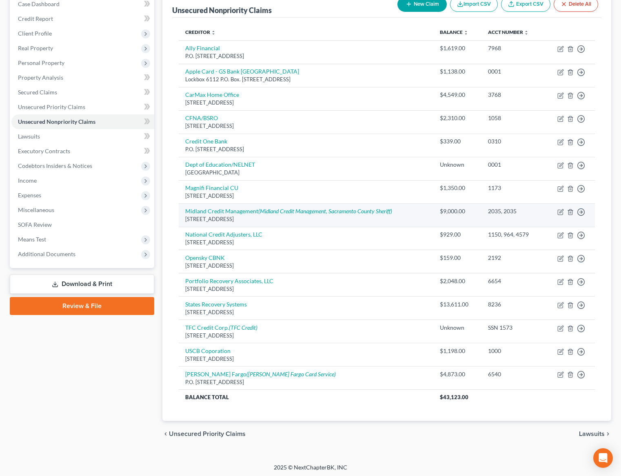
scroll to position [90, 0]
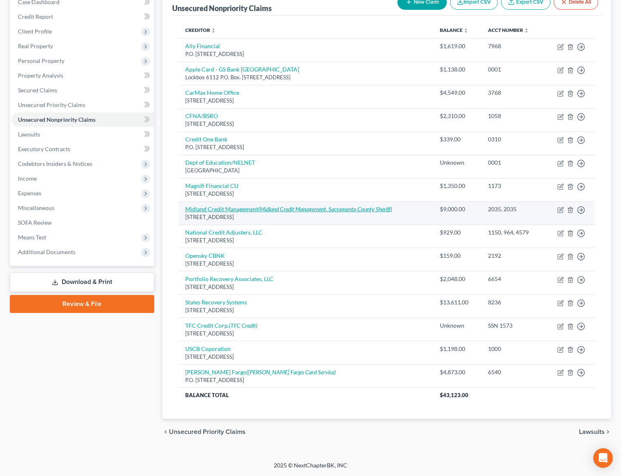
click at [234, 211] on link "Midland Credit Management (Midland Credit Management, Sacramento County Sheriff)" at bounding box center [288, 208] width 207 height 7
select select "23"
select select "1"
select select "0"
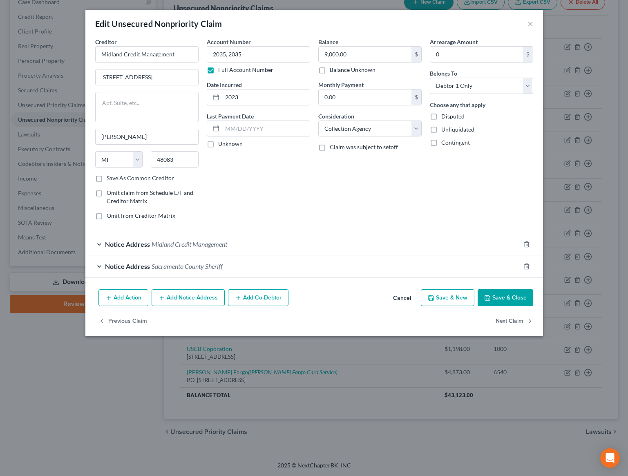
click at [232, 243] on div "Notice Address Midland Credit Management" at bounding box center [302, 244] width 434 height 22
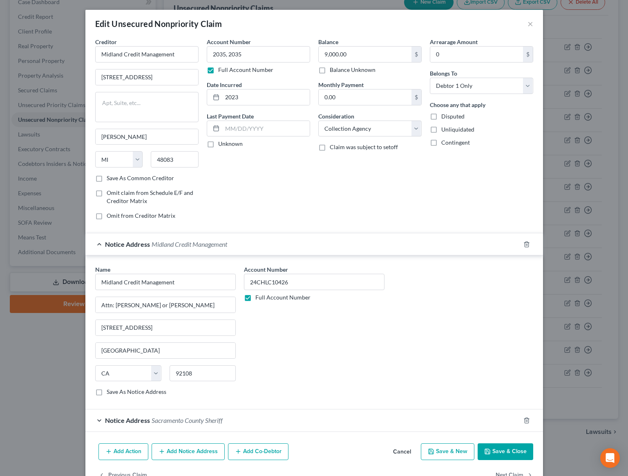
click at [401, 453] on button "Cancel" at bounding box center [401, 452] width 31 height 16
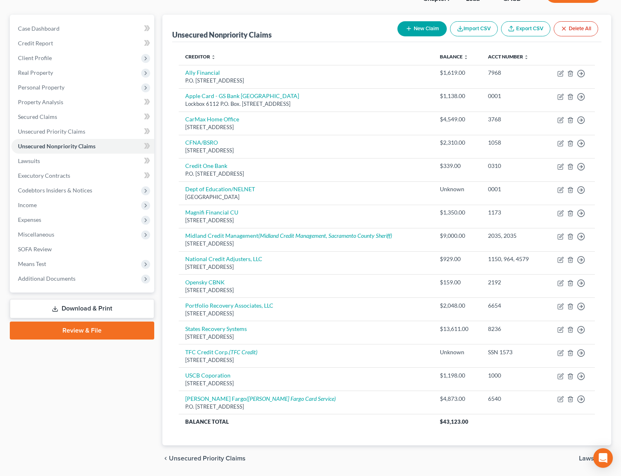
scroll to position [53, 0]
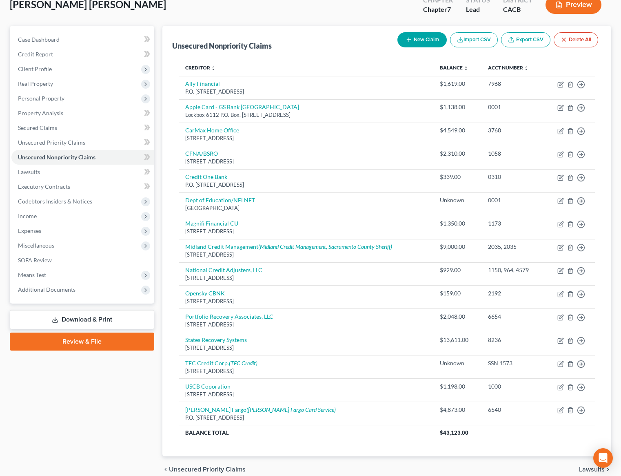
click at [76, 345] on link "Review & File" at bounding box center [82, 341] width 145 height 18
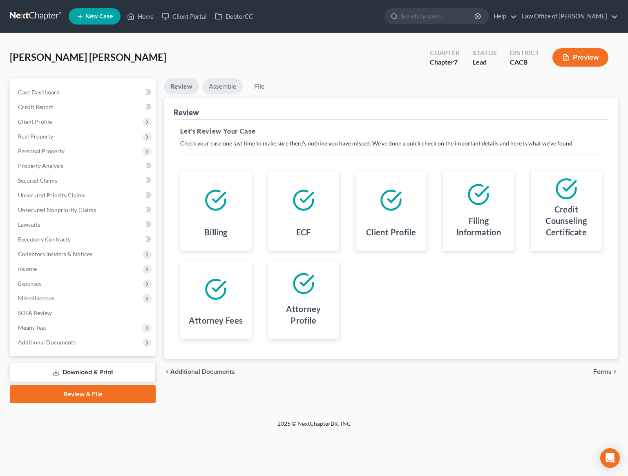
click at [229, 88] on link "Assemble" at bounding box center [222, 86] width 40 height 16
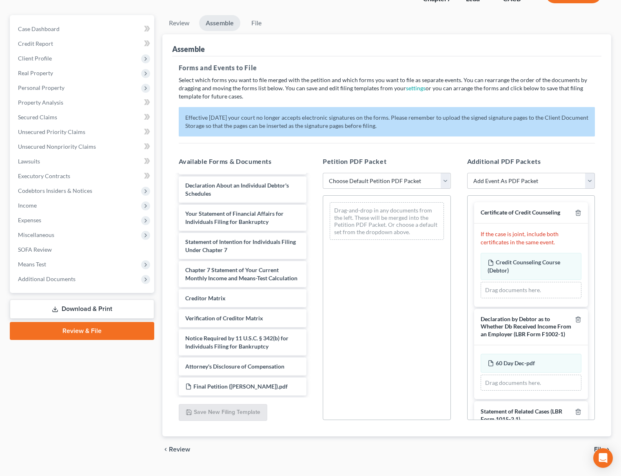
scroll to position [227, 0]
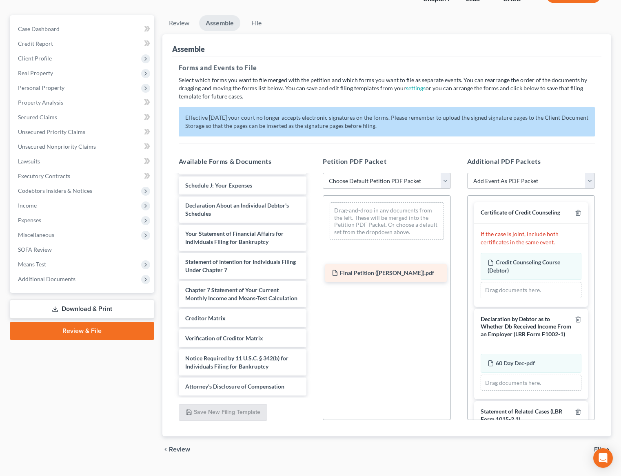
drag, startPoint x: 225, startPoint y: 387, endPoint x: 372, endPoint y: 274, distance: 185.4
click at [314, 274] on div "Final Petition (J- Martinez Montes).pdf Voluntary Petition for Individuals Fili…" at bounding box center [242, 175] width 141 height 440
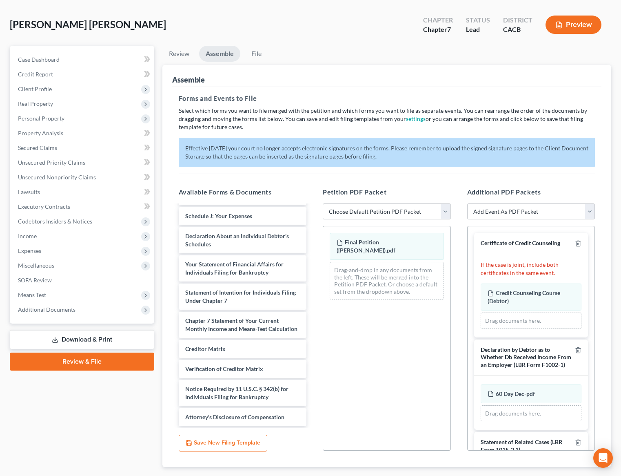
scroll to position [236, 0]
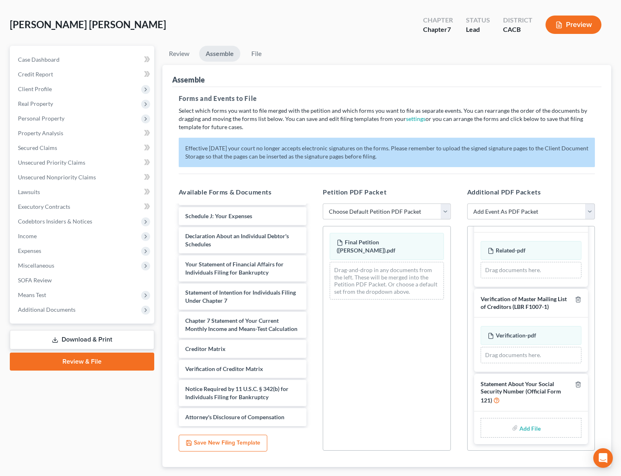
click at [526, 428] on input "file" at bounding box center [530, 427] width 20 height 15
type input "C:\fakepath\JoseStmtSSN.pdf"
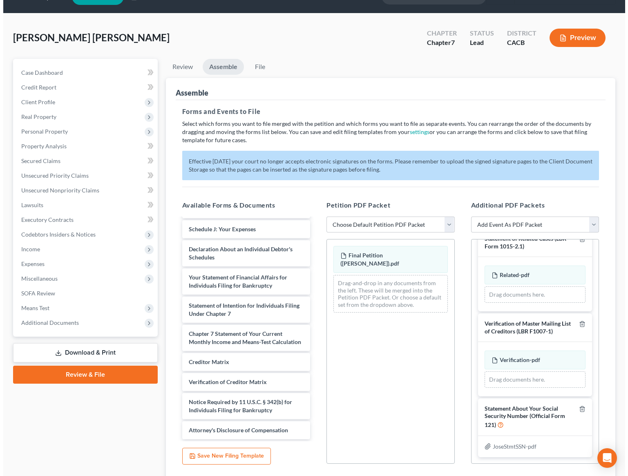
scroll to position [0, 0]
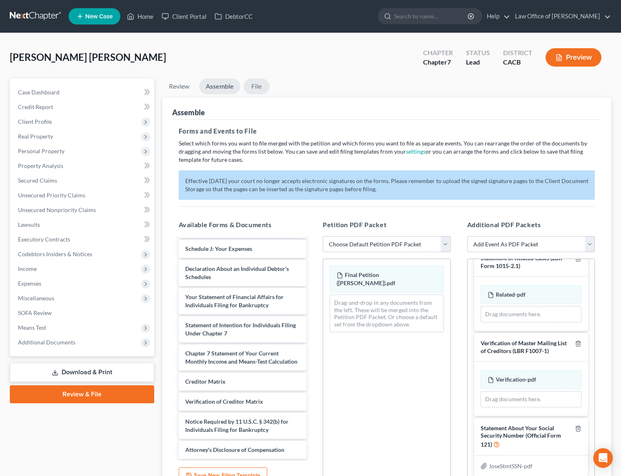
click at [258, 90] on link "File" at bounding box center [257, 86] width 26 height 16
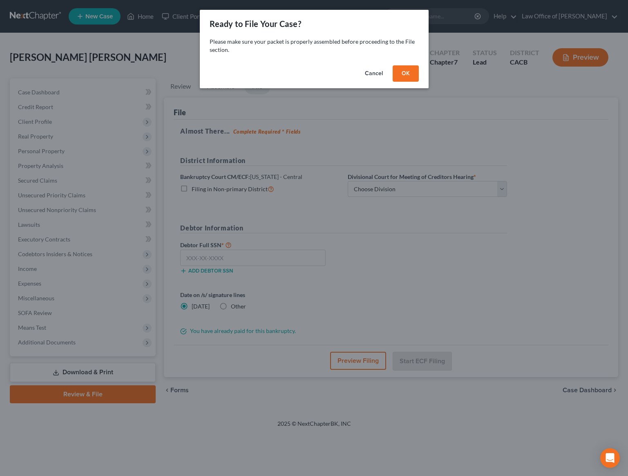
click at [404, 73] on button "OK" at bounding box center [405, 73] width 26 height 16
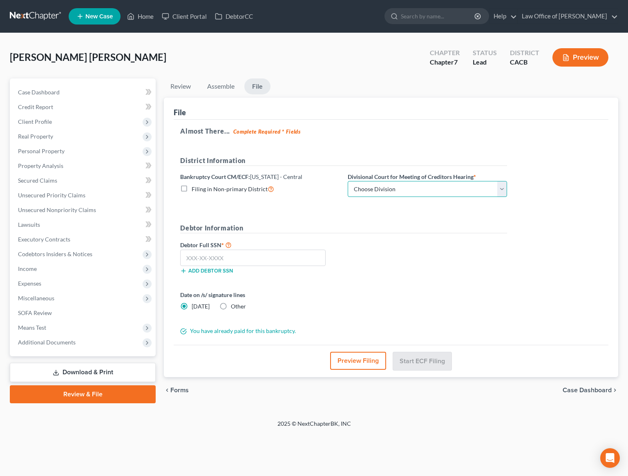
click at [384, 193] on select "Choose Division San Fernando Valley Los Angeles Riverside Santa Ana Santa Barba…" at bounding box center [426, 189] width 159 height 16
select select "0"
click at [347, 181] on select "Choose Division San Fernando Valley Los Angeles Riverside Santa Ana Santa Barba…" at bounding box center [426, 189] width 159 height 16
click at [201, 259] on input "text" at bounding box center [252, 257] width 145 height 16
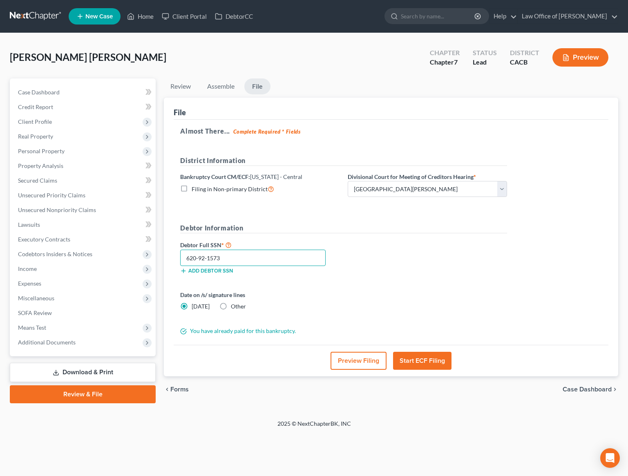
type input "620-92-1573"
click at [361, 361] on button "Preview Filing" at bounding box center [358, 361] width 56 height 18
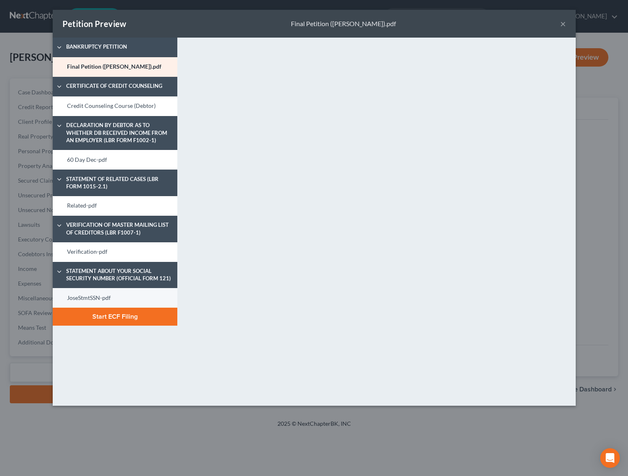
click at [104, 298] on link "JoseStmtSSN-pdf" at bounding box center [115, 298] width 125 height 20
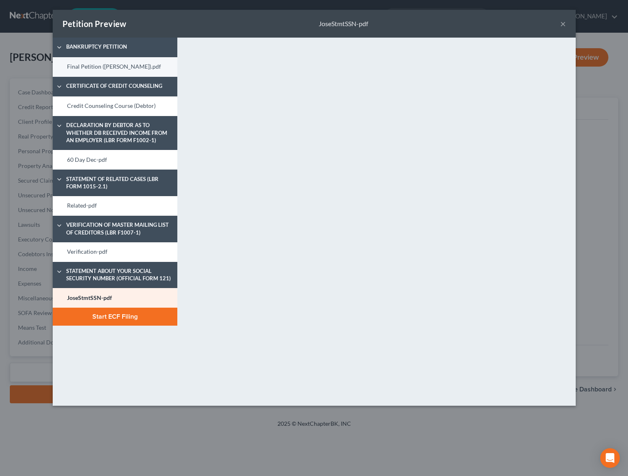
click at [111, 65] on link "Final Petition (J- Martinez Montes).pdf" at bounding box center [115, 67] width 125 height 20
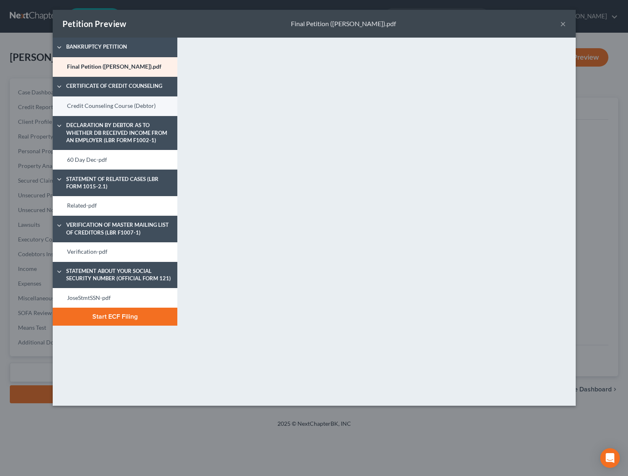
click at [118, 108] on link "Credit Counseling Course (Debtor)" at bounding box center [115, 106] width 125 height 20
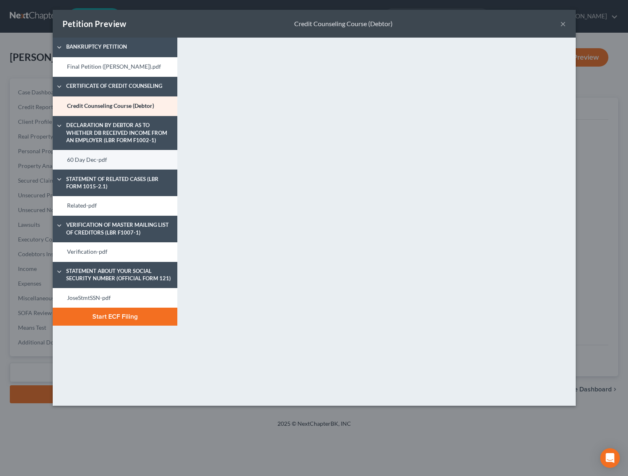
click at [117, 160] on link "60 Day Dec-pdf" at bounding box center [115, 160] width 125 height 20
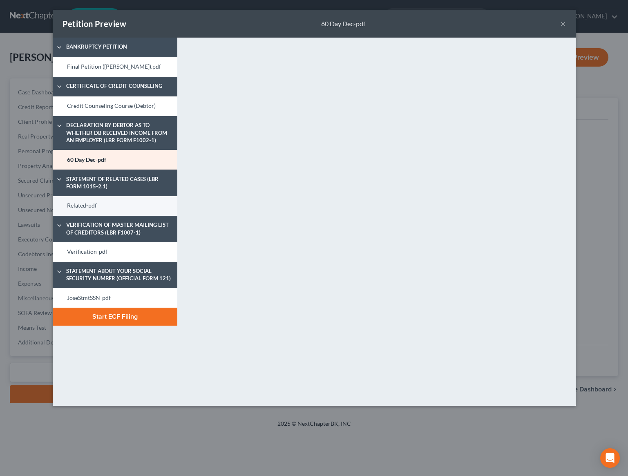
click at [102, 207] on link "Related-pdf" at bounding box center [115, 206] width 125 height 20
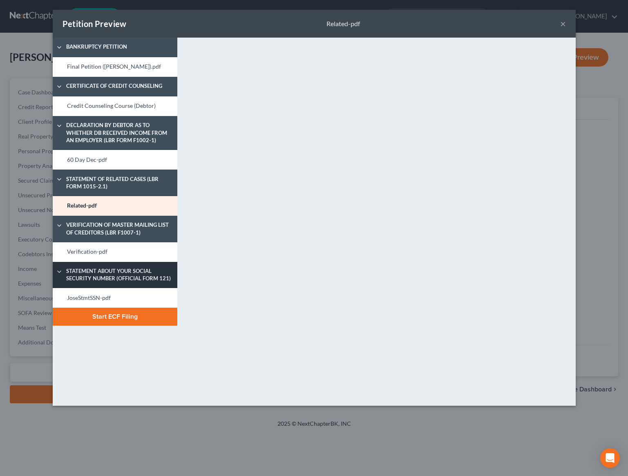
click at [85, 262] on link "Statement About Your Social Security Number (Official Form 121)" at bounding box center [115, 275] width 125 height 27
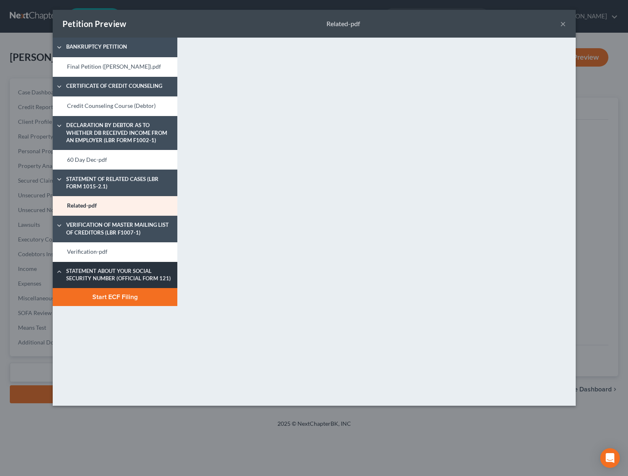
click at [85, 271] on span "Statement About Your Social Security Number (Official Form 121)" at bounding box center [120, 274] width 116 height 15
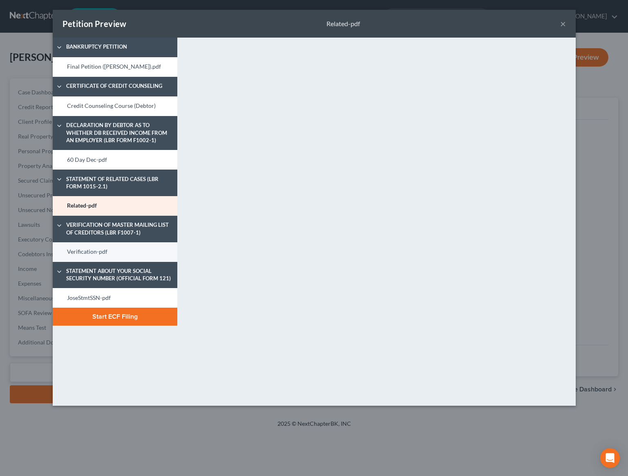
click at [90, 255] on link "Verification-pdf" at bounding box center [115, 252] width 125 height 20
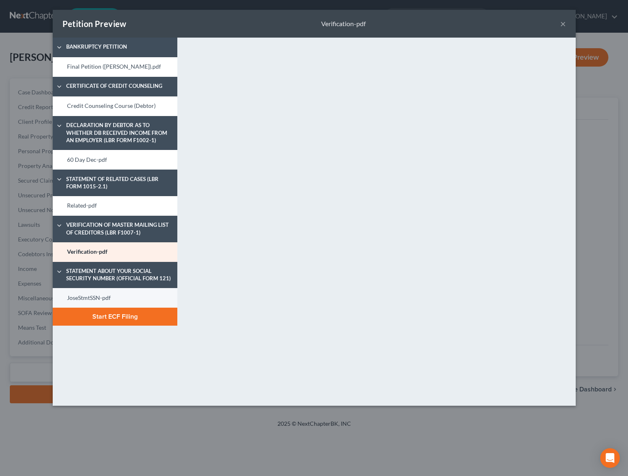
click at [101, 293] on link "JoseStmtSSN-pdf" at bounding box center [115, 298] width 125 height 20
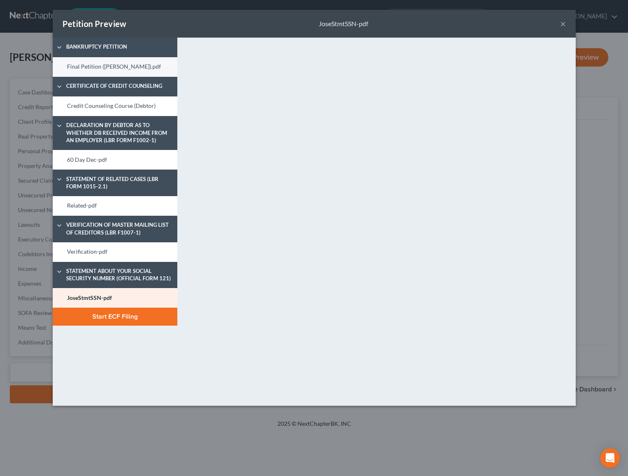
click at [111, 69] on link "Final Petition (J- Martinez Montes).pdf" at bounding box center [115, 67] width 125 height 20
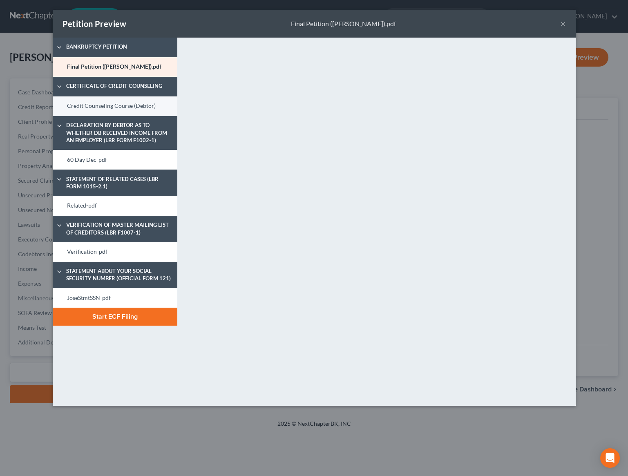
click at [111, 107] on link "Credit Counseling Course (Debtor)" at bounding box center [115, 106] width 125 height 20
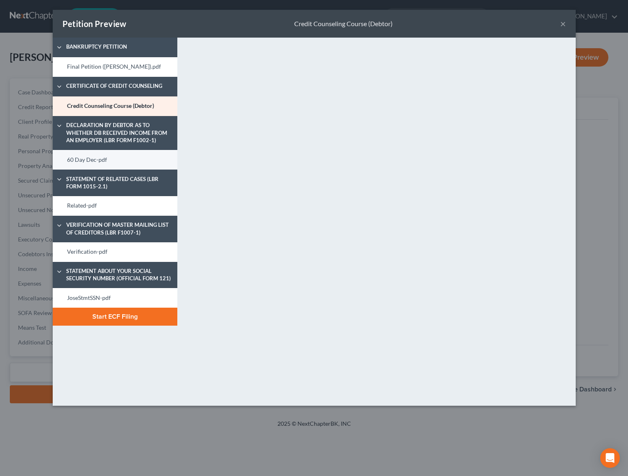
click at [109, 158] on link "60 Day Dec-pdf" at bounding box center [115, 160] width 125 height 20
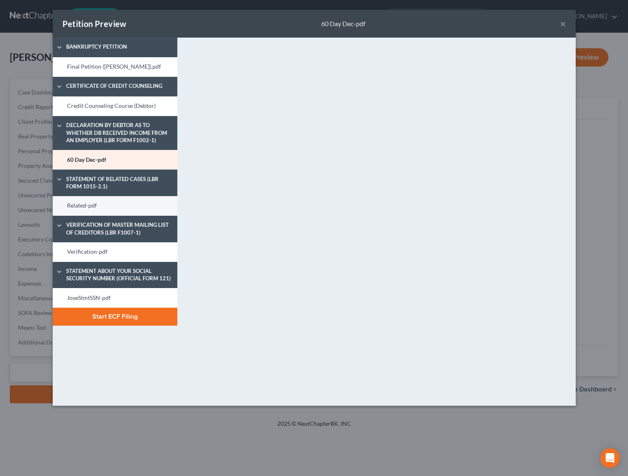
click at [105, 199] on link "Related-pdf" at bounding box center [115, 206] width 125 height 20
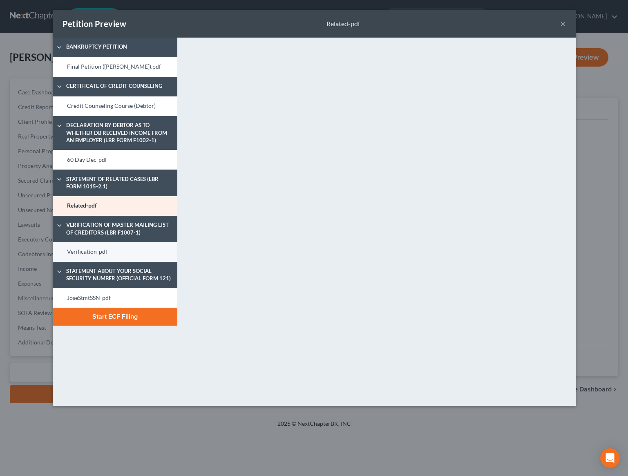
click at [109, 253] on link "Verification-pdf" at bounding box center [115, 252] width 125 height 20
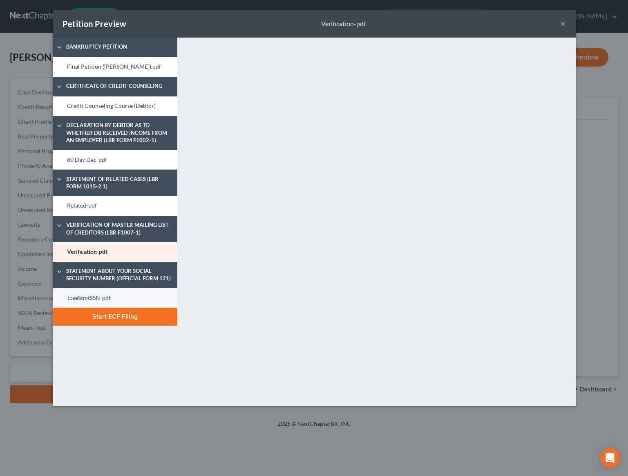
click at [99, 292] on link "JoseStmtSSN-pdf" at bounding box center [115, 298] width 125 height 20
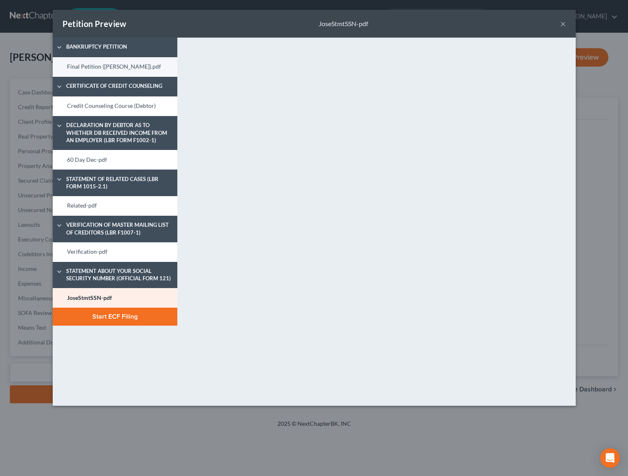
click at [113, 64] on link "Final Petition (J- Martinez Montes).pdf" at bounding box center [115, 67] width 125 height 20
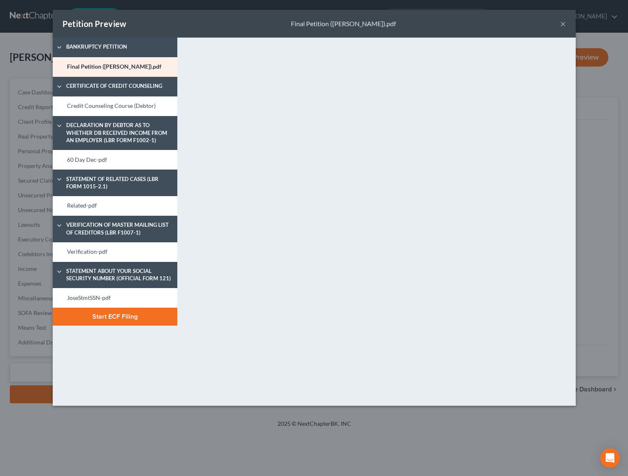
click at [125, 325] on button "Start ECF Filing" at bounding box center [115, 316] width 125 height 18
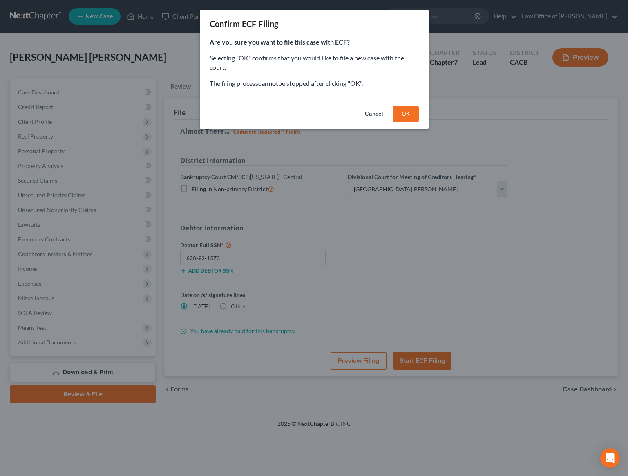
click at [408, 113] on button "OK" at bounding box center [405, 114] width 26 height 16
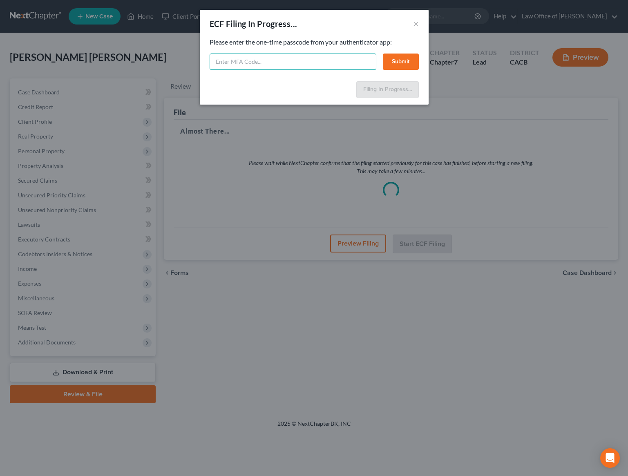
click at [243, 63] on input "text" at bounding box center [292, 61] width 167 height 16
type input "442237"
click at [404, 63] on button "Submit" at bounding box center [401, 61] width 36 height 16
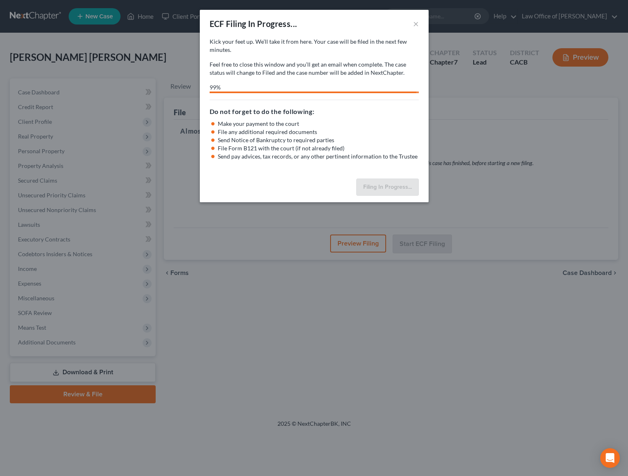
select select "0"
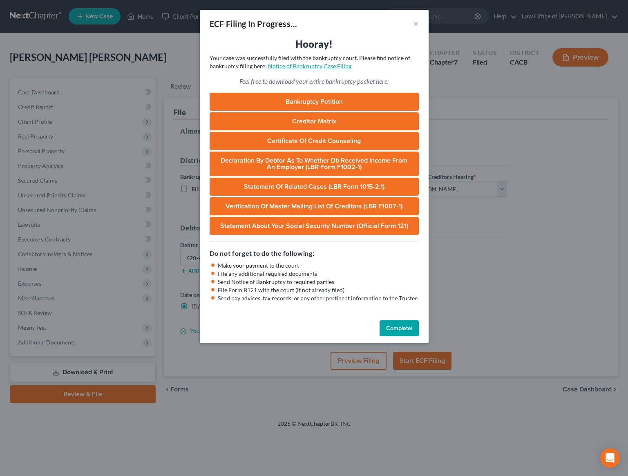
click at [328, 65] on link "Notice of Bankruptcy Case Filing" at bounding box center [309, 65] width 83 height 7
click at [393, 330] on button "Complete!" at bounding box center [398, 328] width 39 height 16
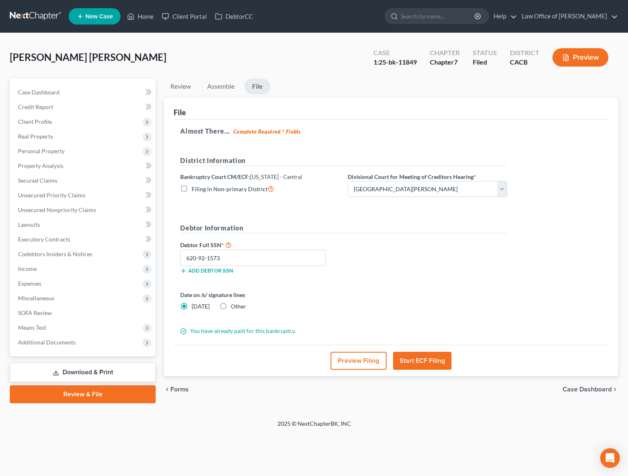
click at [39, 14] on link at bounding box center [36, 16] width 52 height 15
